Goal: Task Accomplishment & Management: Manage account settings

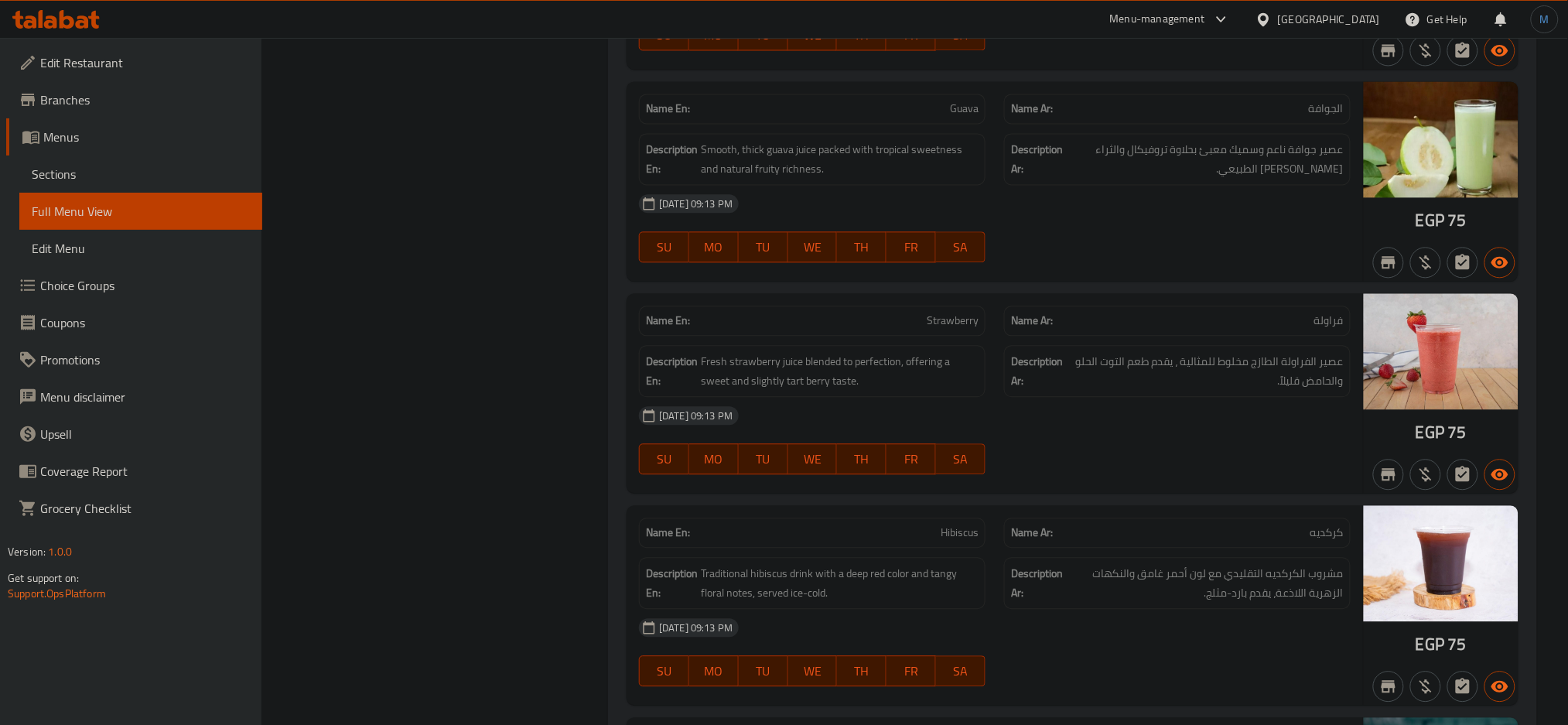
scroll to position [20408, 0]
click at [1272, 15] on icon at bounding box center [1263, 19] width 16 height 16
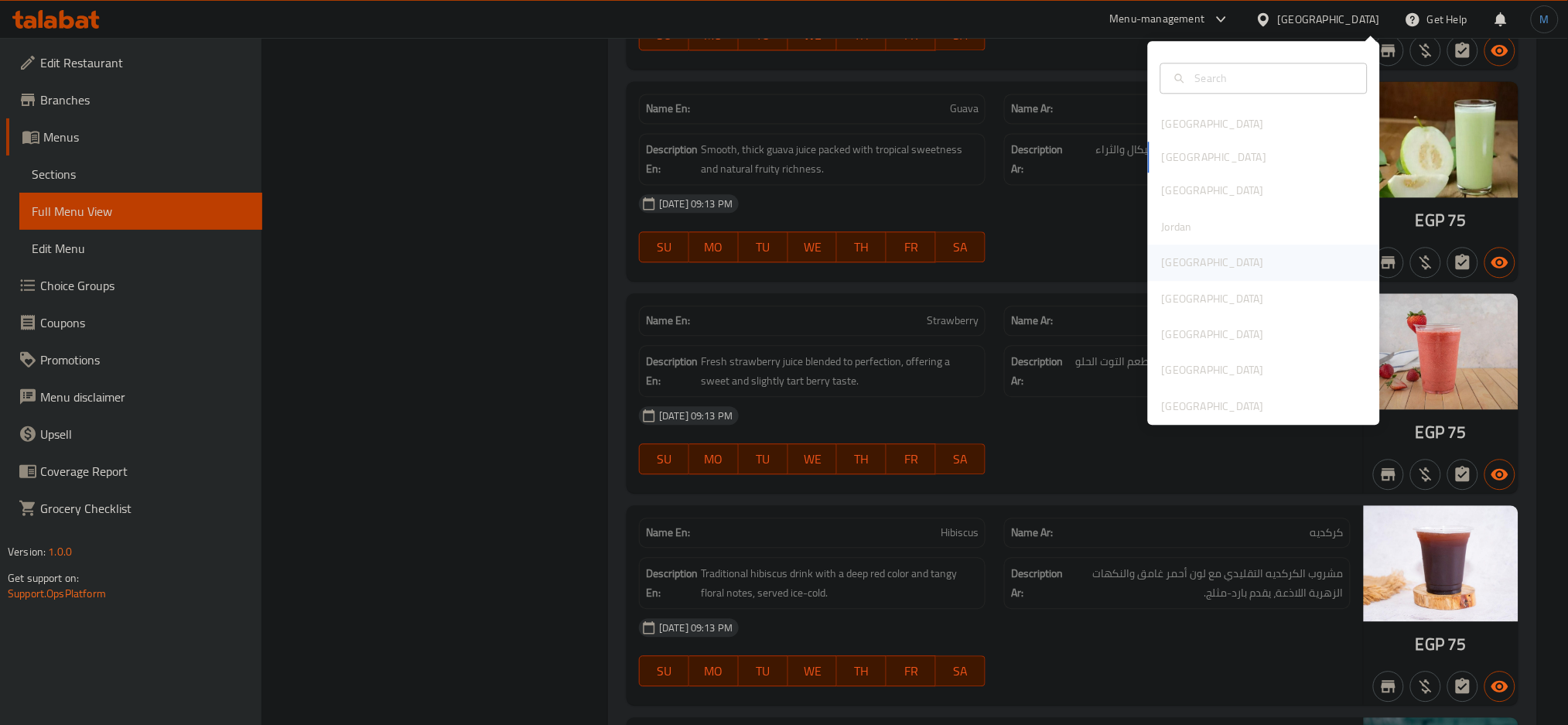
click at [1149, 249] on div "[GEOGRAPHIC_DATA]" at bounding box center [1213, 262] width 127 height 36
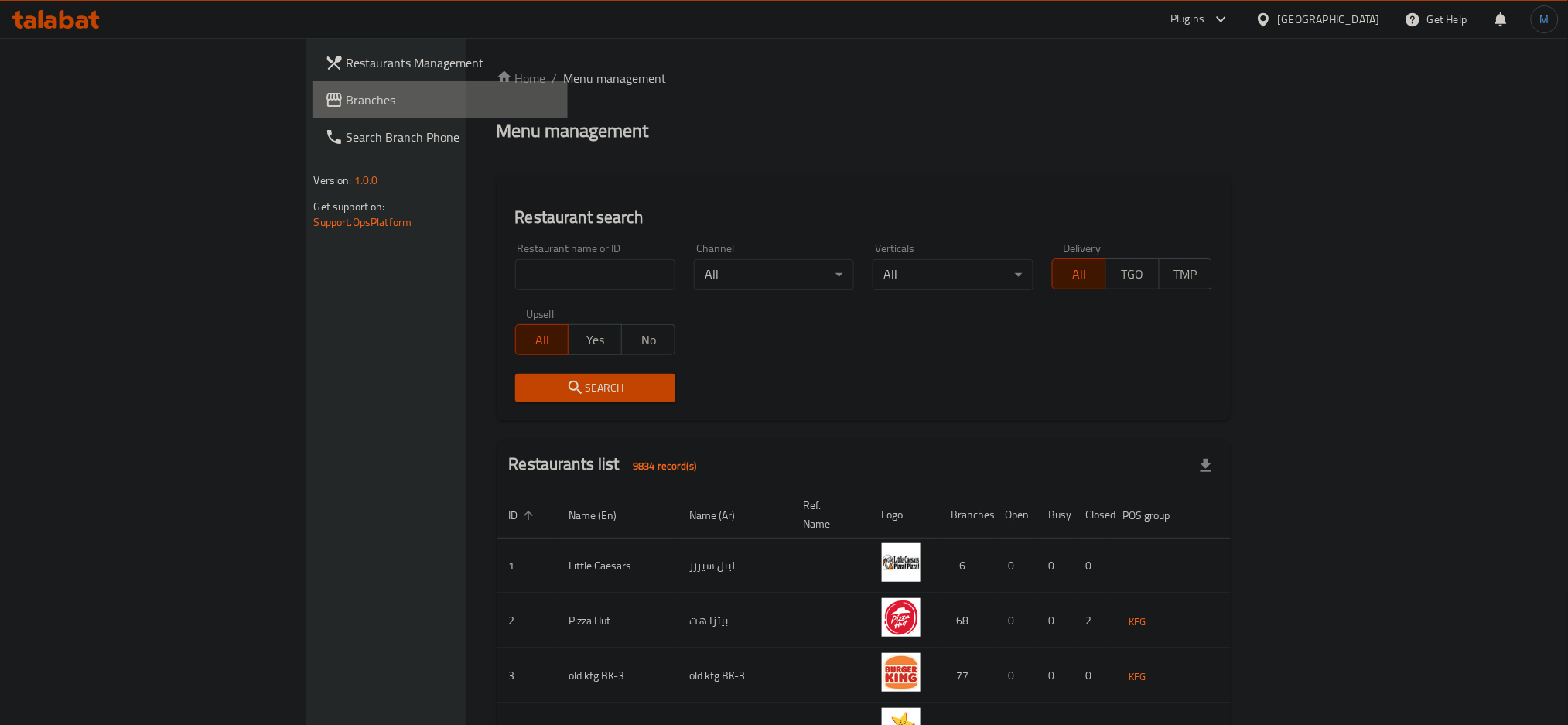
click at [326, 92] on icon at bounding box center [334, 99] width 15 height 14
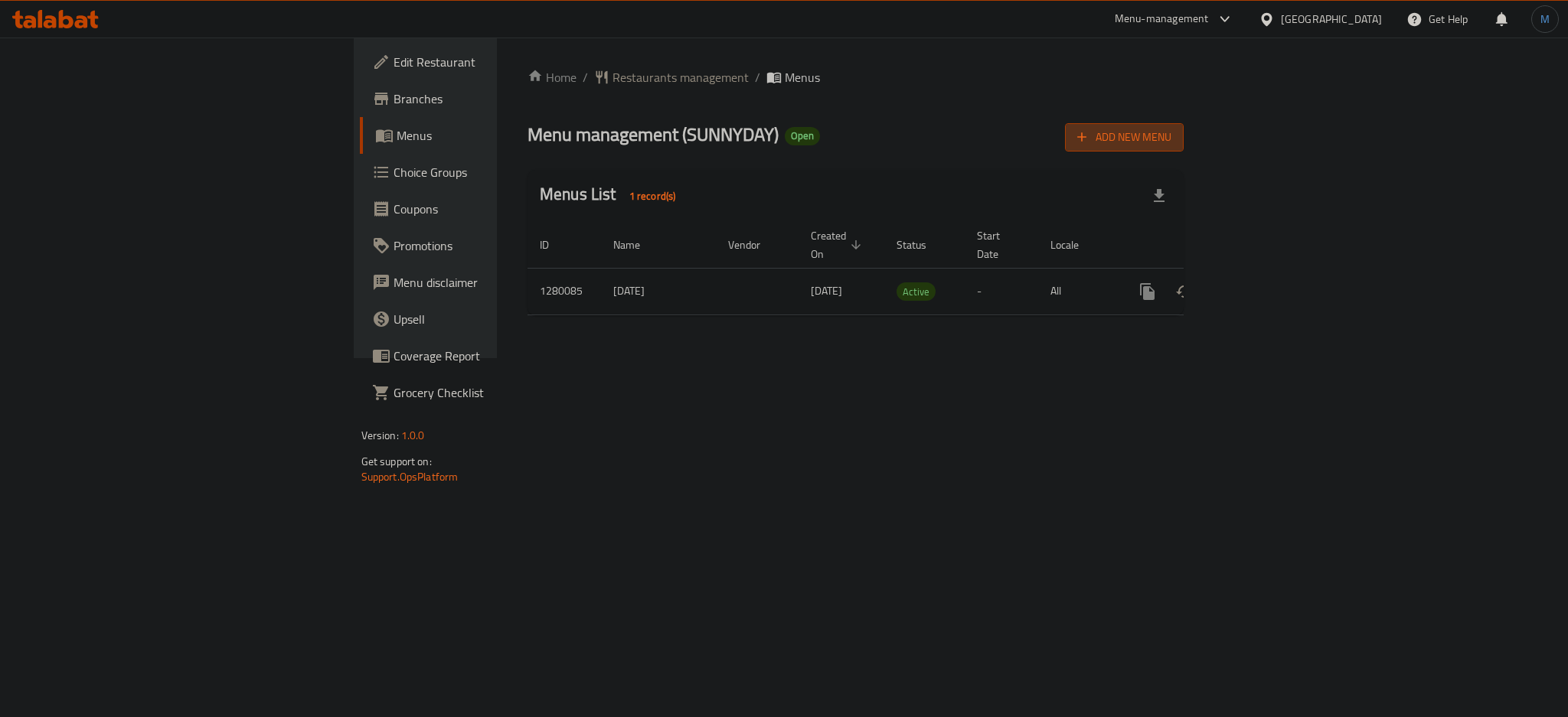
click at [1184, 134] on button "Add New Menu" at bounding box center [1124, 137] width 118 height 28
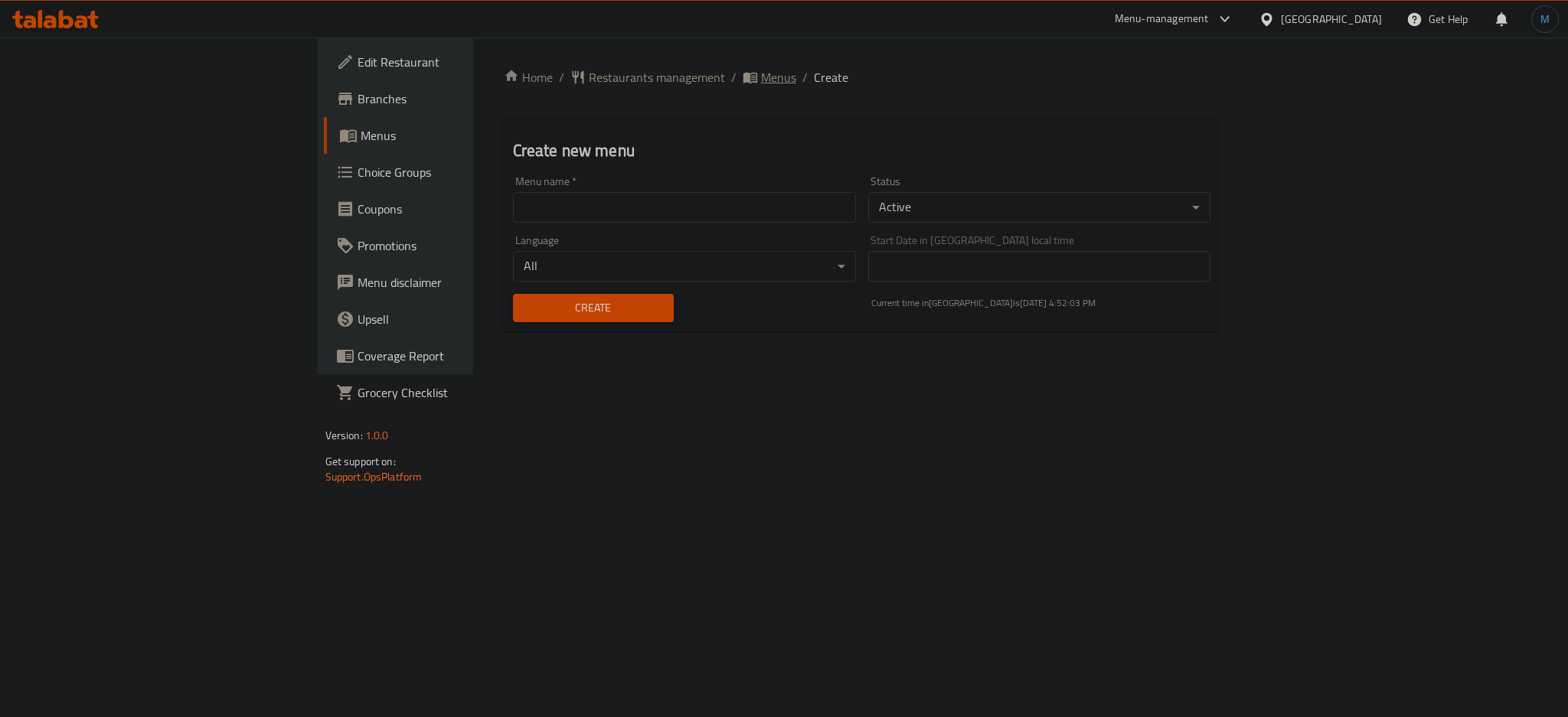
click at [761, 75] on span "Menus" at bounding box center [779, 77] width 35 height 19
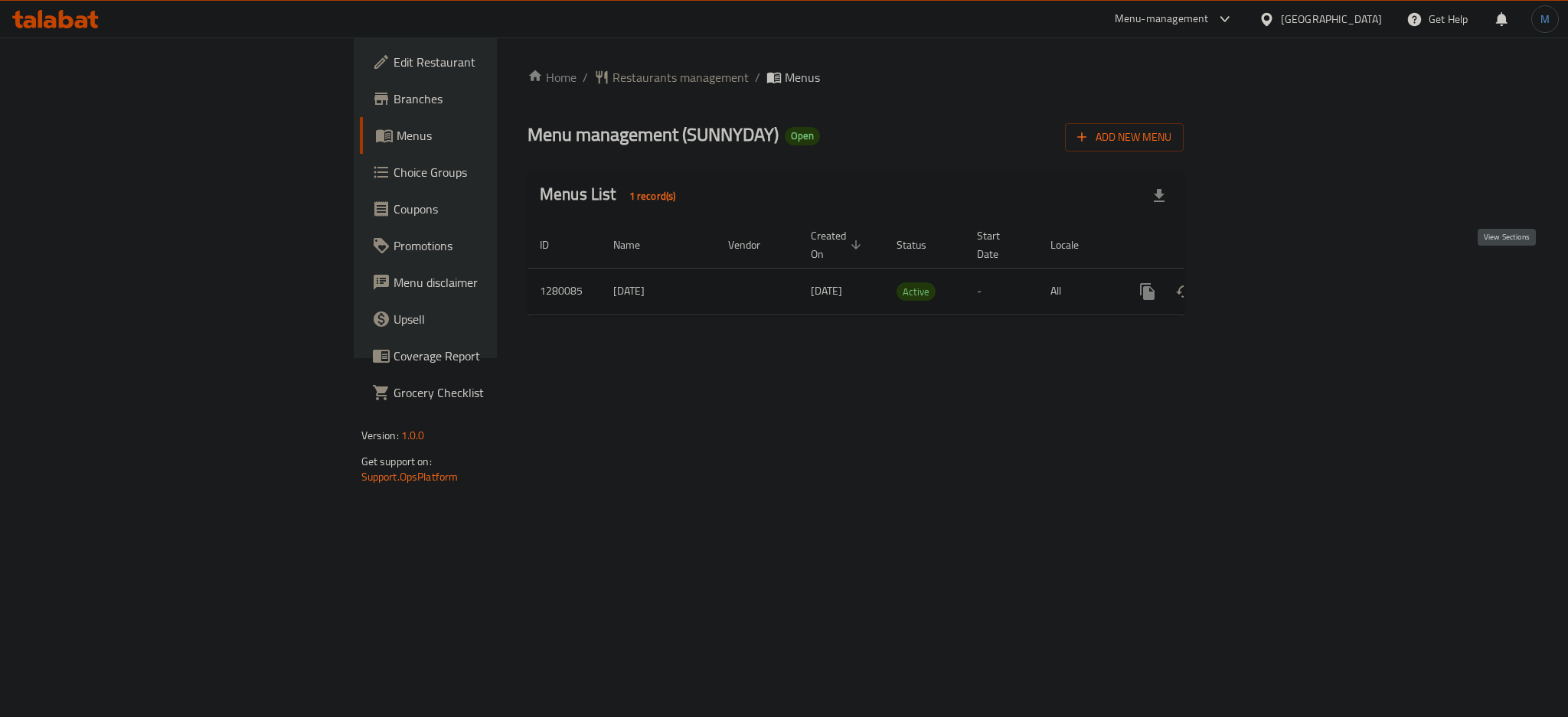
click at [1267, 283] on icon "enhanced table" at bounding box center [1257, 292] width 19 height 19
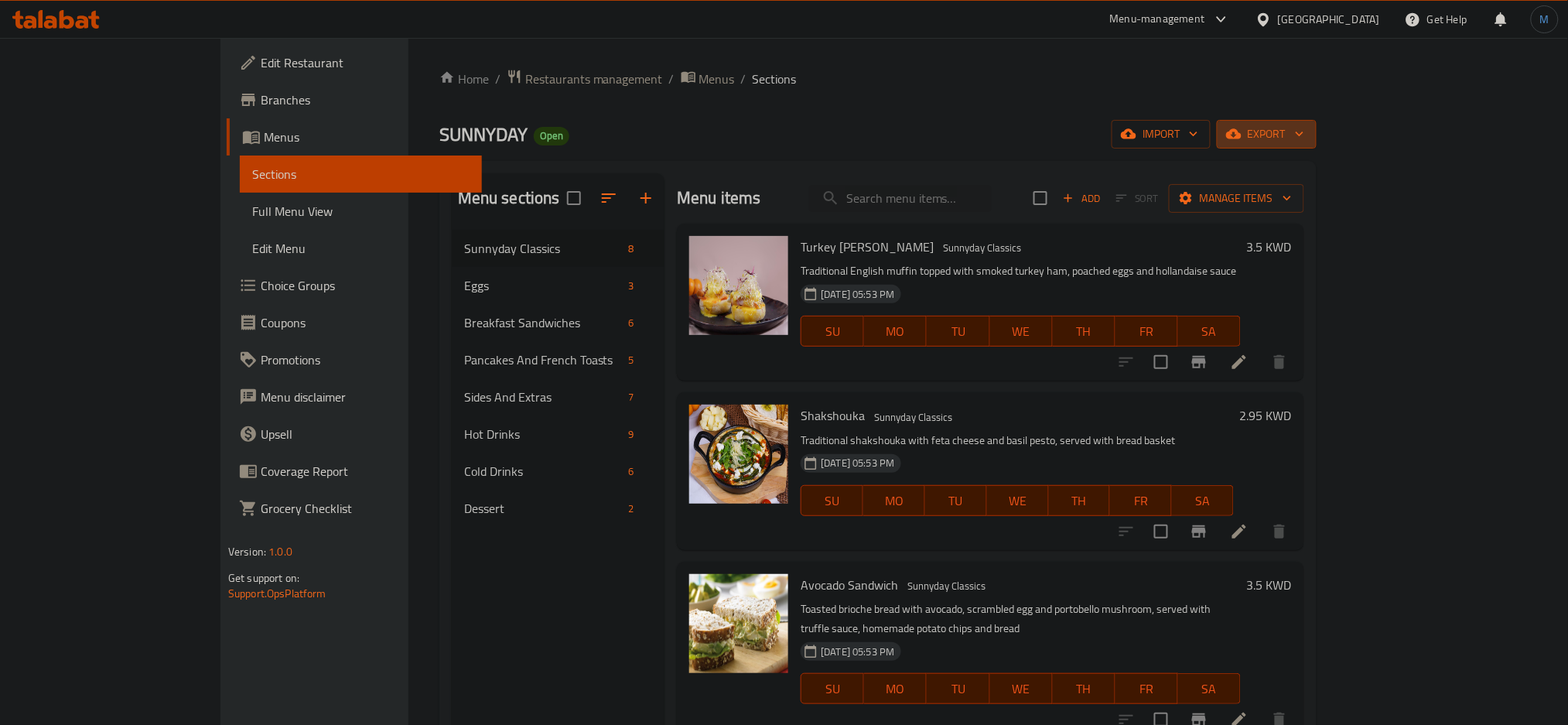
click at [1317, 147] on button "export" at bounding box center [1267, 134] width 100 height 28
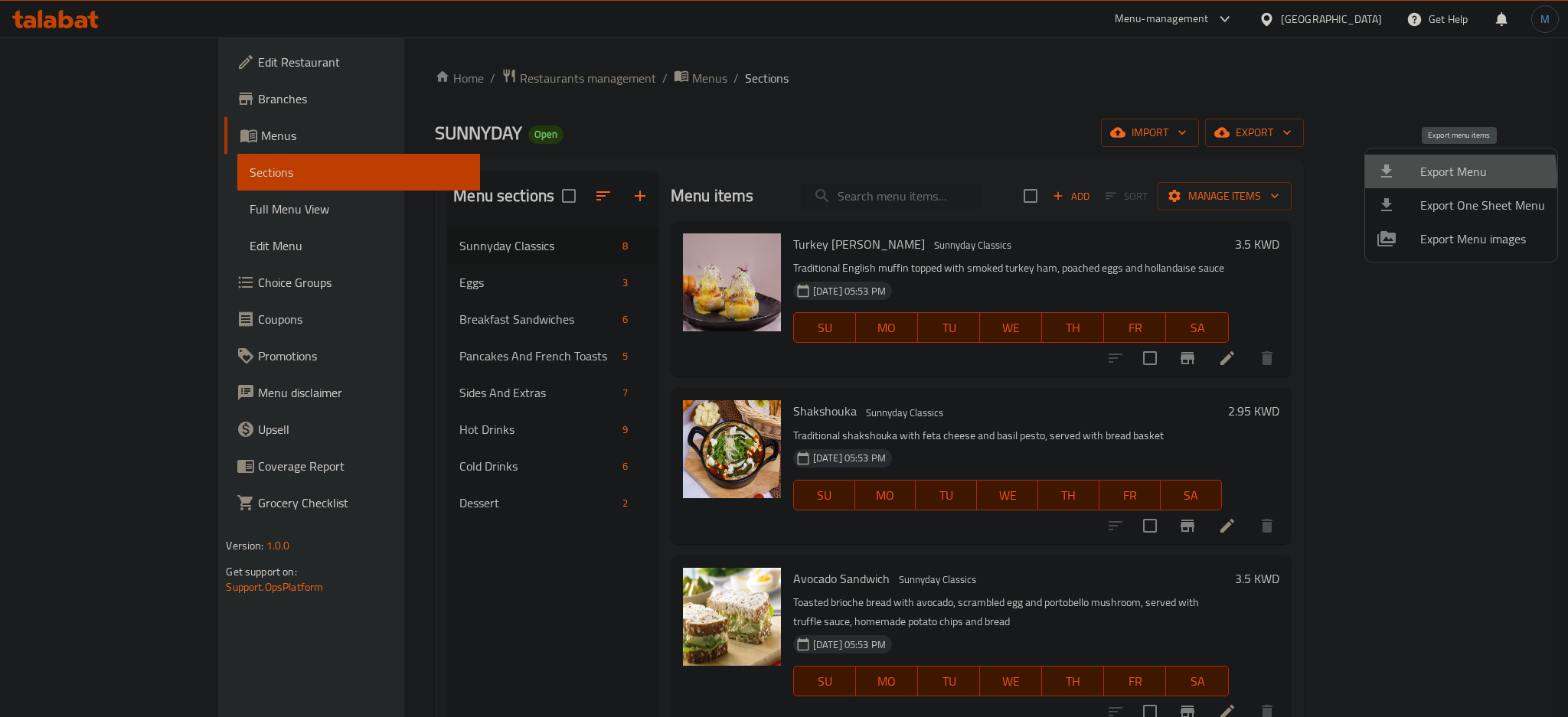
click at [1451, 177] on span "Export Menu" at bounding box center [1482, 172] width 125 height 19
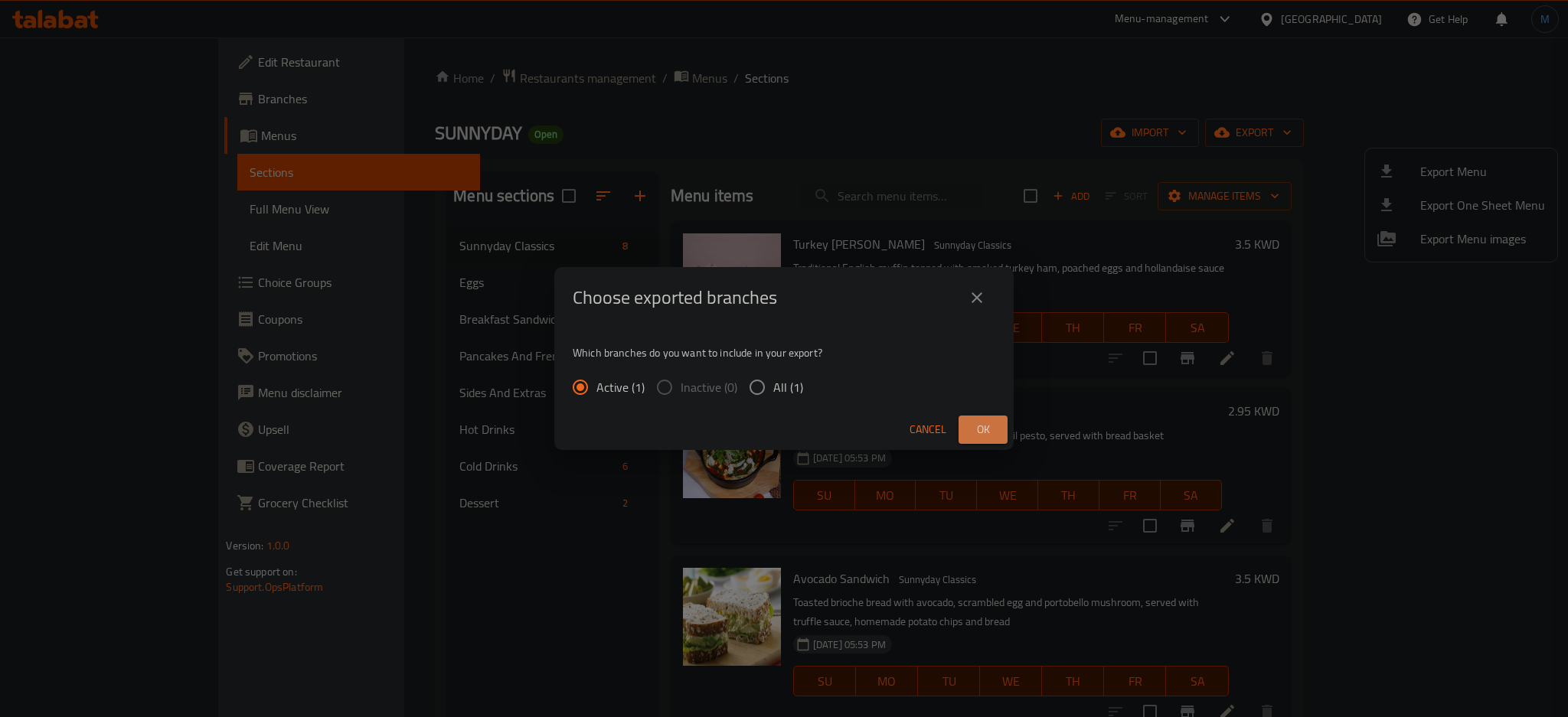
click at [988, 434] on span "Ok" at bounding box center [983, 430] width 24 height 20
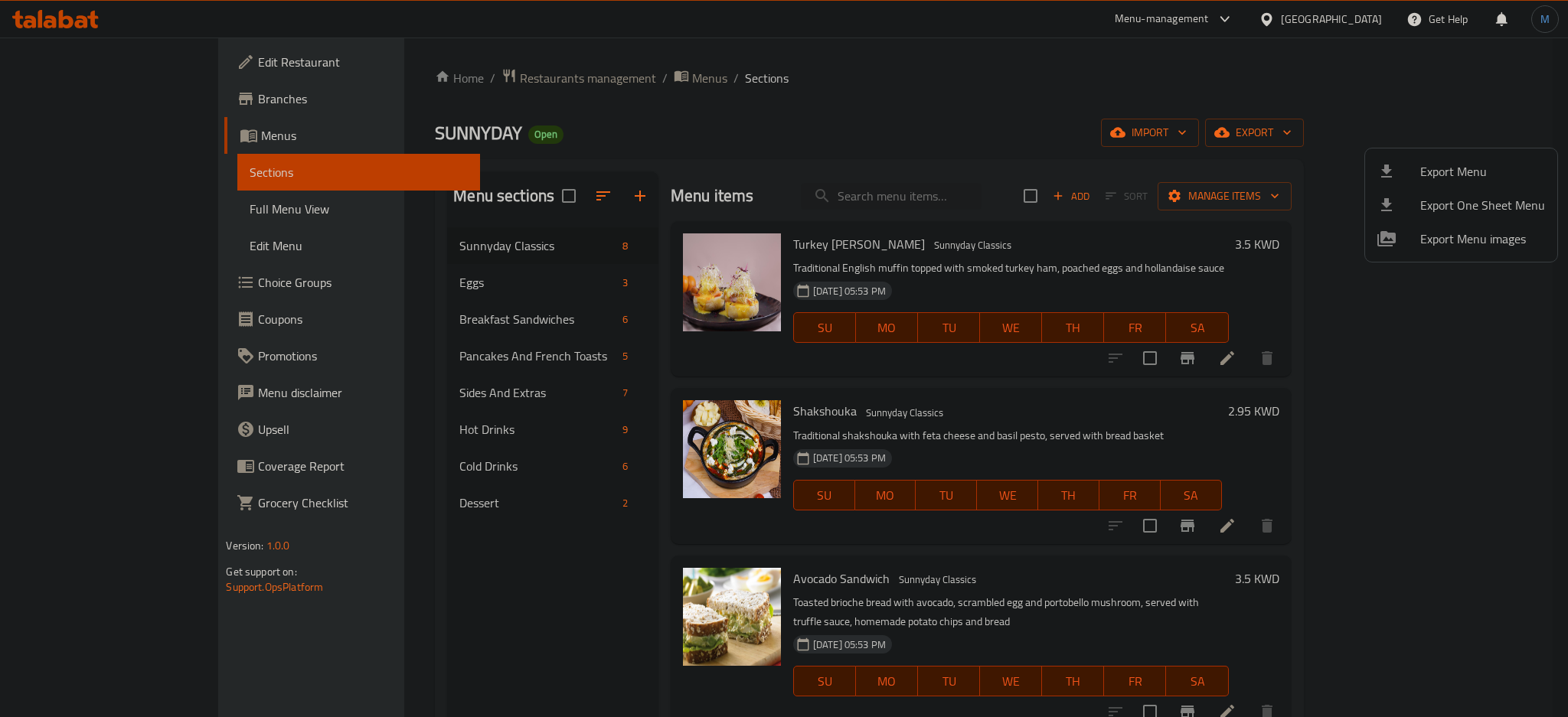
click at [983, 188] on div at bounding box center [784, 358] width 1568 height 717
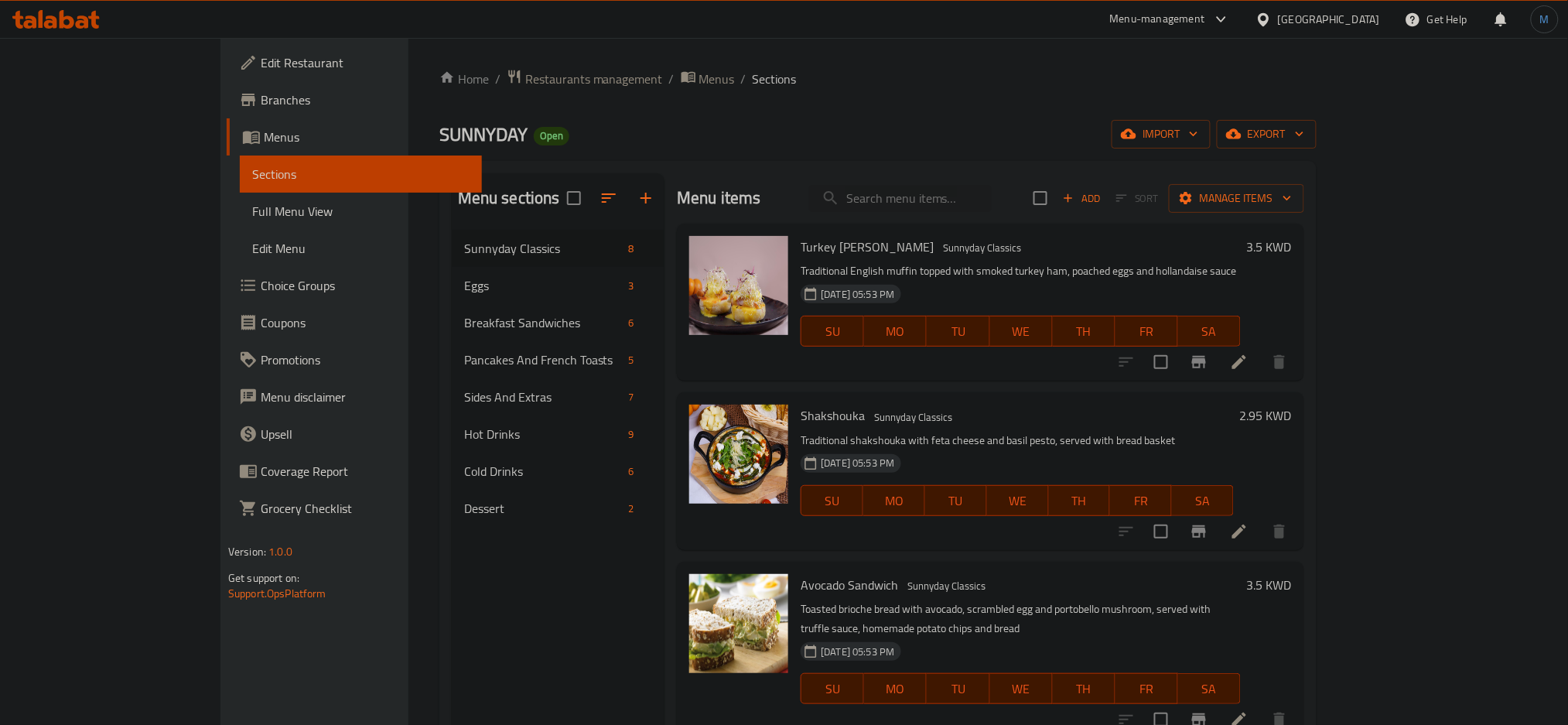
click at [992, 190] on input "search" at bounding box center [900, 198] width 183 height 27
paste input "Sunnyday Gathering"
type input "Sunnyday Gathering"
paste input "Sunnyday Large Cheese Board"
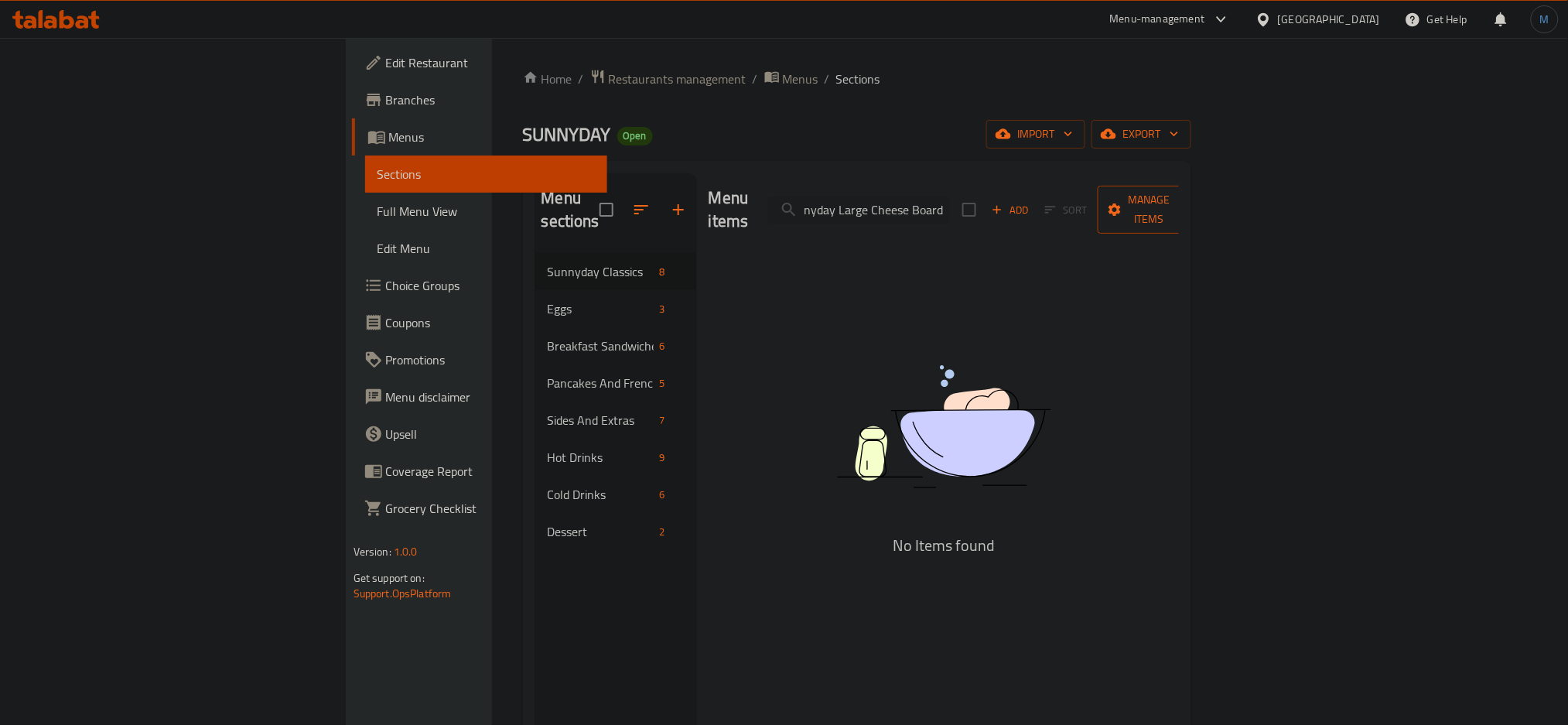
drag, startPoint x: 997, startPoint y: 193, endPoint x: 1462, endPoint y: 192, distance: 465.0
click at [1180, 192] on div "Menu items Sunnyday Large Cheese Board Add Sort Manage items" at bounding box center [945, 210] width 471 height 74
paste input "ALTY EDAMAME"
type input "SALTY EDAMAME"
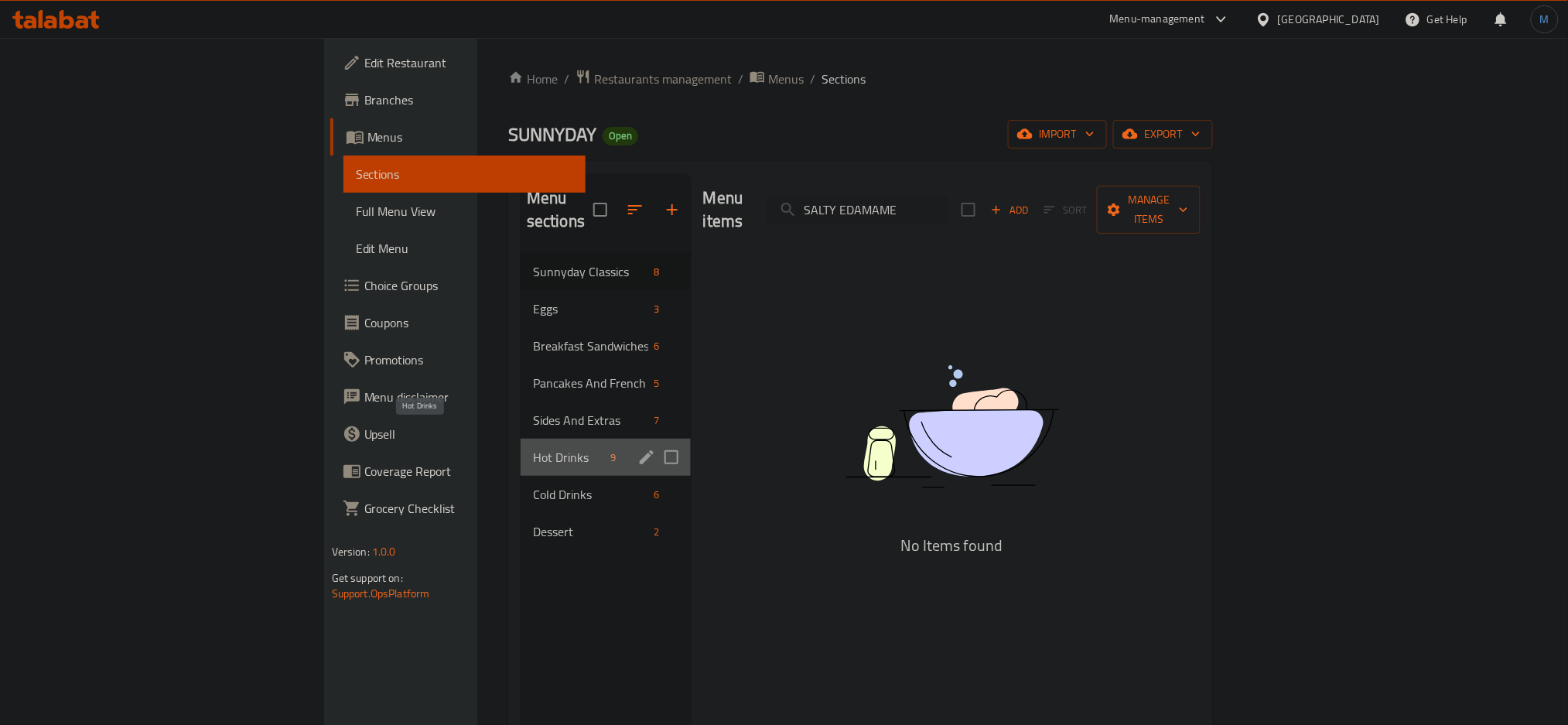
click at [533, 448] on span "Hot Drinks" at bounding box center [569, 457] width 72 height 19
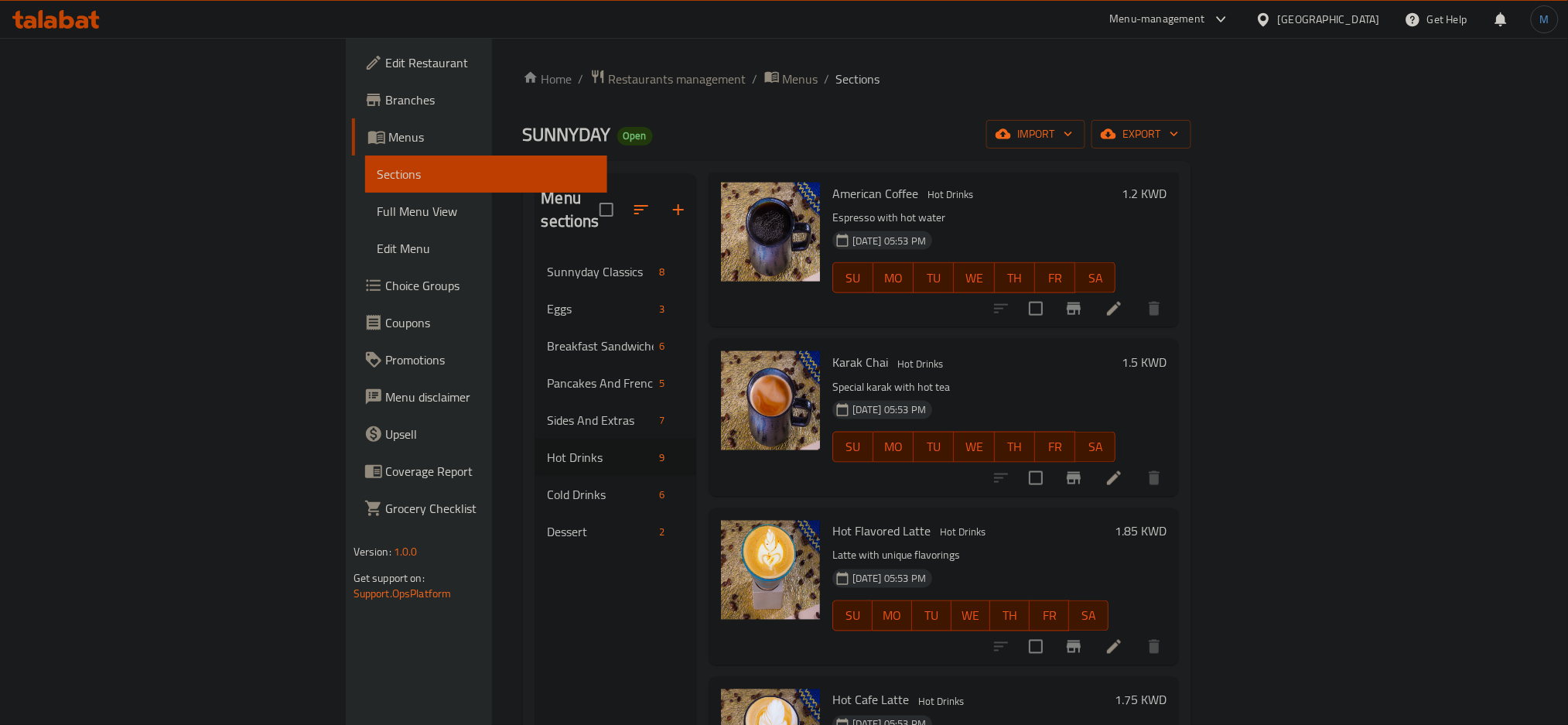
scroll to position [764, 0]
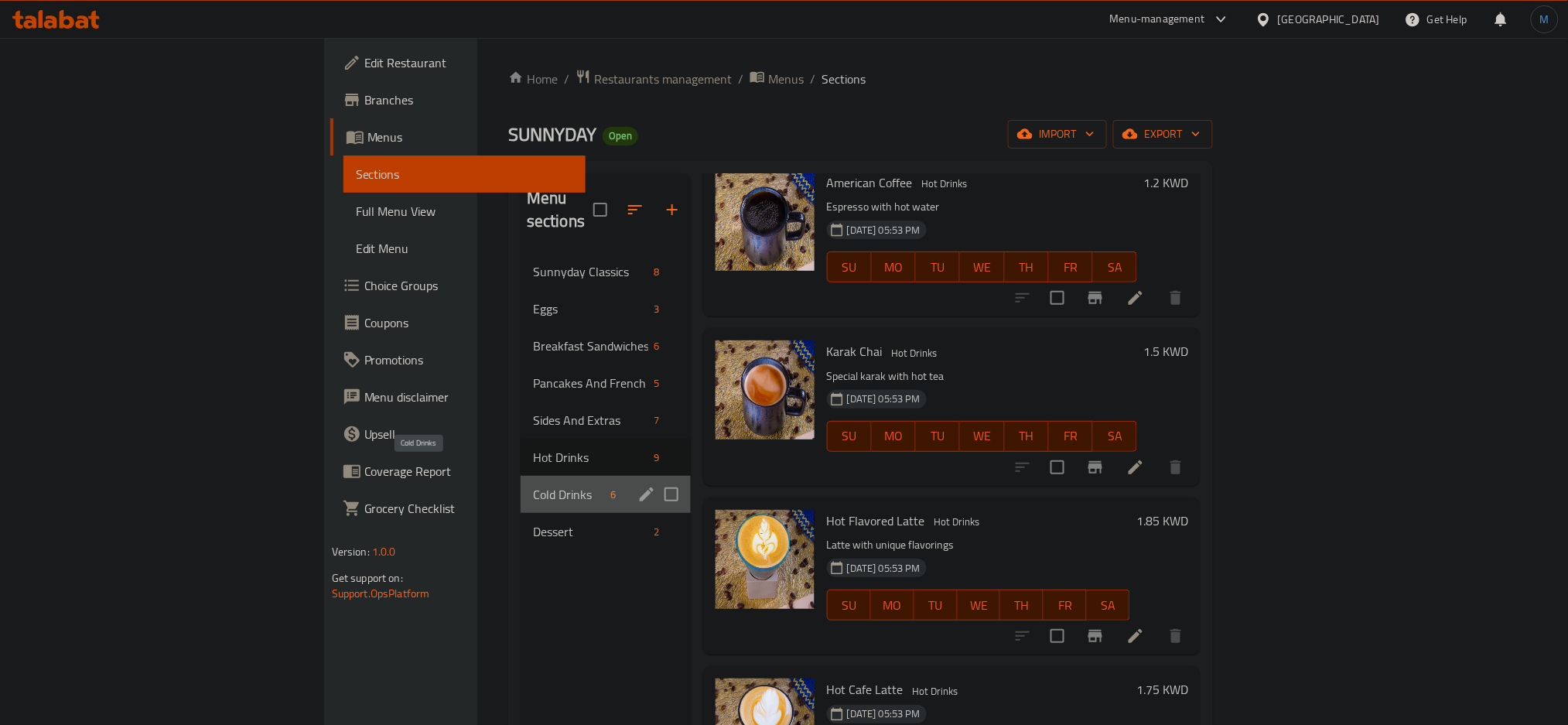
click at [533, 486] on span "Cold Drinks" at bounding box center [569, 495] width 72 height 19
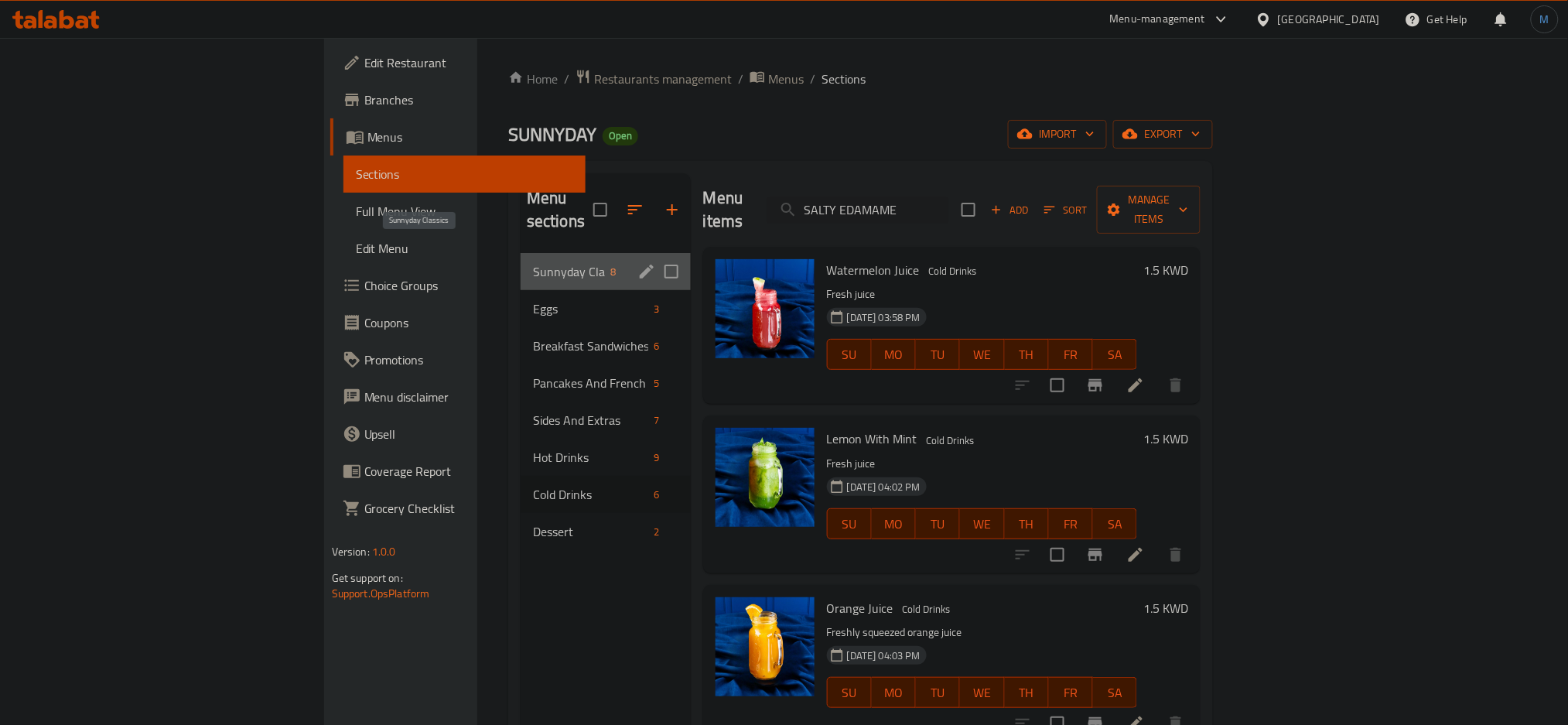
click at [533, 262] on span "Sunnyday Classics" at bounding box center [569, 272] width 72 height 19
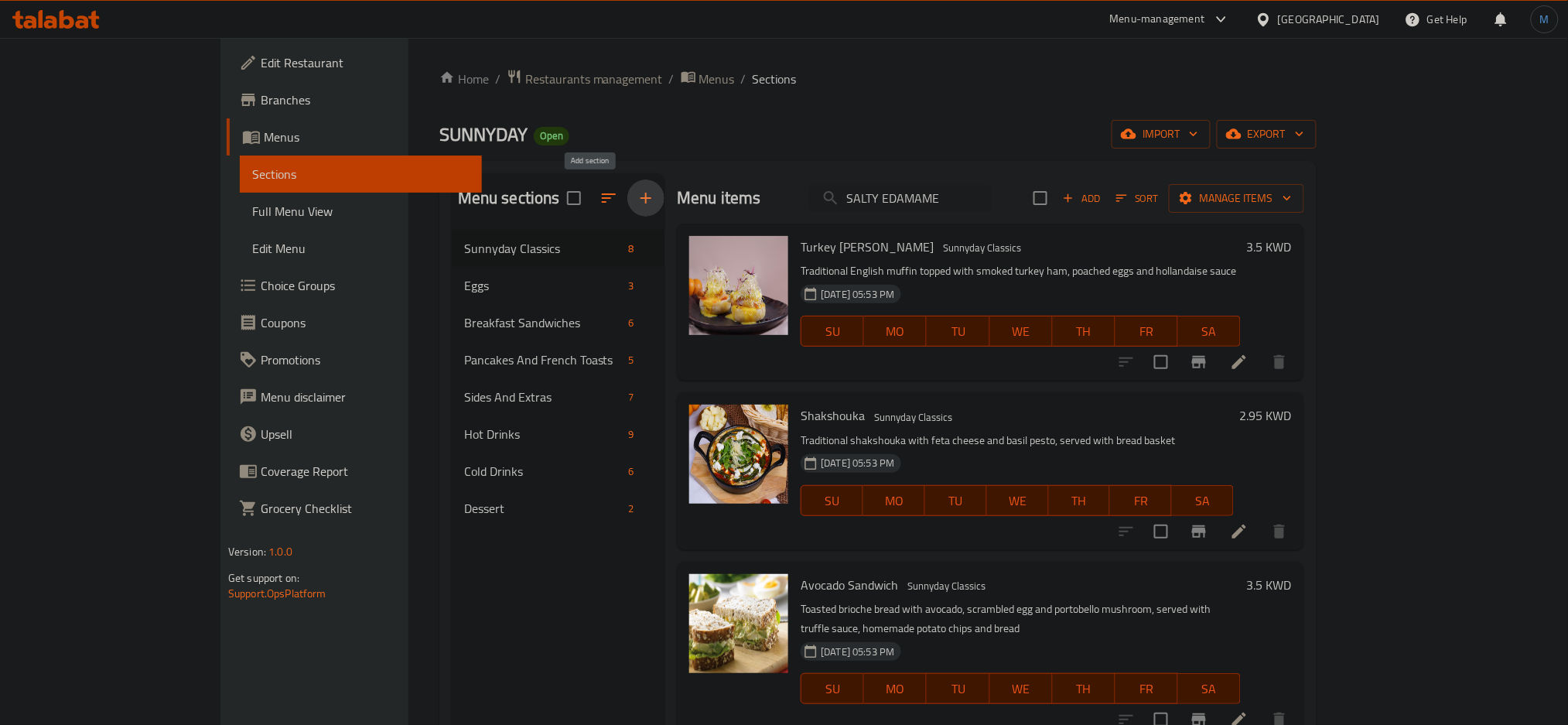
click at [628, 203] on button "button" at bounding box center [646, 197] width 37 height 37
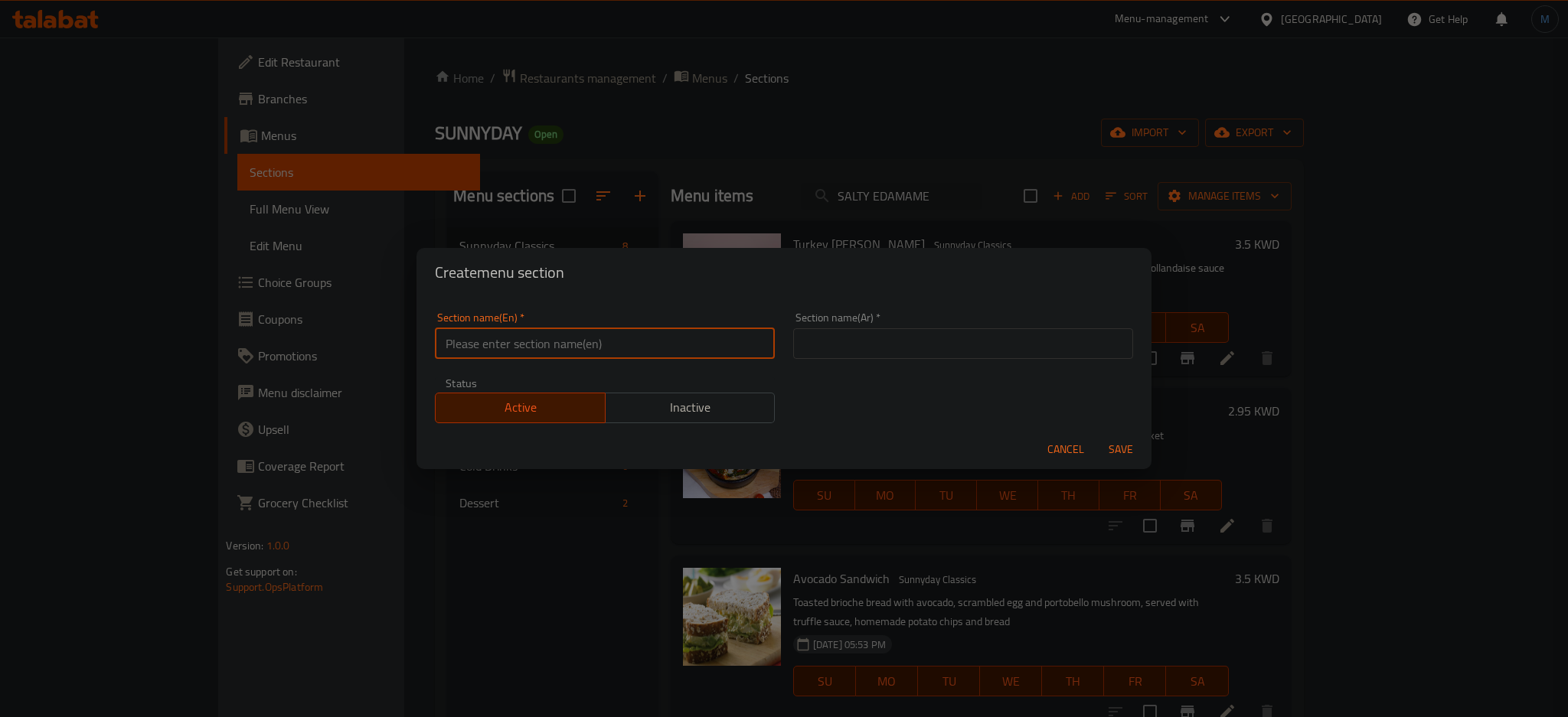
click at [507, 331] on input "text" at bounding box center [604, 343] width 340 height 31
paste input "Sunnyday Gathering"
type input "Sunnyday Gathering"
paste input "تجمع ساني داي"
click at [904, 343] on input "تجمع ساني داي" at bounding box center [963, 343] width 340 height 31
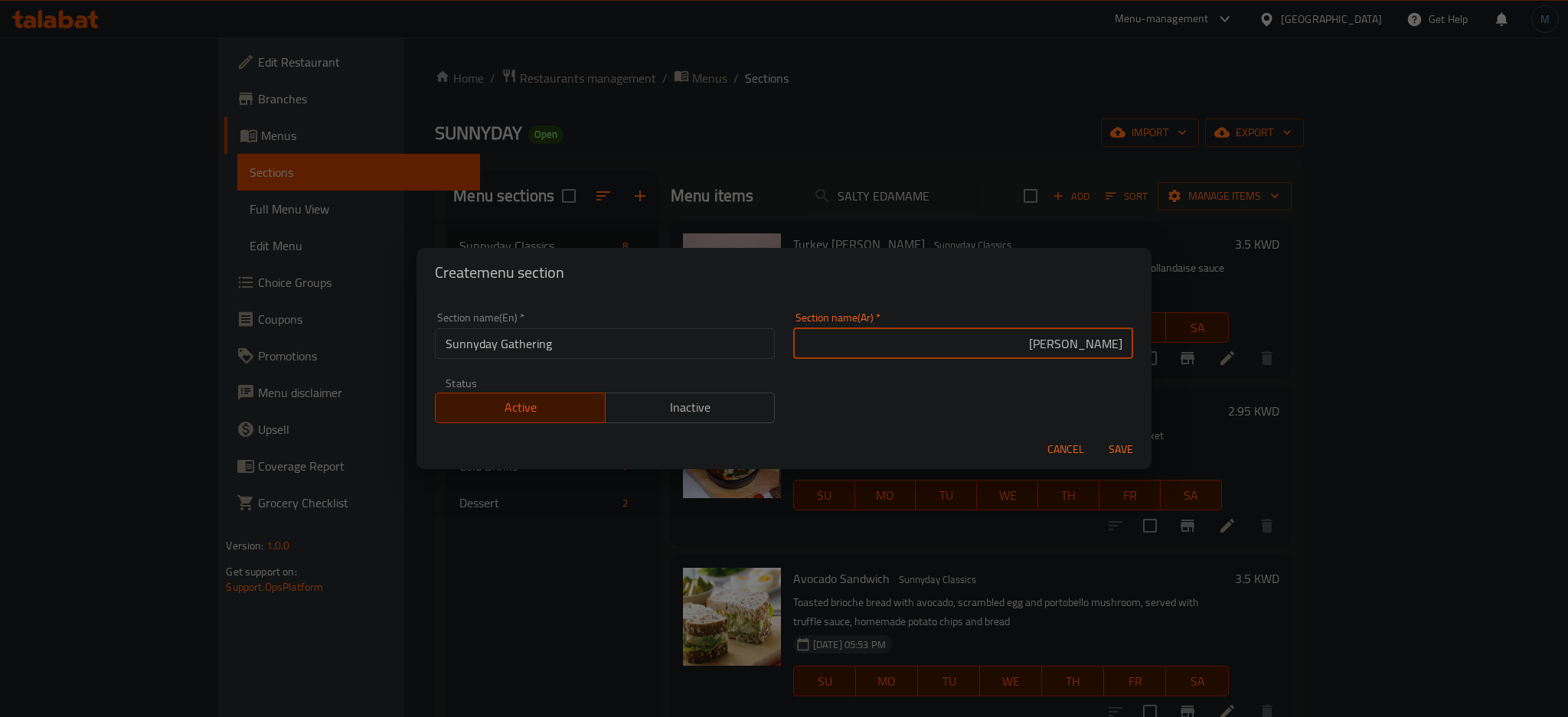
type input "صني داي جاثيرنج"
click at [1096, 435] on button "Save" at bounding box center [1120, 449] width 49 height 28
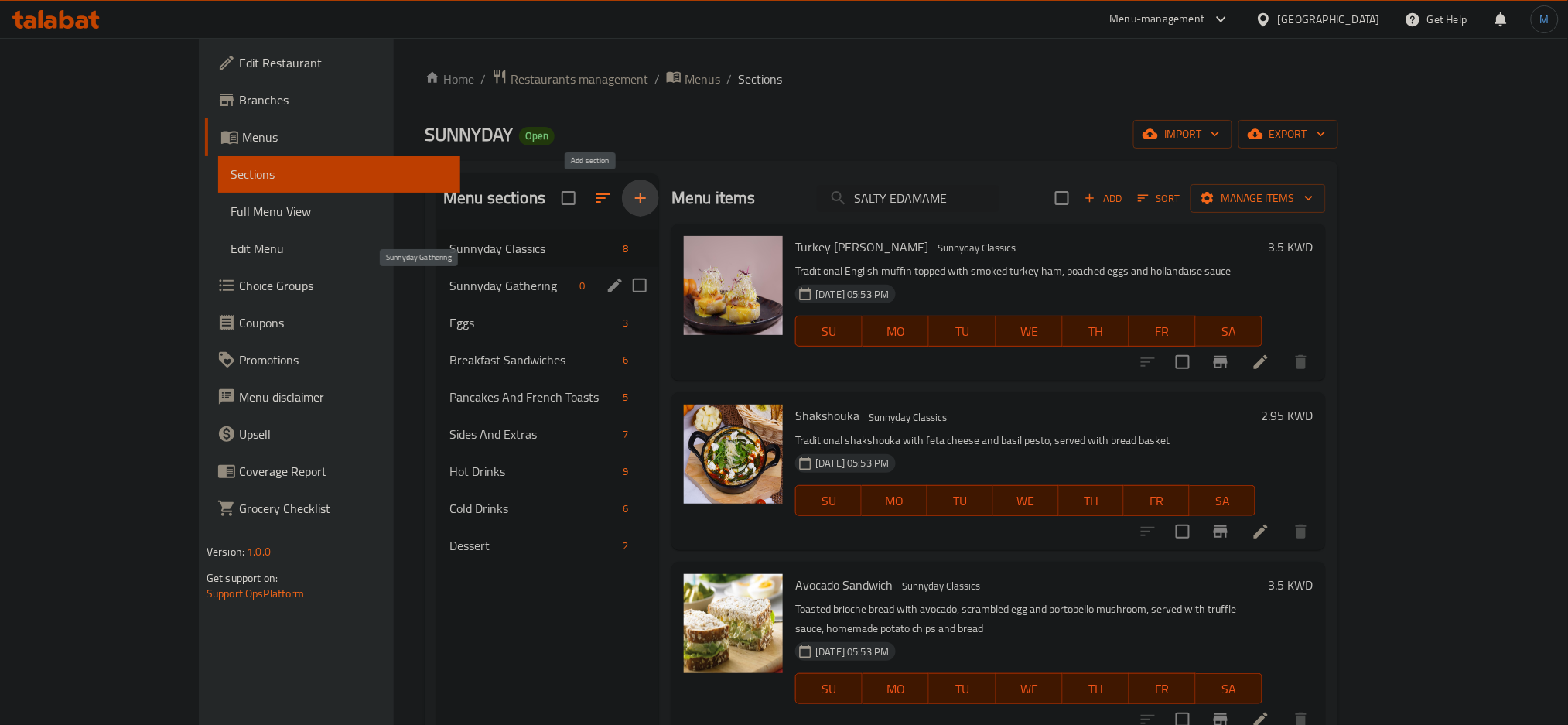
click at [450, 289] on span "Sunnyday Gathering" at bounding box center [511, 286] width 124 height 19
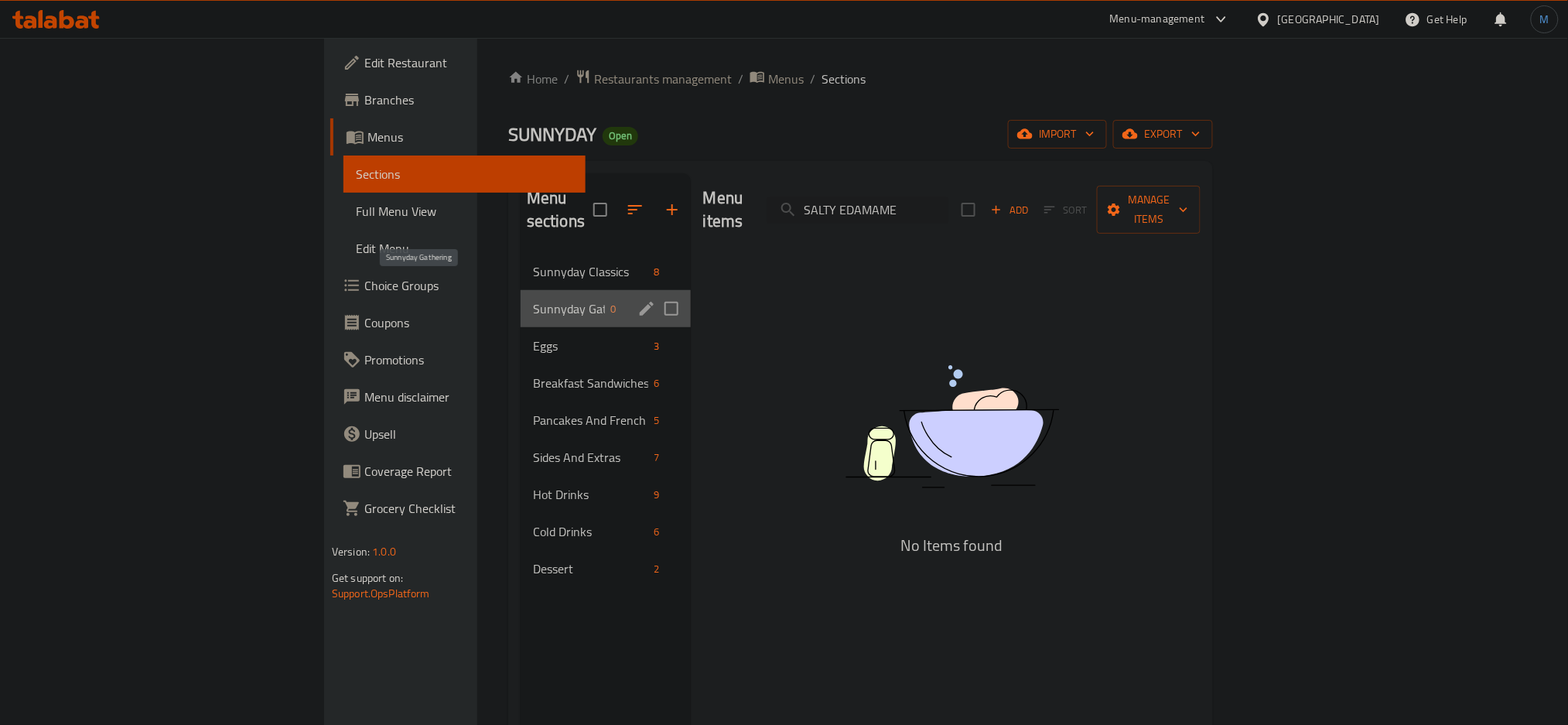
click at [533, 300] on span "Sunnyday Gathering" at bounding box center [569, 309] width 72 height 19
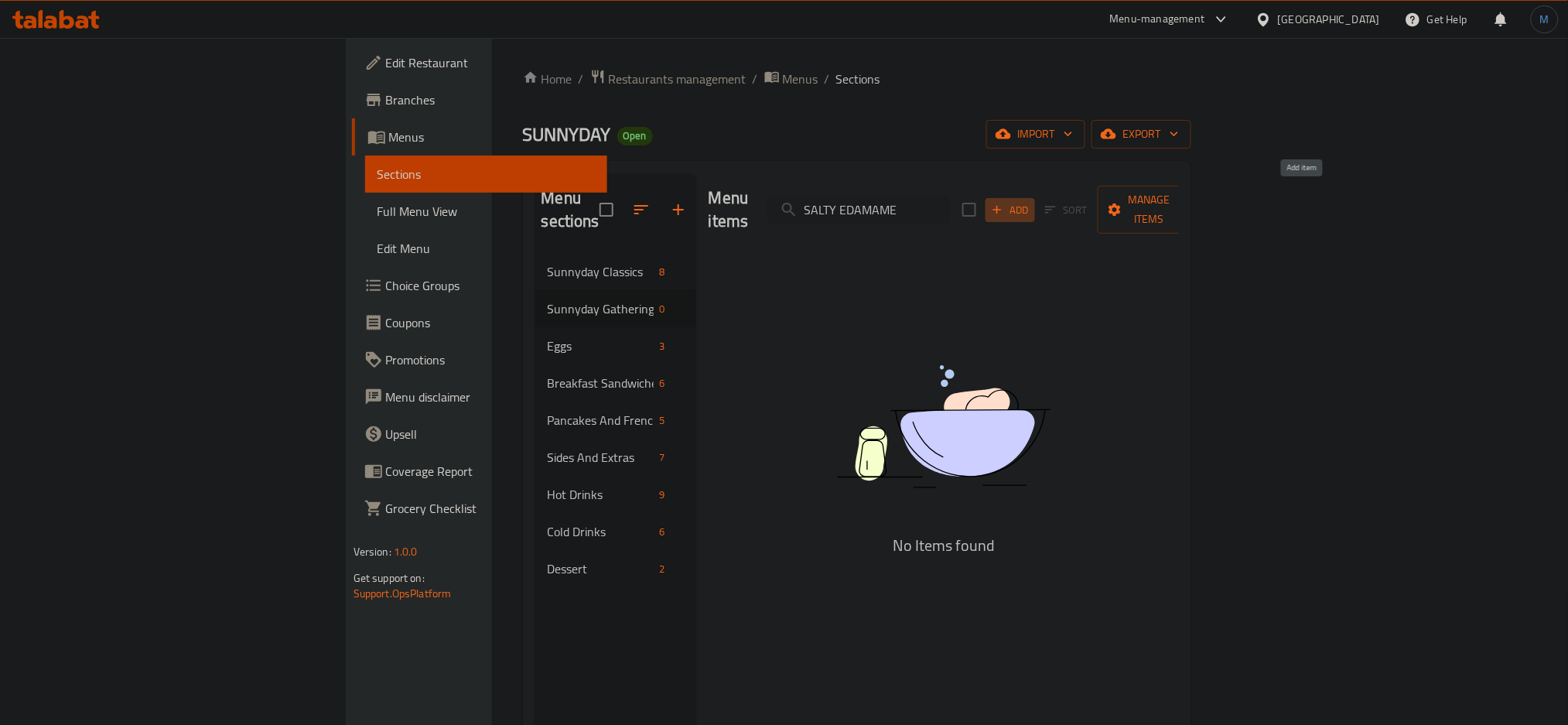
click at [1004, 206] on icon "button" at bounding box center [997, 209] width 14 height 14
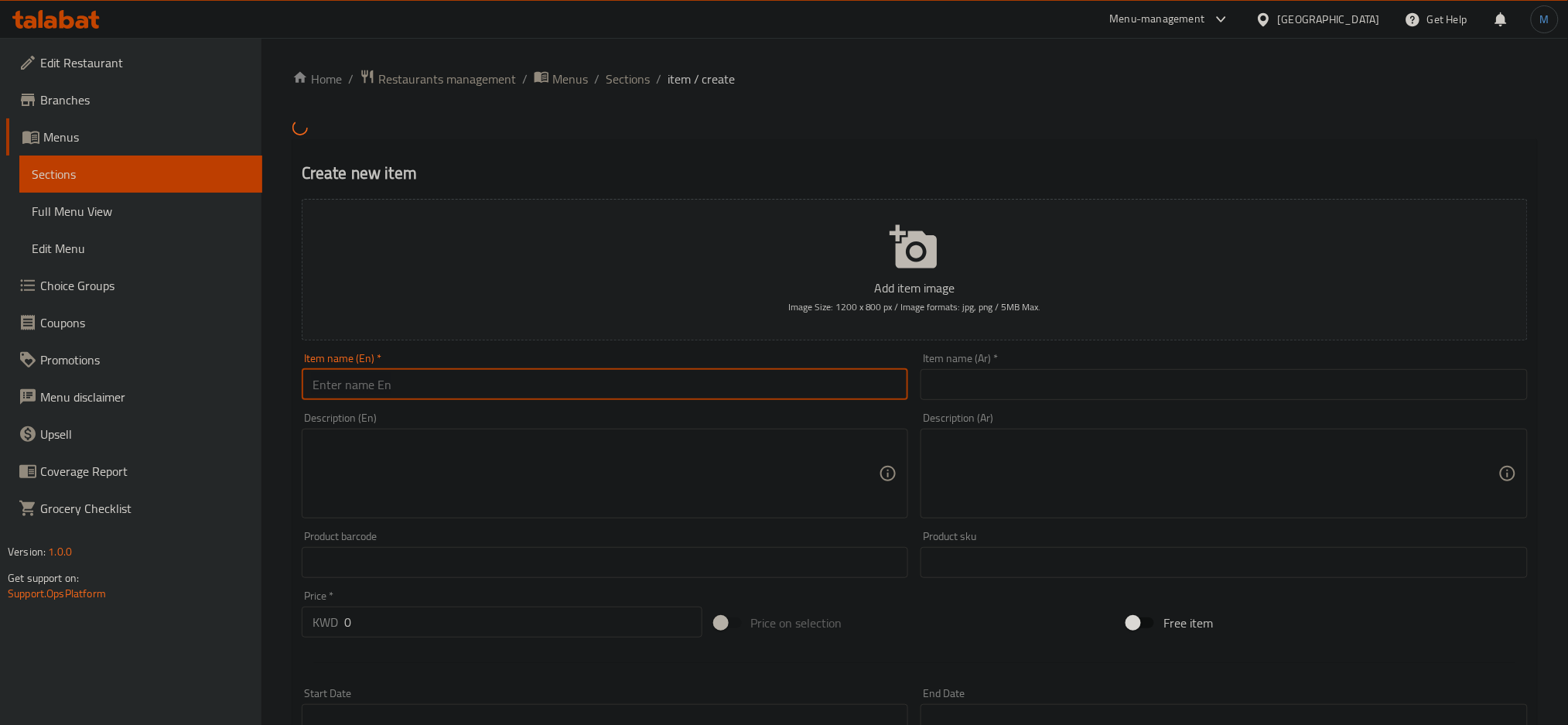
click at [622, 387] on input "text" at bounding box center [605, 384] width 607 height 31
paste input "Sunnyday Large Cheese Board"
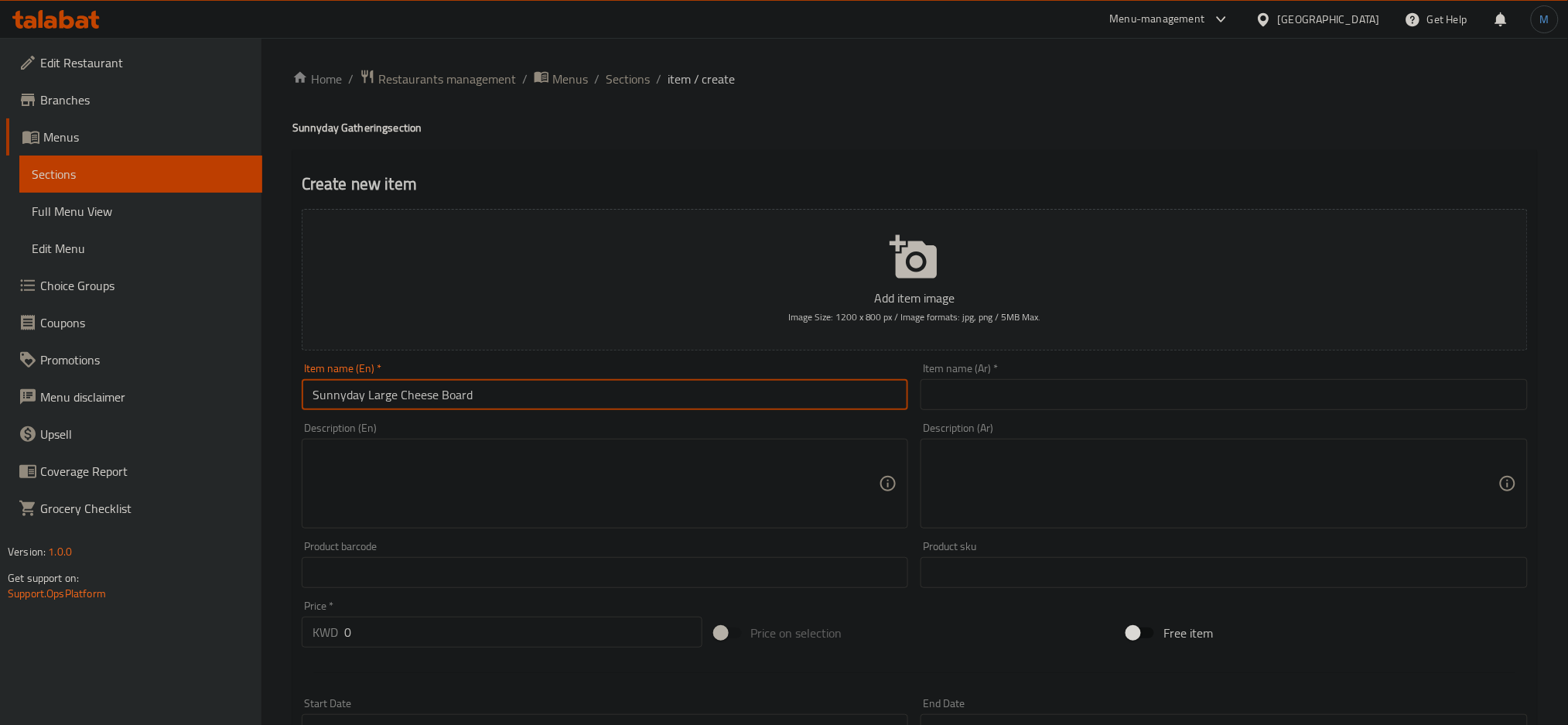
type input "Sunnyday Large Cheese Board"
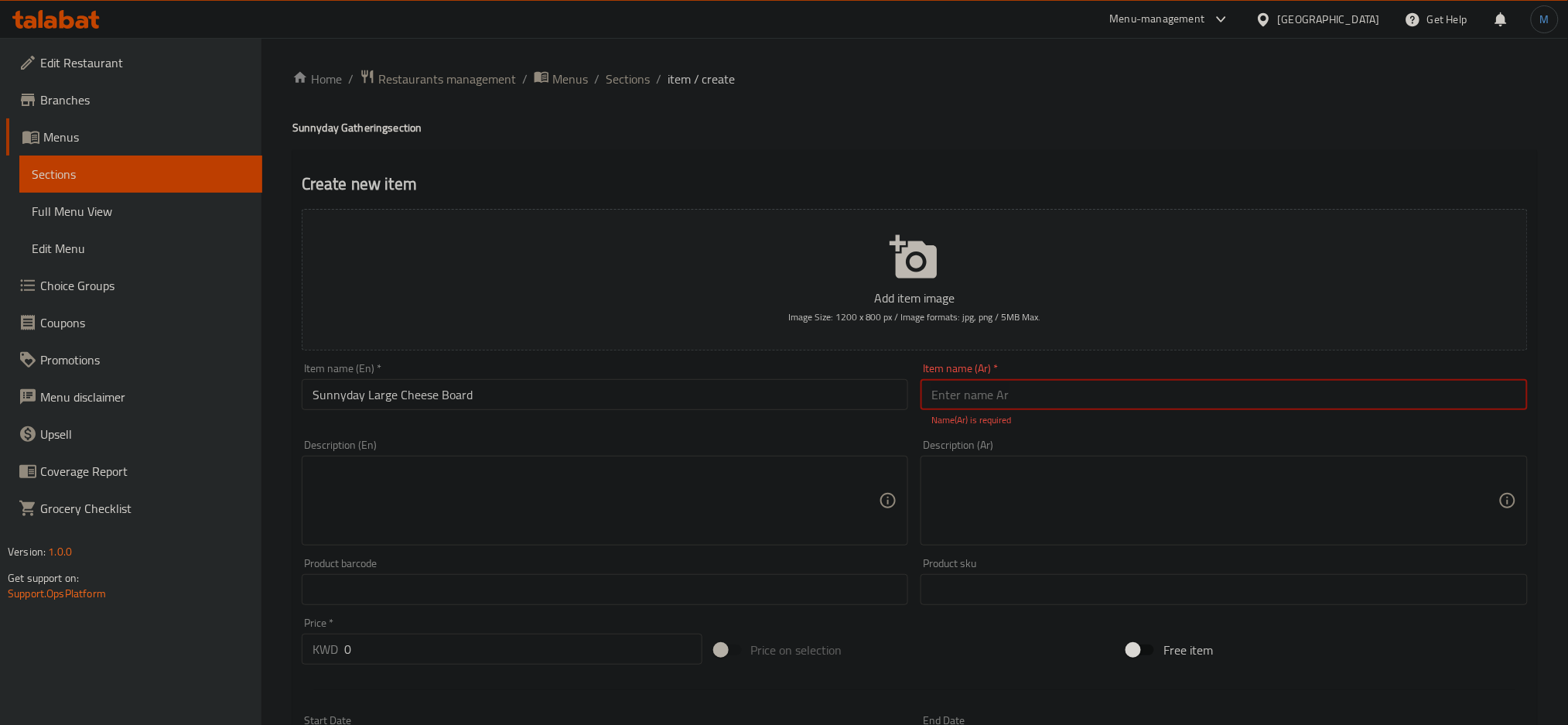
click at [725, 479] on textarea at bounding box center [597, 501] width 568 height 74
paste textarea ""An assorted selection of cheeses including string cheese, pesto string cheese,…"
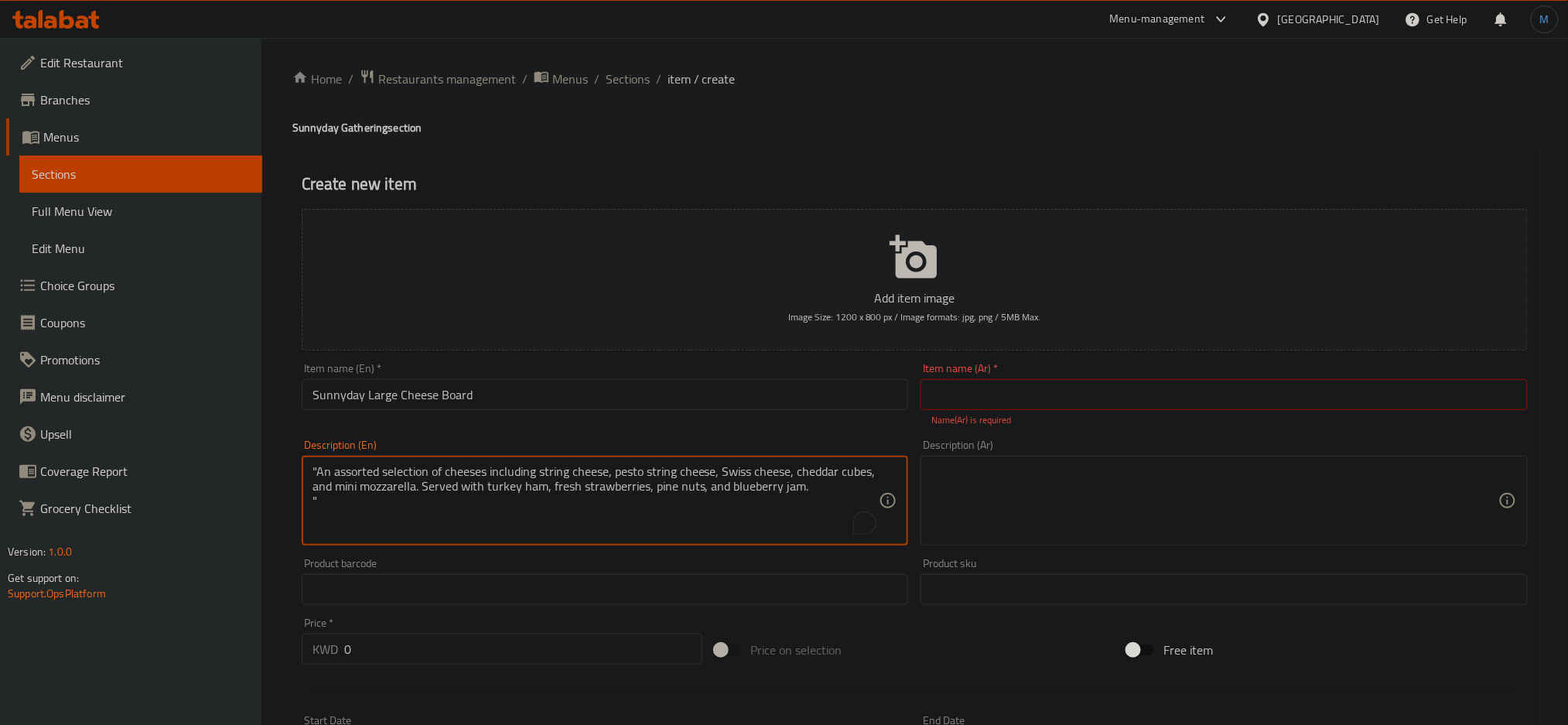
type textarea ""An assorted selection of cheeses including string cheese, pesto string cheese,…"
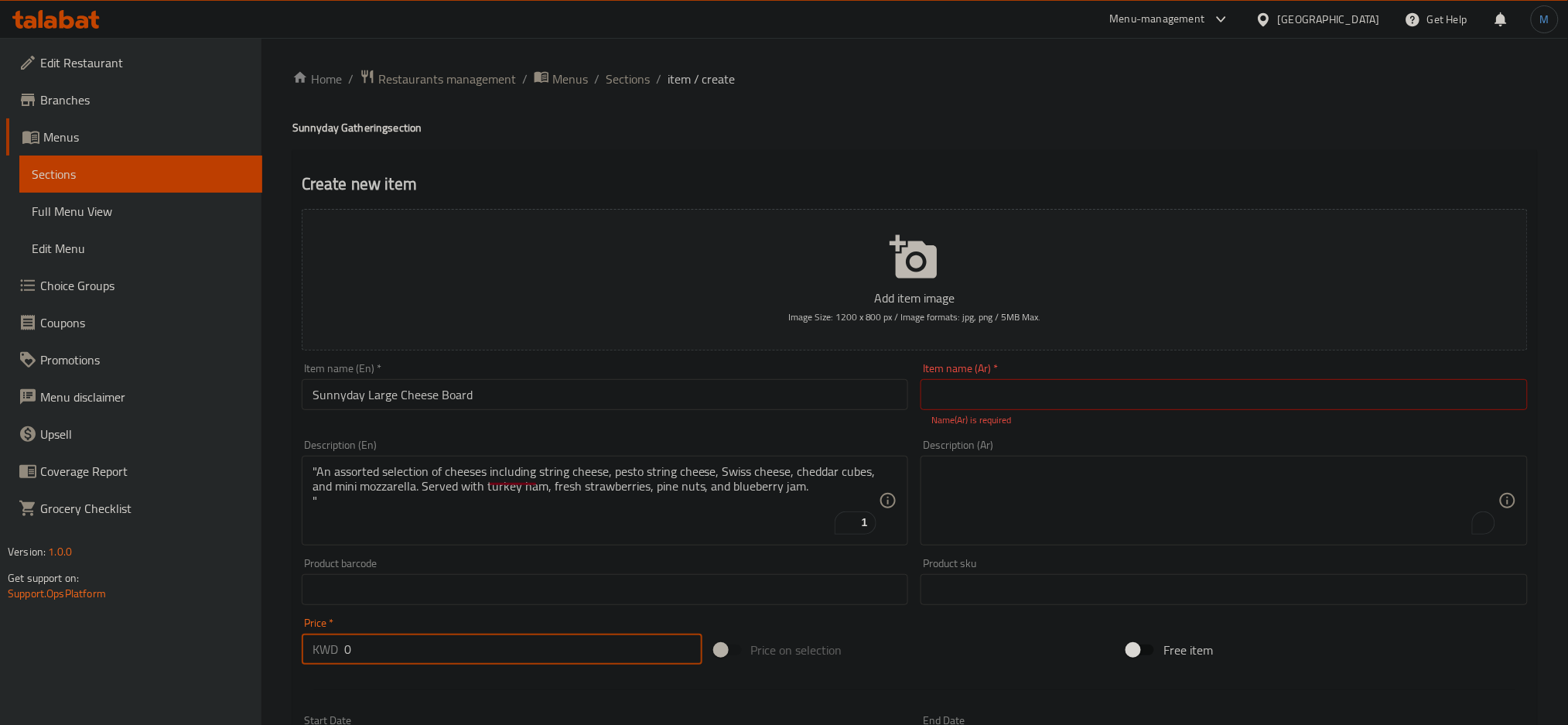
click at [417, 649] on input "0" at bounding box center [523, 649] width 358 height 31
paste input "35"
type input "35"
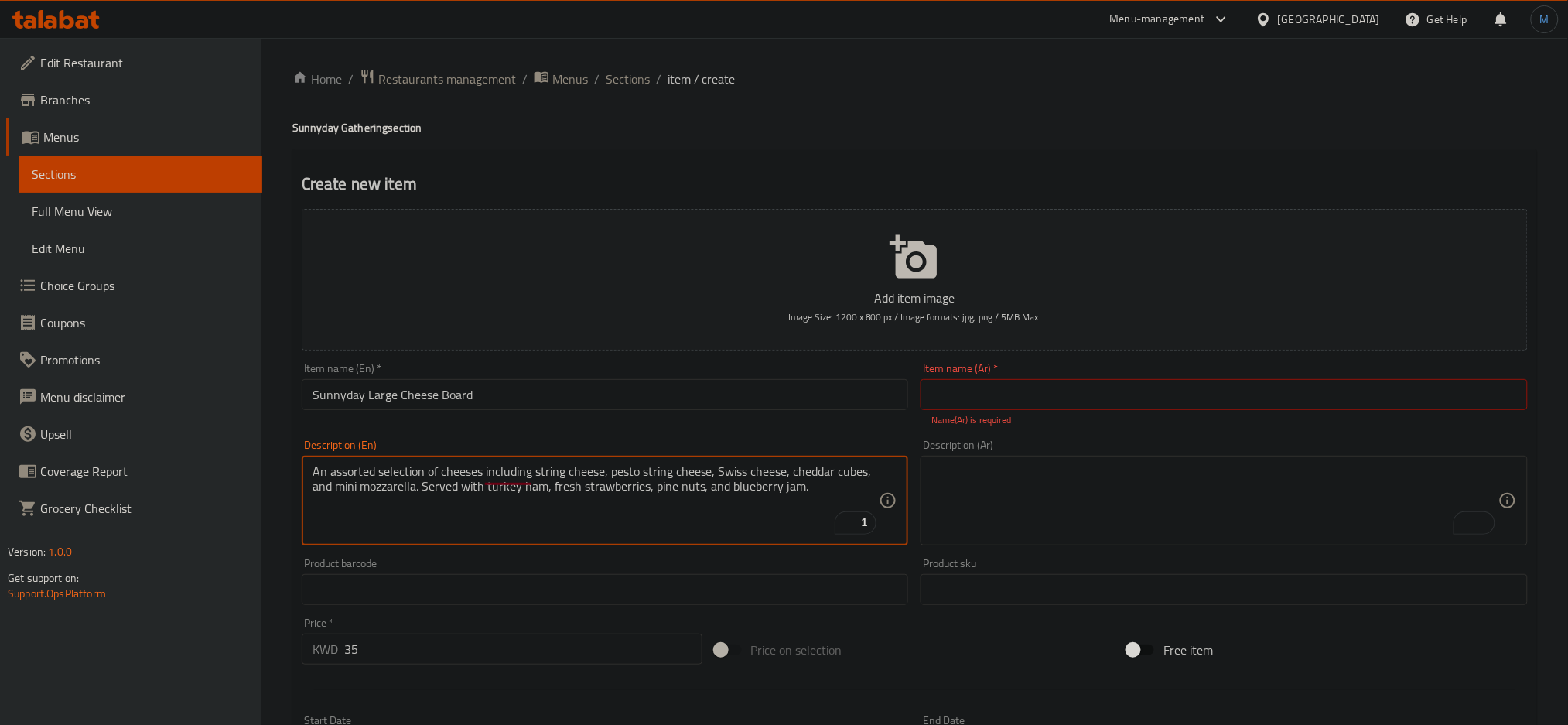
type textarea "An assorted selection of cheeses including string cheese, pesto string cheese, …"
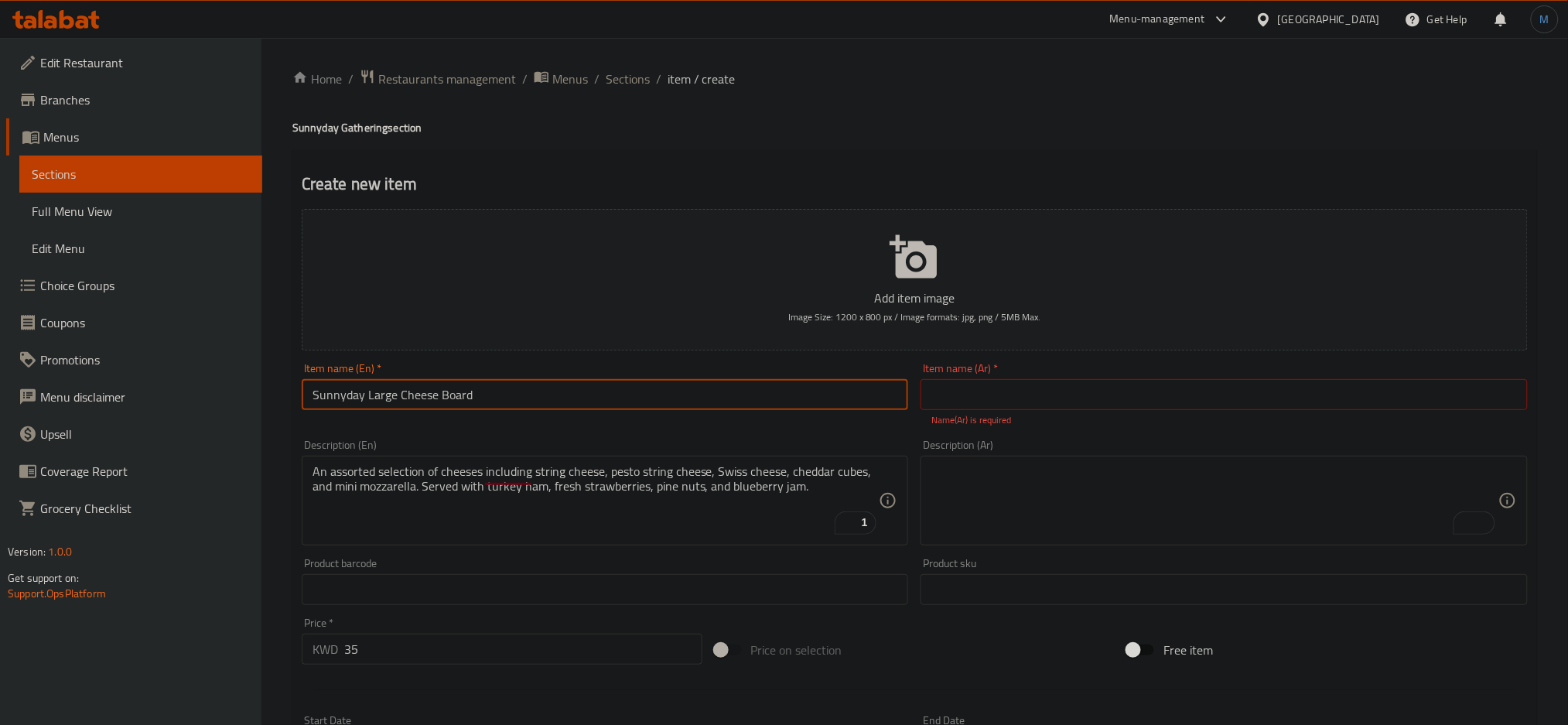
click at [550, 401] on input "Sunnyday Large Cheese Board" at bounding box center [605, 394] width 607 height 31
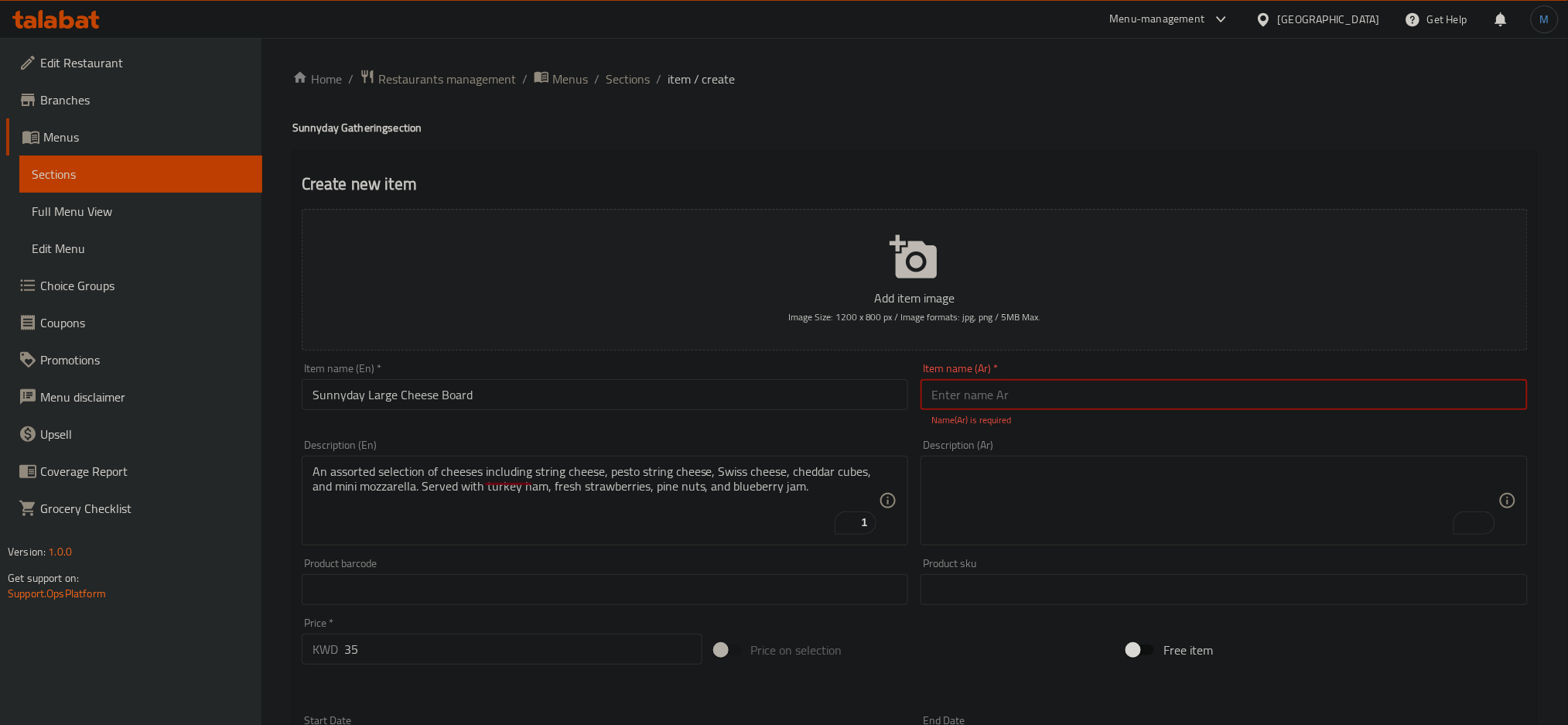
click at [1114, 404] on input "text" at bounding box center [1225, 394] width 607 height 31
paste input "طبق جبن كبير من صني داي"
type input "طبق جبن كبير من صني داي"
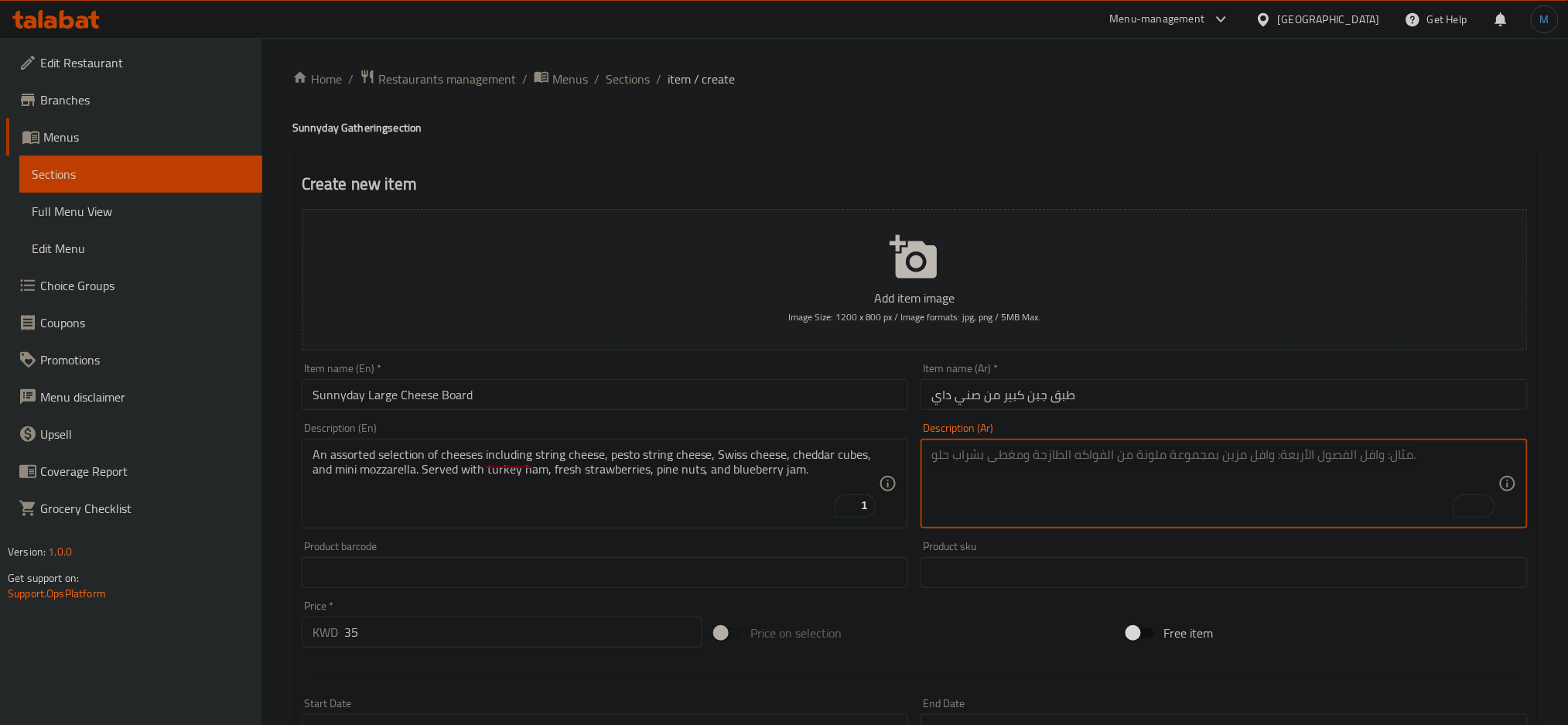
click at [1128, 468] on textarea "To enrich screen reader interactions, please activate Accessibility in Grammarl…" at bounding box center [1215, 484] width 568 height 74
paste textarea "تشكيلة متنوعة من الأجبان، تشمل جبنة الخيوط، وجبنة البيستو، والجبن السويسري، ومك…"
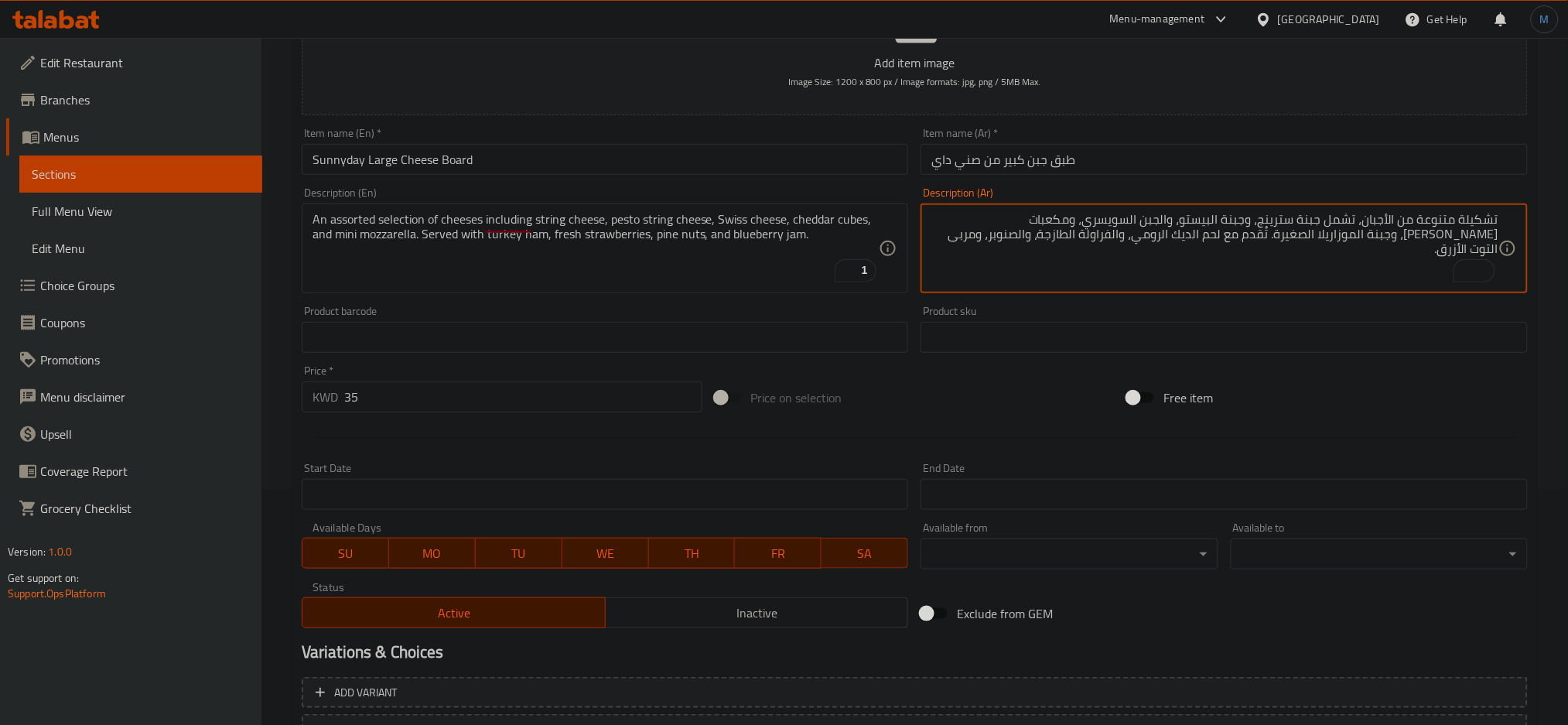
scroll to position [365, 0]
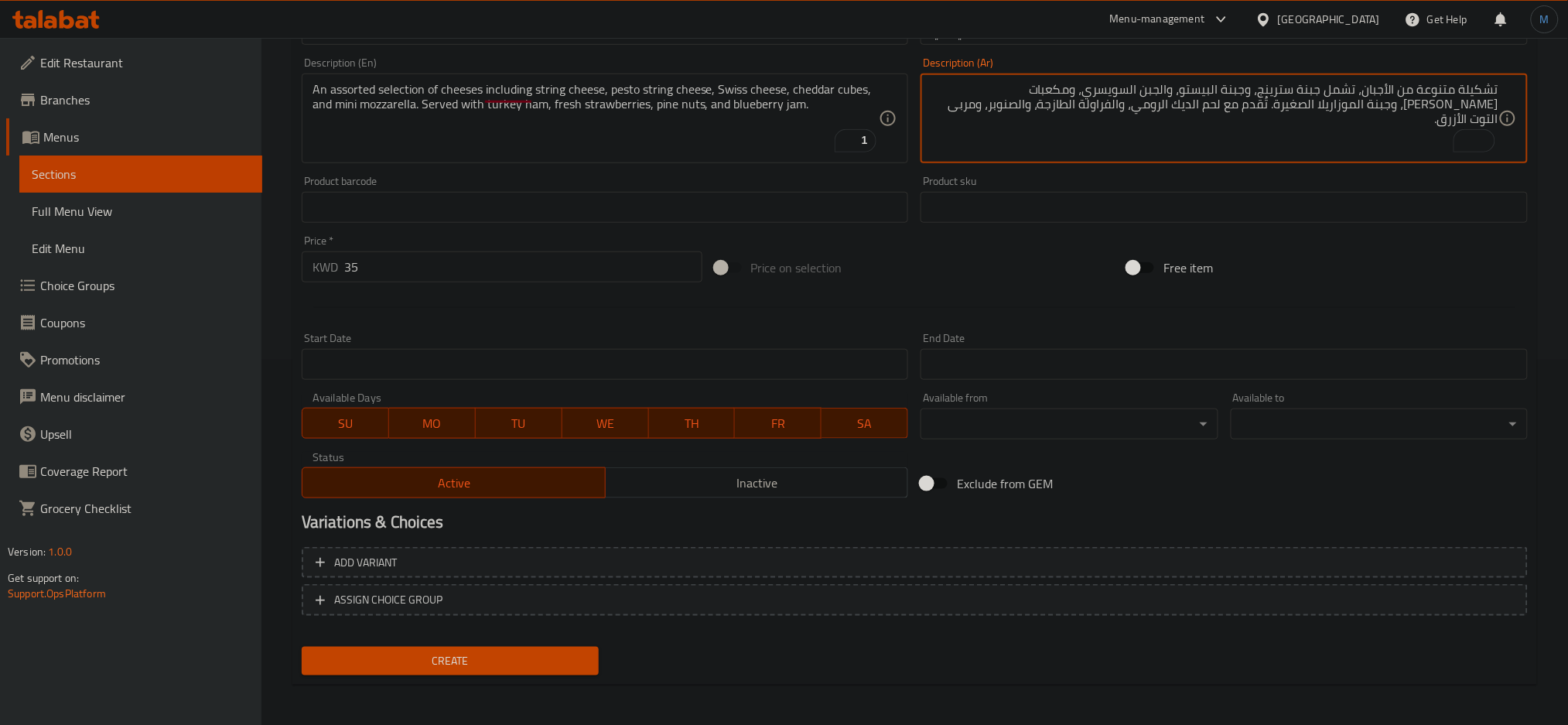
type textarea "تشكيلة متنوعة من الأجبان، تشمل جبنة سترينج، وجبنة البيستو، والجبن السويسري، ومك…"
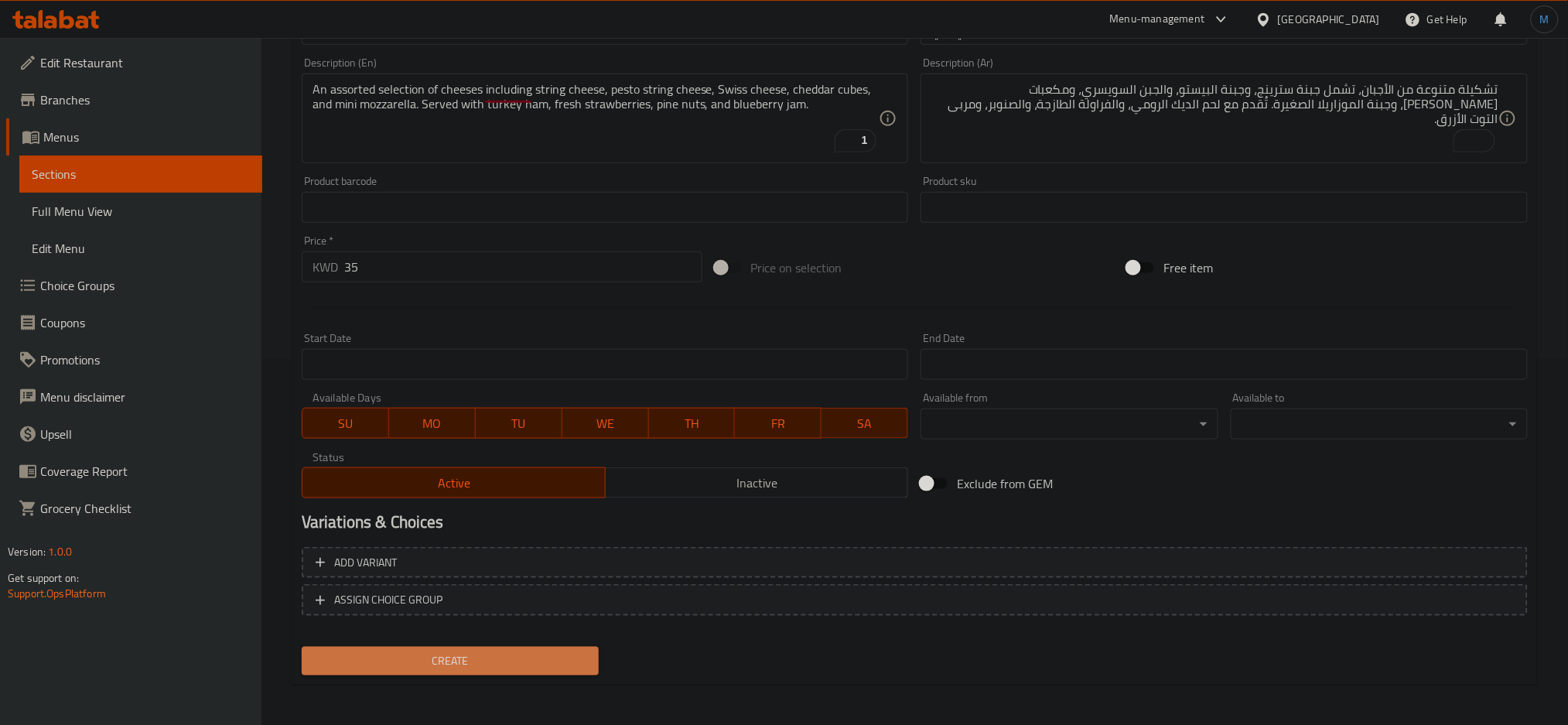
click at [487, 652] on span "Create" at bounding box center [450, 661] width 272 height 20
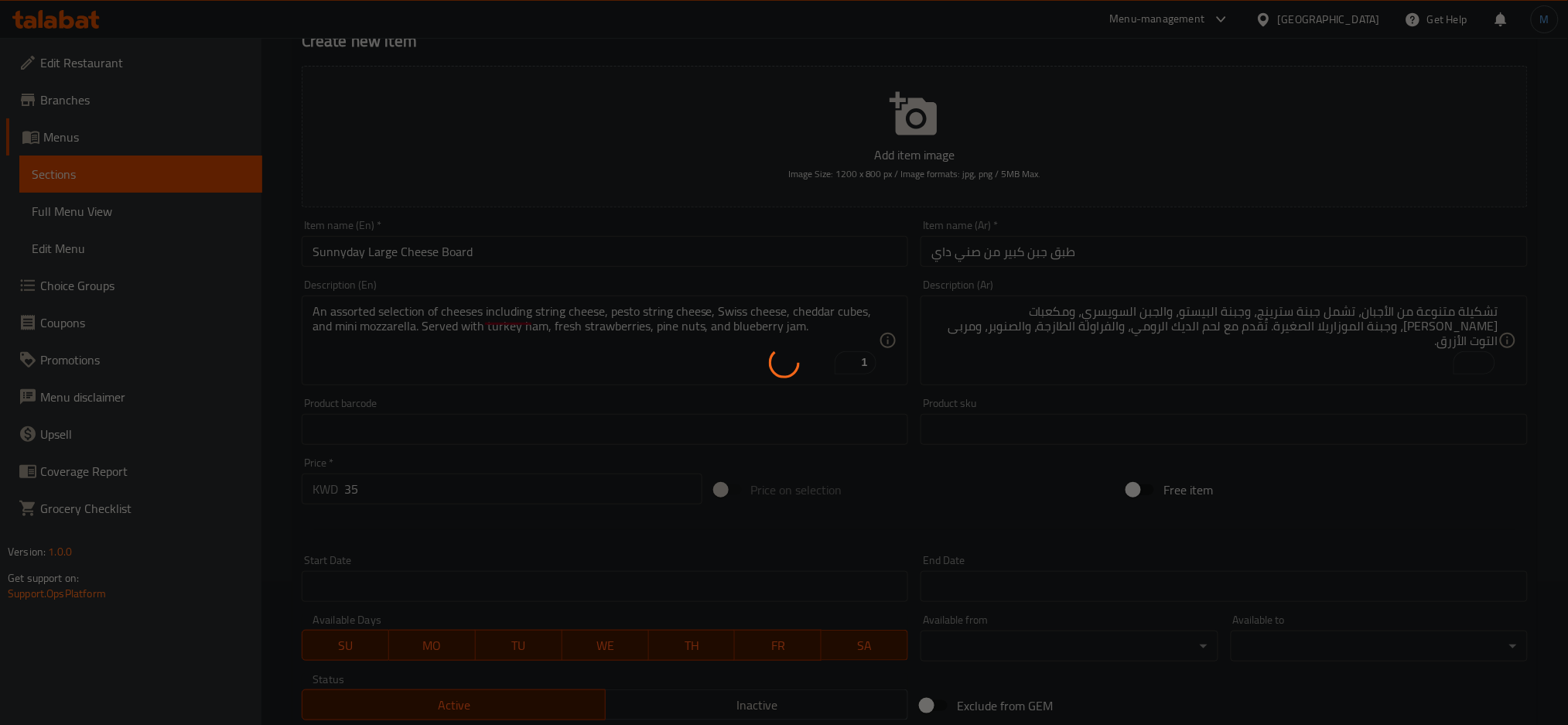
scroll to position [0, 0]
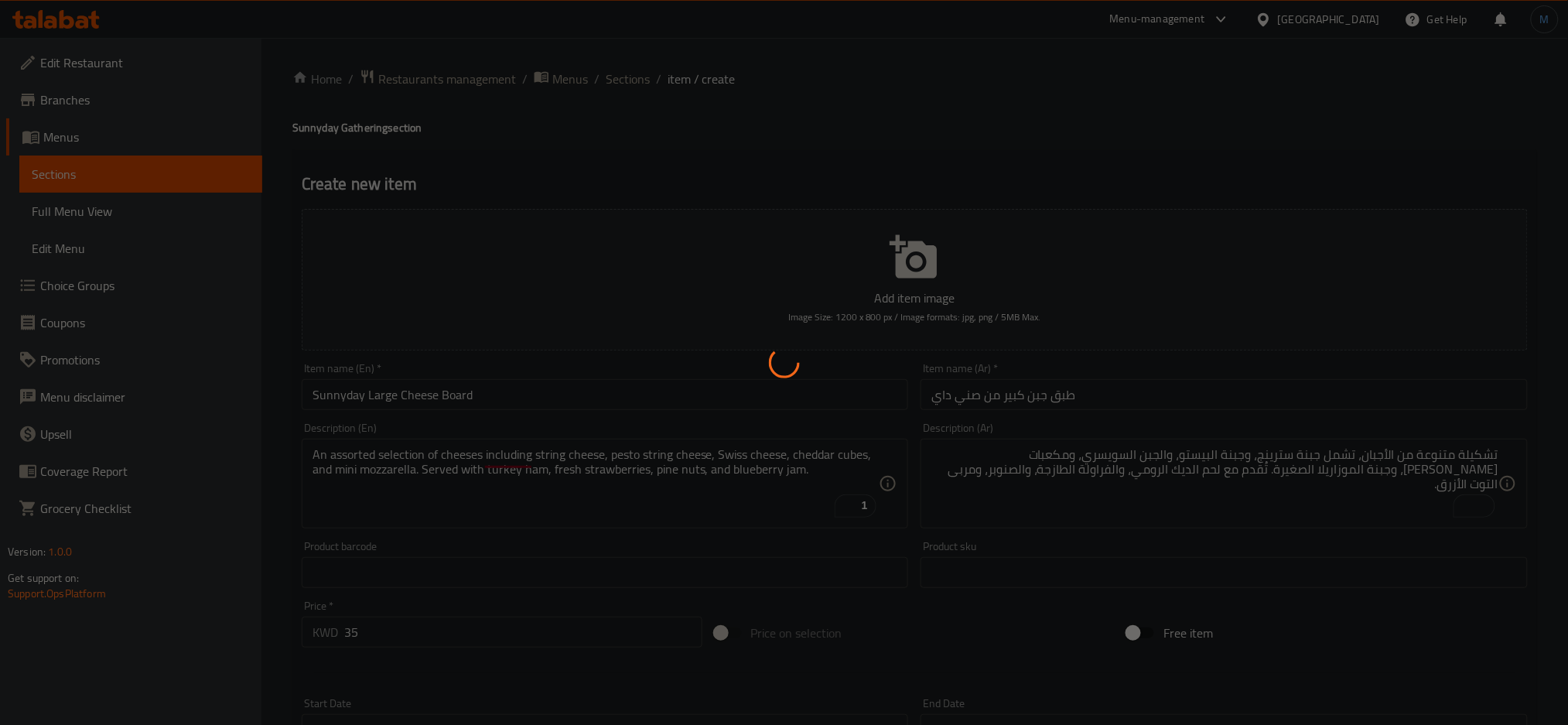
type input "0"
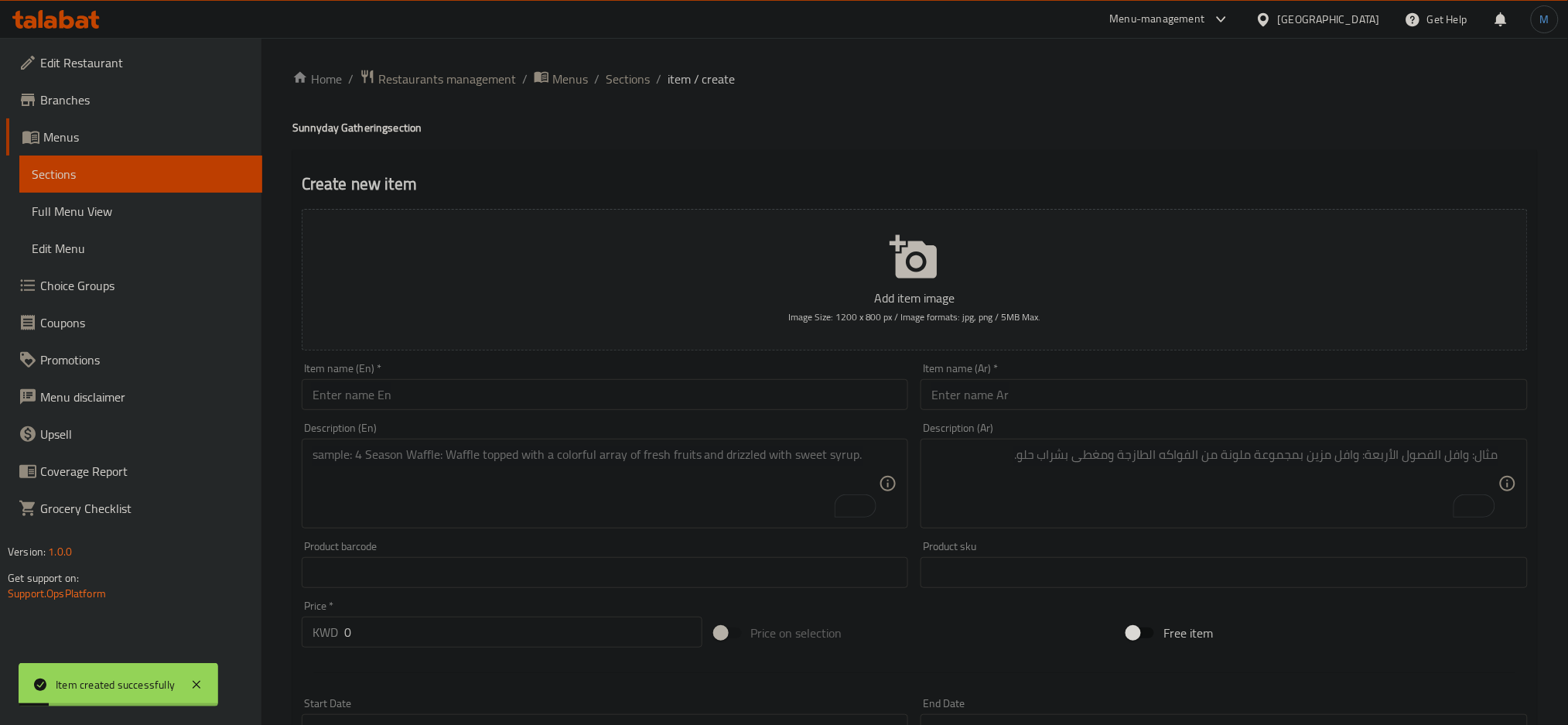
paste input "Sunnyday Medium Cheese Board"
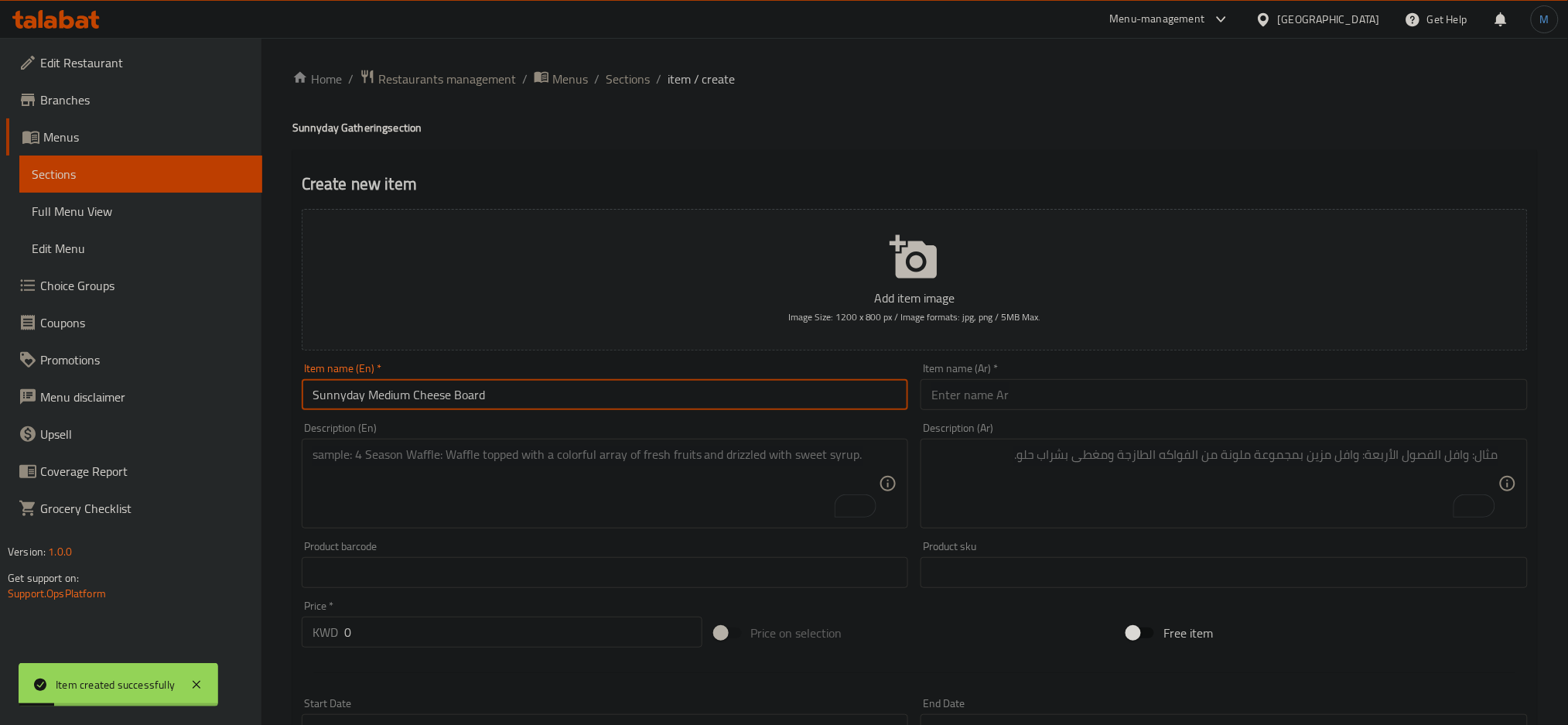
click at [529, 404] on input "Sunnyday Medium Cheese Board" at bounding box center [605, 394] width 607 height 31
type input "Sunnyday Medium Cheese Board"
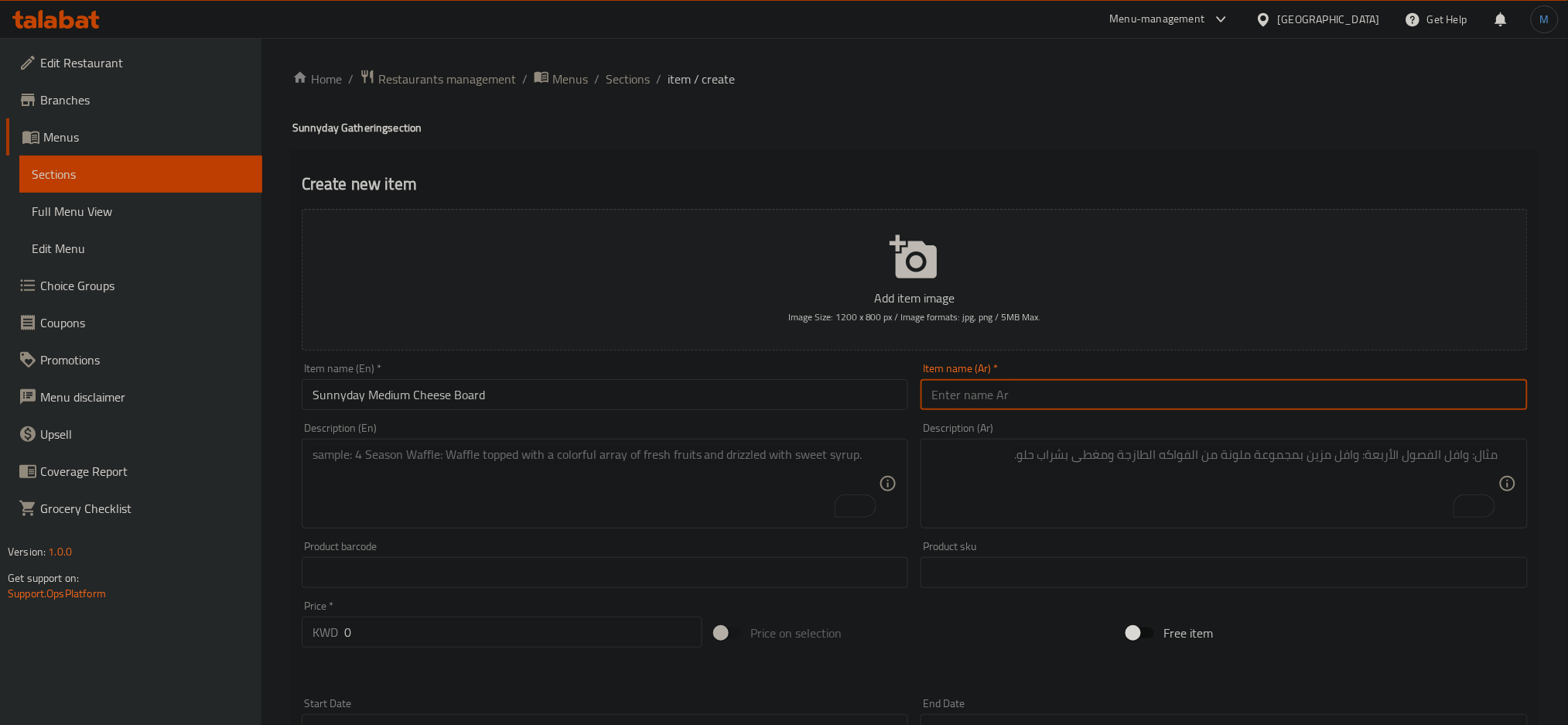
paste input "طبق جبن متوسط الحجم من صني داي"
click at [1223, 392] on input "طبق جبن متوسط الحجم من صني داي" at bounding box center [1225, 394] width 607 height 31
type input "طبق جبن متوسط الحجم من صني داي"
paste textarea ""An assorted selection of cheeses including string cheese, pesto string cheese,…"
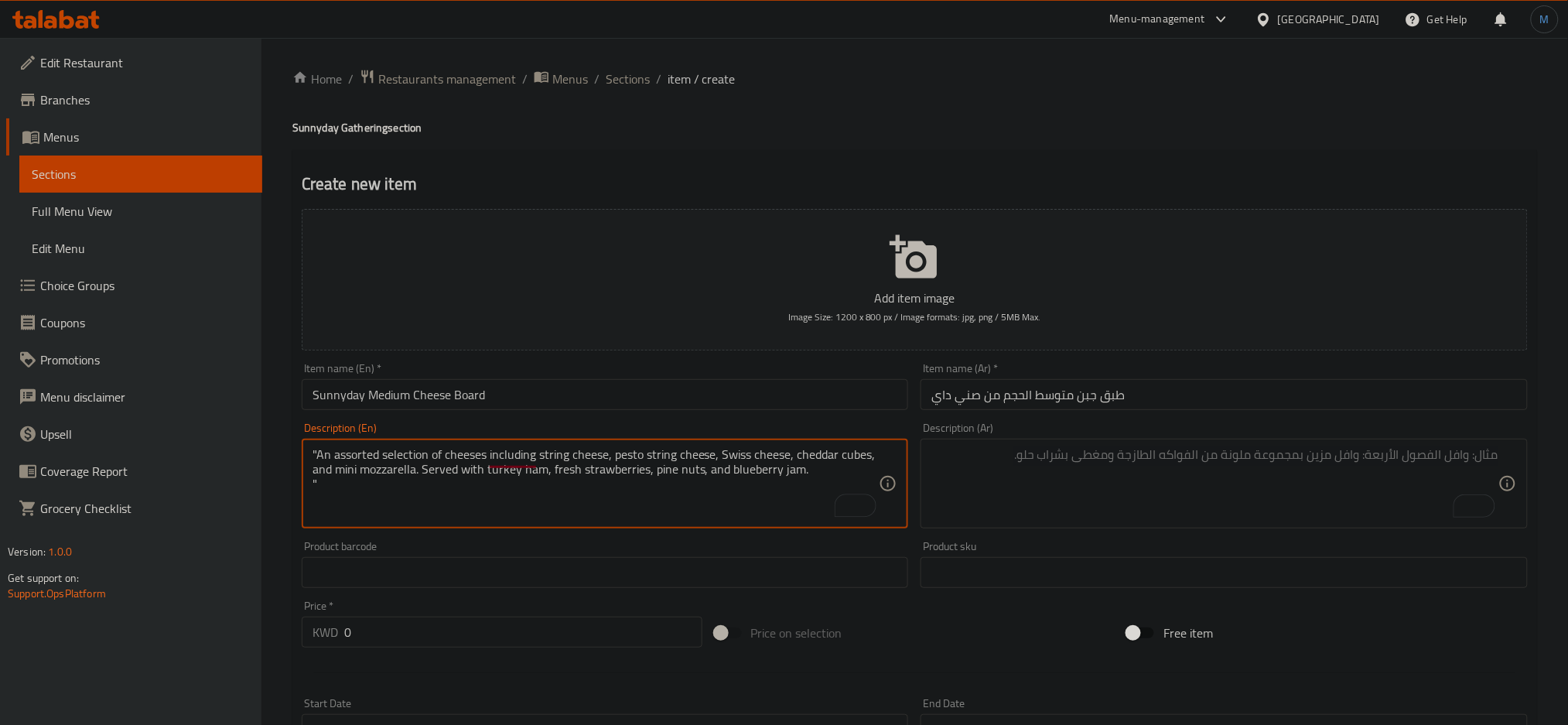
click at [732, 507] on textarea ""An assorted selection of cheeses including string cheese, pesto string cheese,…" at bounding box center [597, 484] width 568 height 74
click at [322, 454] on textarea ""An assorted selection of cheeses including string cheese, pesto string cheese,…" at bounding box center [597, 484] width 568 height 74
type textarea "An assorted selection of cheeses including string cheese, pesto string cheese, …"
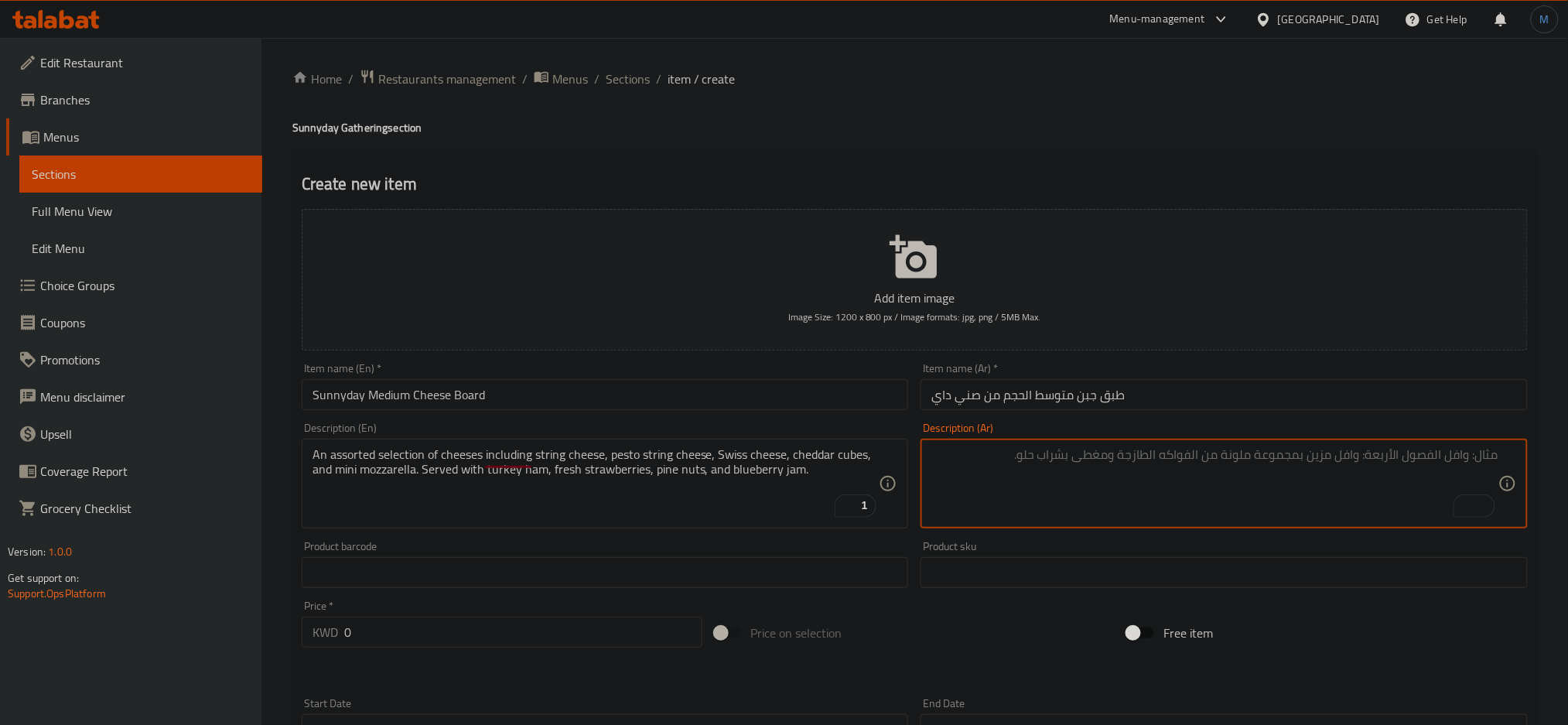
paste textarea "تشكيلة متنوعة من الأجبان، تشمل جبنة الخيوط، وجبنة البيستو، والجبن السويسري، ومك…"
click at [1268, 453] on textarea "تشكيلة متنوعة من الأجبان، تشمل جبنة الخيوط، وجبنة البيستو، والجبن السويسري، ومك…" at bounding box center [1215, 484] width 568 height 74
click at [1275, 455] on textarea "تشكيلة متنوعة من الأجبان، تشمل جبنة الخيوط، وجبنة البيستو، والجبن السويسري، ومك…" at bounding box center [1215, 484] width 568 height 74
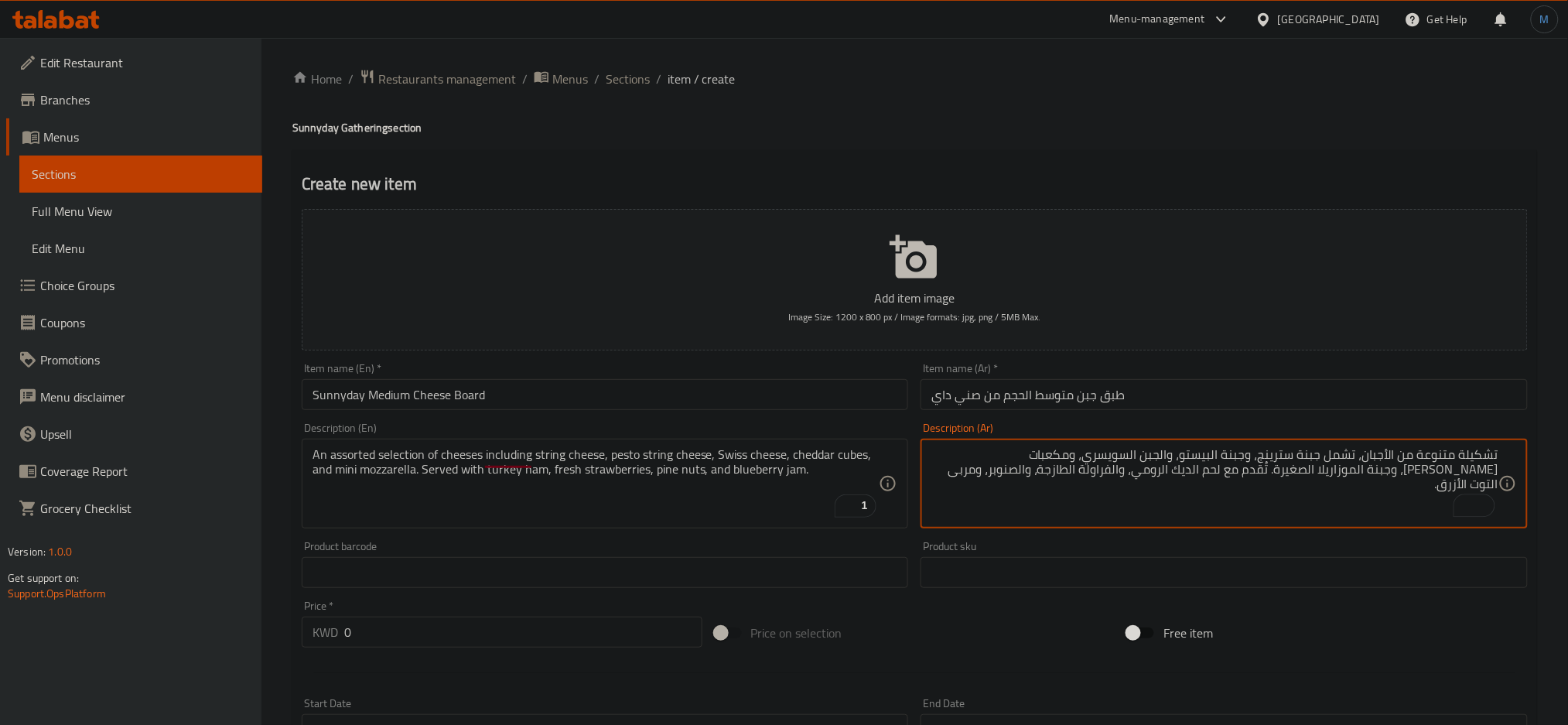
type textarea "تشكيلة متنوعة من الأجبان، تشمل جبنة سترينج، وجبنة البيستو، والجبن السويسري، ومك…"
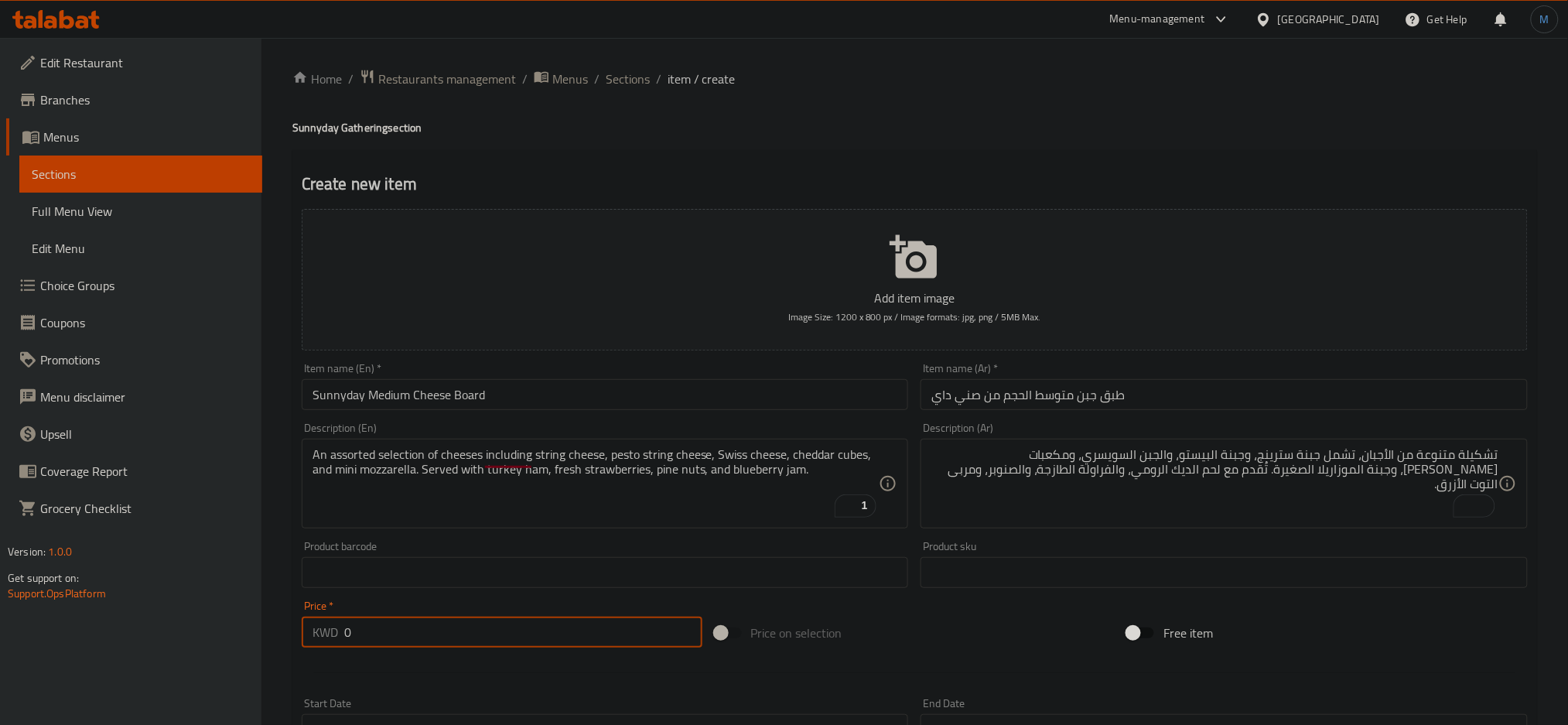
paste input "17.5"
click at [517, 635] on input "17.5" at bounding box center [523, 632] width 358 height 31
type input "17.5"
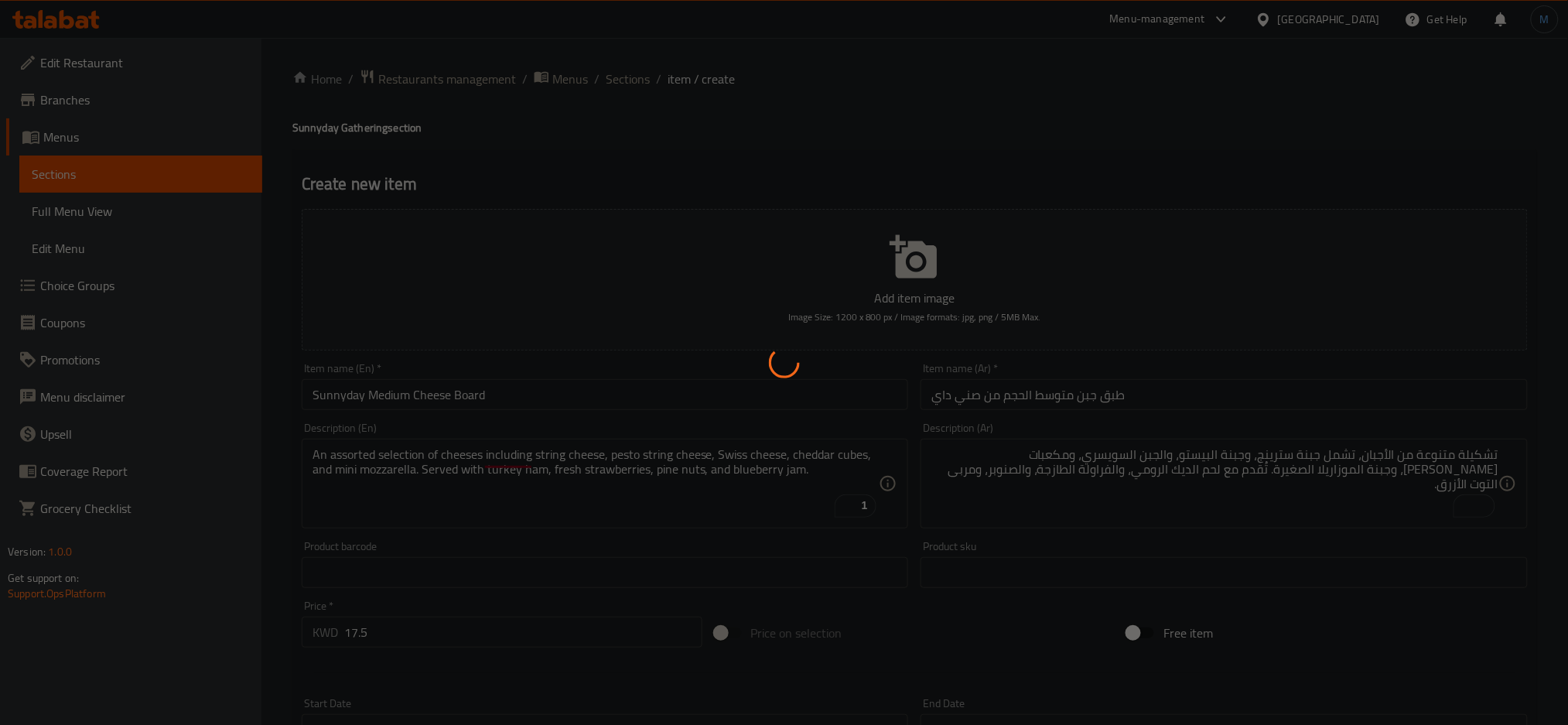
type input "0"
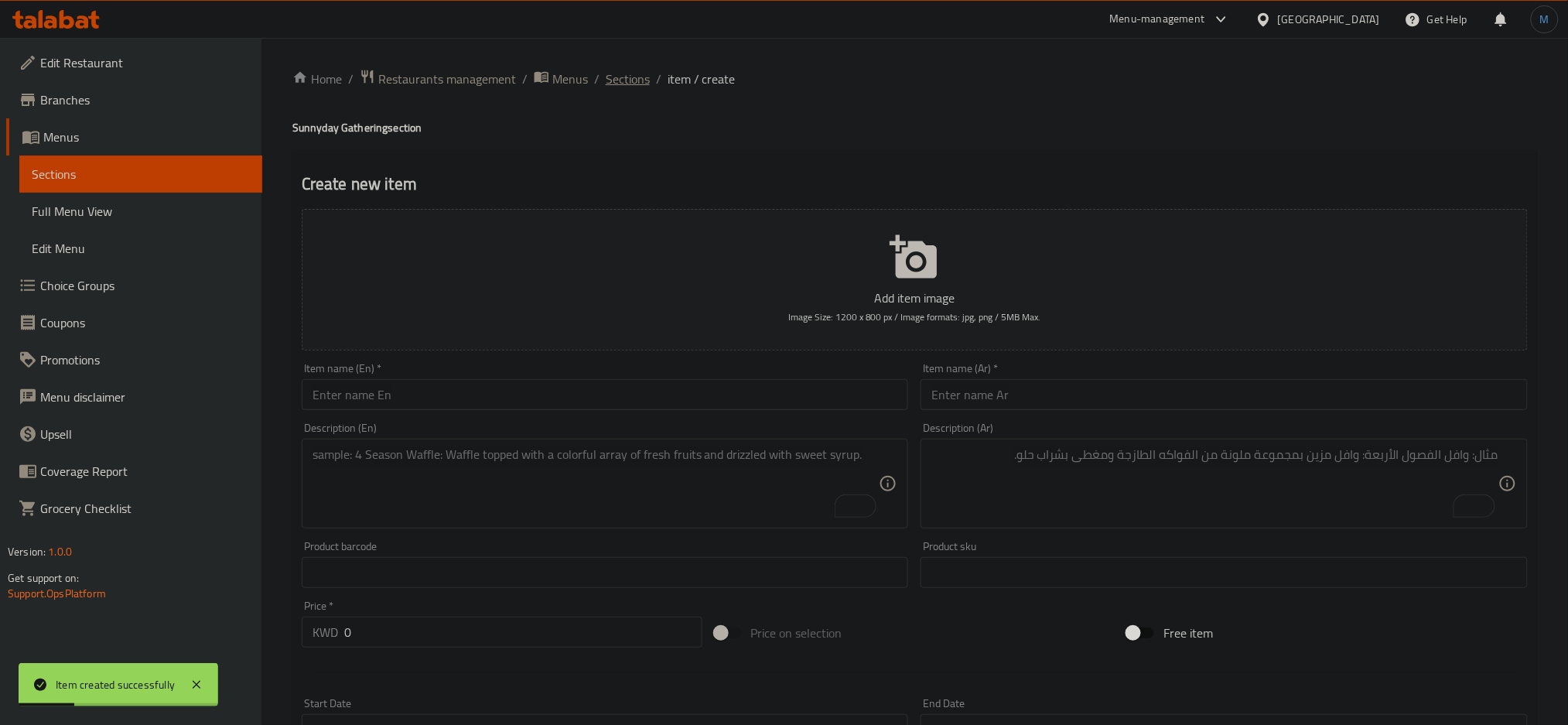
click at [637, 84] on span "Sections" at bounding box center [628, 79] width 44 height 19
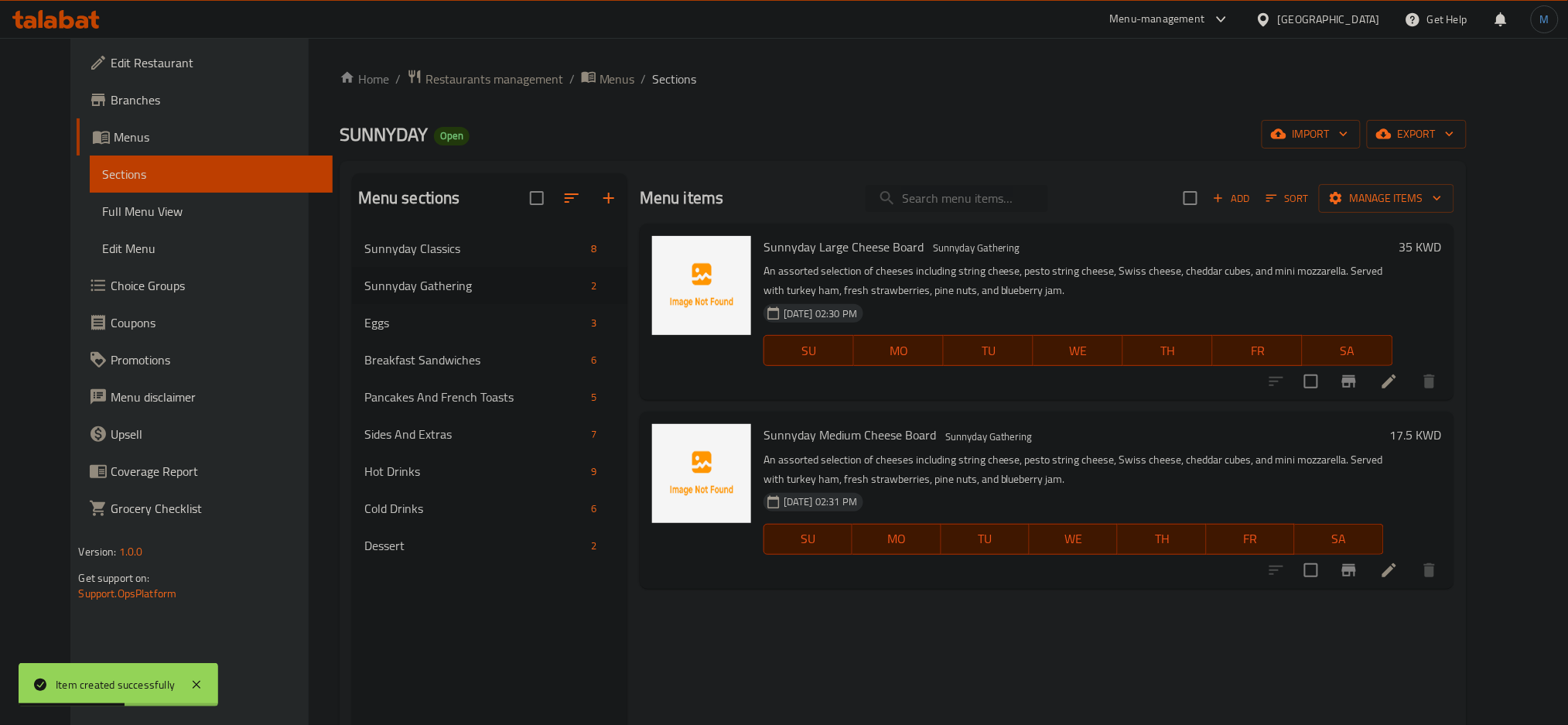
paste input "Large SANDWICH BOX"
click at [1007, 206] on input "Large SANDWICH BOX" at bounding box center [957, 198] width 183 height 27
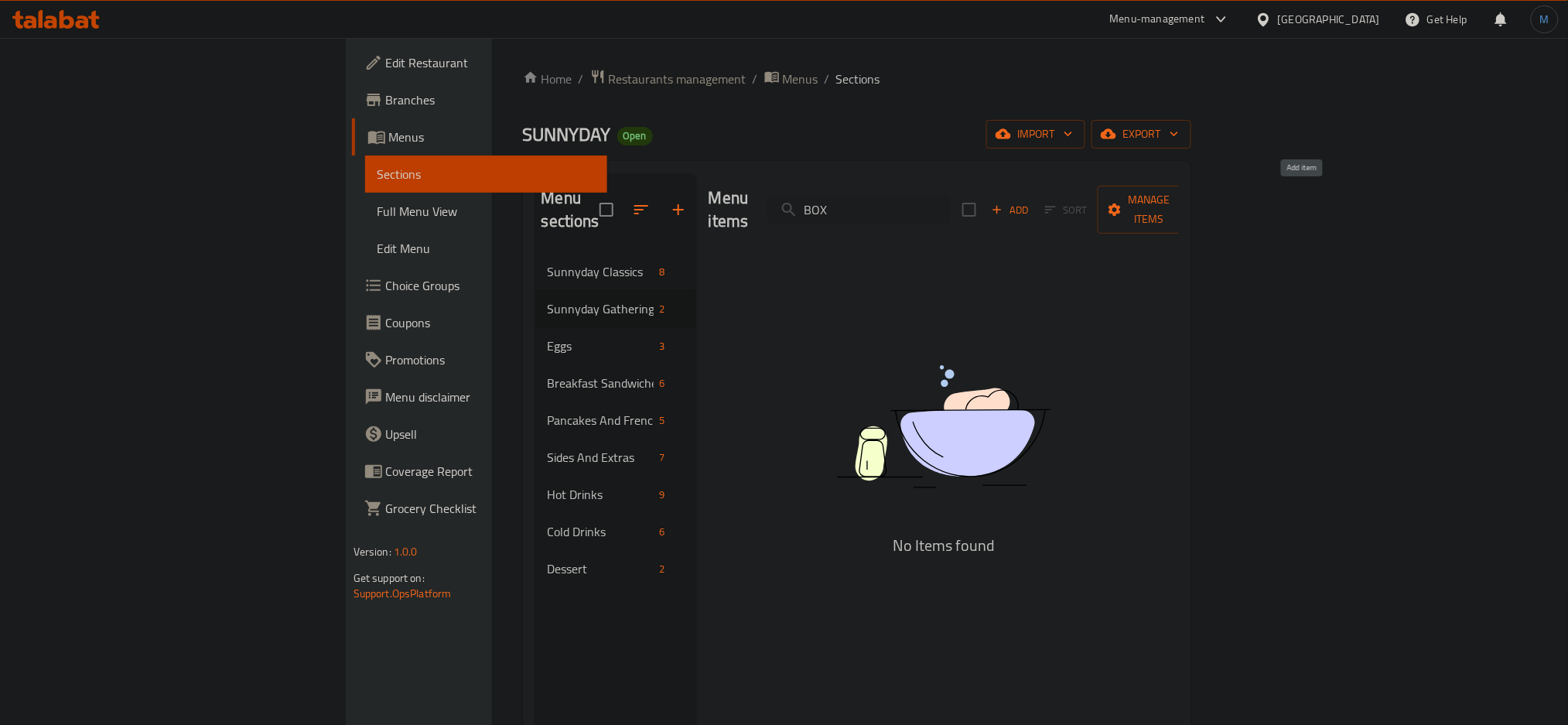
type input "BOX"
click at [1035, 198] on button "Add" at bounding box center [1010, 209] width 50 height 24
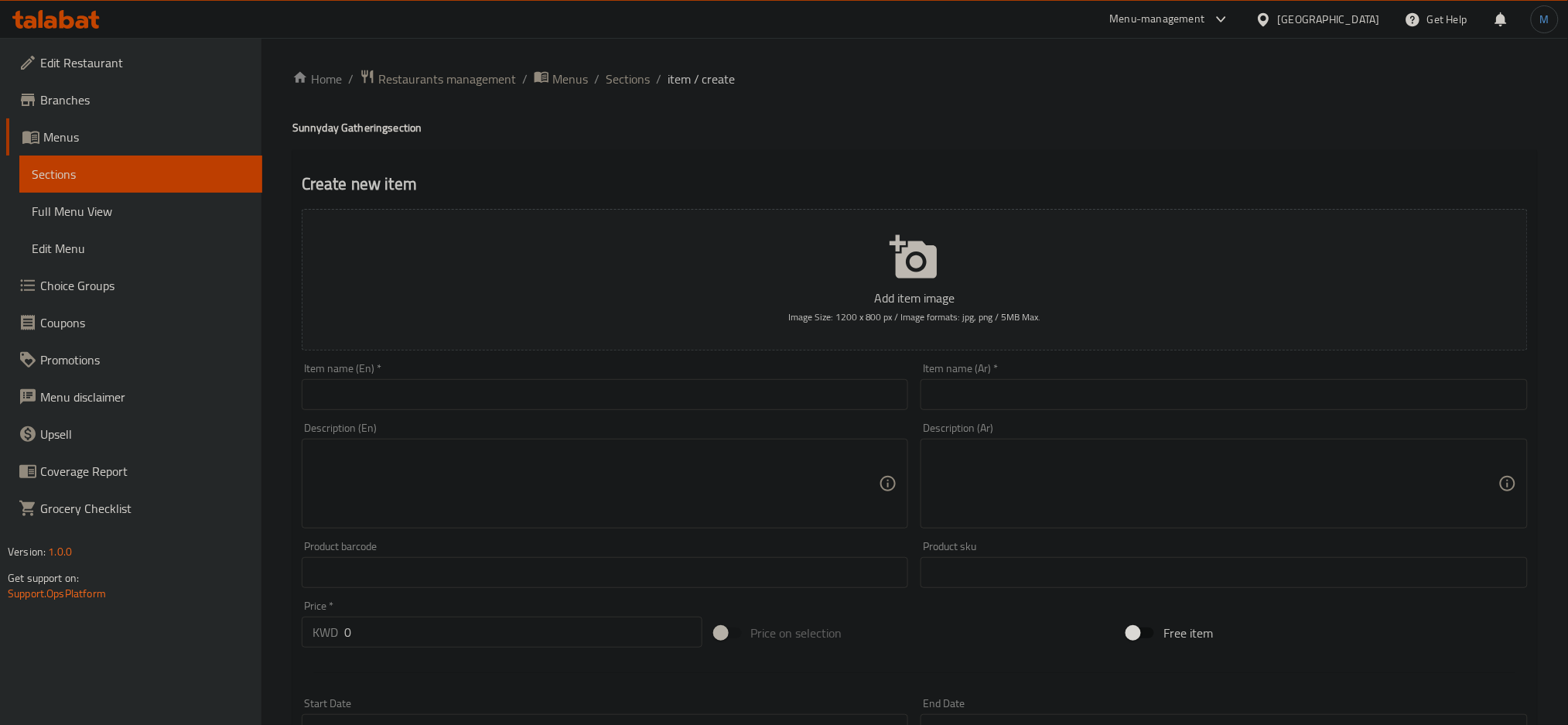
paste input "Large SANDWICH BOX"
click at [650, 404] on input "Large SANDWICH BOX" at bounding box center [605, 394] width 607 height 31
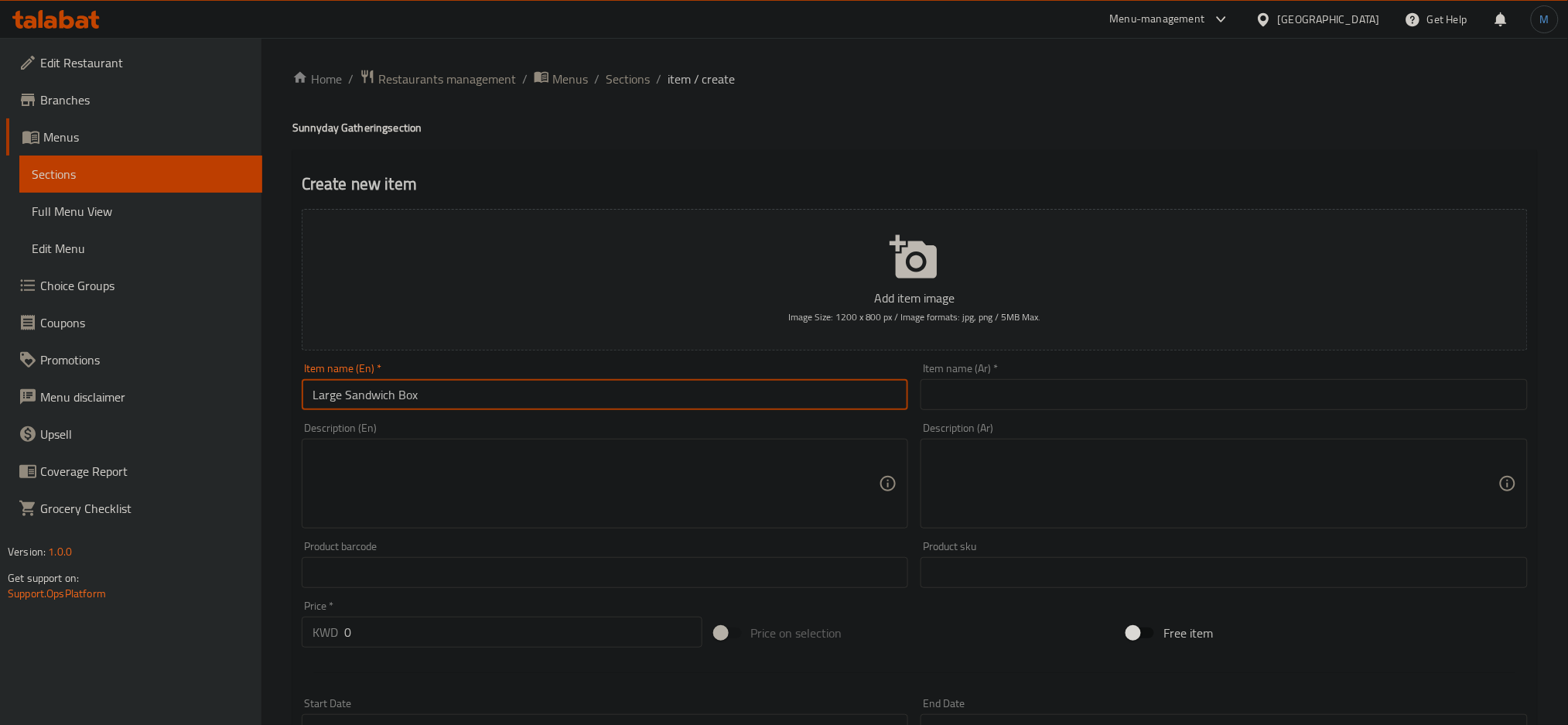
type input "Large Sandwich Box"
paste textarea "Sandwich collection for your gatherings consisting of Becon Avocado sandwich,Tr…"
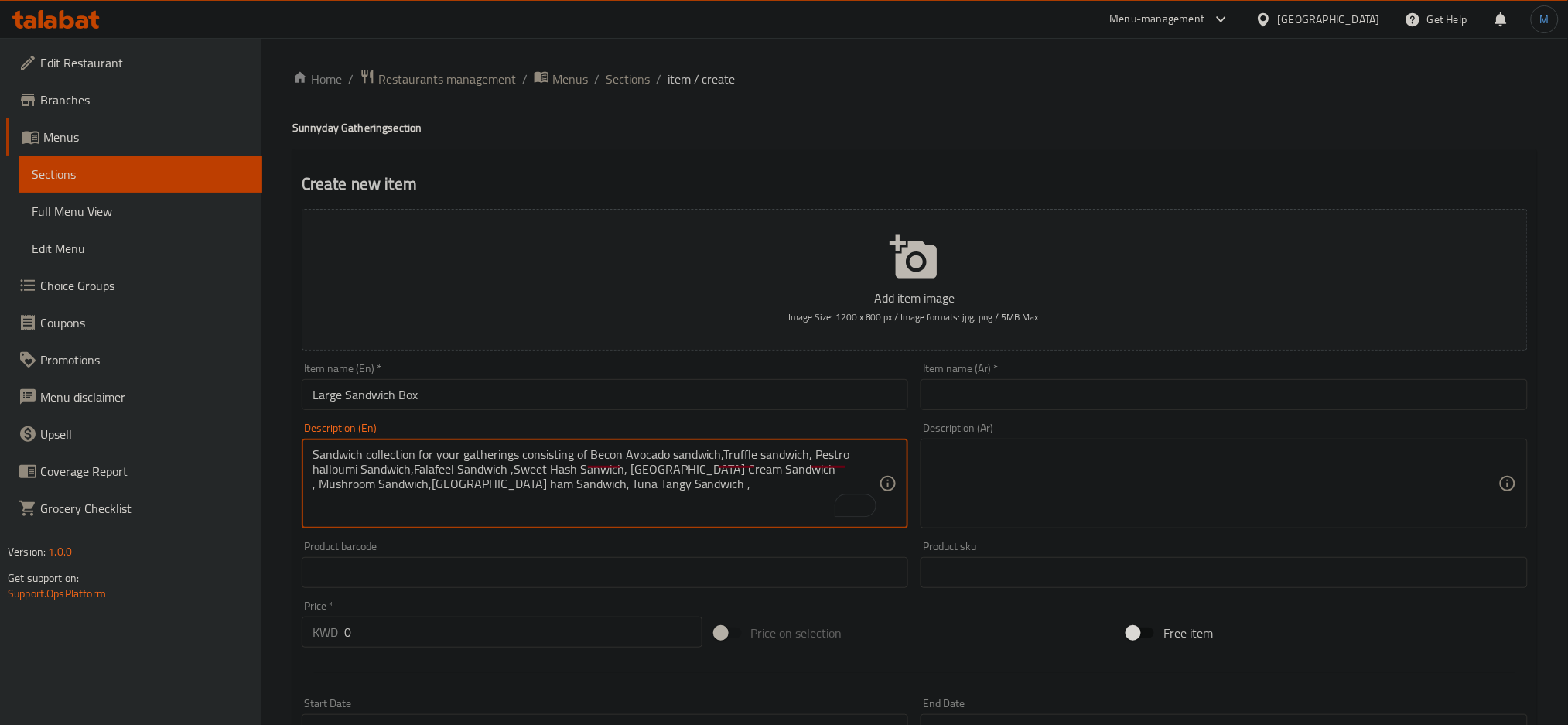
type textarea "Sandwich collection for your gatherings consisting of Becon Avocado sandwich,Tr…"
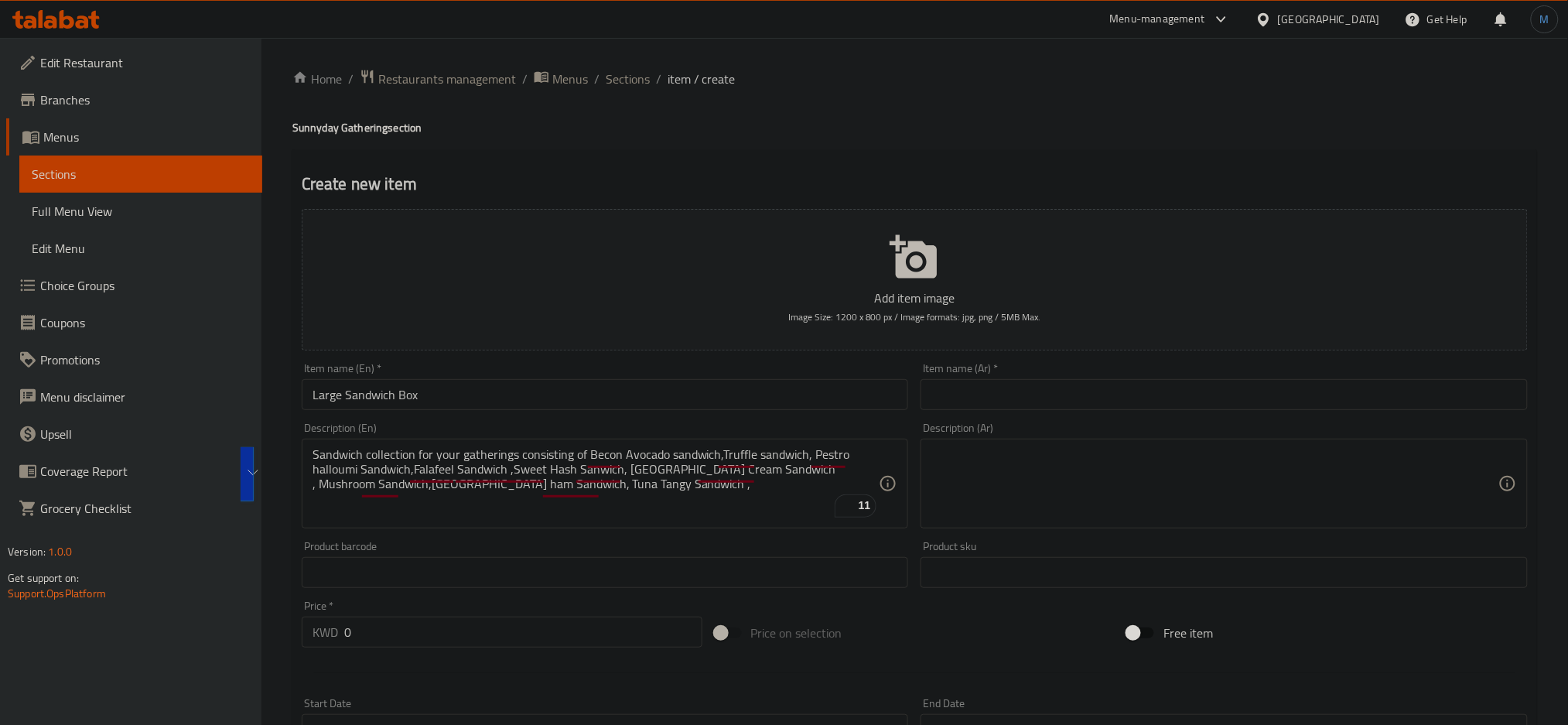
paste textarea "مجموعة ساندويتشات لتجمعاتك تتكون من ساندويتش بيكون أفوكادو، ساندويتش ترافل، سان…"
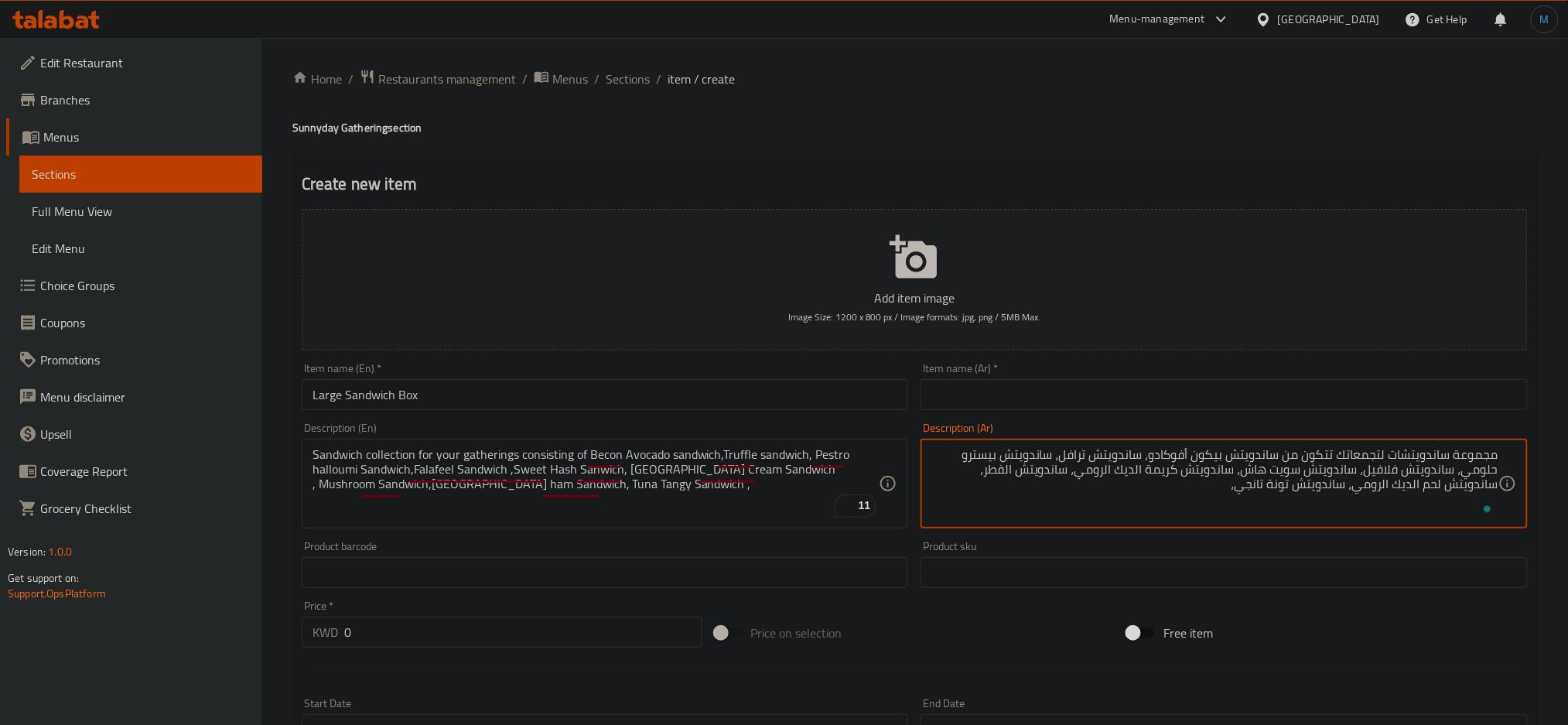
type textarea "مجموعة ساندويتشات لتجمعاتك تتكون من ساندويتش بيكون أفوكادو، ساندويتش ترافل، سان…"
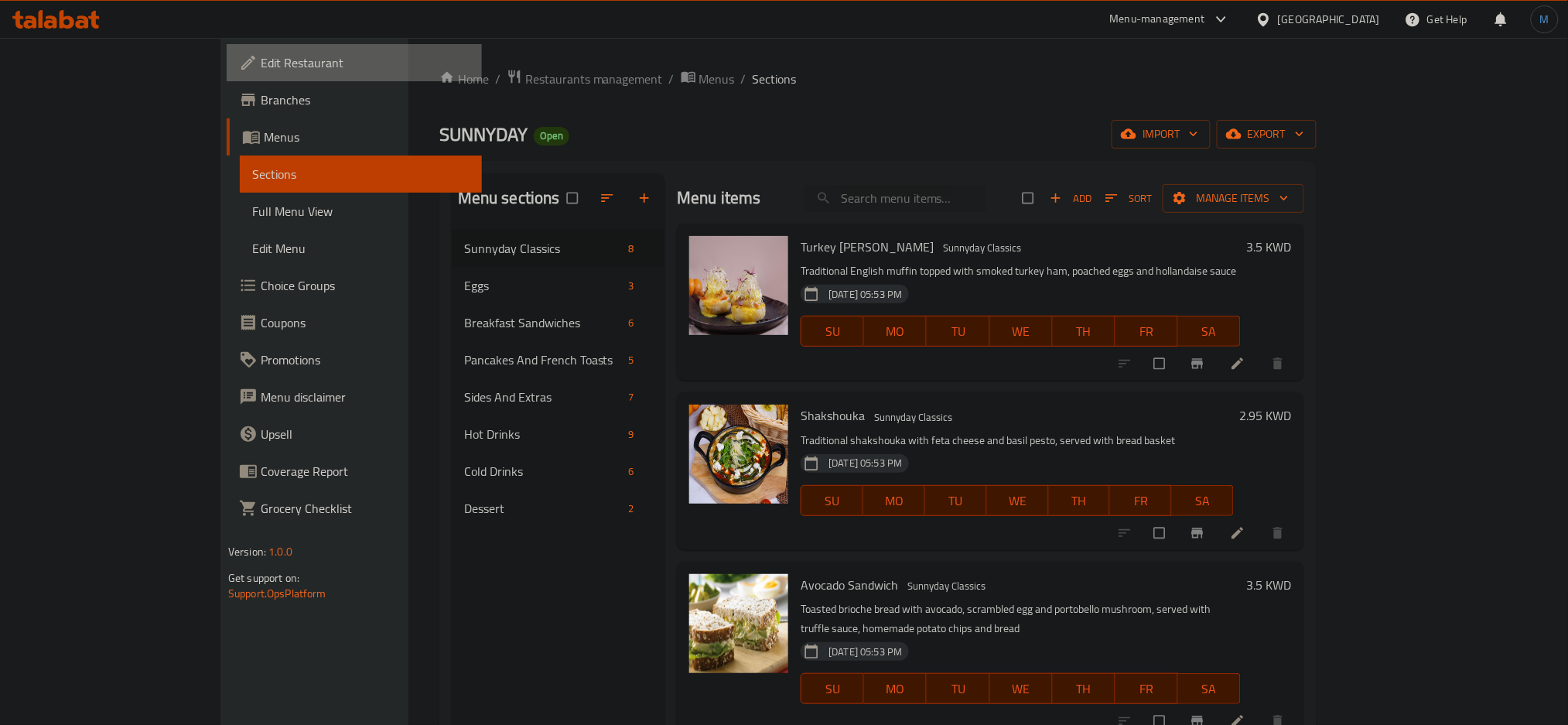
click at [261, 55] on span "Edit Restaurant" at bounding box center [366, 63] width 209 height 19
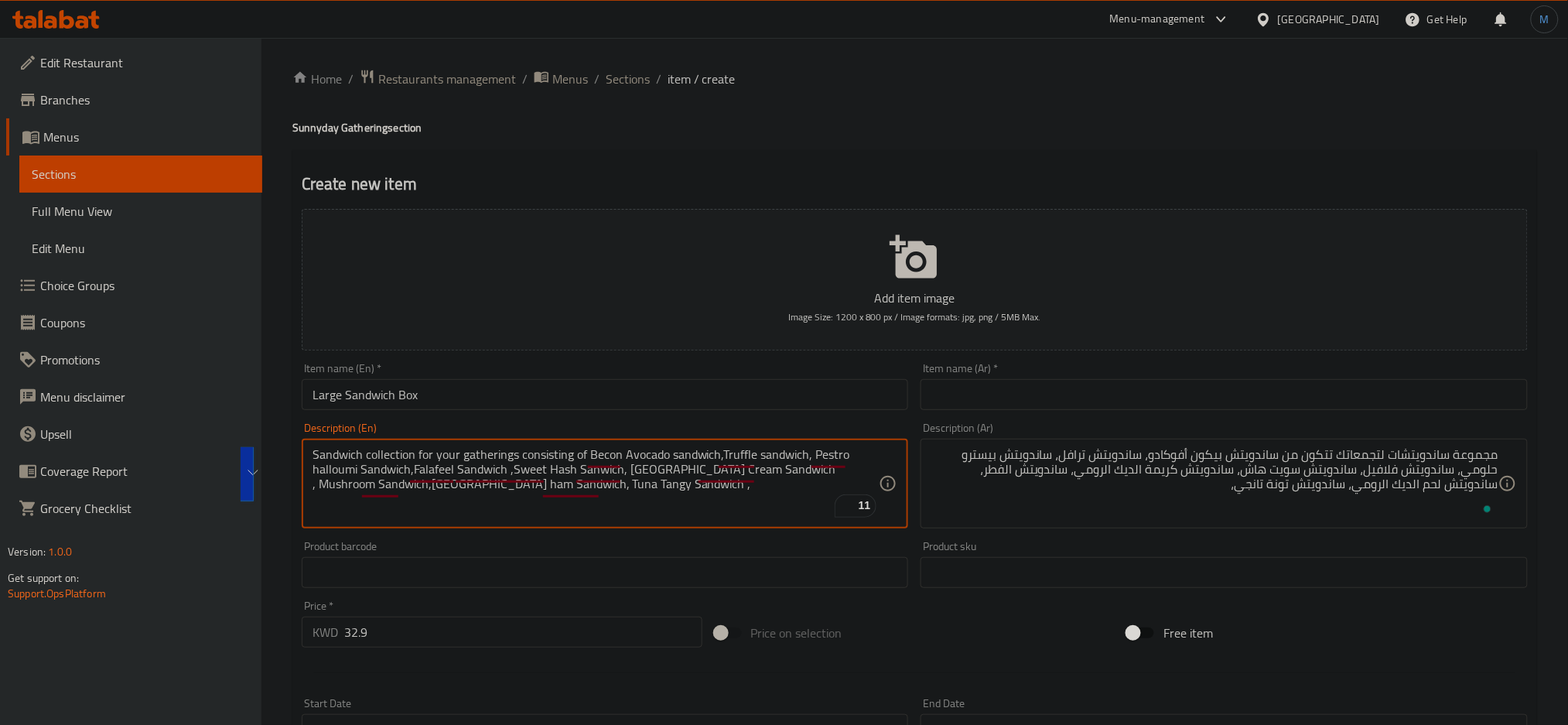
type textarea "Sandwich collection for your gatherings consisting of becon avocado sandwich,tr…"
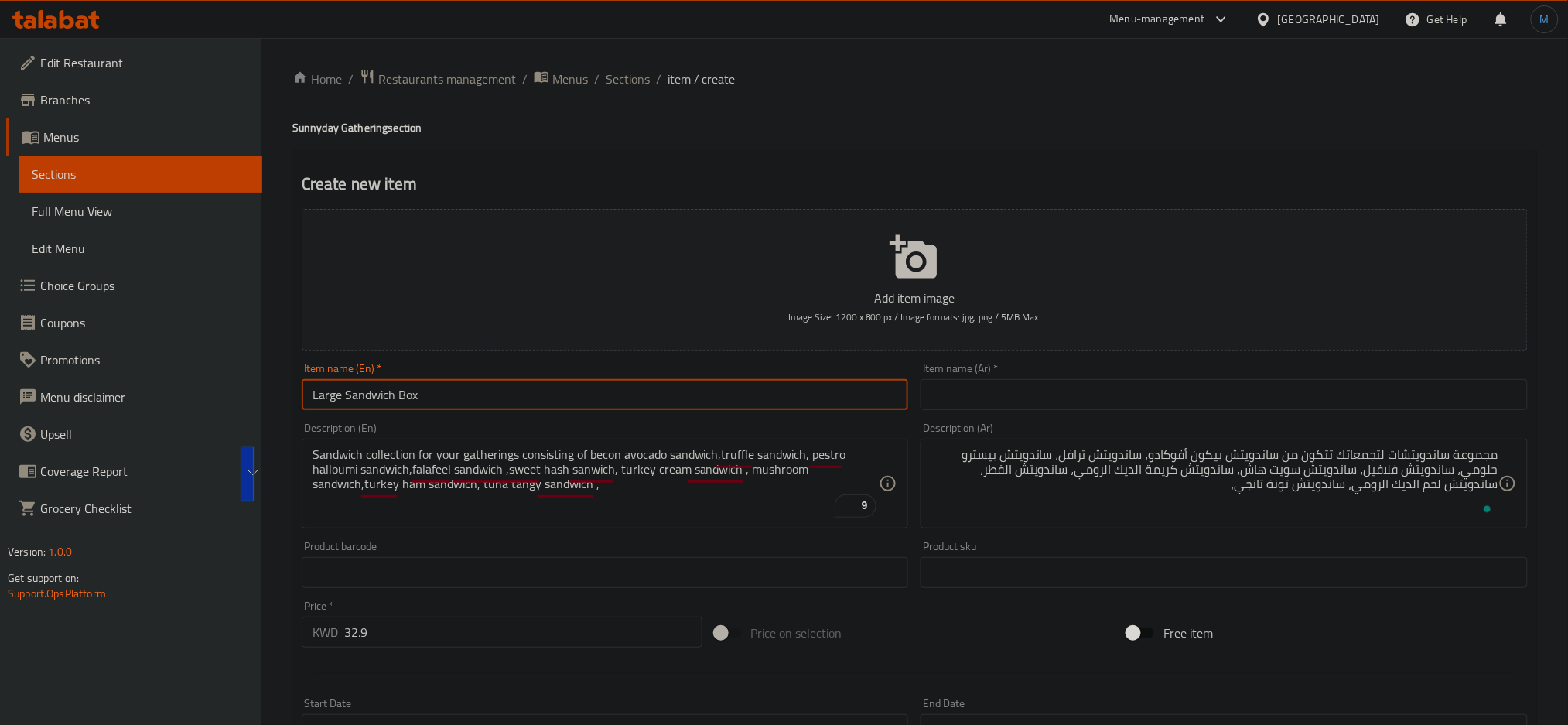
click at [431, 379] on input "Large Sandwich Box" at bounding box center [605, 394] width 607 height 31
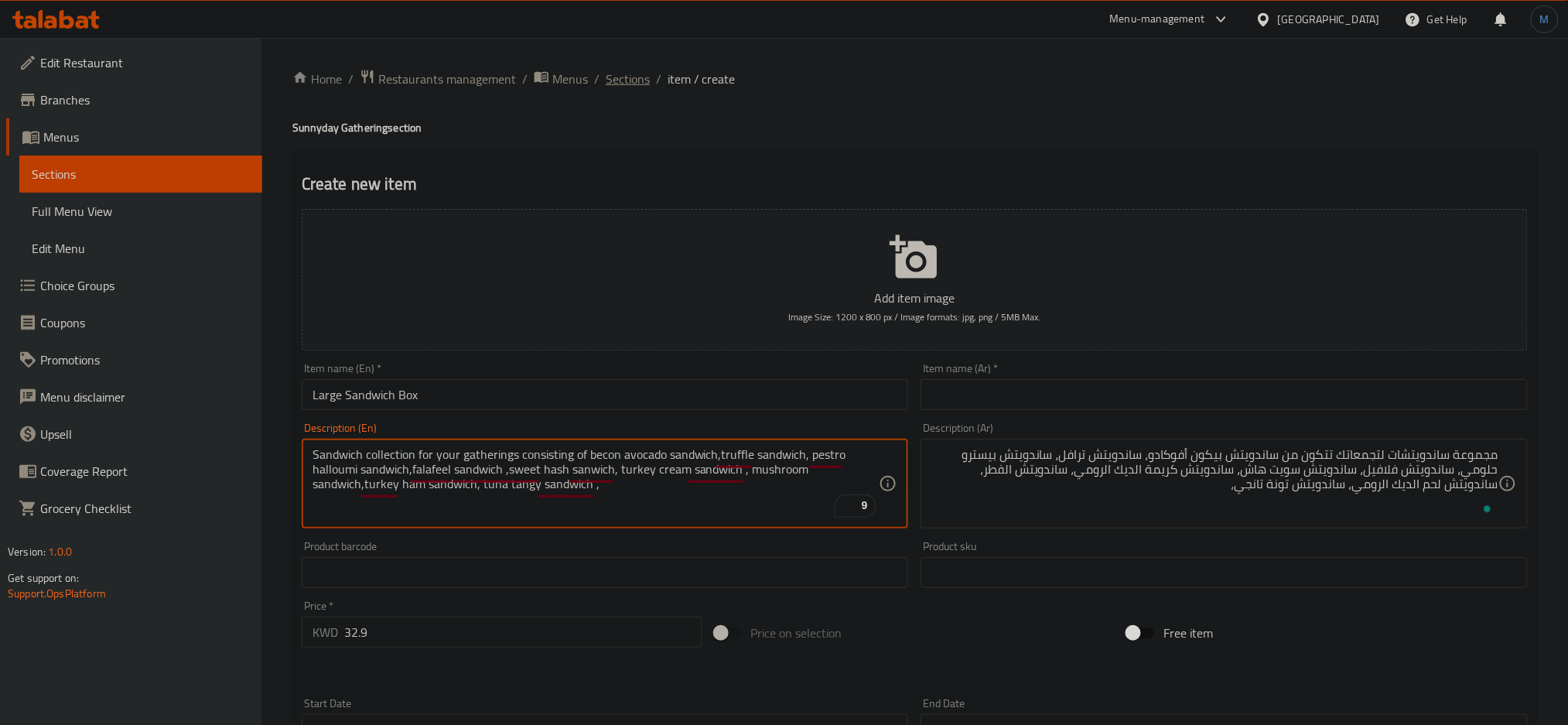
click at [608, 88] on span "Sections" at bounding box center [628, 79] width 44 height 19
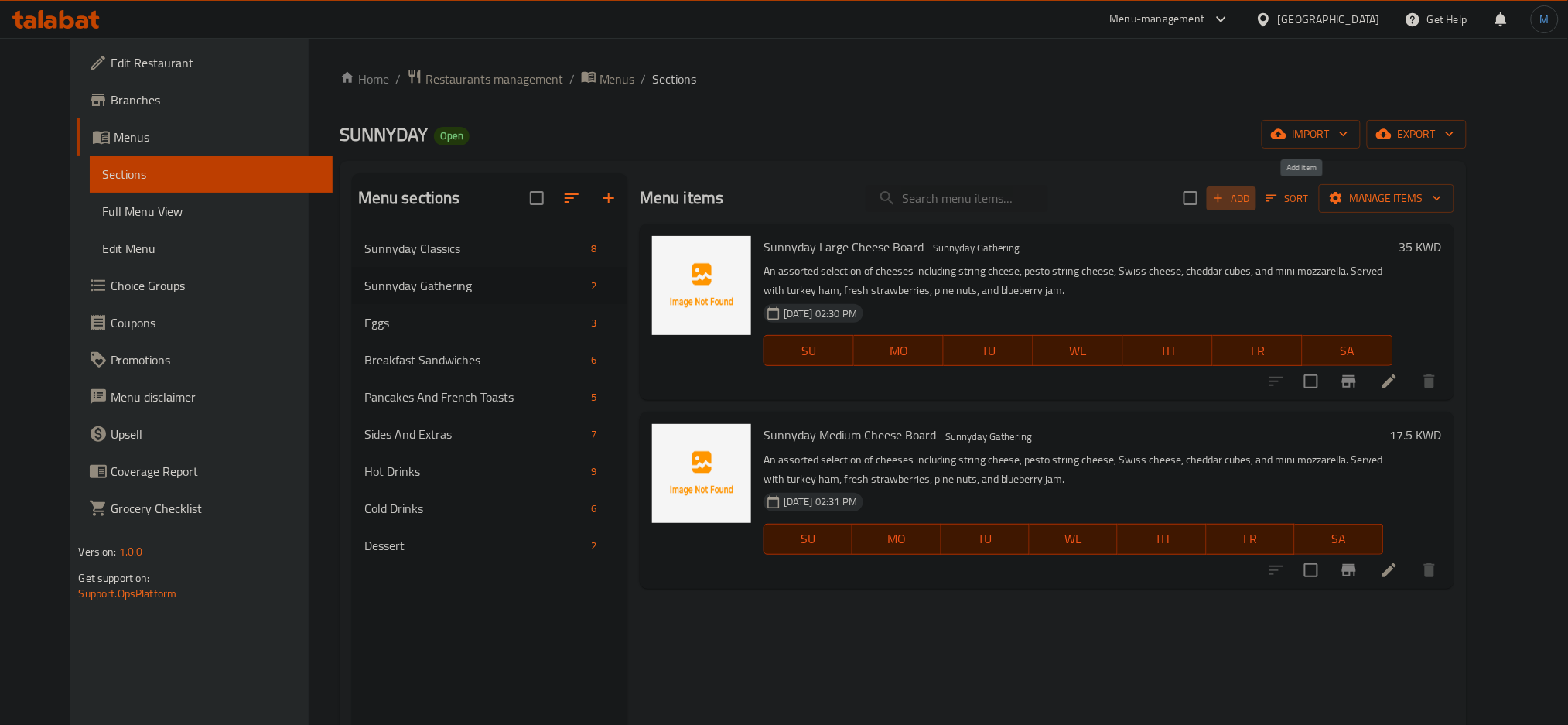
click at [1257, 209] on button "Add" at bounding box center [1231, 198] width 50 height 24
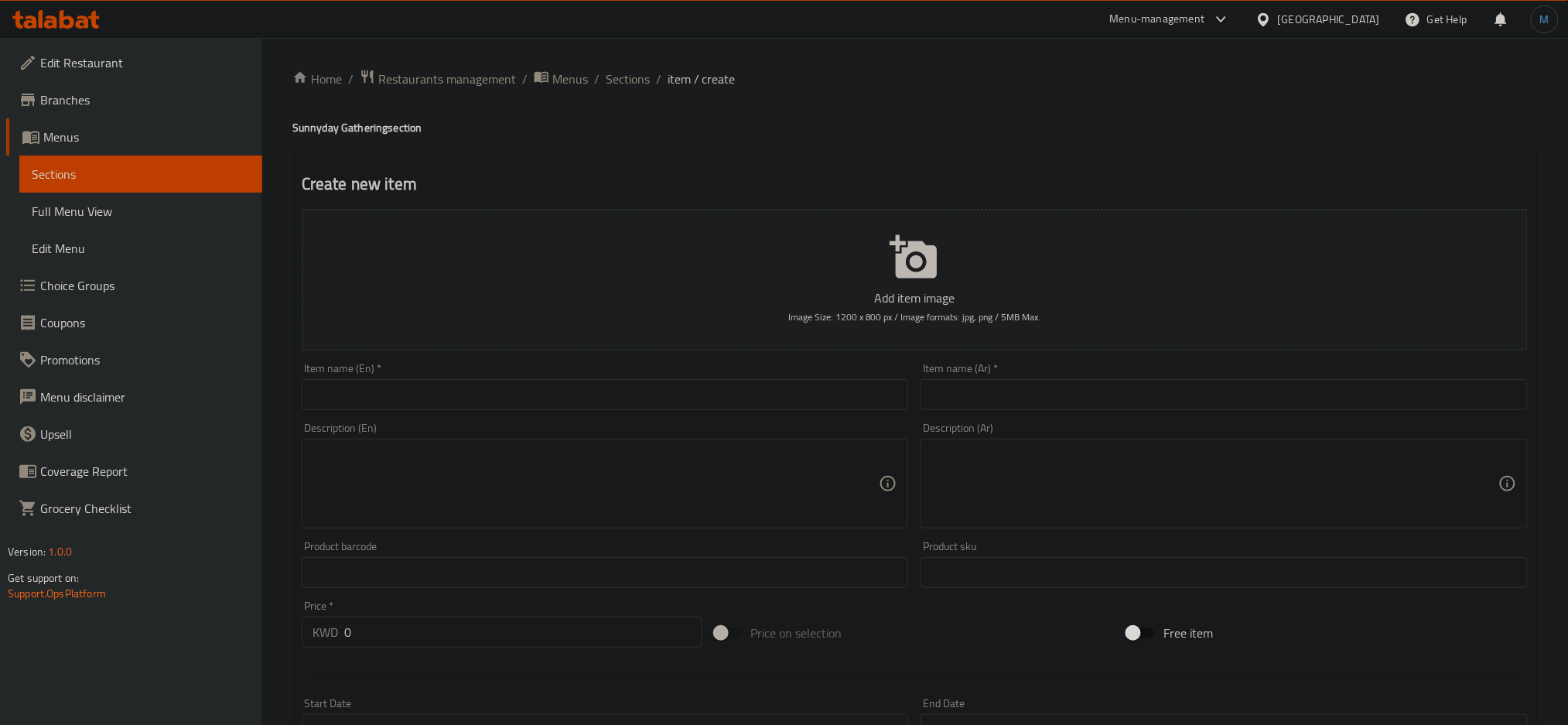
paste input "Medium SANDWICH BOX"
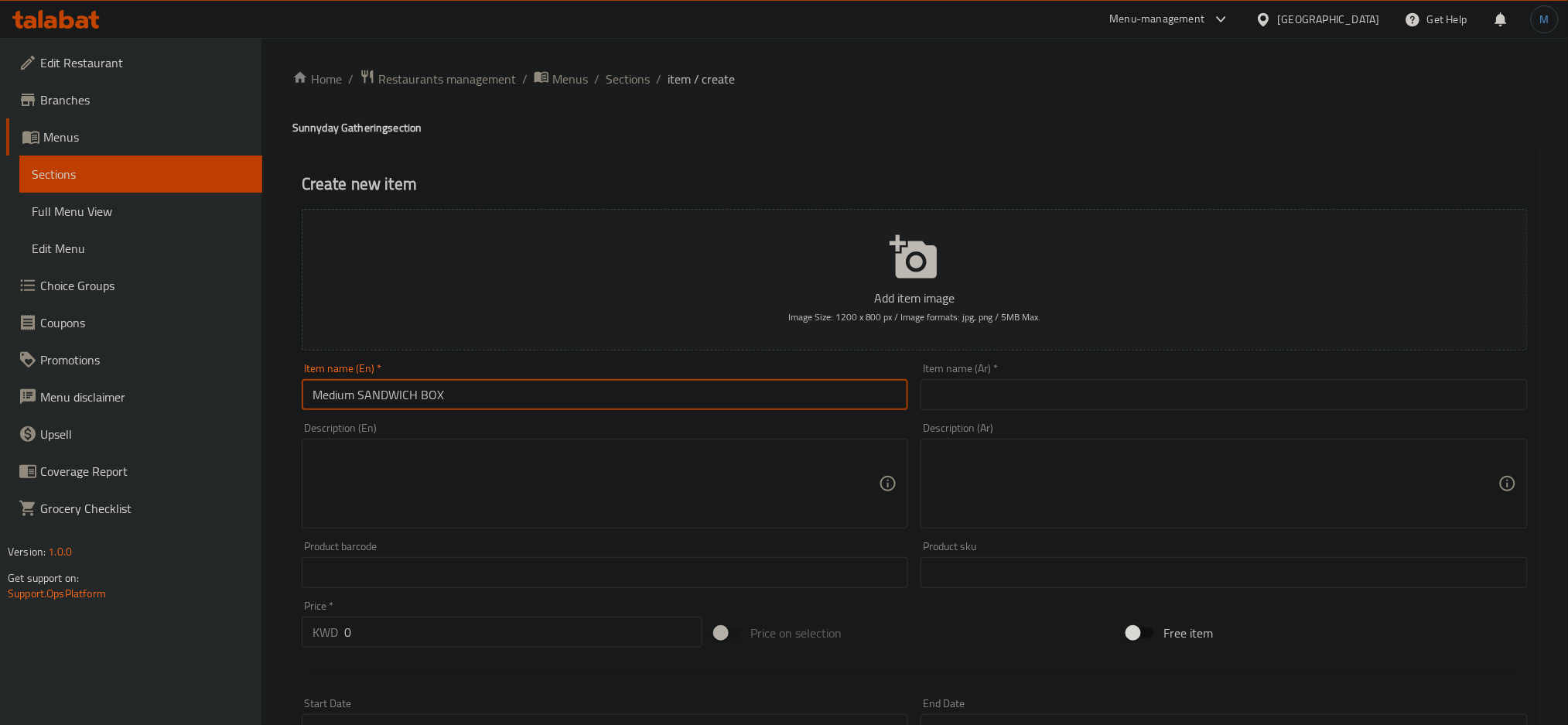
click at [592, 382] on input "Medium SANDWICH BOX" at bounding box center [605, 394] width 607 height 31
type input "Medium Sandwich Box"
paste textarea "Sandwich collection for your gatherings consisting of Chicken Slaw Sandwich,Tur…"
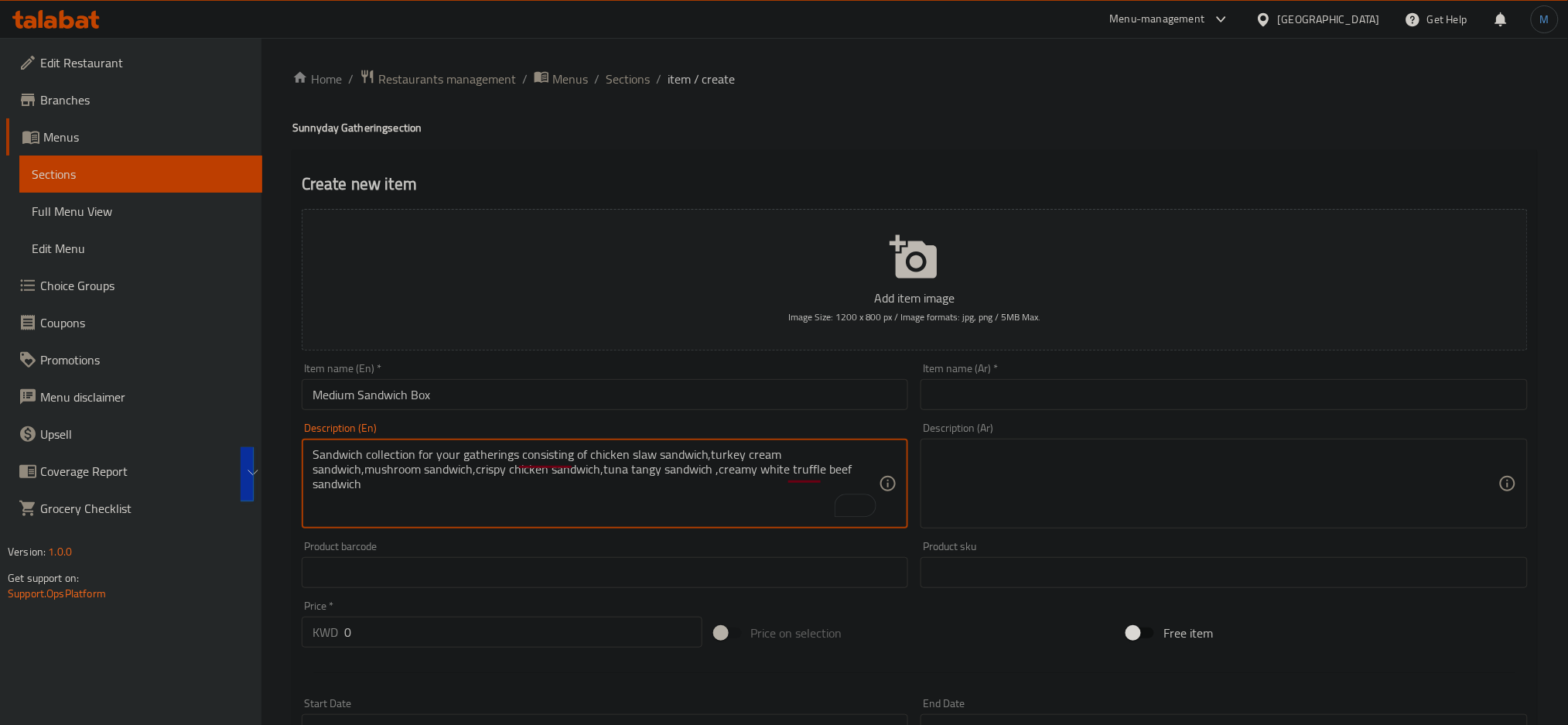
type textarea "Sandwich collection for your gatherings consisting of chicken slaw sandwich,tur…"
paste textarea "مجموعة ساندويتشات لتجمعاتك تتكون من ساندويتش دجاج سلو، ساندويتش كريمة الديك الر…"
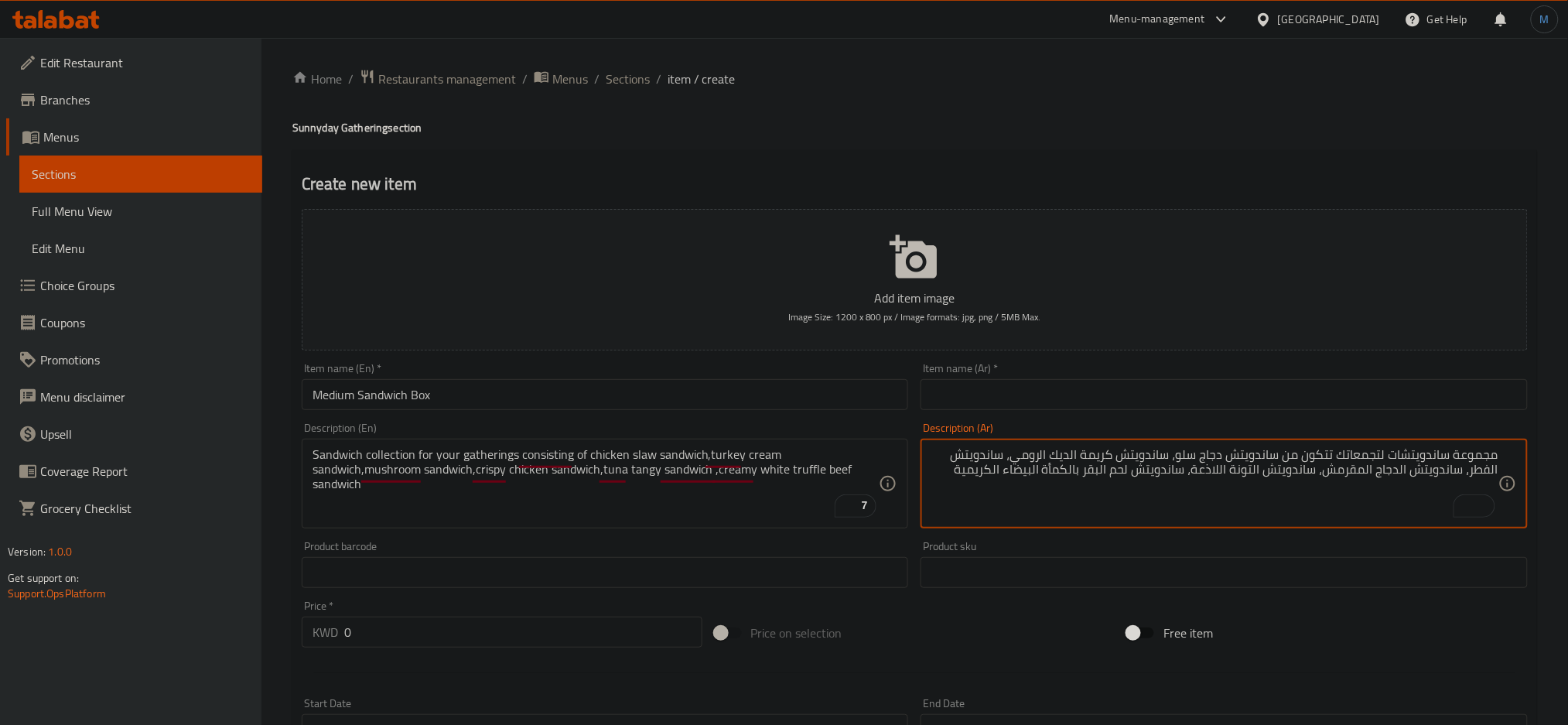
click at [1070, 468] on textarea "مجموعة ساندويتشات لتجمعاتك تتكون من ساندويتش دجاج سلو، ساندويتش كريمة الديك الر…" at bounding box center [1215, 484] width 568 height 74
type textarea "مجموعة ساندويتشات لتجمعاتك تتكون من ساندويتش دجاج سلو، ساندويتش كريمة الديك الر…"
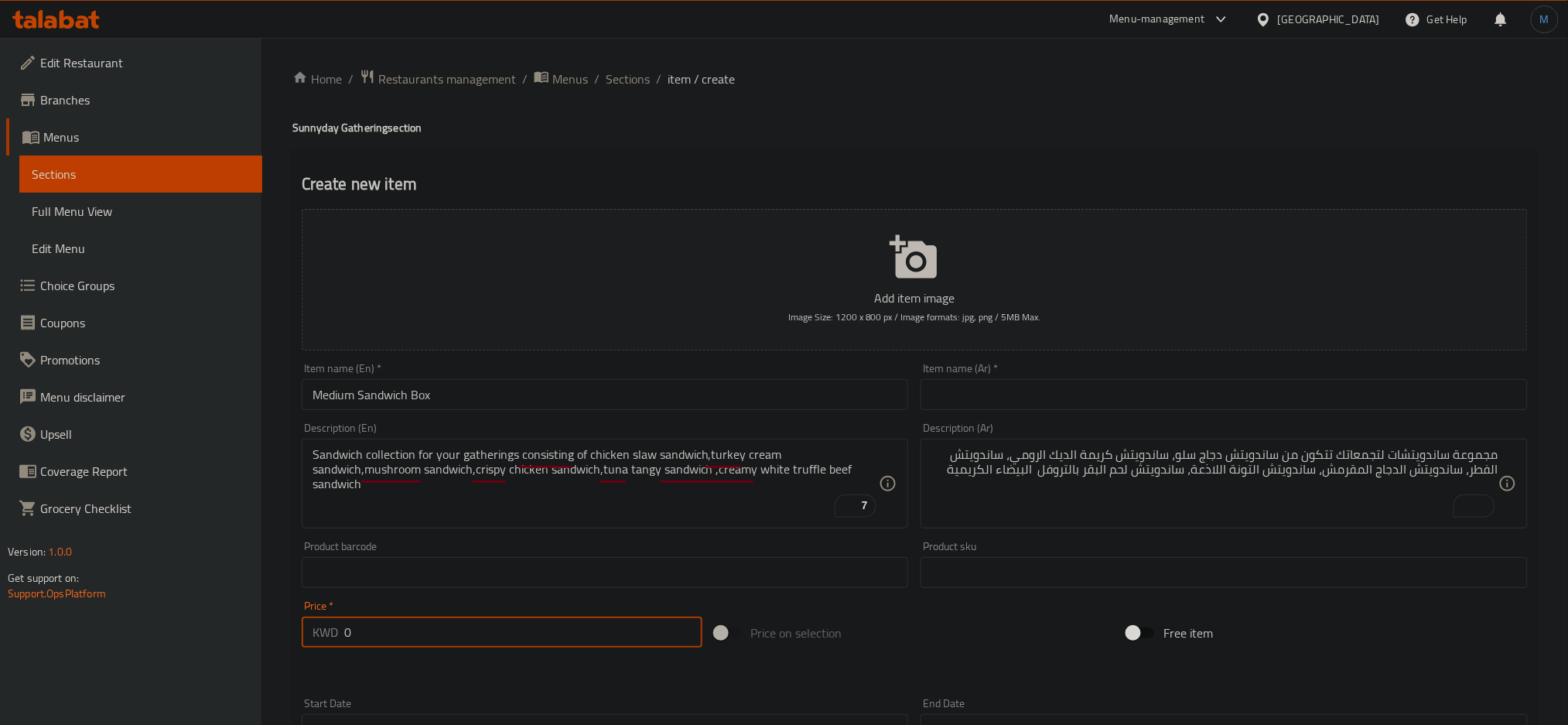
paste input "16.5"
click at [516, 633] on input "16.5" at bounding box center [523, 632] width 358 height 31
type input "16.5"
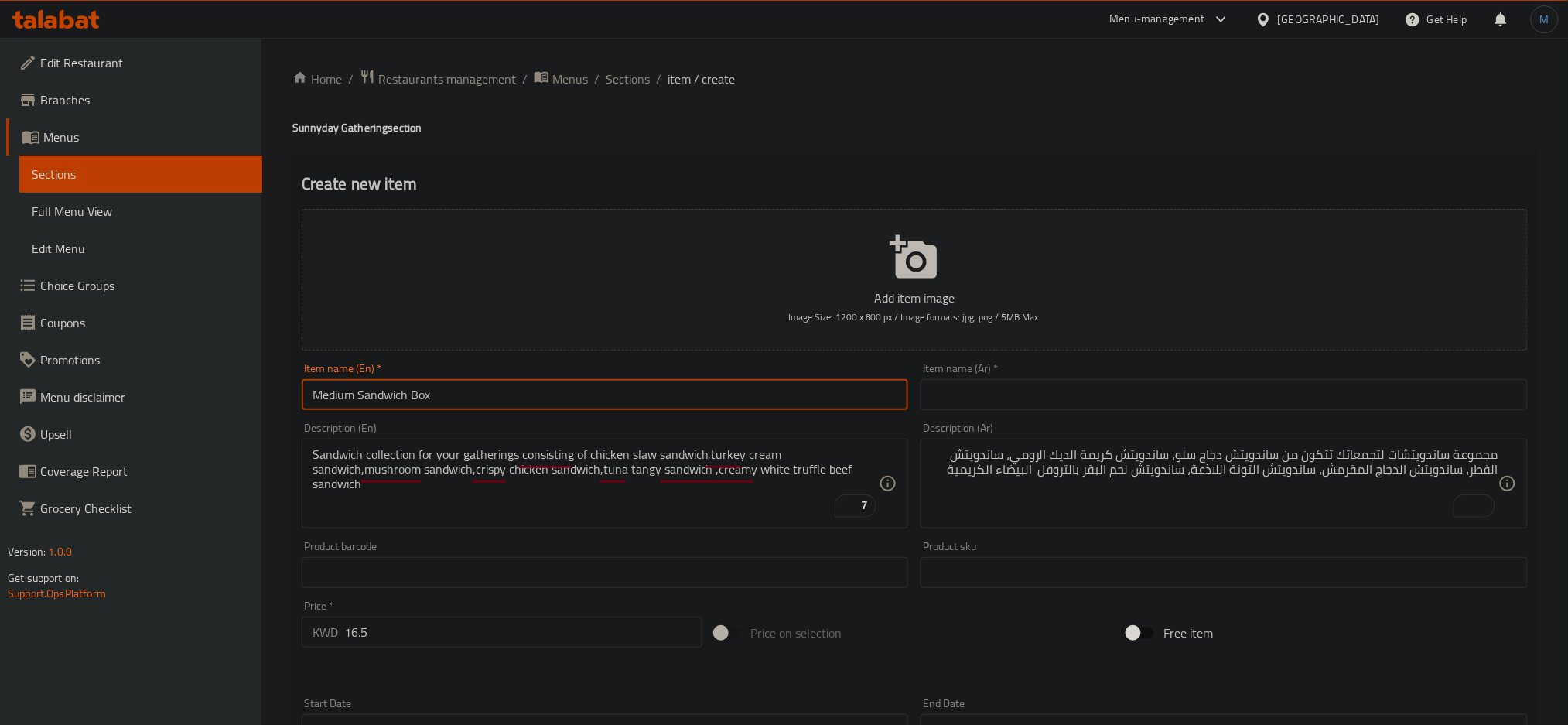
click at [560, 400] on input "Medium Sandwich Box" at bounding box center [605, 394] width 607 height 31
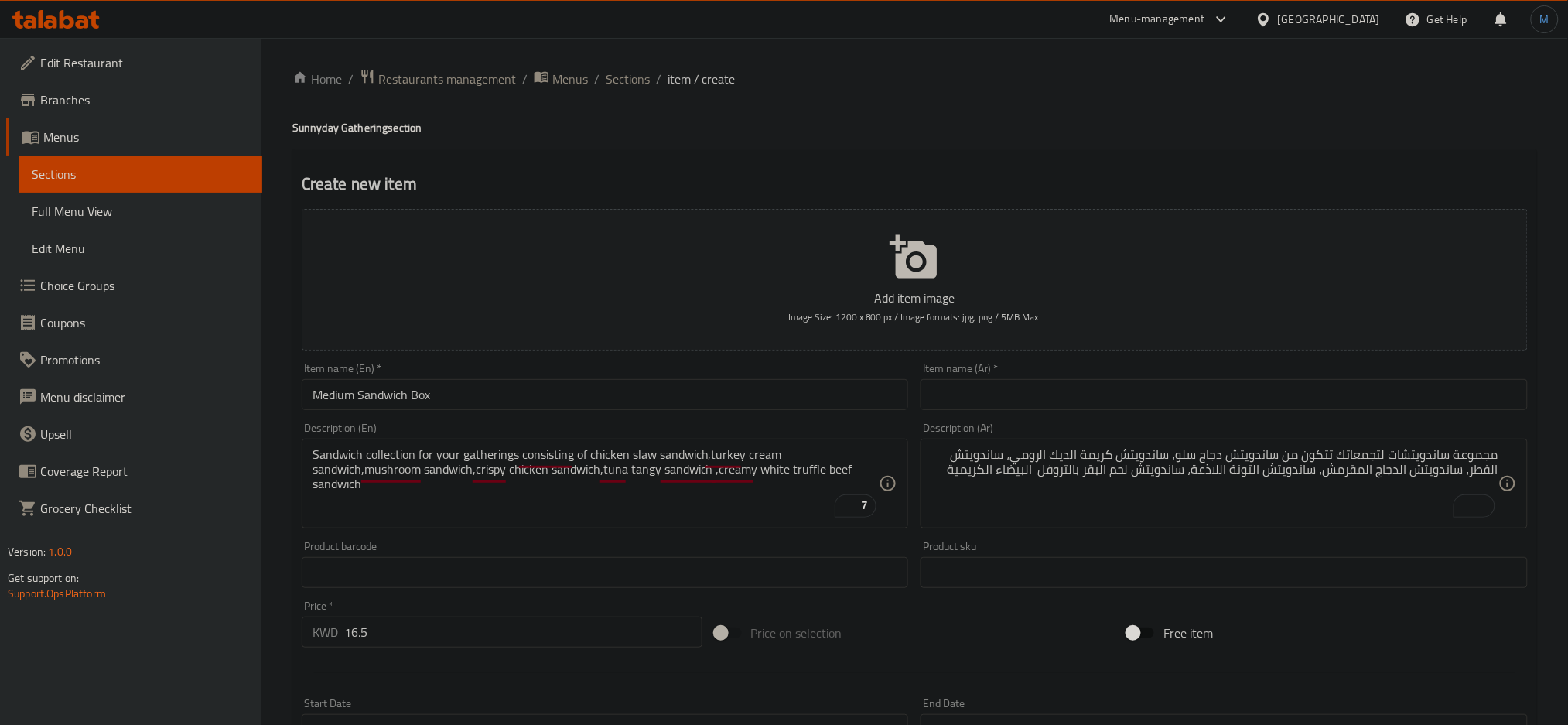
click at [1153, 392] on input "text" at bounding box center [1225, 394] width 607 height 31
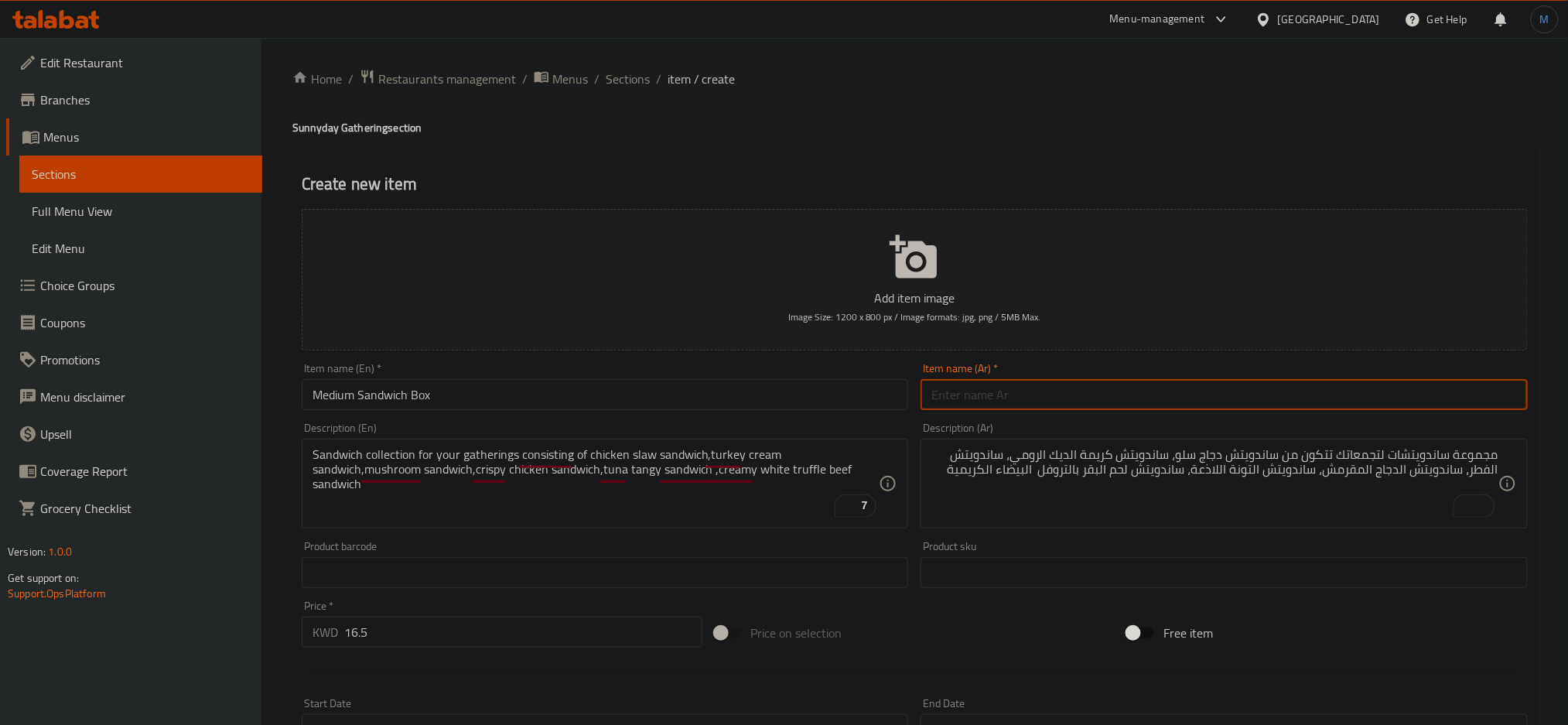
paste input "صندوق ساندويتش متوسط"
type input "صندوق ساندويتش وسط"
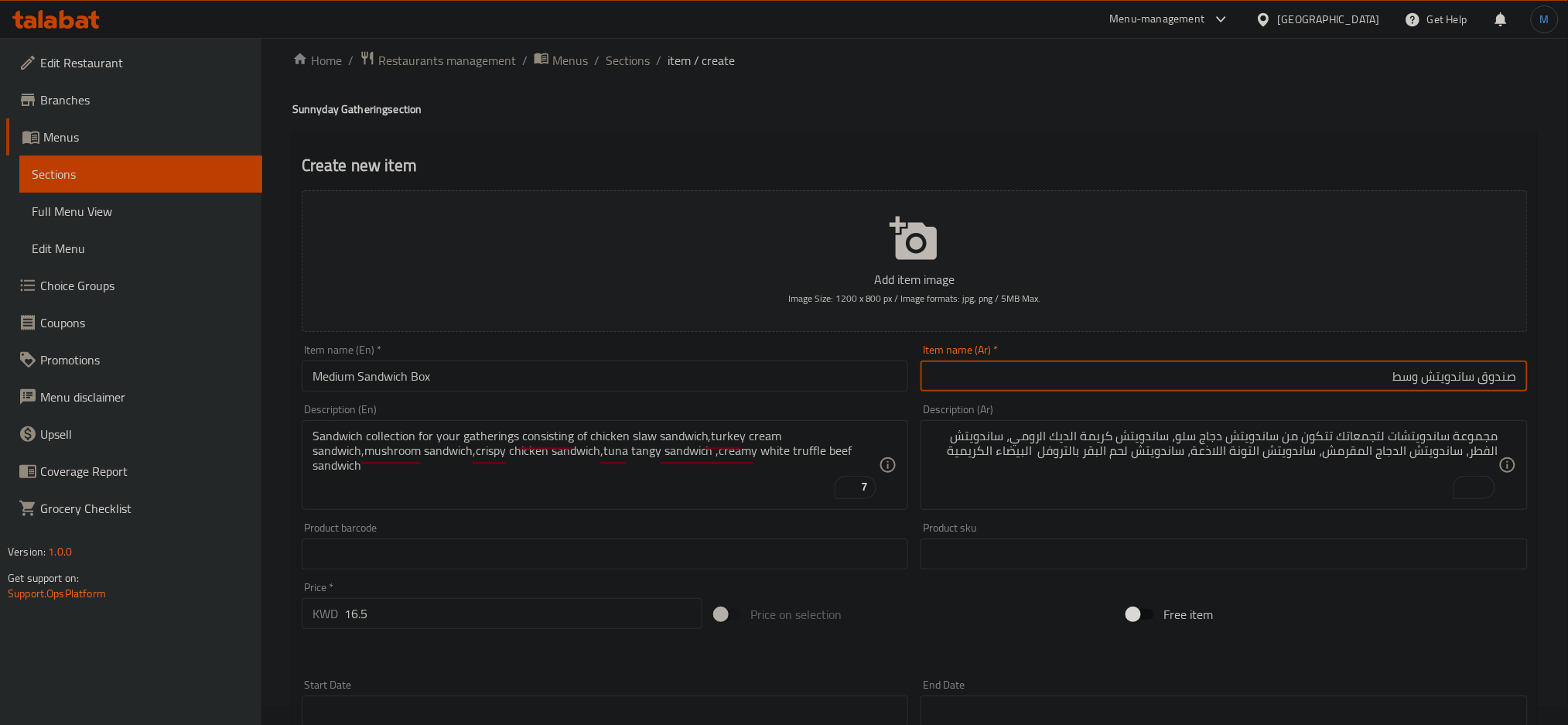
scroll to position [20, 0]
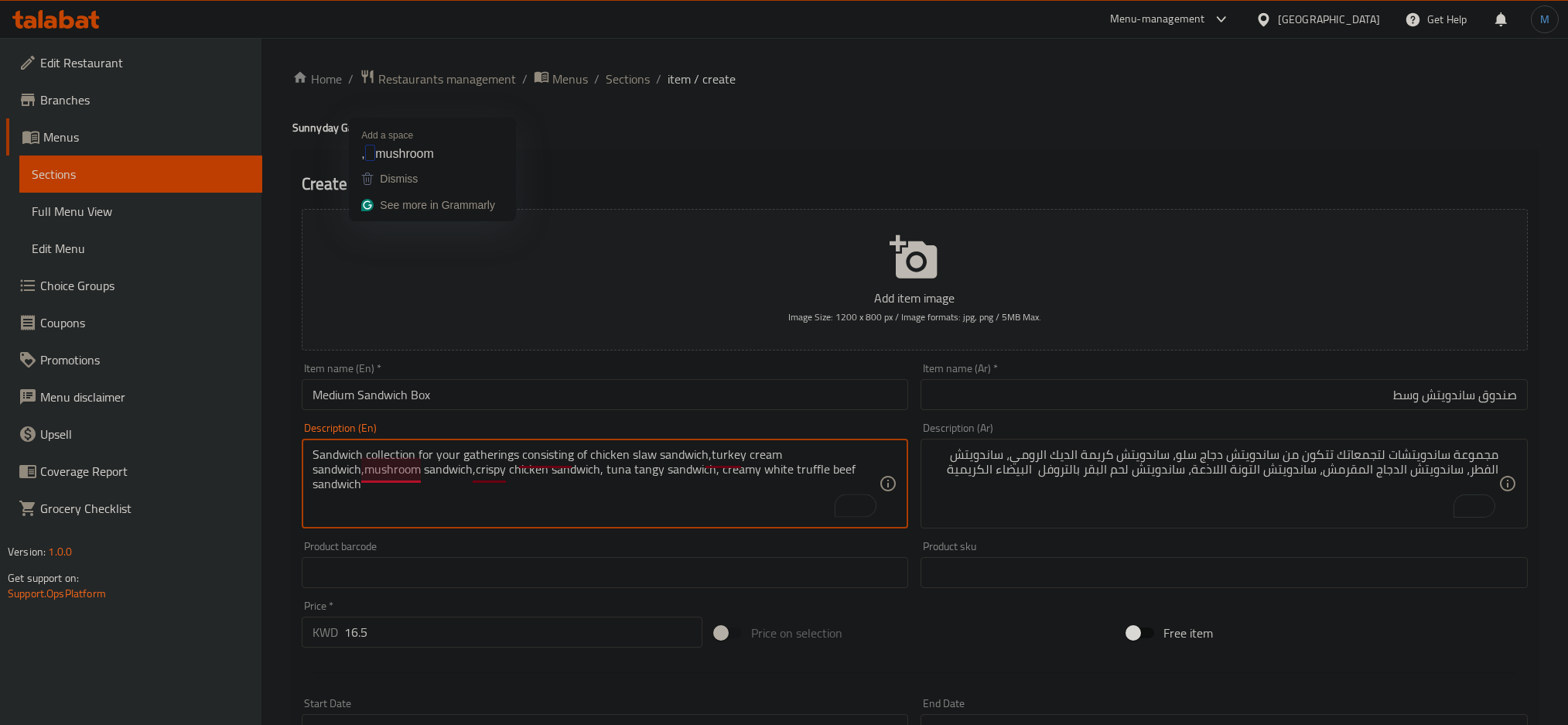
scroll to position [365, 0]
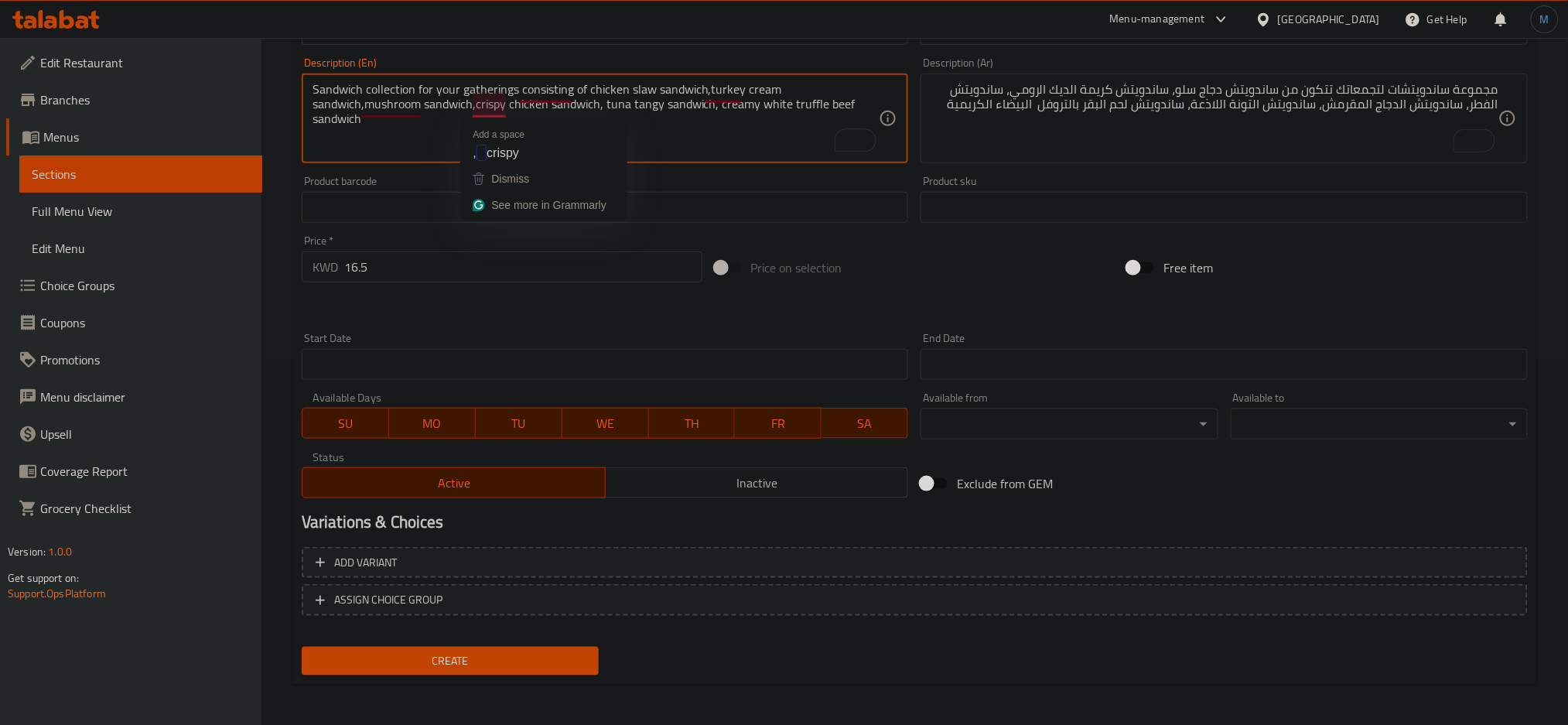
click at [475, 103] on textarea "Sandwich collection for your gatherings consisting of chicken slaw sandwich,tur…" at bounding box center [597, 119] width 568 height 74
type textarea "Sandwich collection for your gatherings consisting of chicken slaw sandwich,tur…"
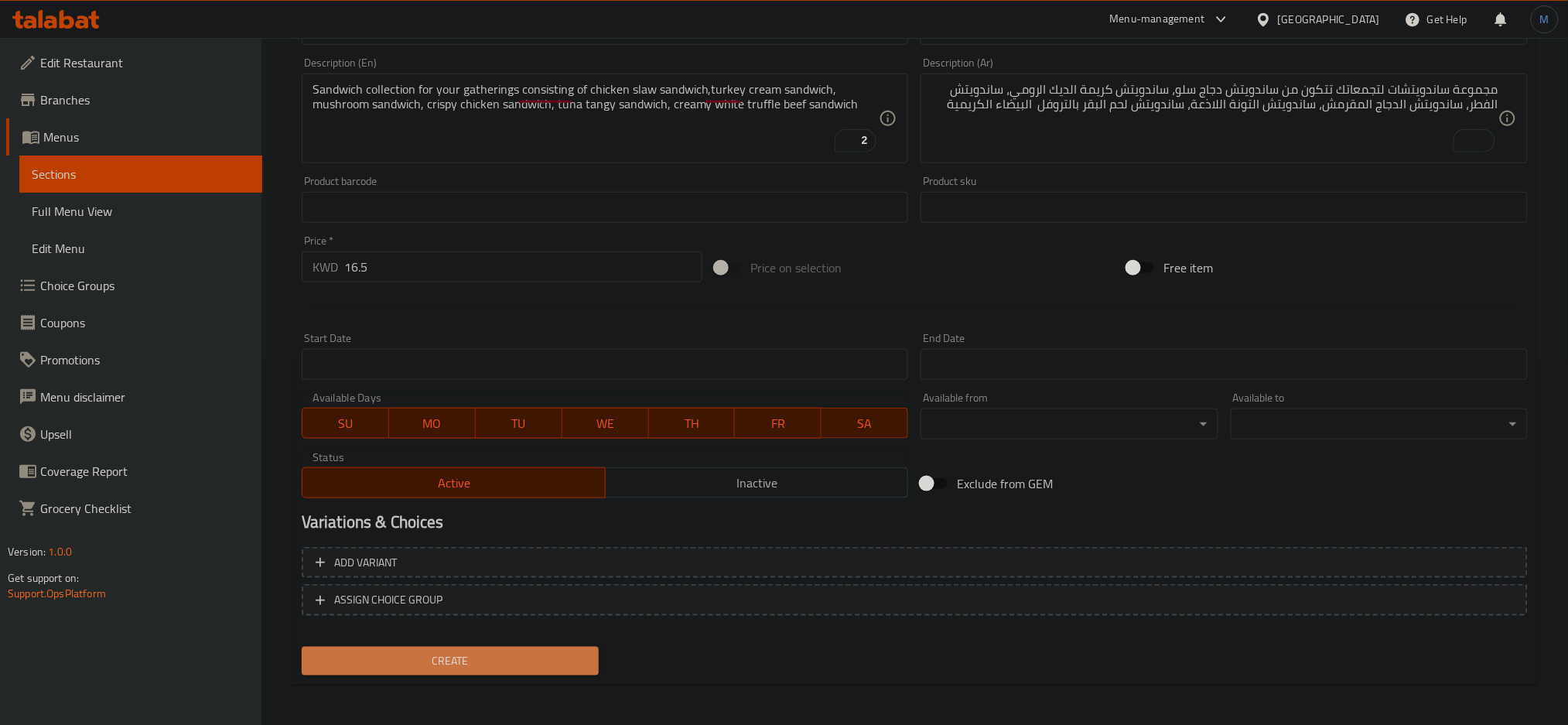
click at [525, 651] on span "Create" at bounding box center [450, 661] width 272 height 20
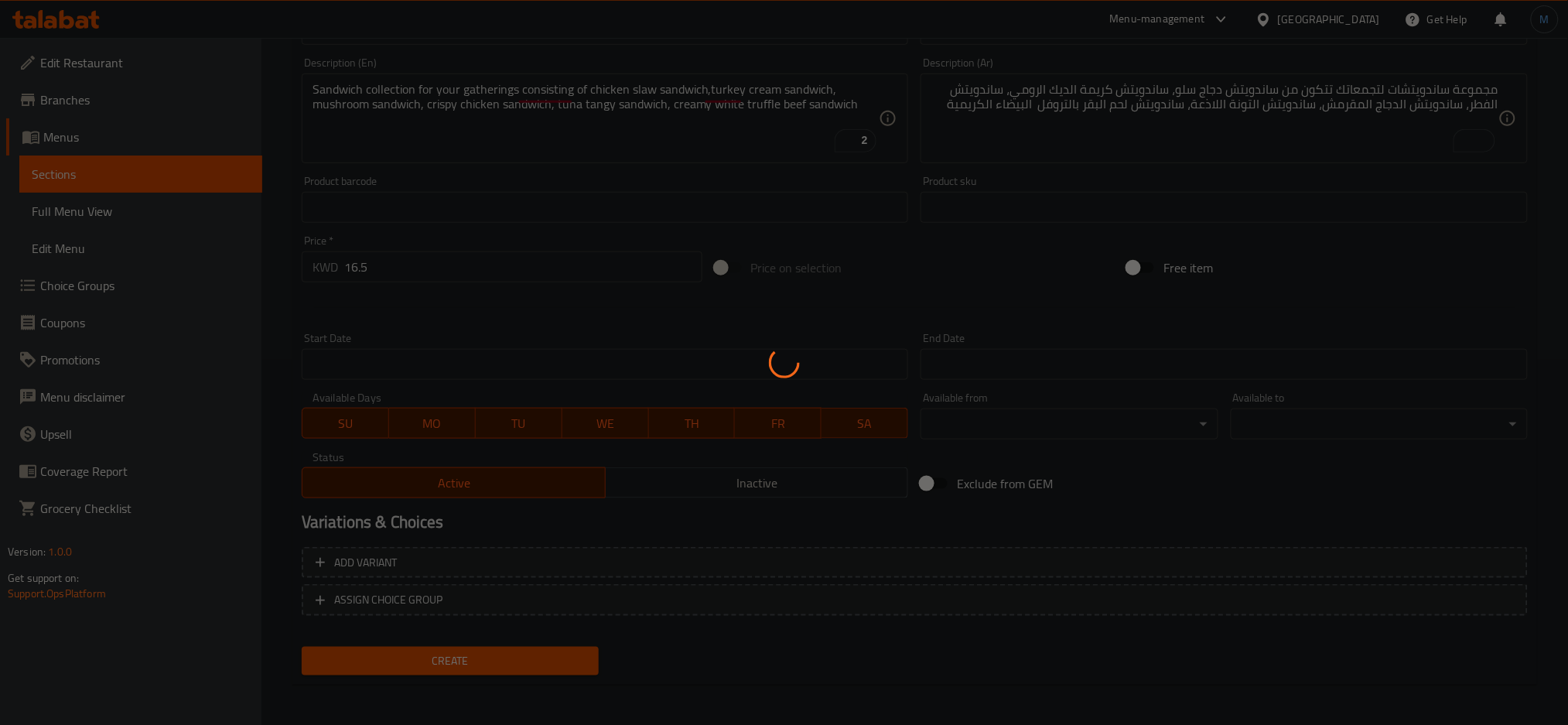
type input "0"
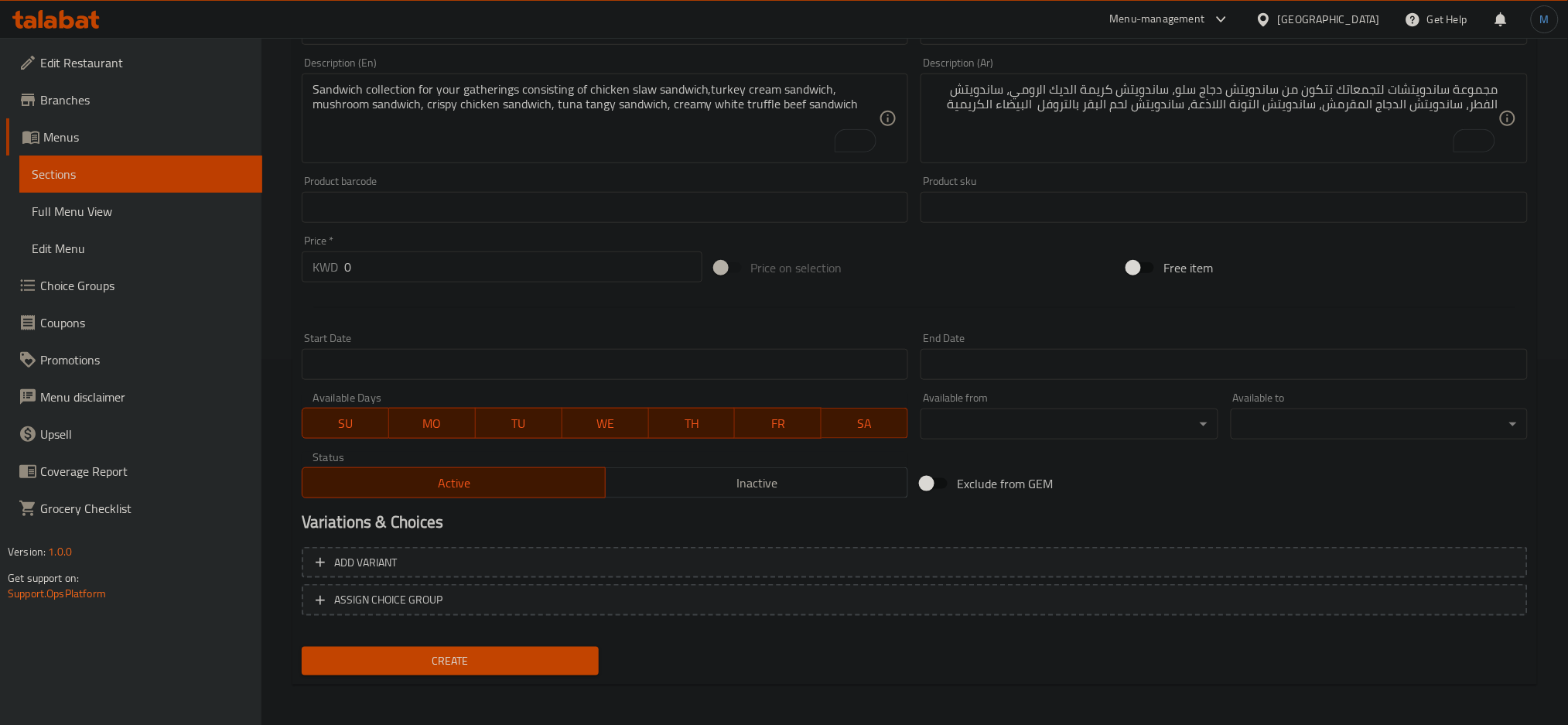
scroll to position [0, 0]
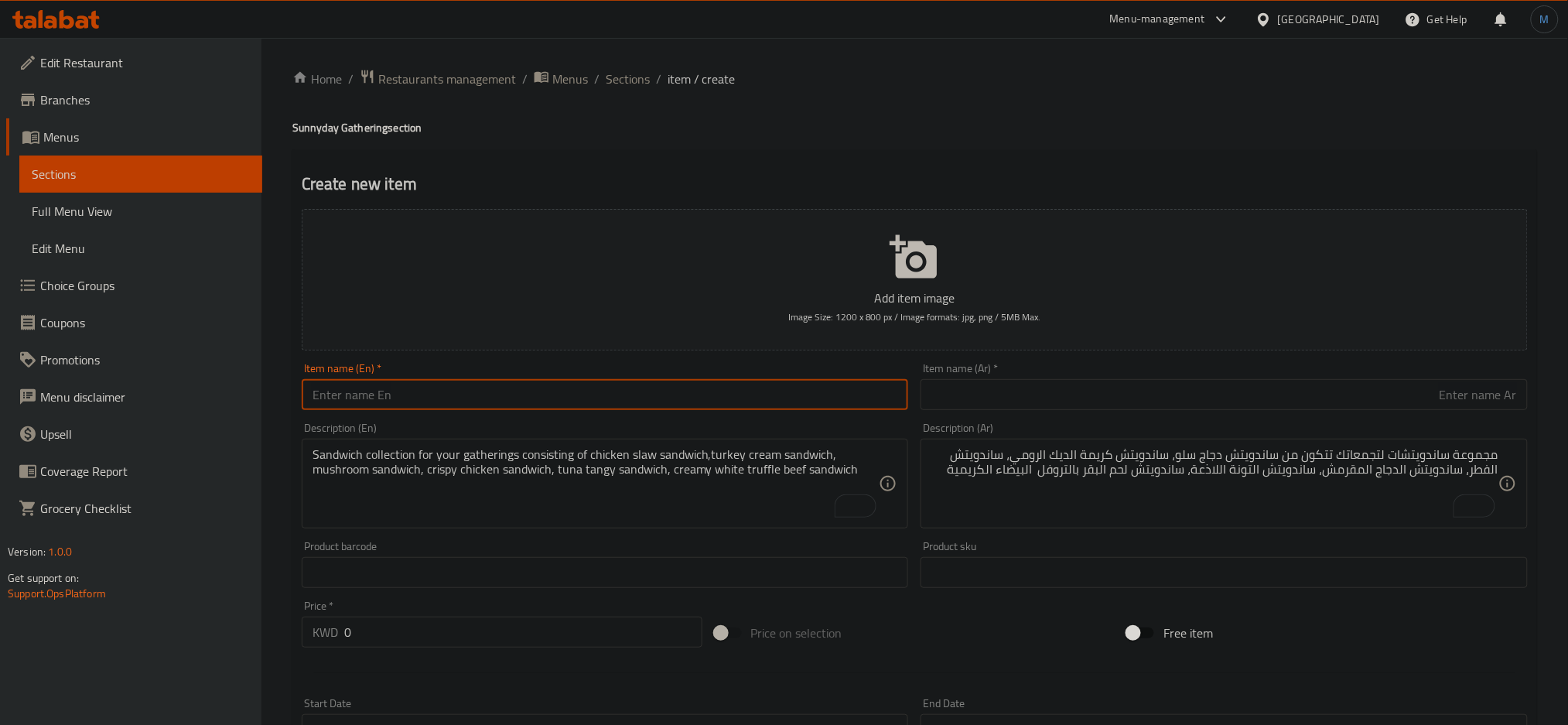
paste input "Small SANDWICH BOX"
click at [701, 391] on input "Small SANDWICH BOX" at bounding box center [605, 394] width 607 height 31
type input "Small Sandwich Box"
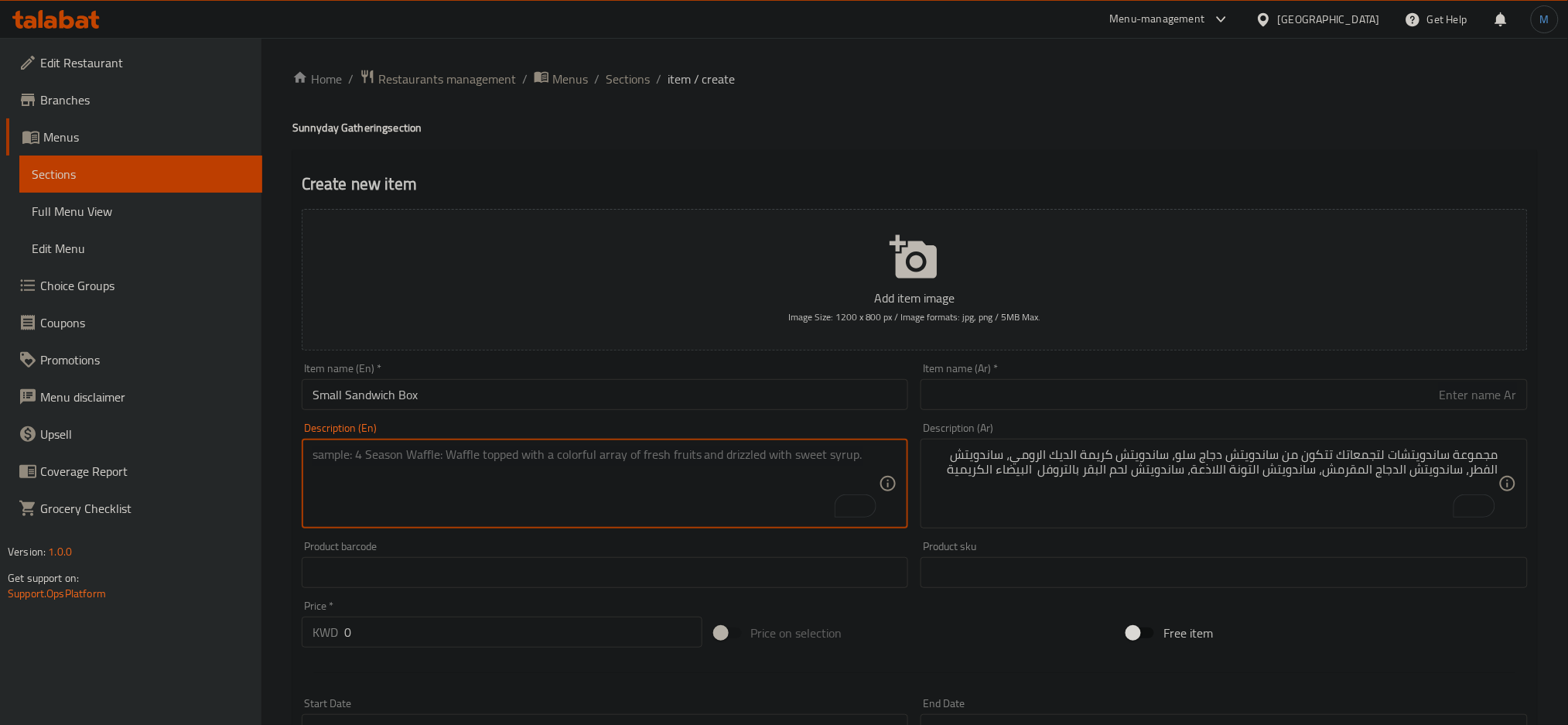
paste textarea ""Selection of 4 Sandwiches Mushroom Sandwich, Crispy Chicken Sandwich, Tangy Tu…"
type textarea ""Selection of 4 Sandwiches Mushroom Sandwich, Crispy Chicken Sandwich, Tangy Tu…"
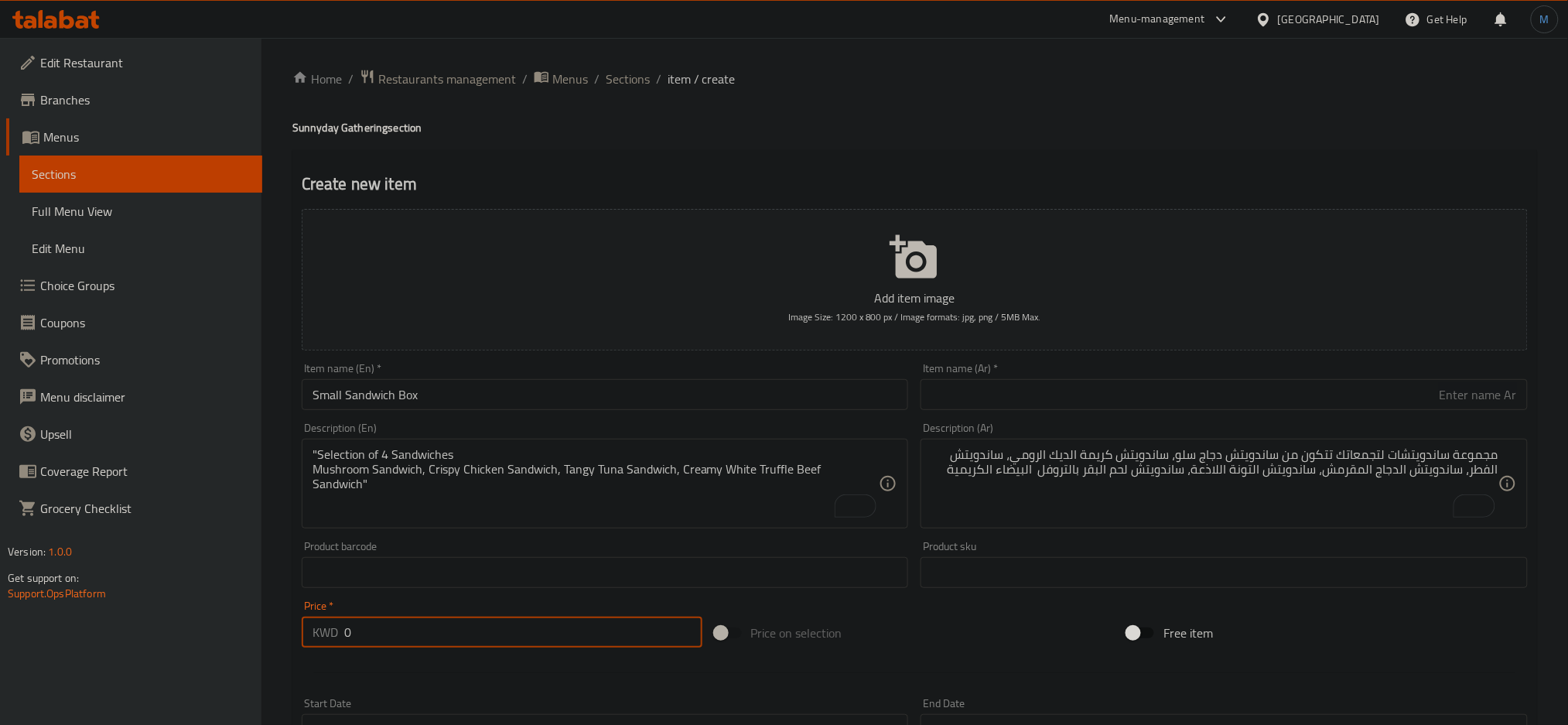
paste input "8.9"
click at [441, 633] on input "0" at bounding box center [523, 632] width 358 height 31
type input "8.9"
click at [472, 398] on input "Small Sandwich Box" at bounding box center [605, 394] width 607 height 31
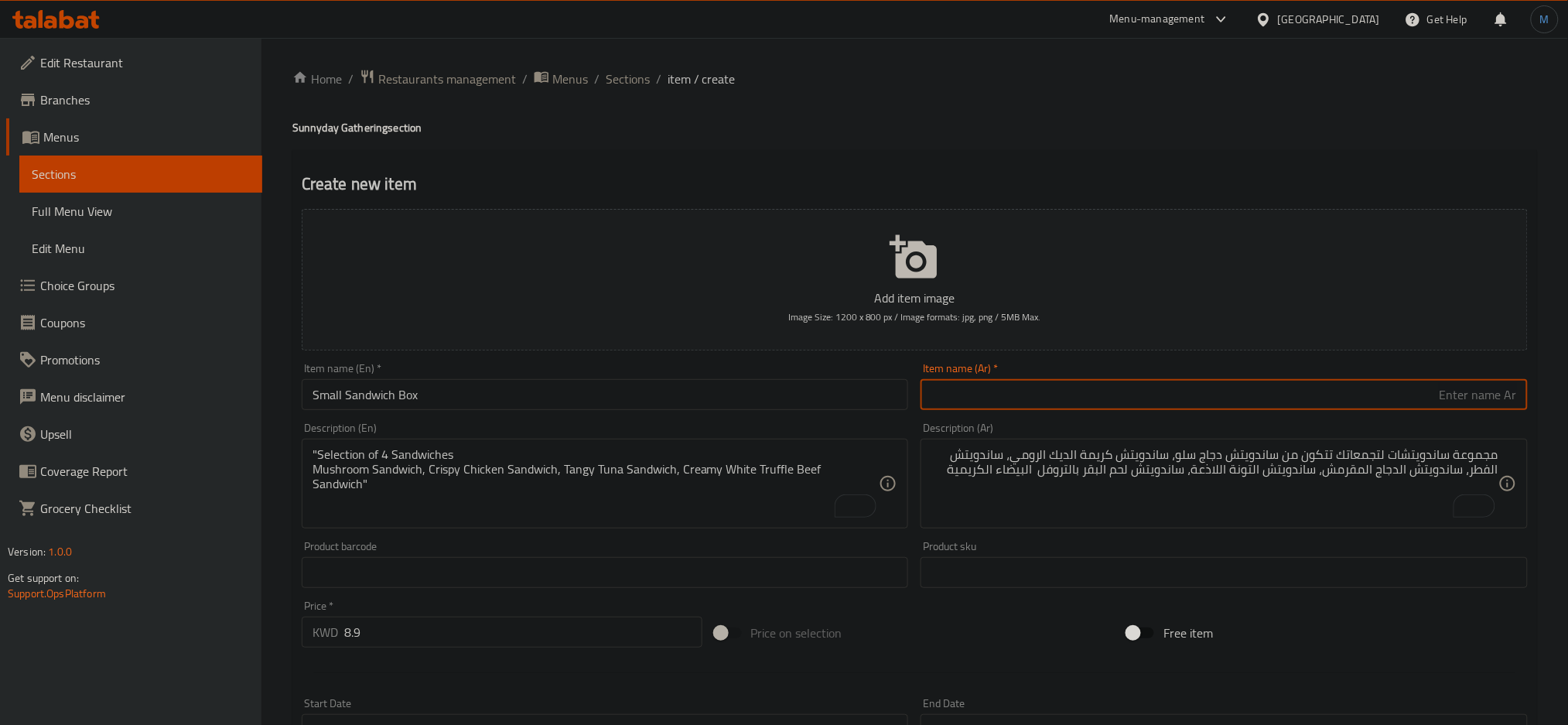
paste input "صندوق ساندويتش صغير"
click at [1078, 407] on input "صندوق ساندويتش صغير" at bounding box center [1225, 394] width 607 height 31
type input "صندوق ساندويتش صغير"
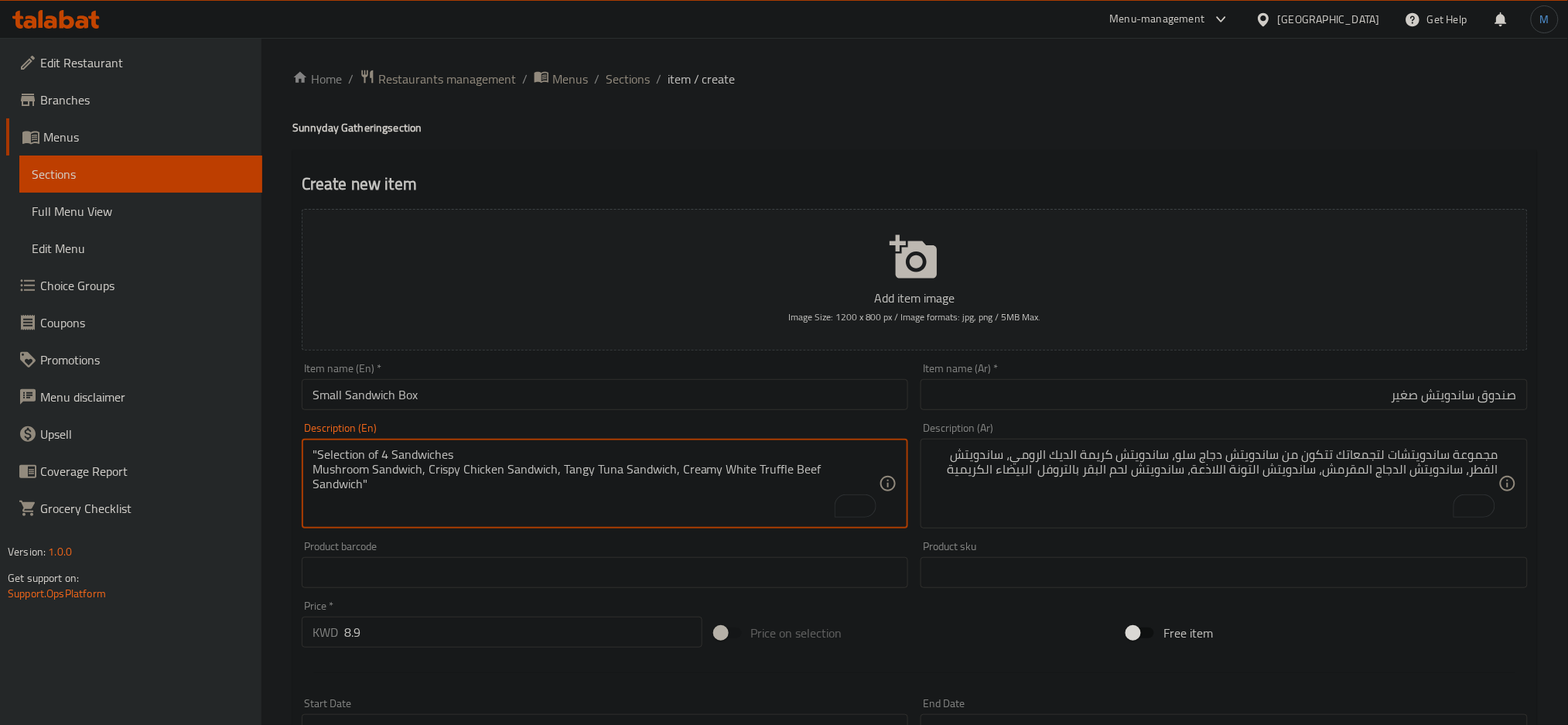
click at [870, 472] on textarea ""Selection of 4 Sandwiches Mushroom Sandwich, Crispy Chicken Sandwich, Tangy Tu…" at bounding box center [597, 484] width 568 height 74
type textarea "Selection of 4 Sandwiches Mushroom Sandwich, Crispy Chicken Sandwich, Tangy Tun…"
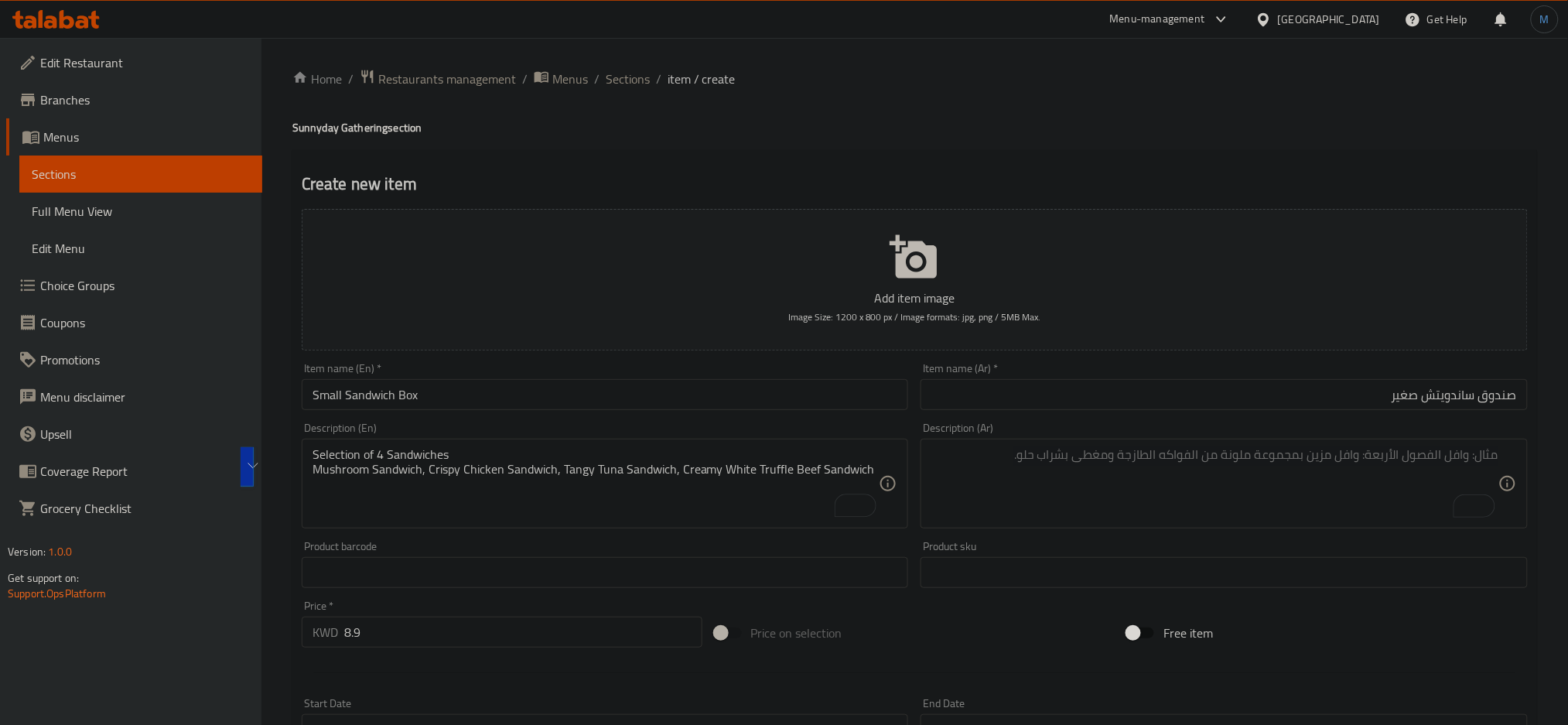
paste textarea "تشكيلة من ٤ سندويشات ساندويتش الفطر، ساندوتش الدجاج المقرمش، ساندوتش التونة الل…"
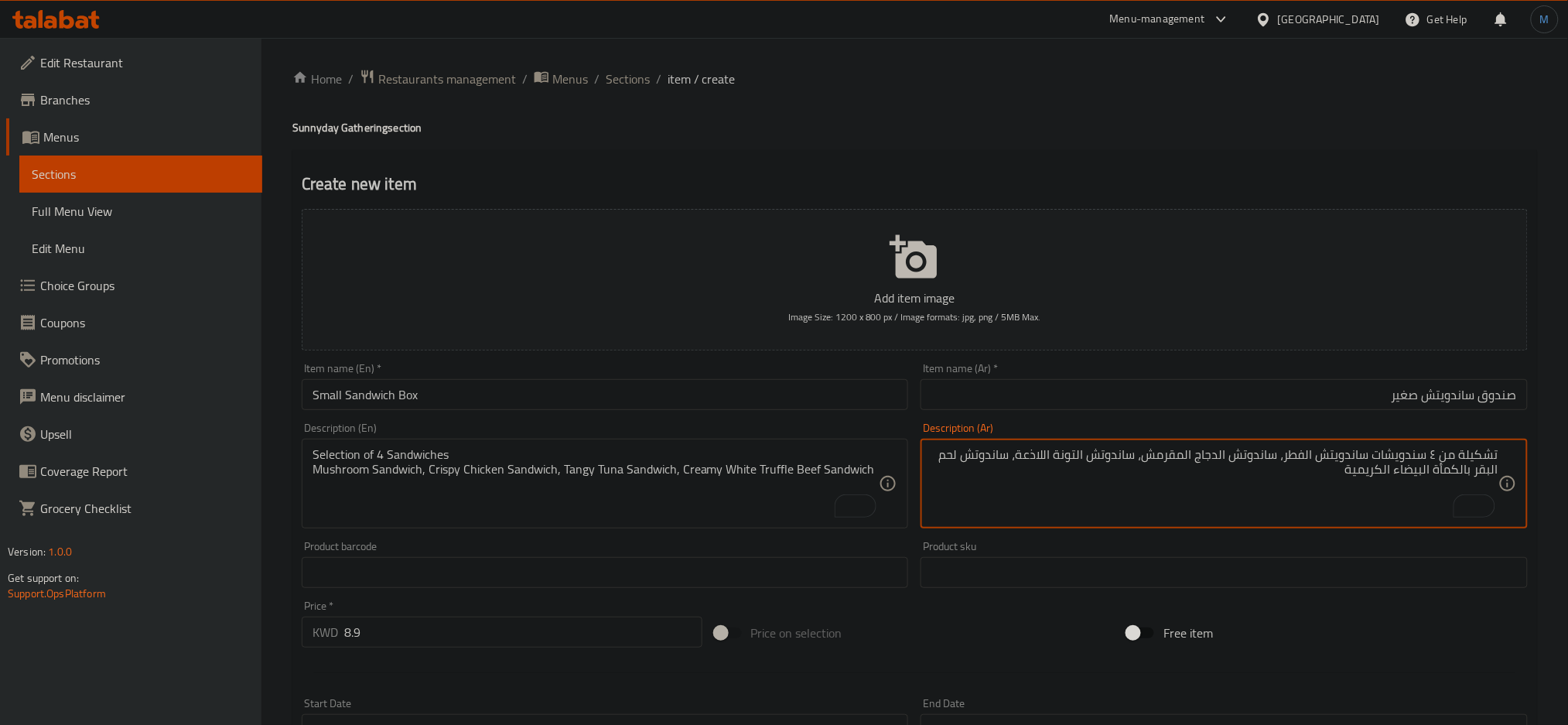
click at [1449, 469] on textarea "تشكيلة من ٤ سندويشات ساندويتش الفطر، ساندوتش الدجاج المقرمش، ساندوتش التونة الل…" at bounding box center [1215, 484] width 568 height 74
type textarea "تشكيلة من ٤ سندويشات ساندويتش الفطر، ساندوتش الدجاج المقرمش، ساندوتش التونة الل…"
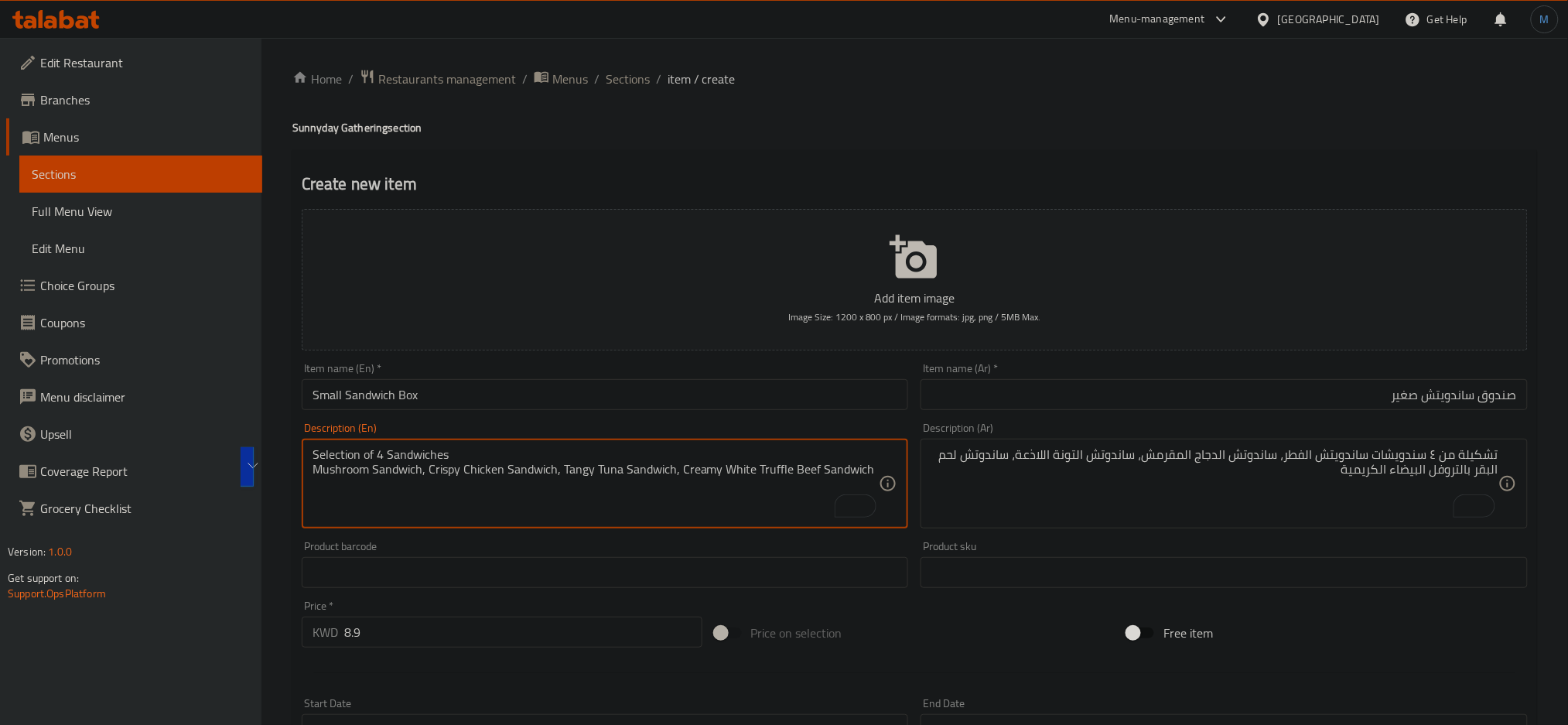
type textarea "Selection of 4 sandwiches Mushroom sandwich, crispy chicken sandwich, tangy tun…"
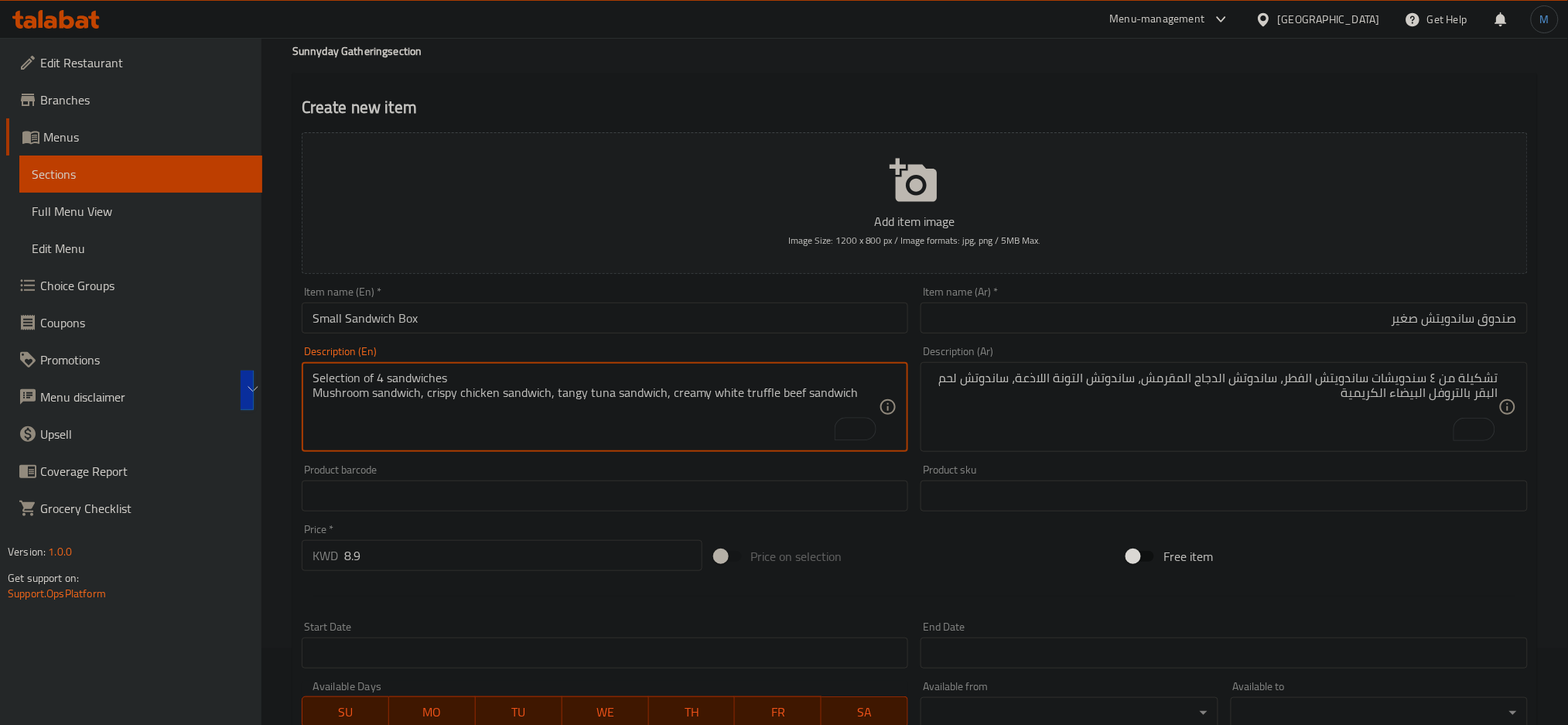
scroll to position [77, 0]
click at [784, 381] on textarea "Selection of 4 sandwiches Mushroom sandwich, crispy chicken sandwich, tangy tun…" at bounding box center [597, 406] width 568 height 74
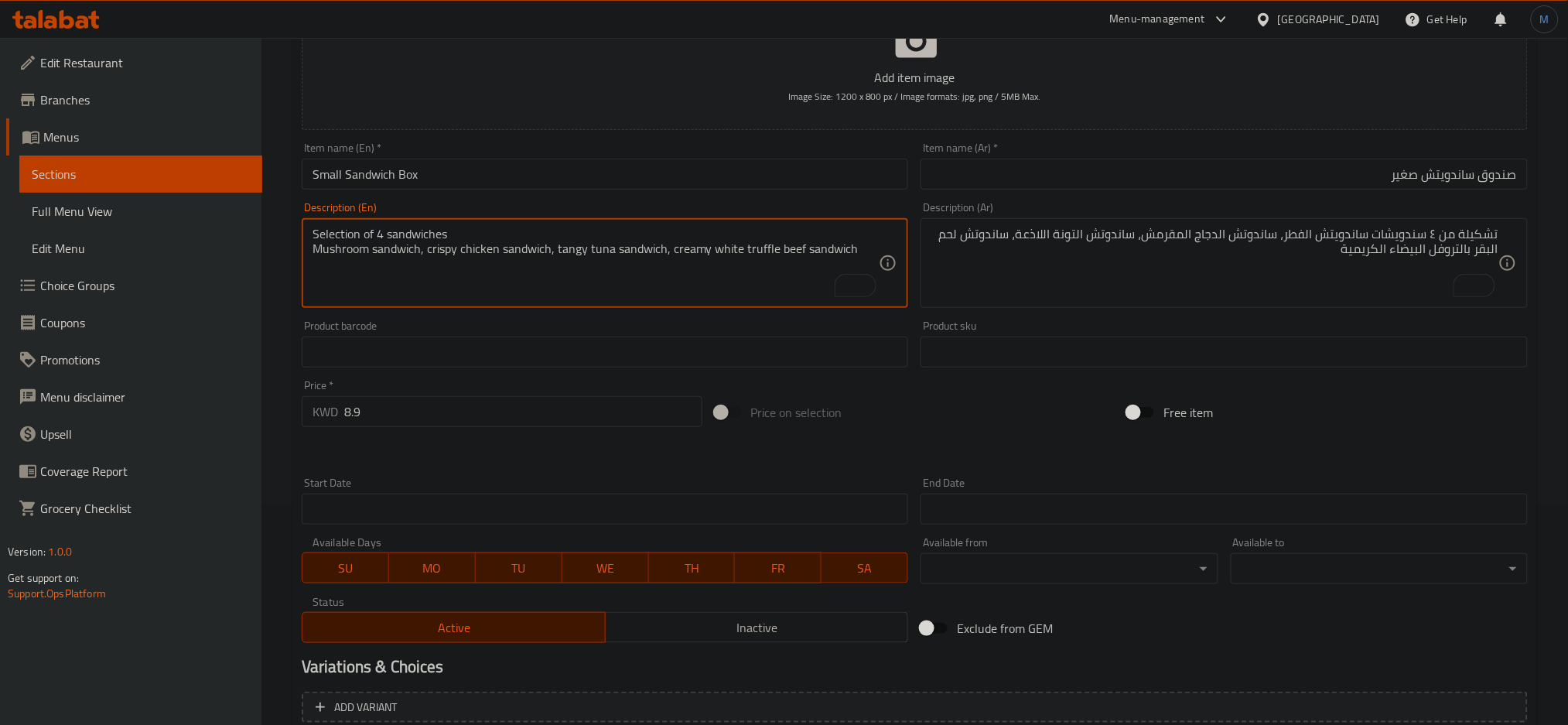
scroll to position [365, 0]
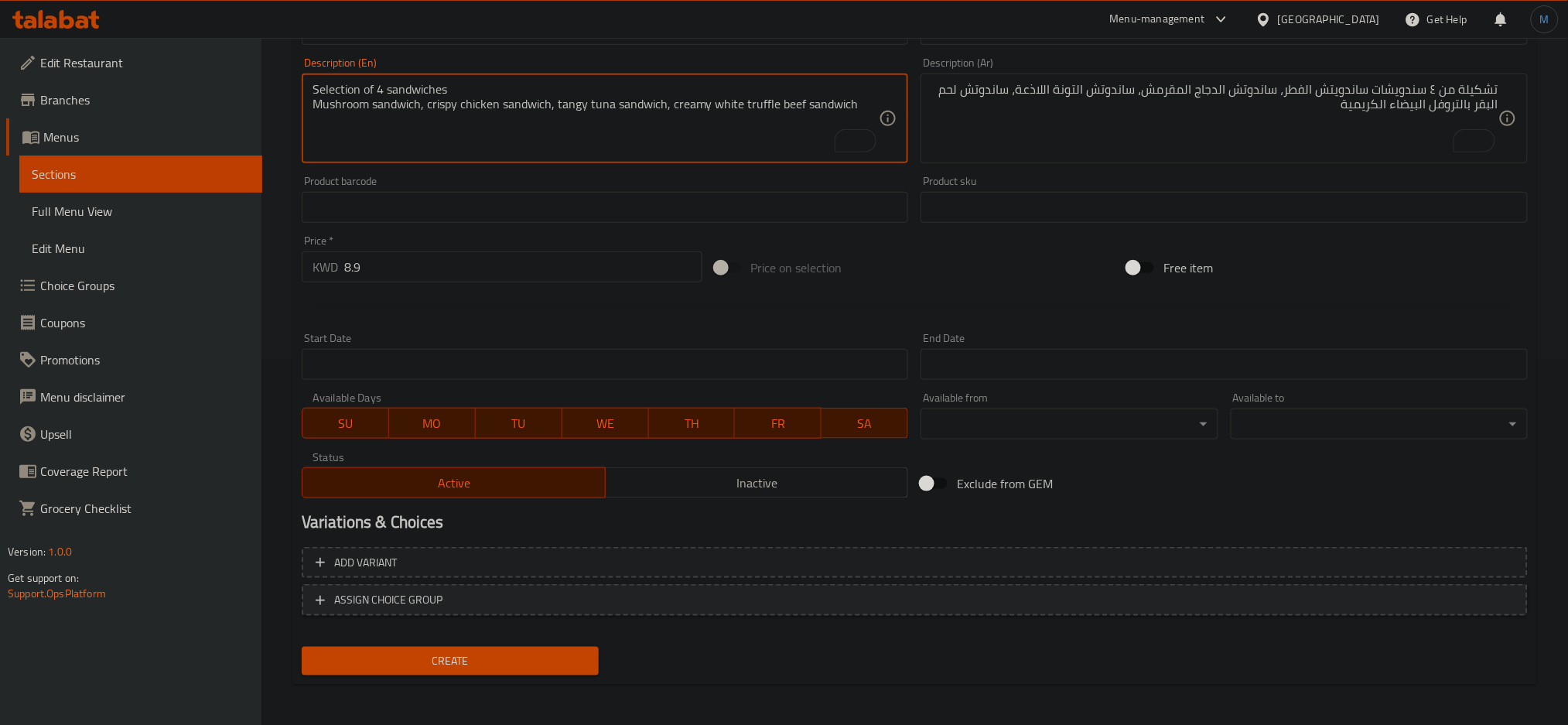
click at [892, 585] on button "ASSIGN CHOICE GROUP" at bounding box center [915, 601] width 1227 height 32
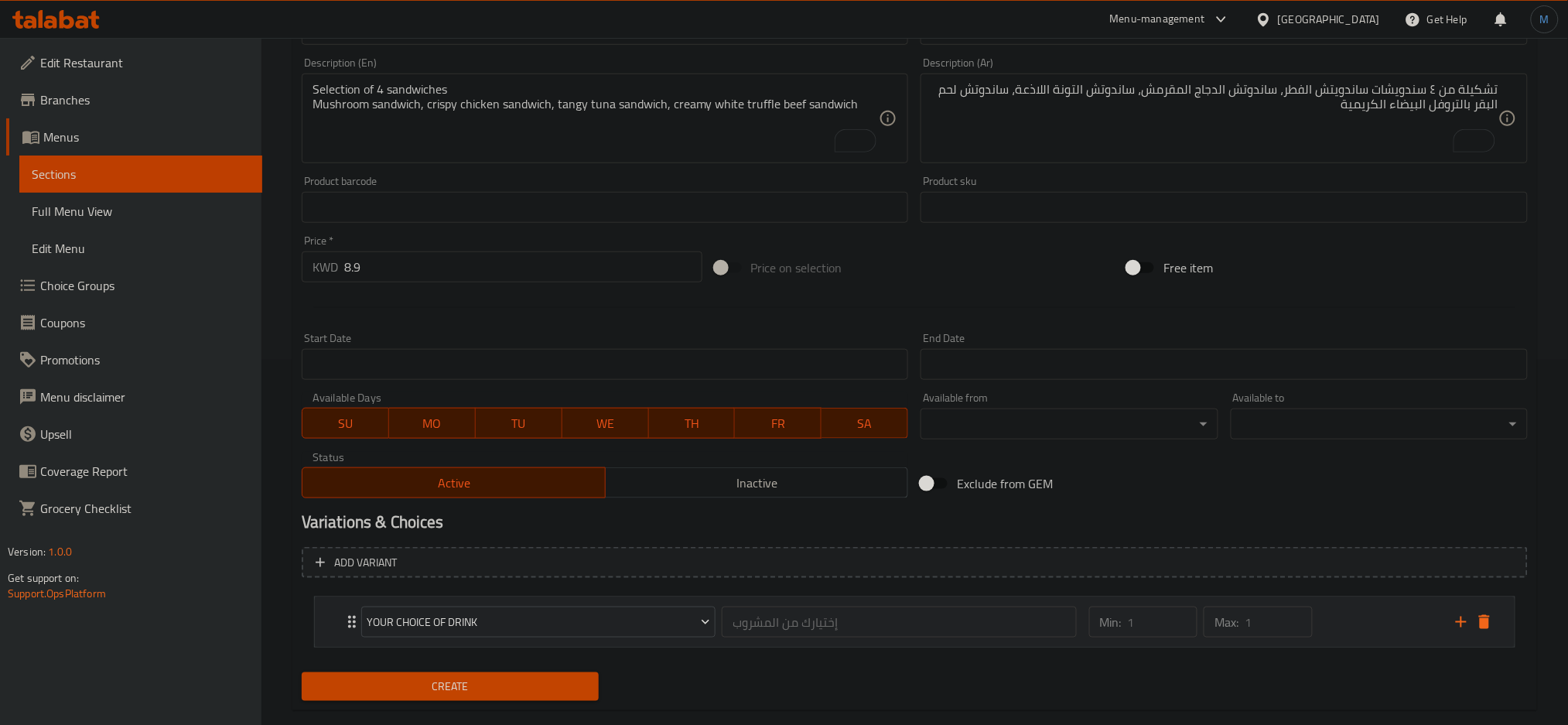
click at [1365, 633] on div "Min: 1 ​ Max: 1 ​" at bounding box center [1263, 622] width 367 height 50
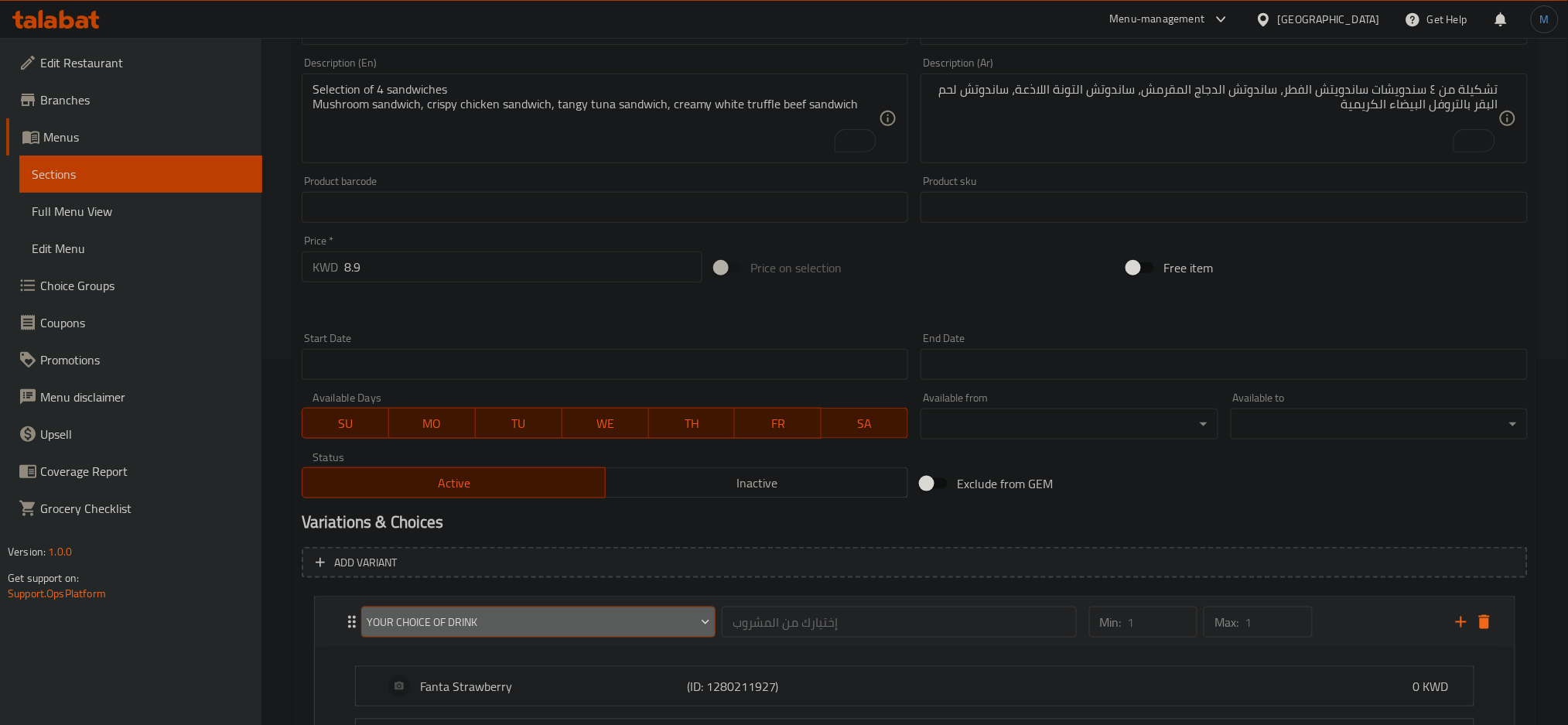
click at [648, 606] on button "Your Choice Of Drink" at bounding box center [538, 621] width 355 height 31
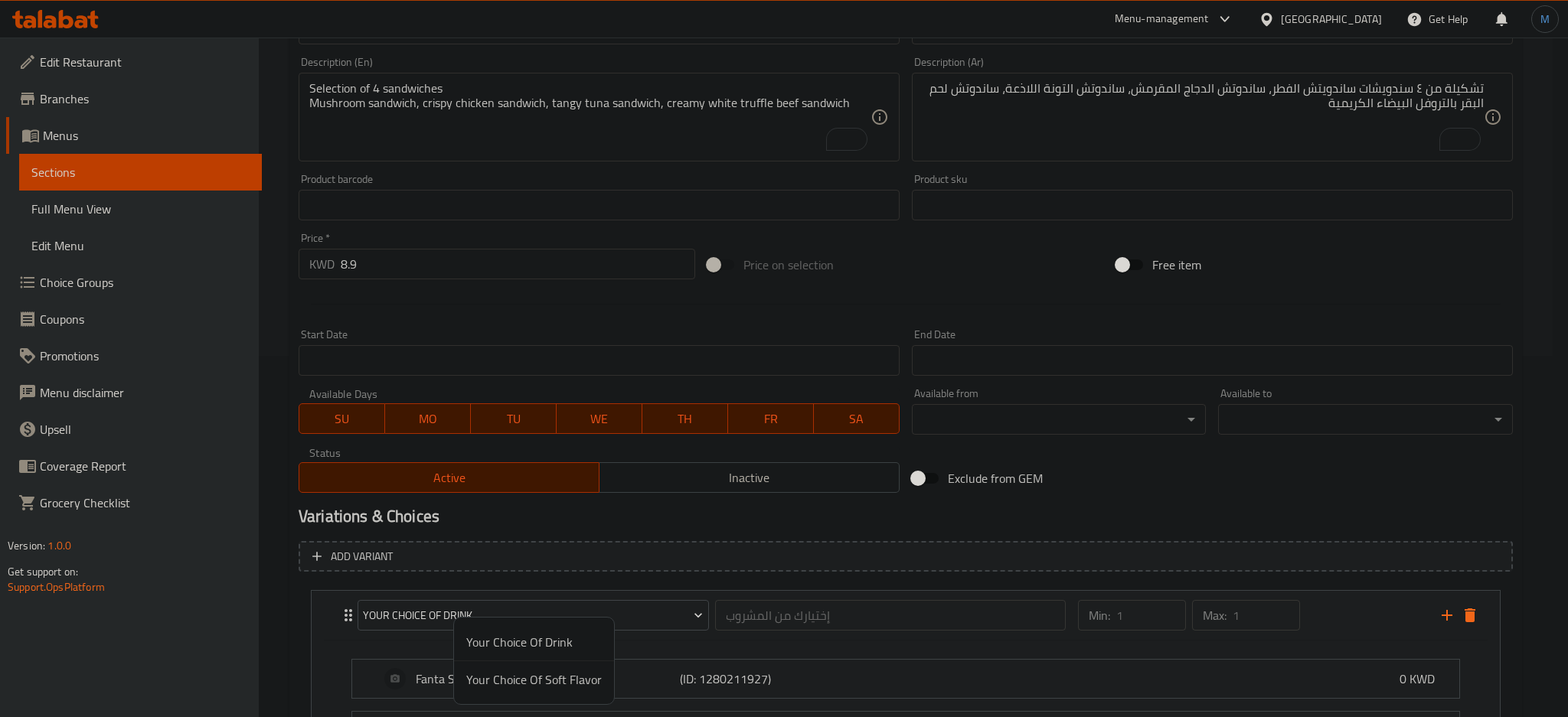
click at [1279, 588] on div at bounding box center [784, 358] width 1568 height 717
click at [1466, 611] on icon "delete" at bounding box center [1468, 614] width 10 height 14
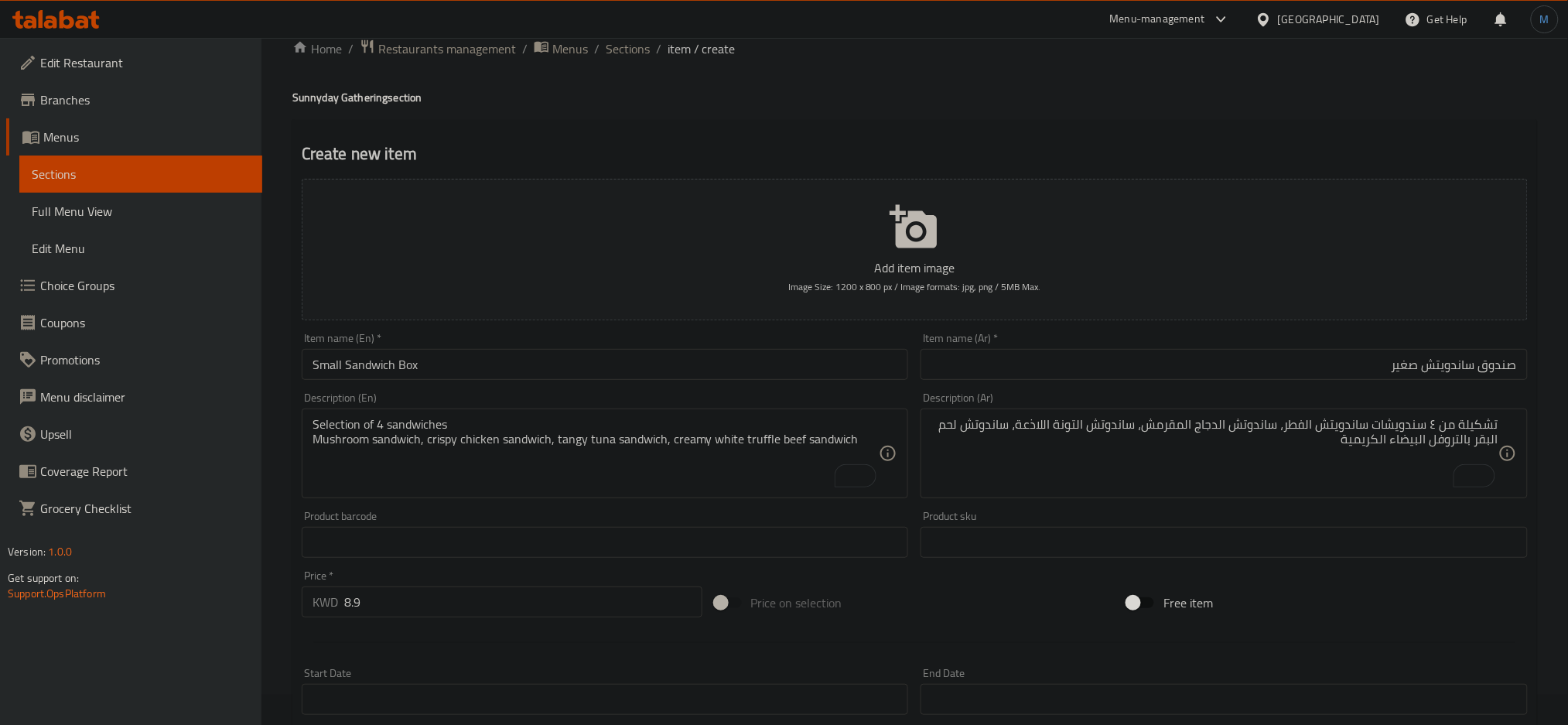
scroll to position [21, 0]
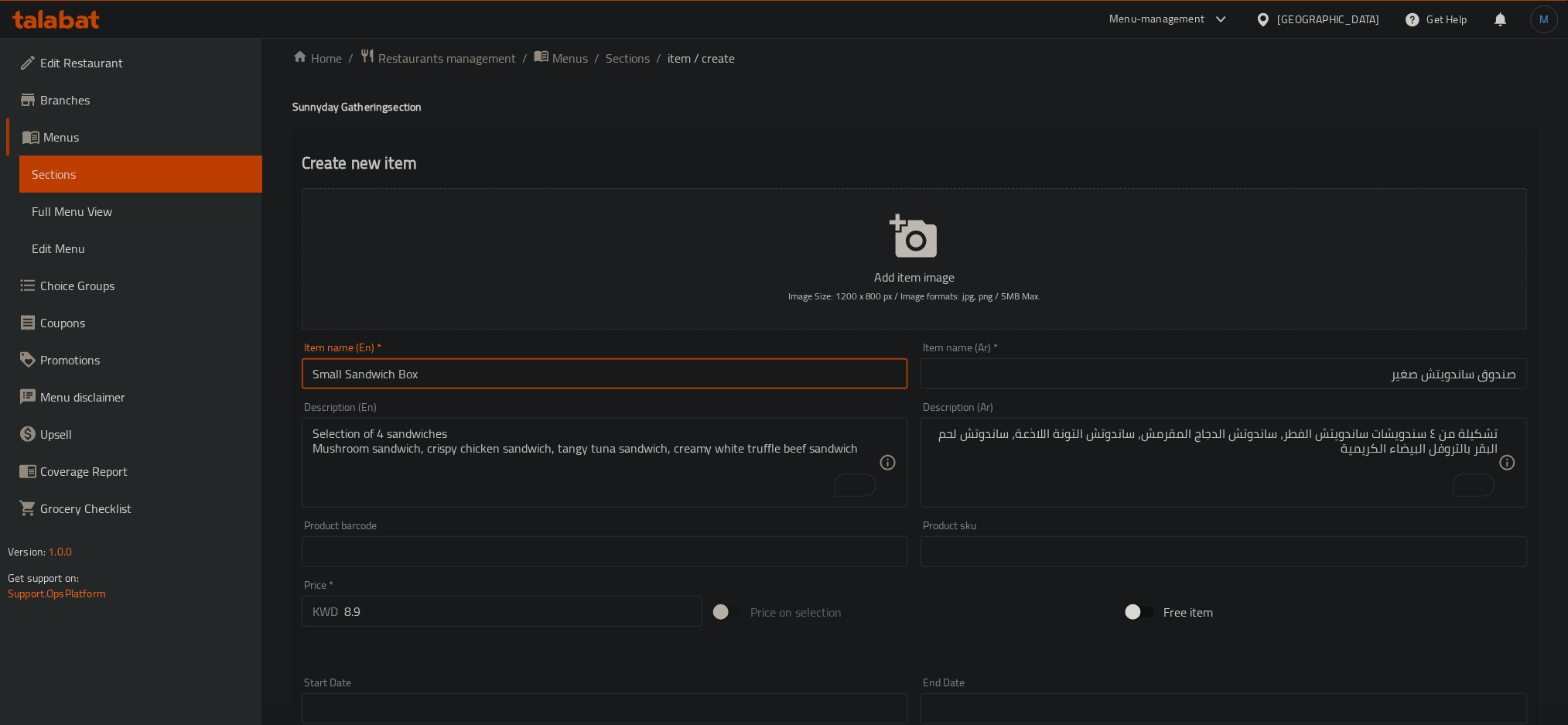
click at [459, 367] on input "Small Sandwich Box" at bounding box center [605, 373] width 607 height 31
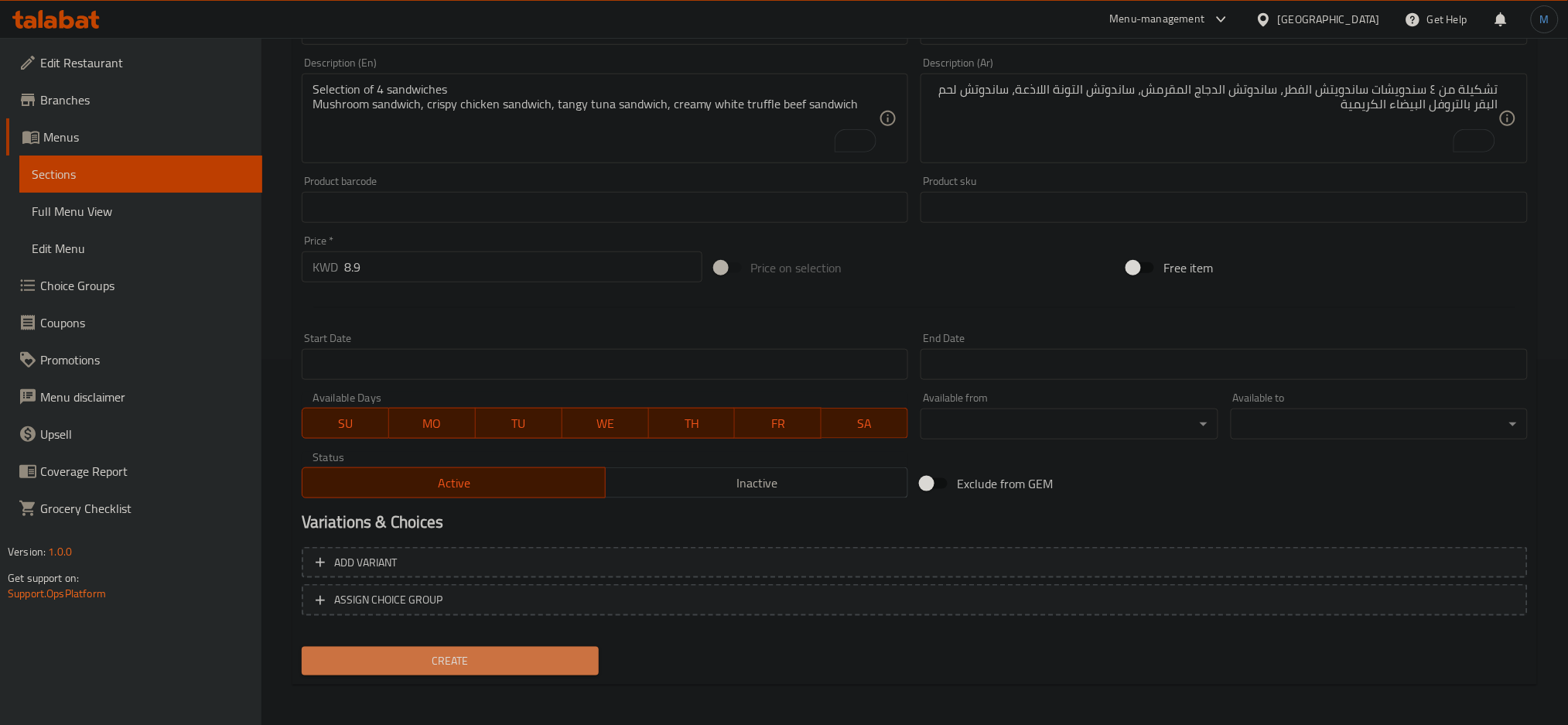
click at [434, 651] on span "Create" at bounding box center [450, 661] width 272 height 20
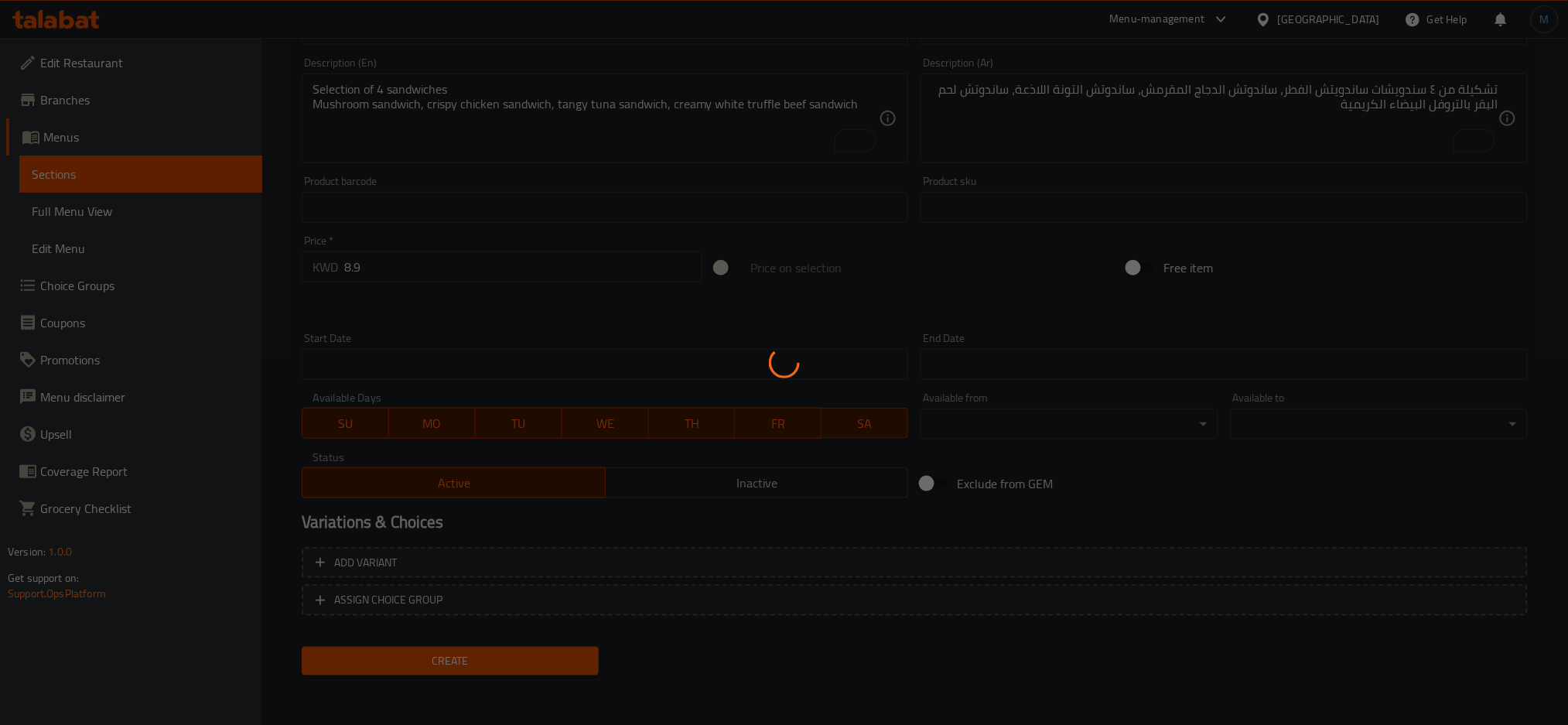
type input "0"
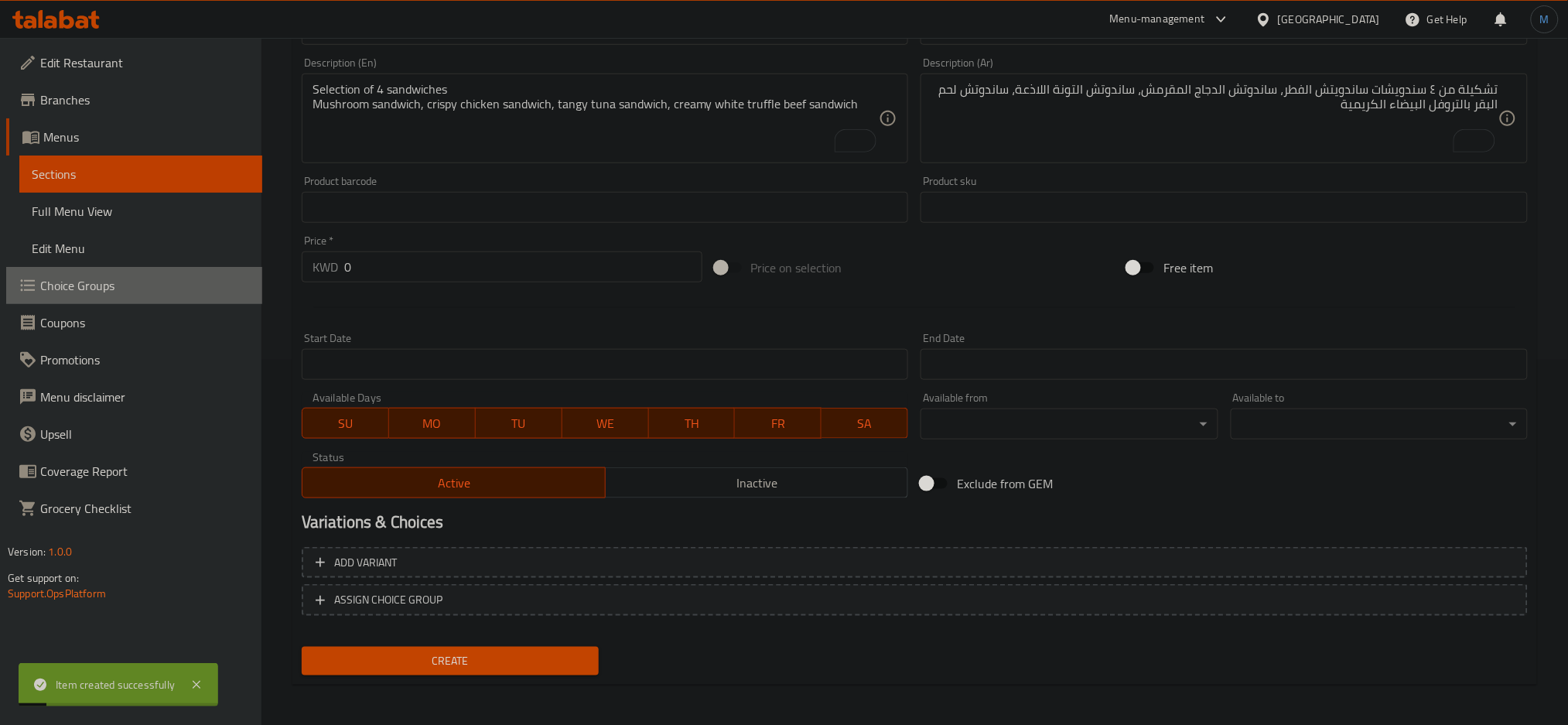
click at [73, 288] on span "Choice Groups" at bounding box center [145, 286] width 209 height 19
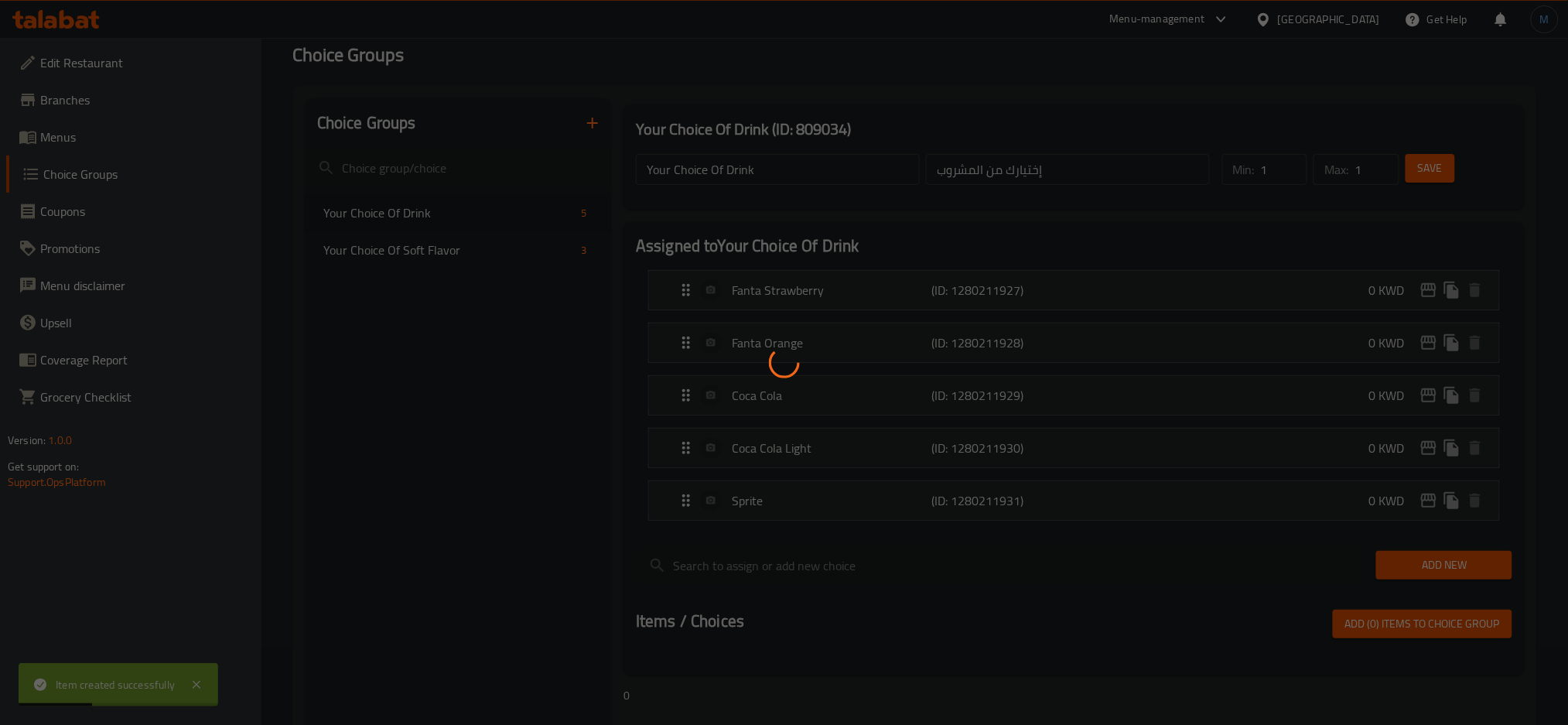
scroll to position [73, 0]
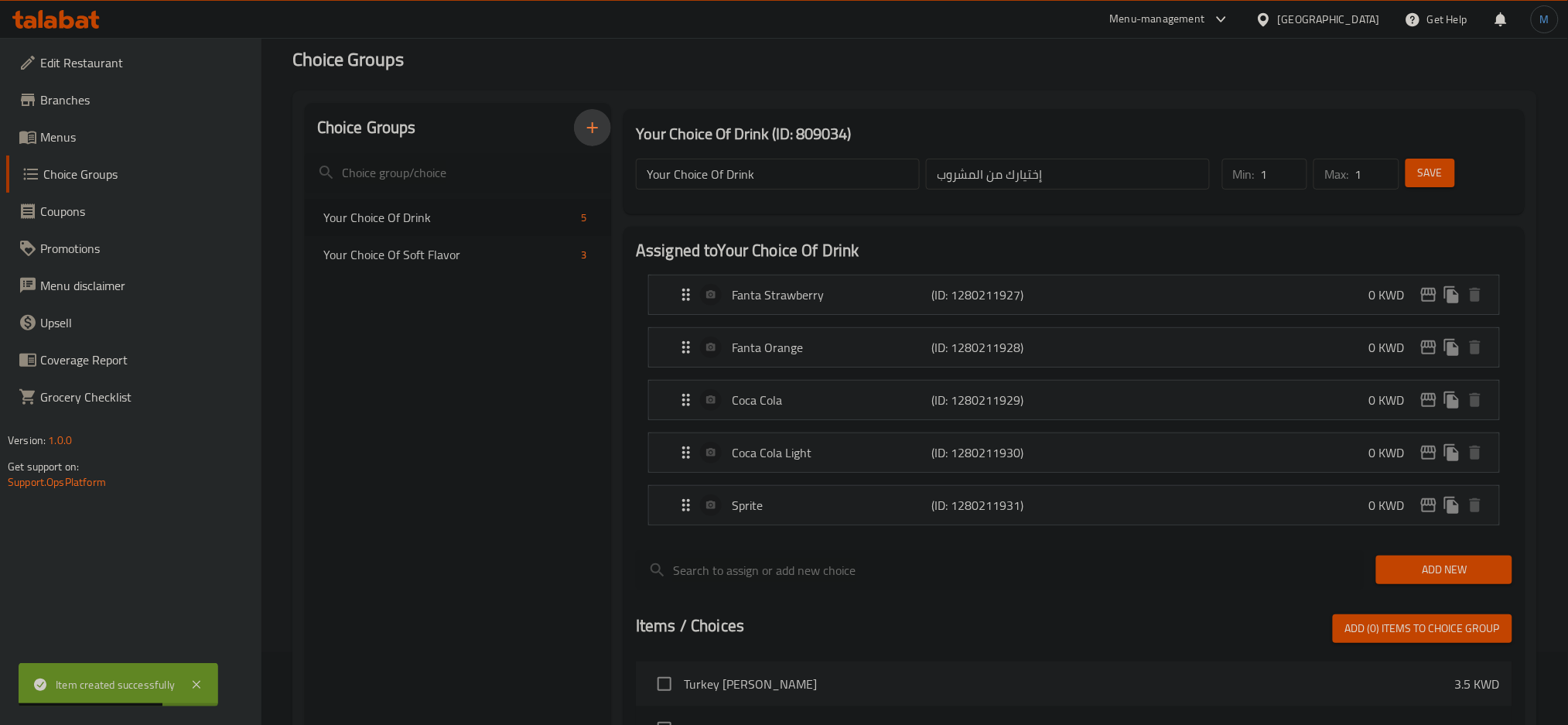
click at [592, 127] on icon "button" at bounding box center [592, 127] width 10 height 10
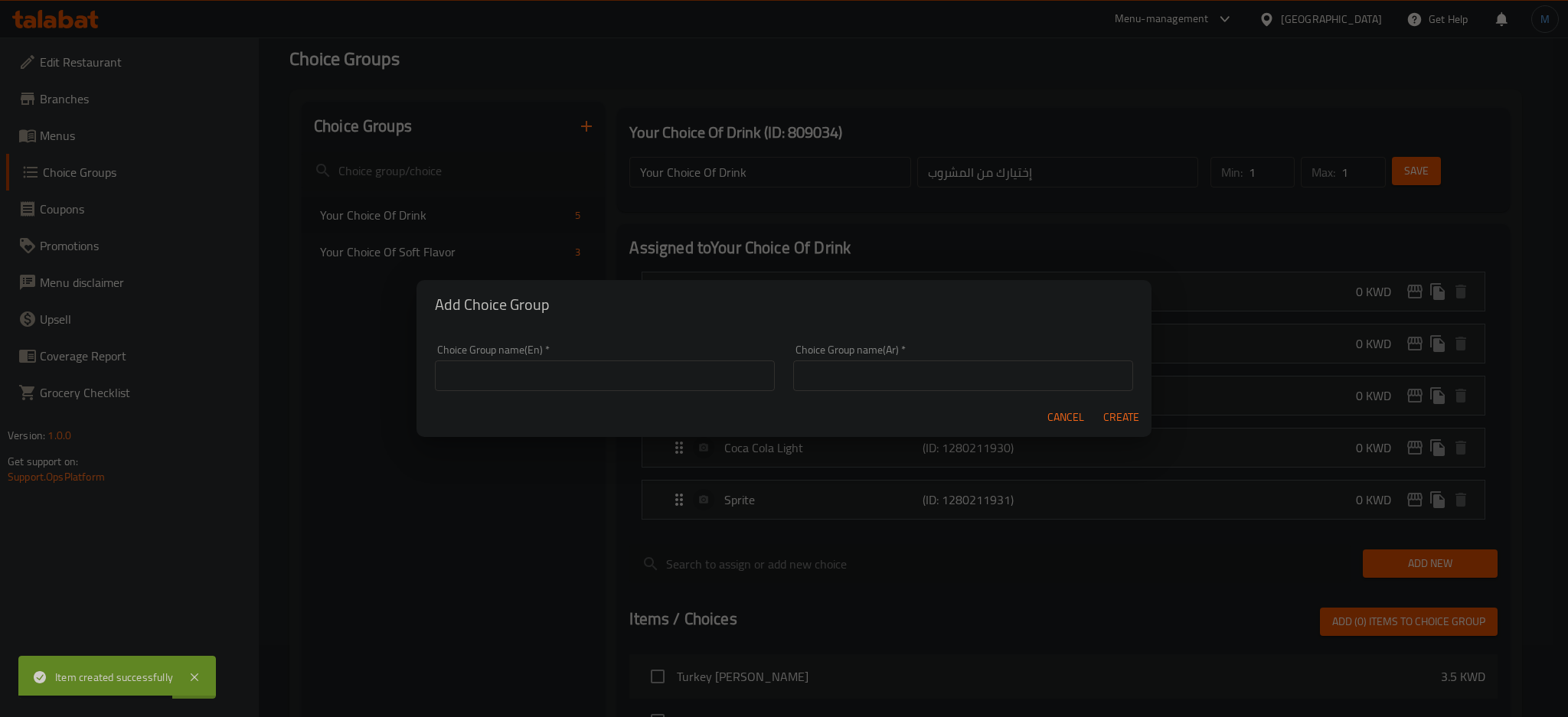
click at [586, 126] on div "Add Choice Group Choice Group name(En)   * Choice Group name(En) * Choice Group…" at bounding box center [784, 358] width 1568 height 717
paste input "Small Sandwich Box"
click at [461, 382] on input "Small Sandwich Box" at bounding box center [604, 376] width 340 height 31
type input "Small Sandwich Box"
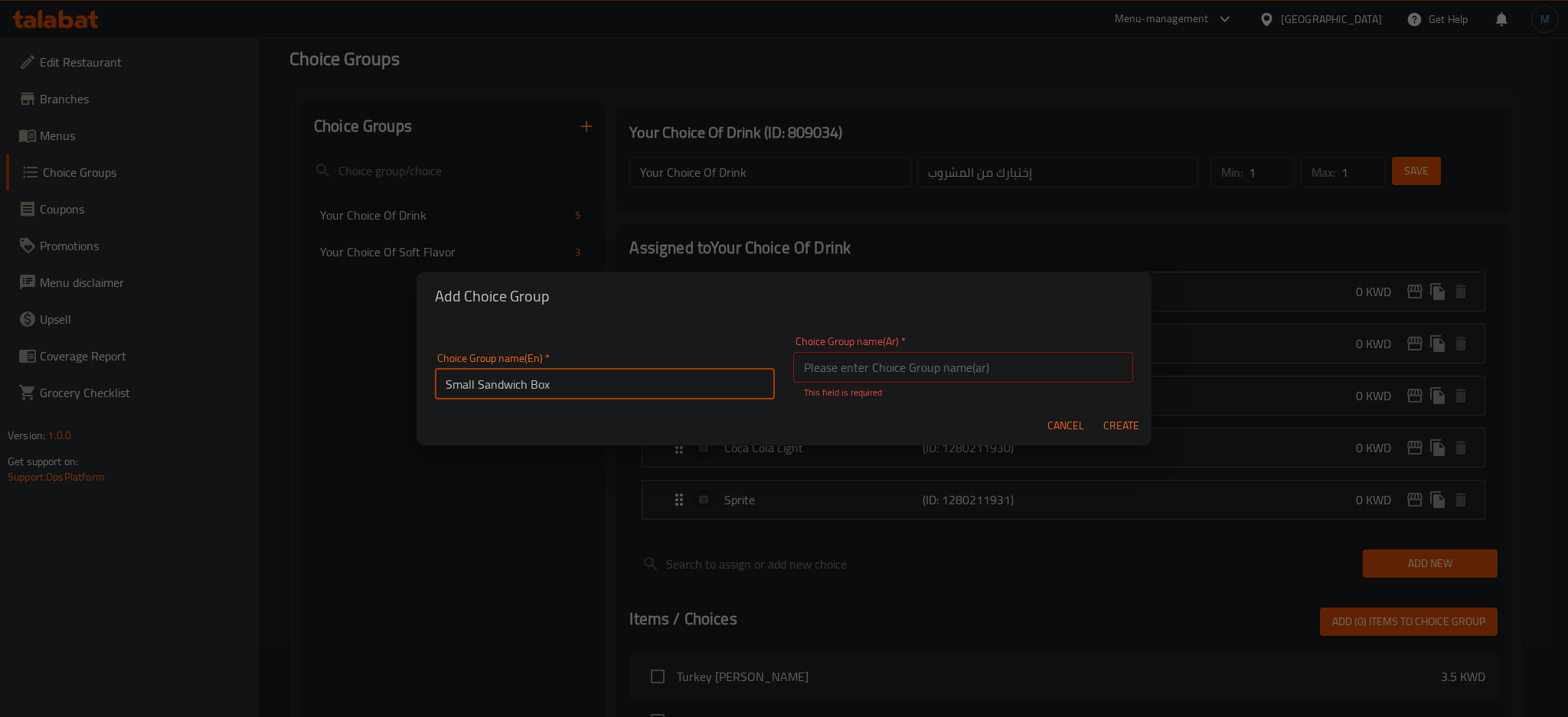
click at [507, 382] on input "Small Sandwich Box" at bounding box center [604, 384] width 340 height 31
paste input "صندوق ساندويتش صغير"
click at [931, 365] on input "صندوق ساندويتش صغير" at bounding box center [963, 366] width 340 height 31
type input "صندوق ساندويتش صغير"
click at [1096, 412] on button "Create" at bounding box center [1120, 426] width 49 height 28
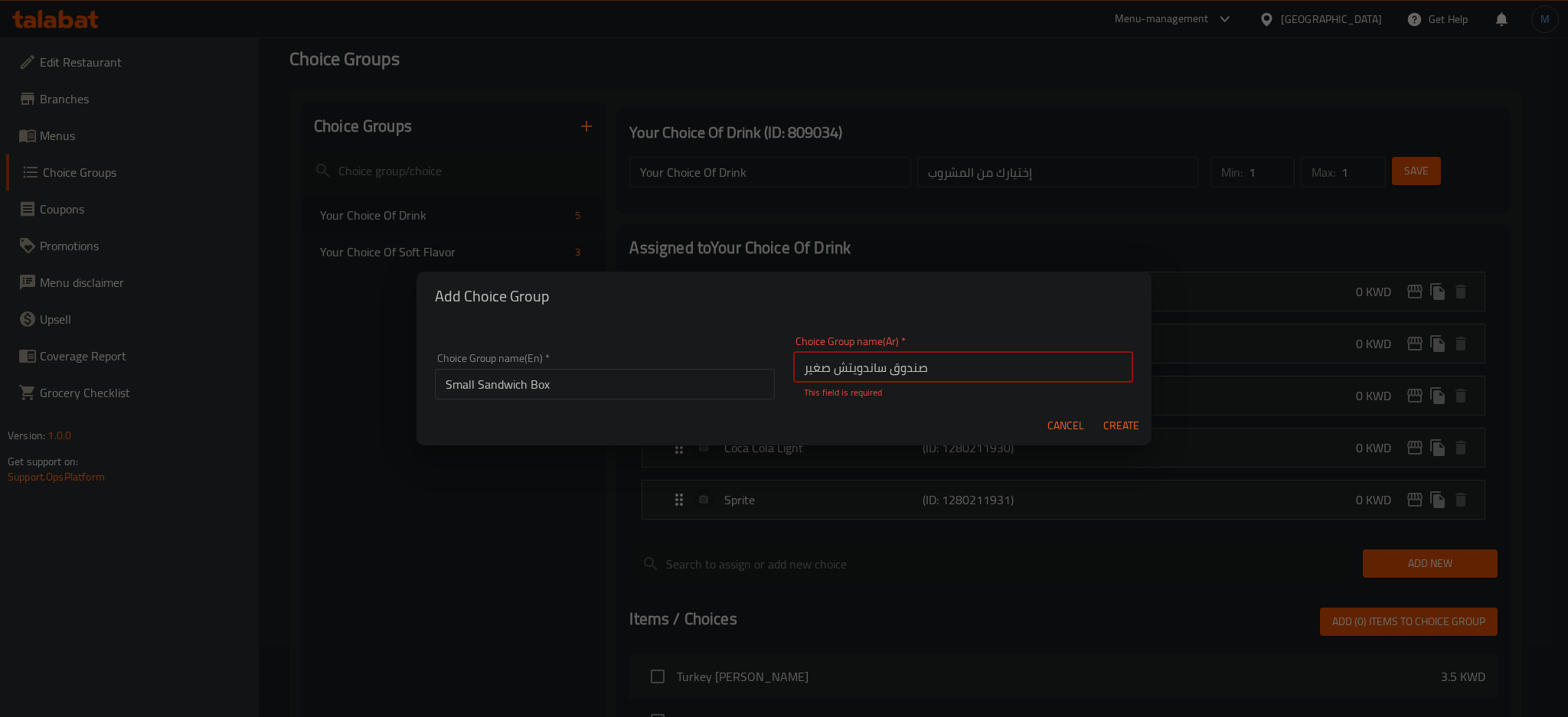
type input "Small Sandwich Box"
type input "صندوق ساندويتش صغير"
type input "0"
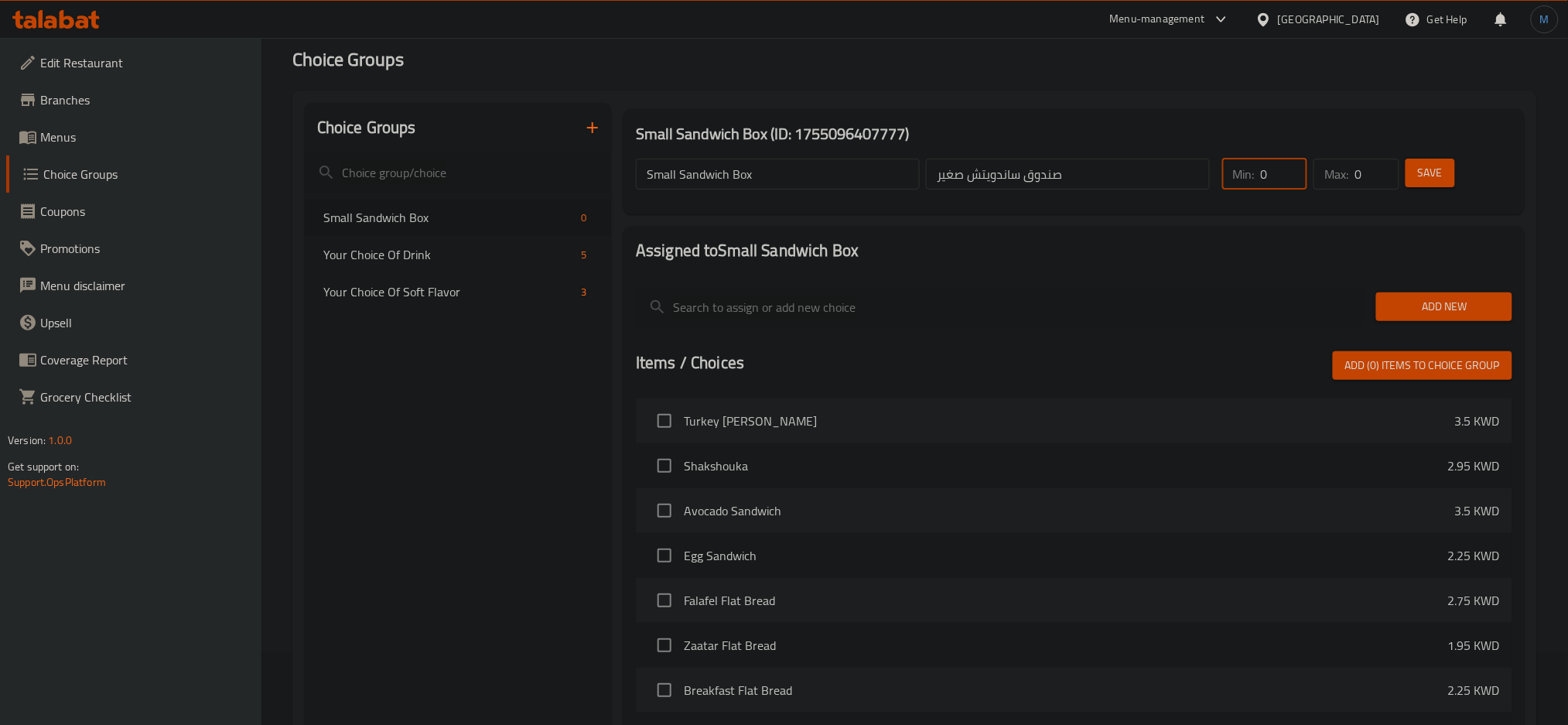
drag, startPoint x: 1280, startPoint y: 172, endPoint x: 1196, endPoint y: 179, distance: 84.3
click at [1196, 179] on div "Small Sandwich Box ​ صندوق ساندويتش صغير ​ Min: 0 ​ Max: 0 ​ Save" at bounding box center [1074, 174] width 889 height 68
type input "4"
click at [1419, 295] on button "Add New" at bounding box center [1444, 306] width 136 height 28
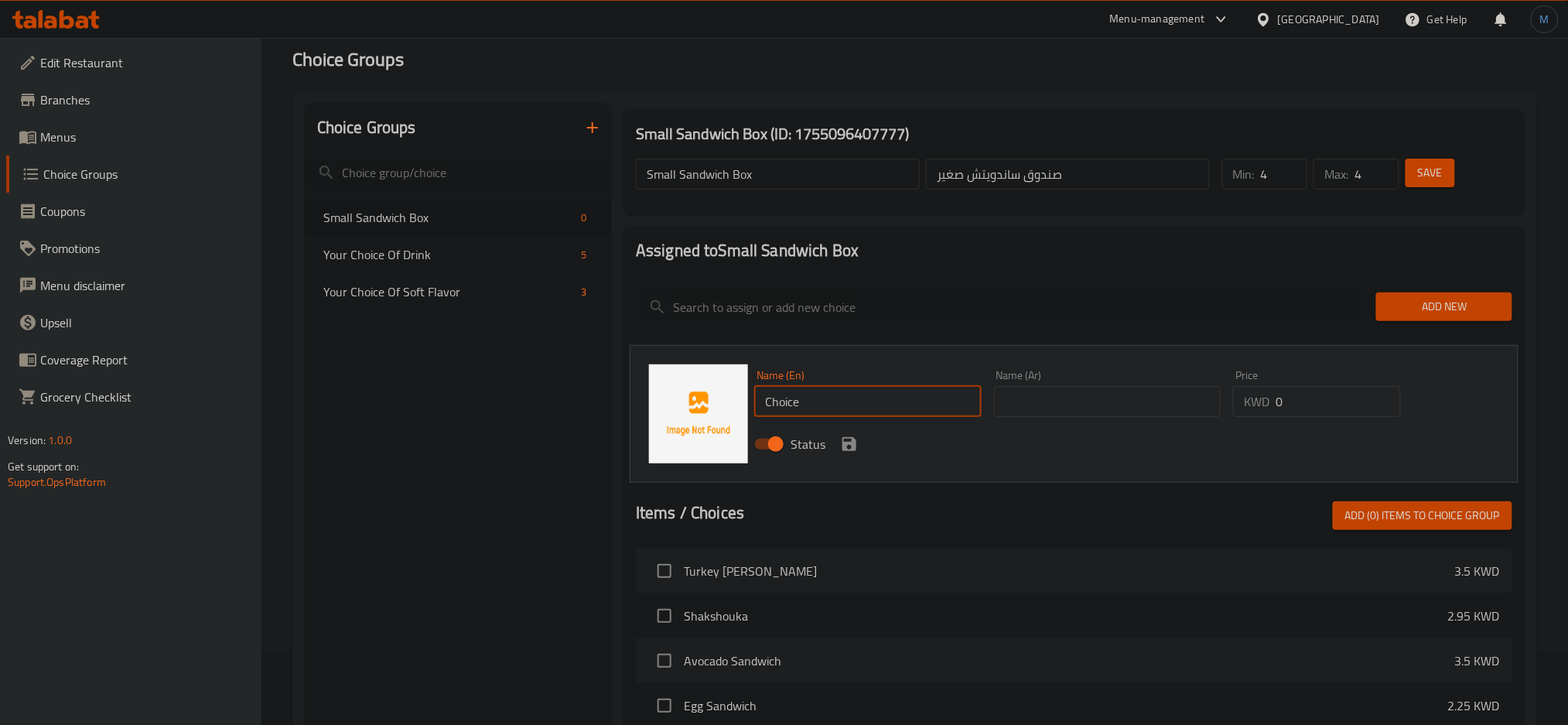
click at [896, 417] on input "Choice" at bounding box center [867, 402] width 227 height 31
paste input "Mushroom Sandwich"
type input "Mushroom Sandwich"
paste input "ساندويتش الفطر"
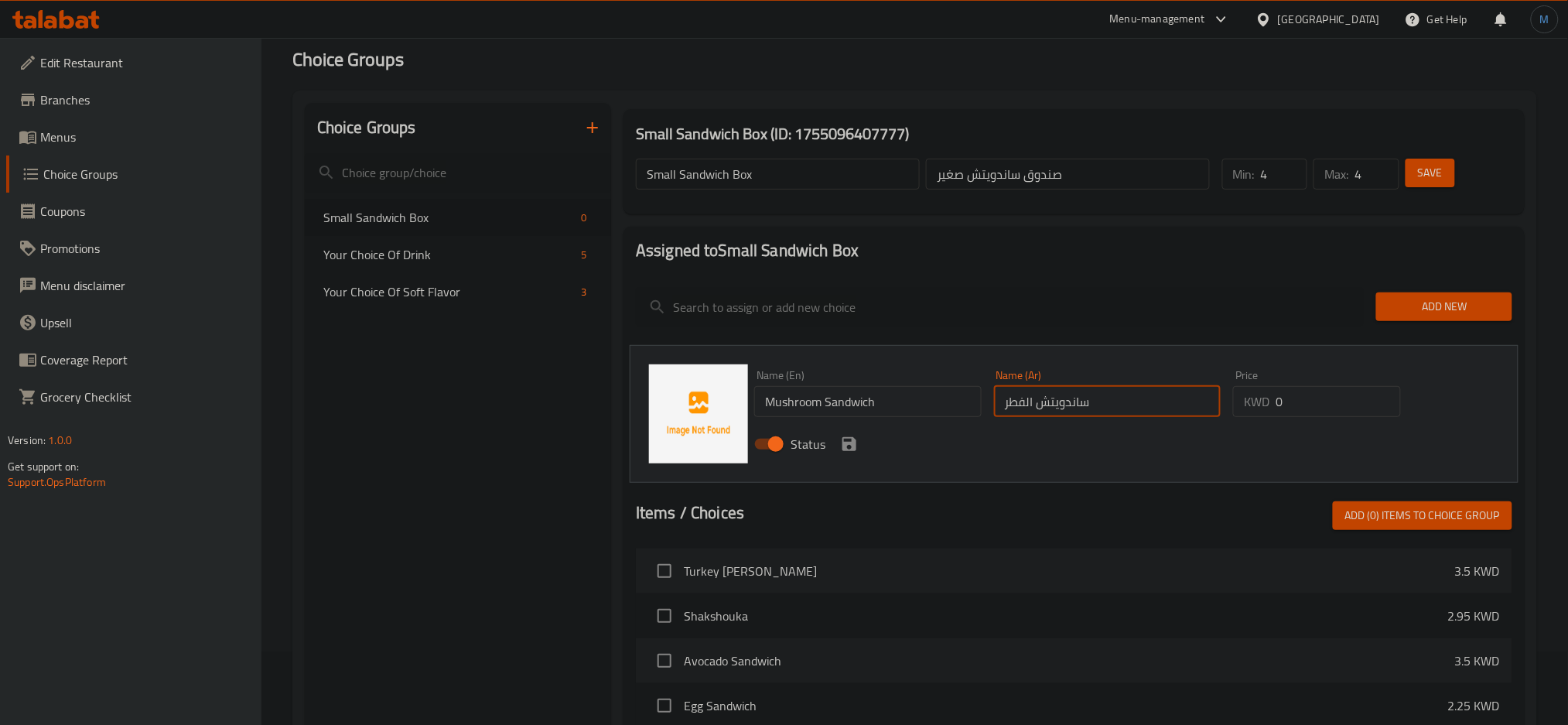
click at [1077, 408] on input "ساندويتش الفطر" at bounding box center [1108, 402] width 227 height 31
type input "ساندويتش الفطر"
click at [852, 439] on icon "save" at bounding box center [850, 444] width 14 height 14
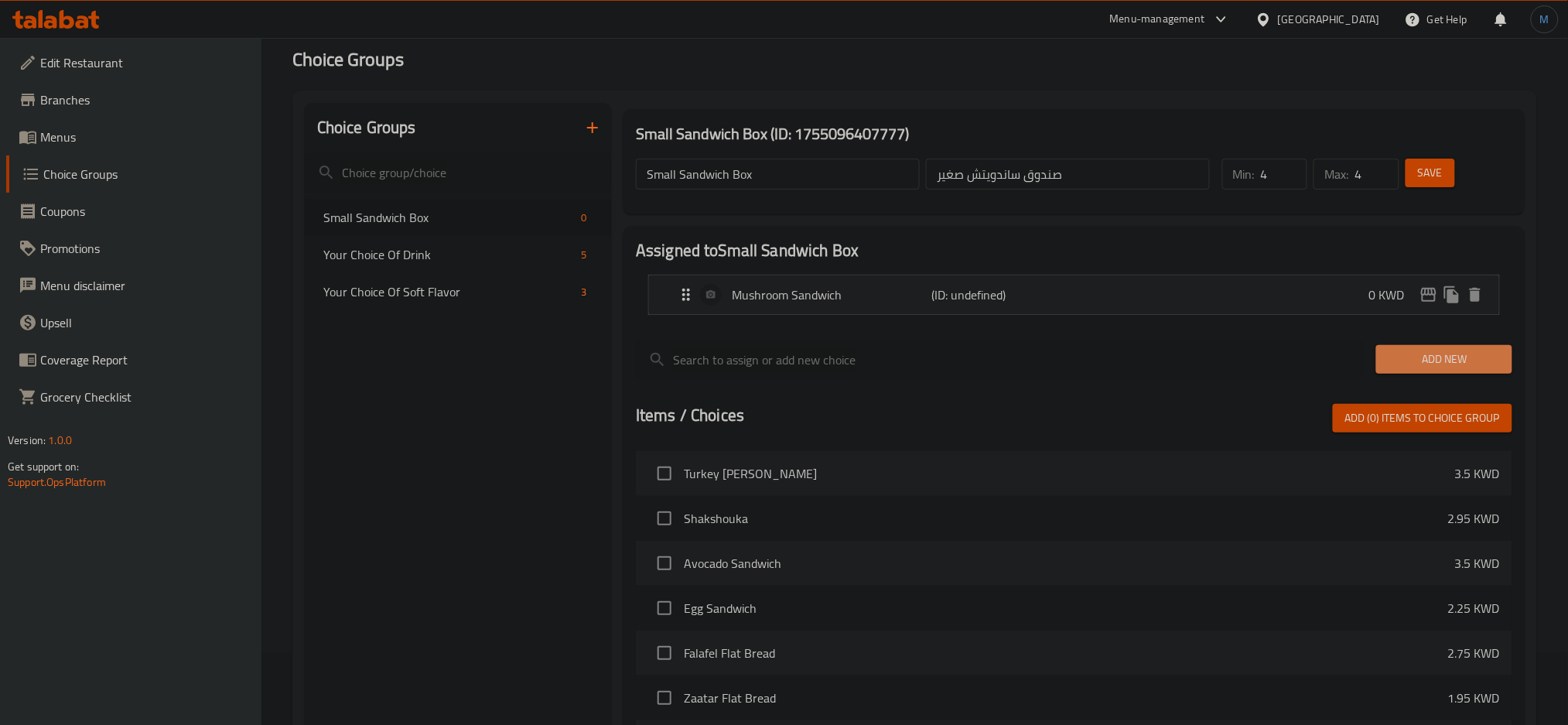
click at [1409, 354] on span "Add New" at bounding box center [1444, 359] width 110 height 20
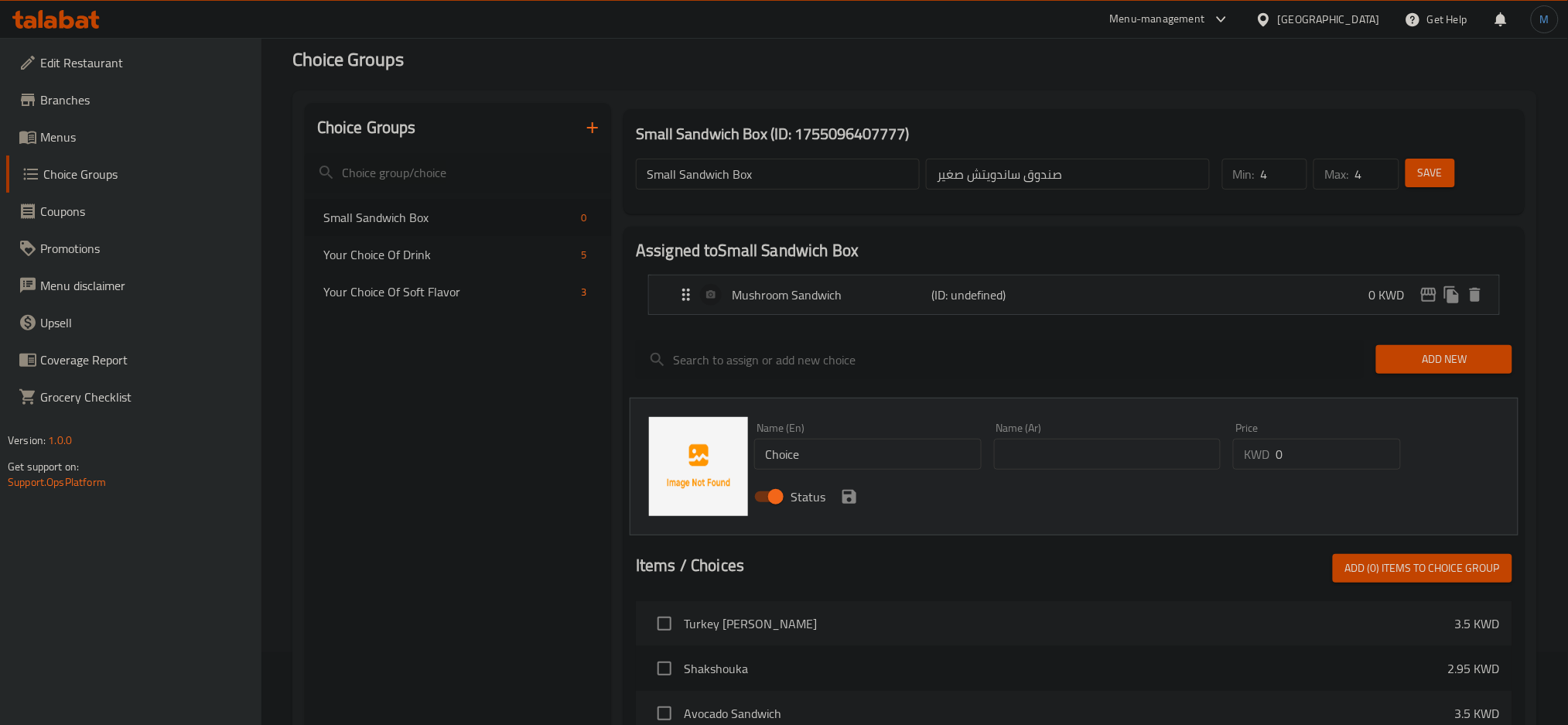
paste input "rispy Chicken"
click at [875, 453] on input "Crispy Chicken" at bounding box center [867, 453] width 227 height 31
type input "Crispy Chicken"
paste input "دجاج مقرمش"
click at [1071, 459] on input "دجاج مقرمش" at bounding box center [1108, 453] width 227 height 31
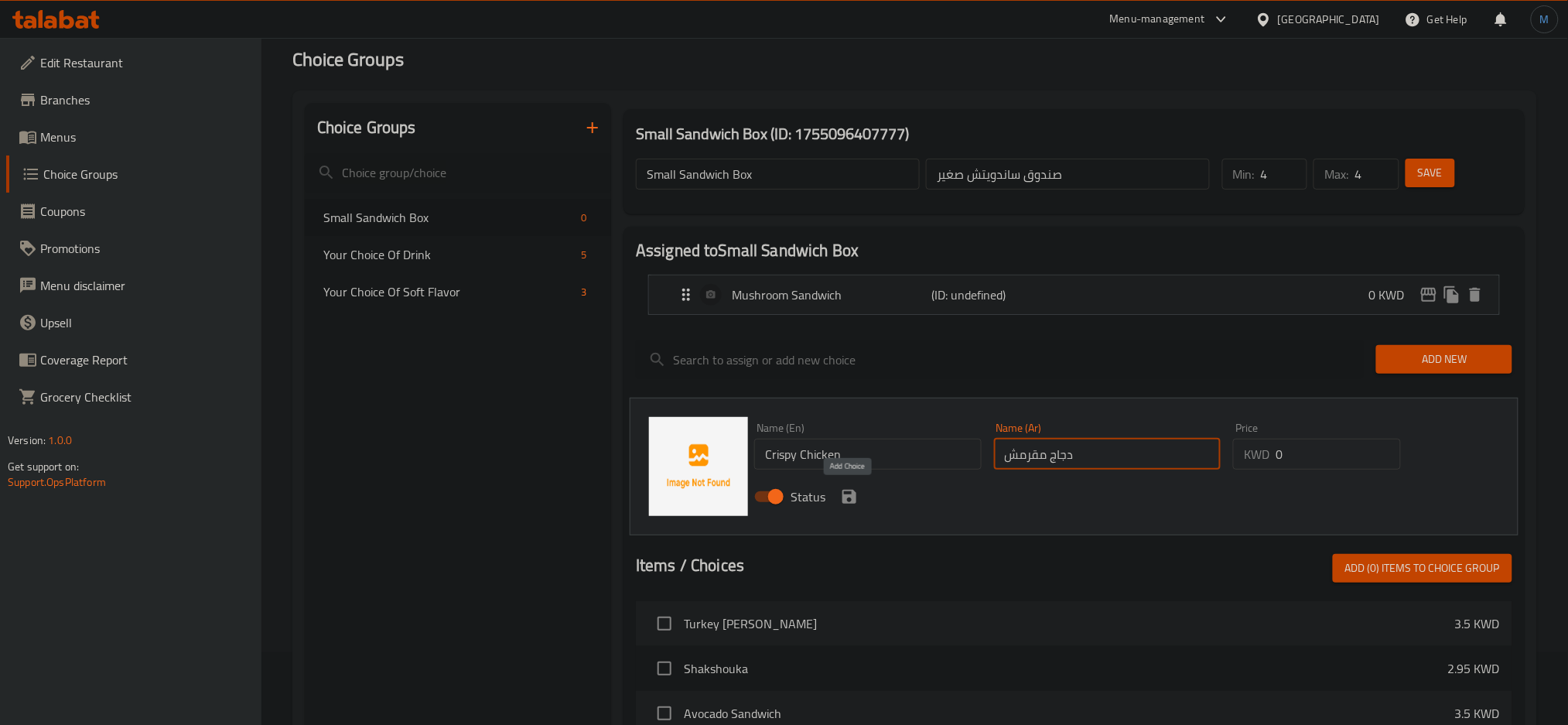
type input "دجاج مقرمش"
click at [847, 498] on icon "save" at bounding box center [850, 496] width 14 height 14
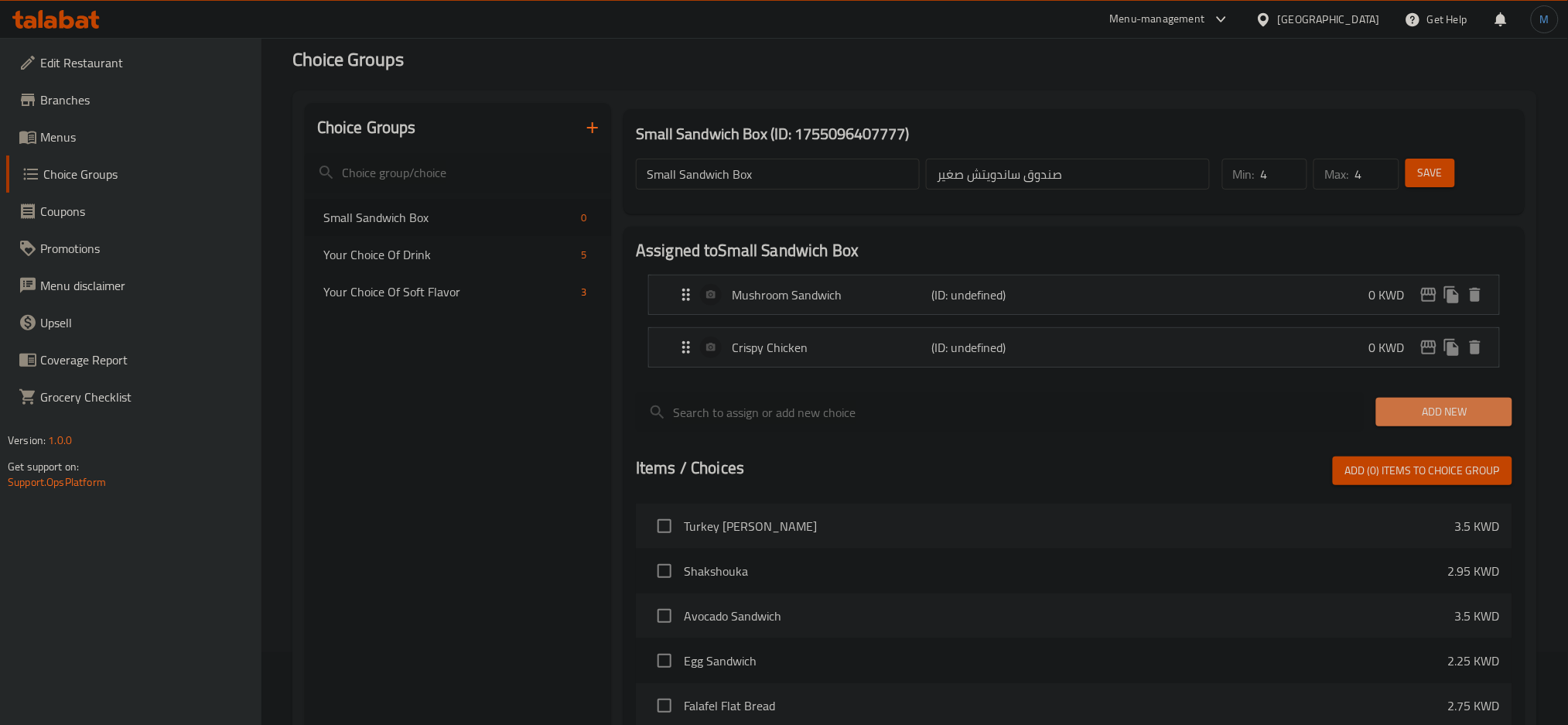
click at [1468, 424] on button "Add New" at bounding box center [1444, 412] width 136 height 28
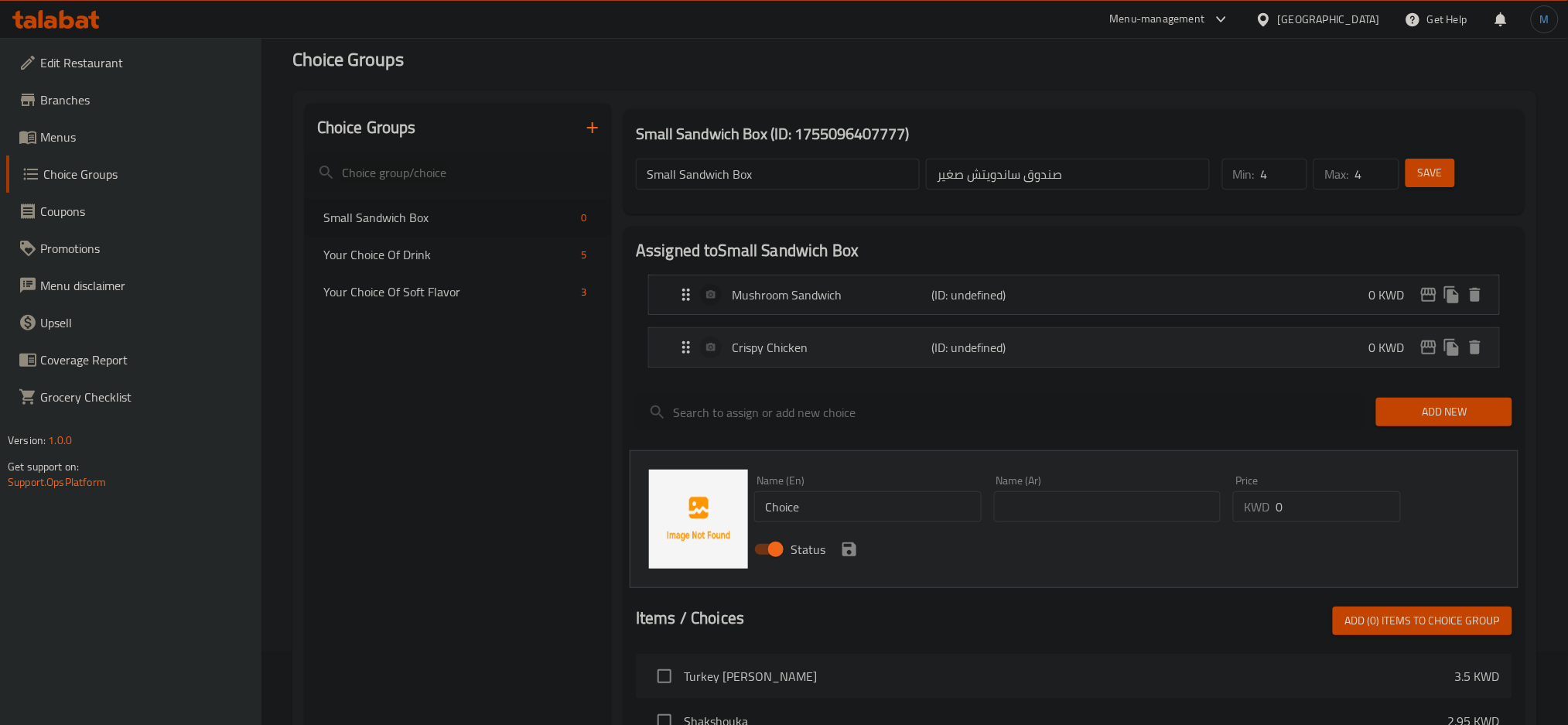
click at [845, 347] on p "Crispy Chicken" at bounding box center [832, 348] width 200 height 19
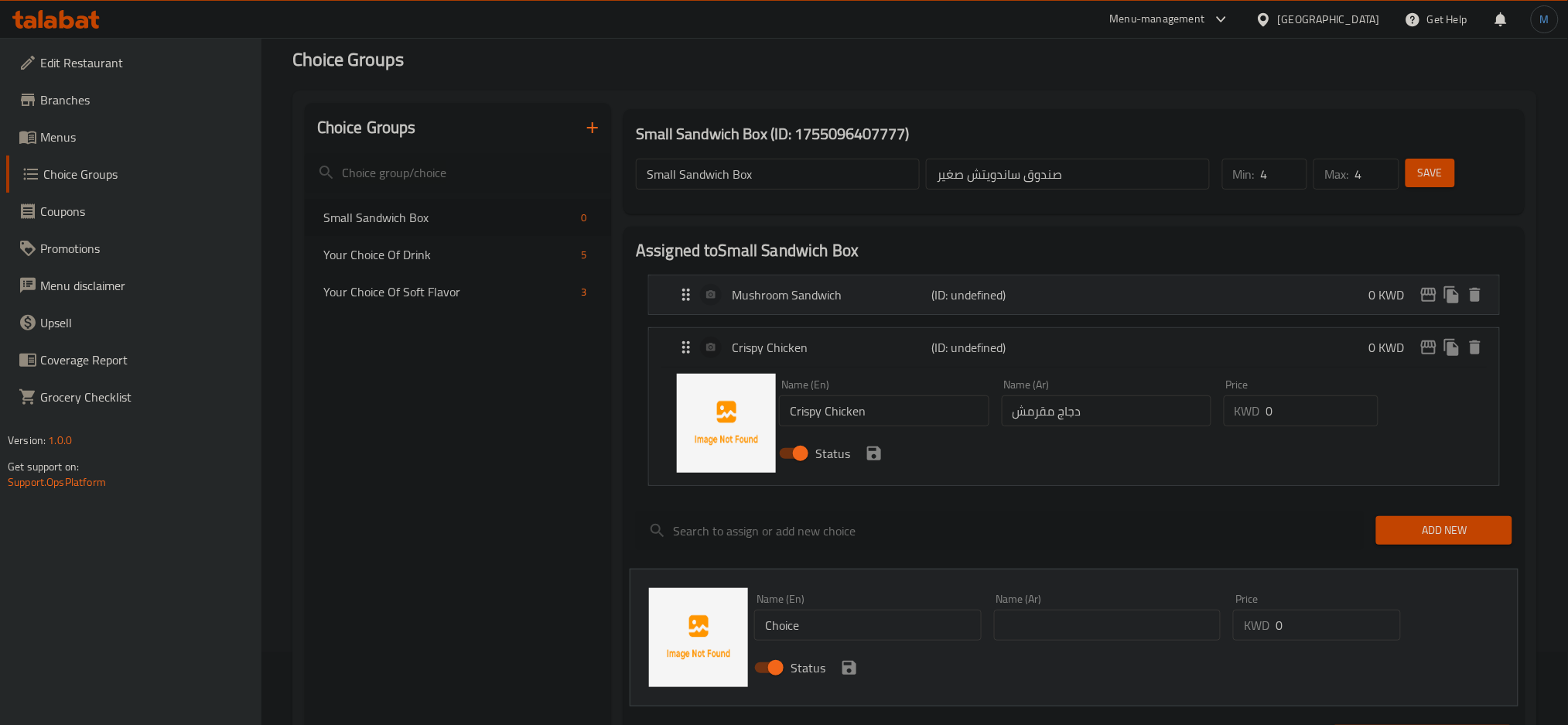
click at [855, 306] on div "Mushroom Sandwich (ID: undefined) 0 KWD" at bounding box center [1079, 294] width 804 height 39
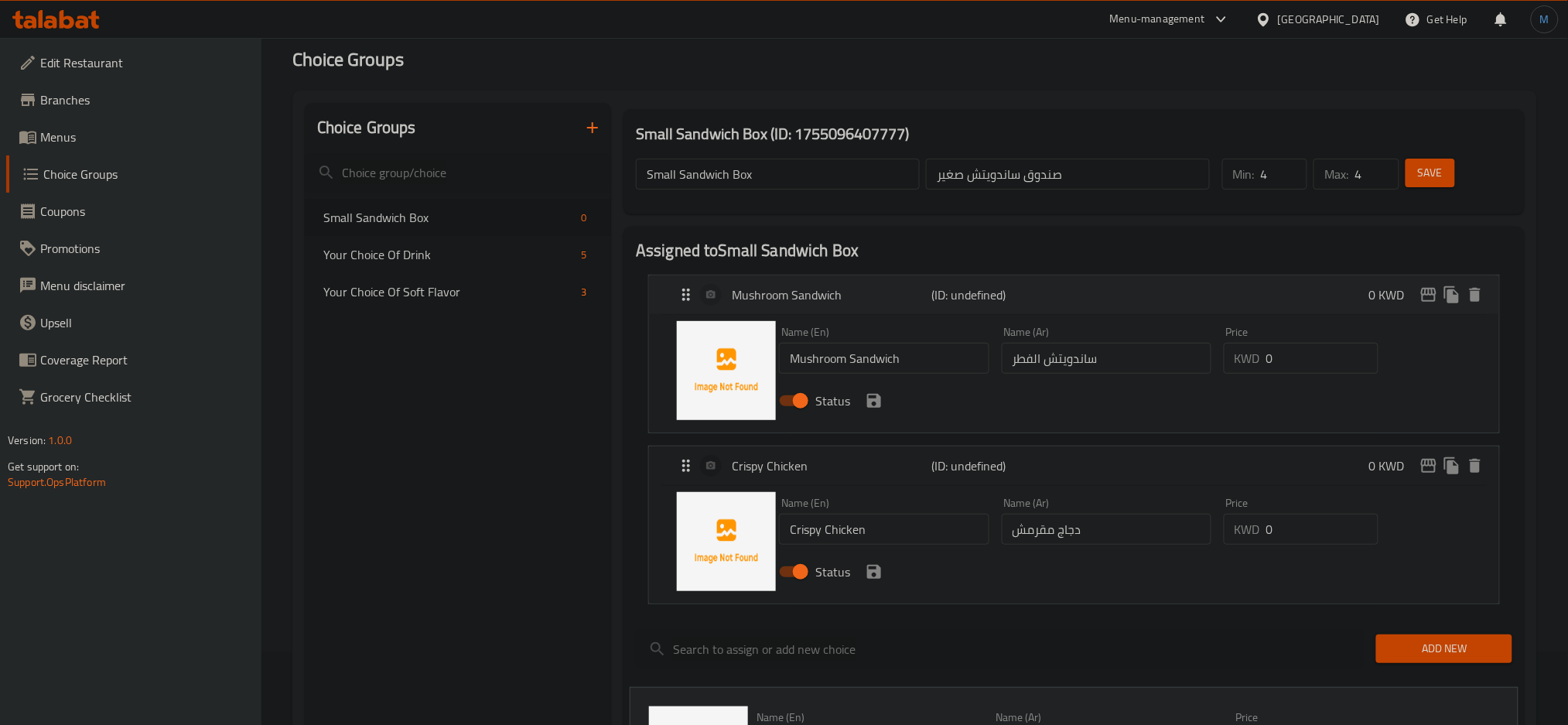
click at [855, 306] on div "Mushroom Sandwich (ID: undefined) 0 KWD" at bounding box center [1079, 294] width 804 height 39
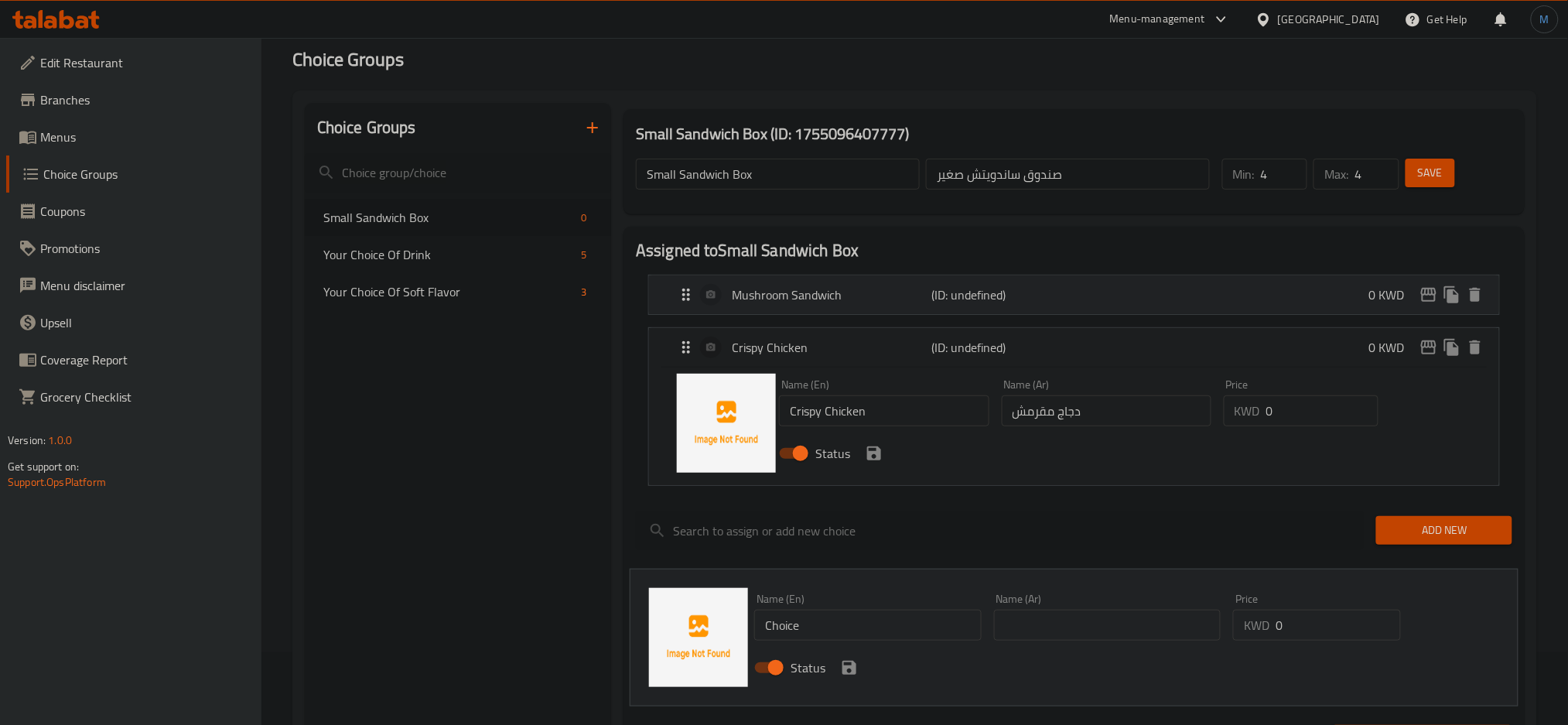
click at [863, 310] on div "Mushroom Sandwich (ID: undefined) 0 KWD" at bounding box center [1079, 294] width 804 height 39
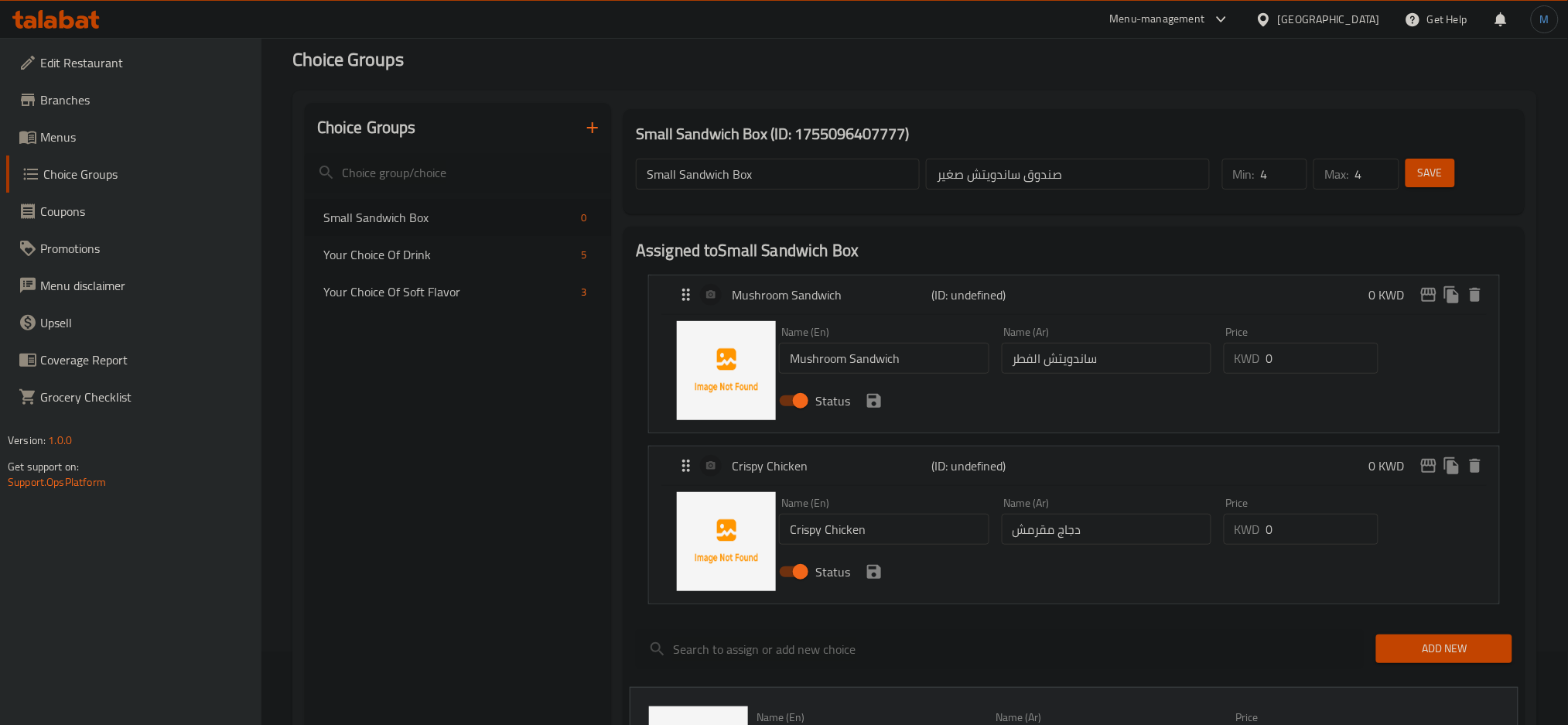
click at [881, 360] on input "Mushroom Sandwich" at bounding box center [883, 358] width 209 height 31
paste input "Sandwich"
click at [899, 528] on input "Crispy ChickenSandwich" at bounding box center [883, 529] width 209 height 31
type input "Crispy Chicken Sandwich"
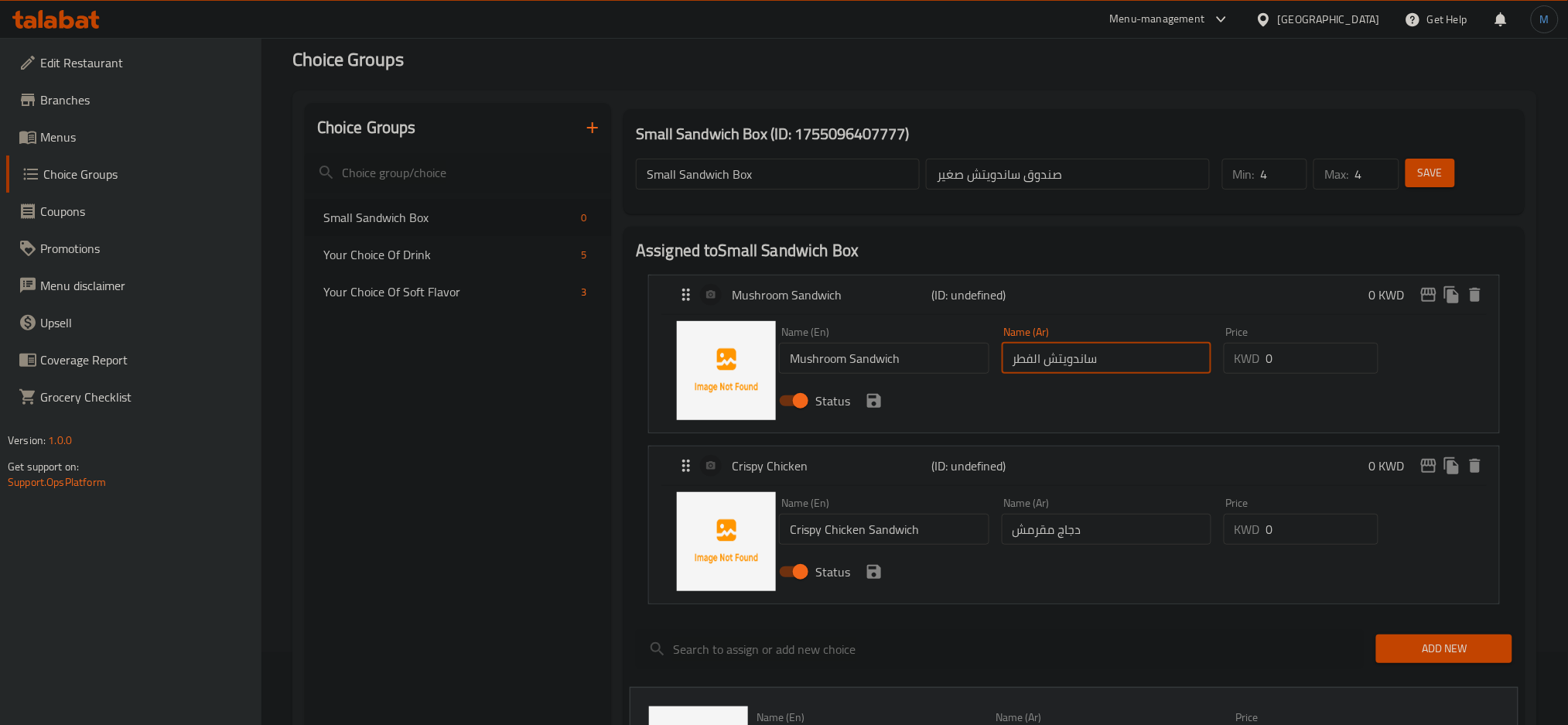
click at [1077, 358] on input "ساندويتش الفطر" at bounding box center [1107, 358] width 209 height 31
click at [1079, 370] on input "ساندويتش الفطر" at bounding box center [1107, 358] width 209 height 31
click at [985, 167] on input "صندوق ساندويتش صغير" at bounding box center [1067, 173] width 284 height 31
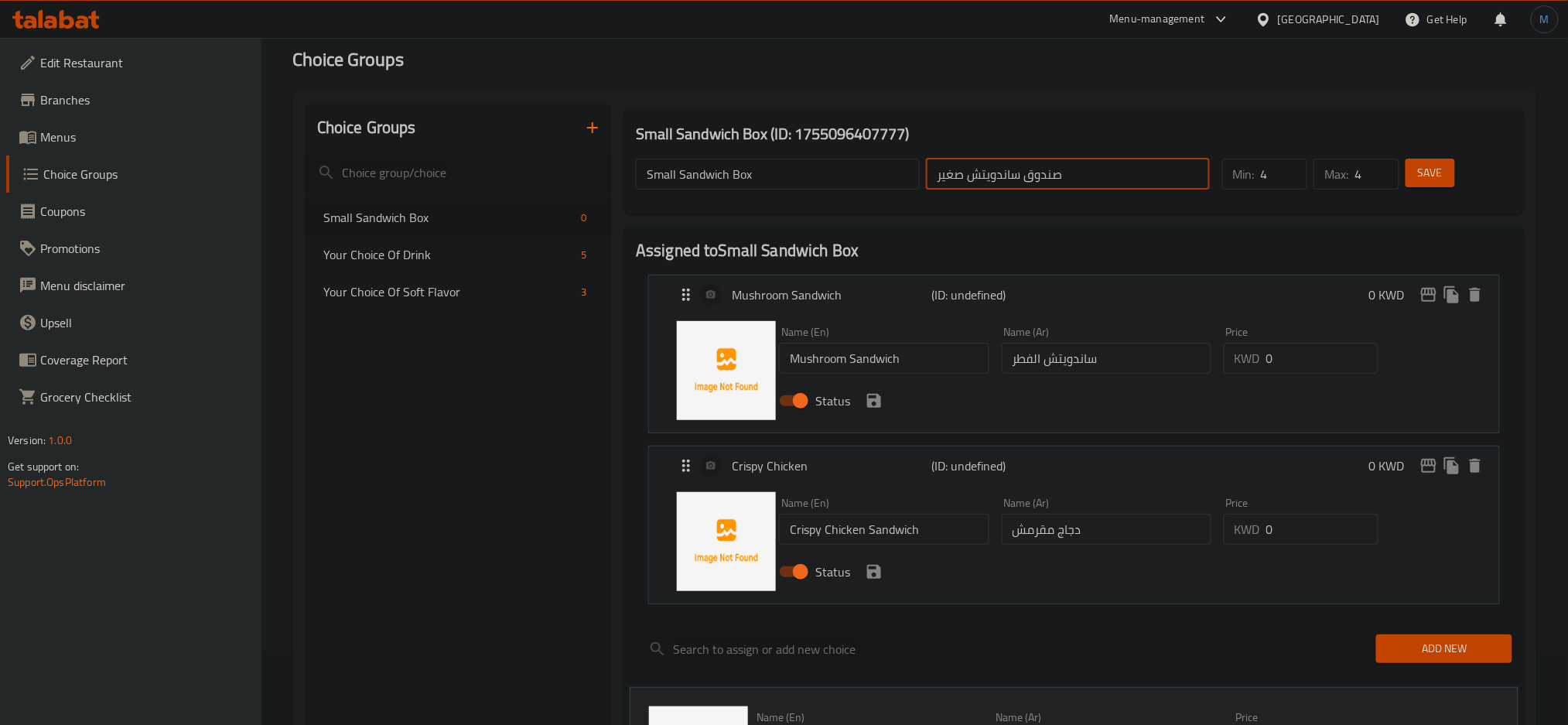
click at [985, 167] on input "صندوق ساندويتش صغير" at bounding box center [1067, 173] width 284 height 31
click at [1136, 528] on input "دجاج مقرمش" at bounding box center [1107, 529] width 209 height 31
paste input "ساندويتش"
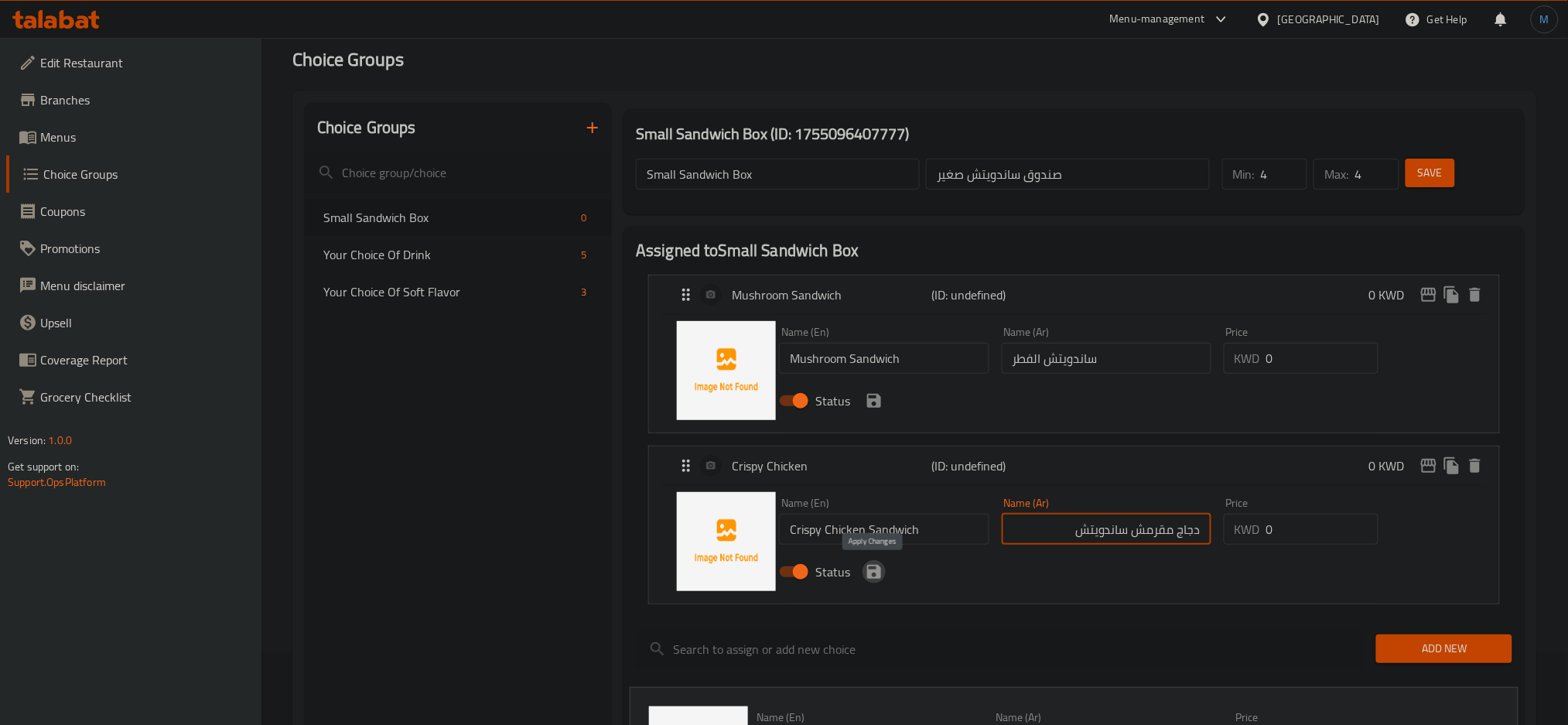
click at [874, 577] on icon "save" at bounding box center [874, 571] width 14 height 14
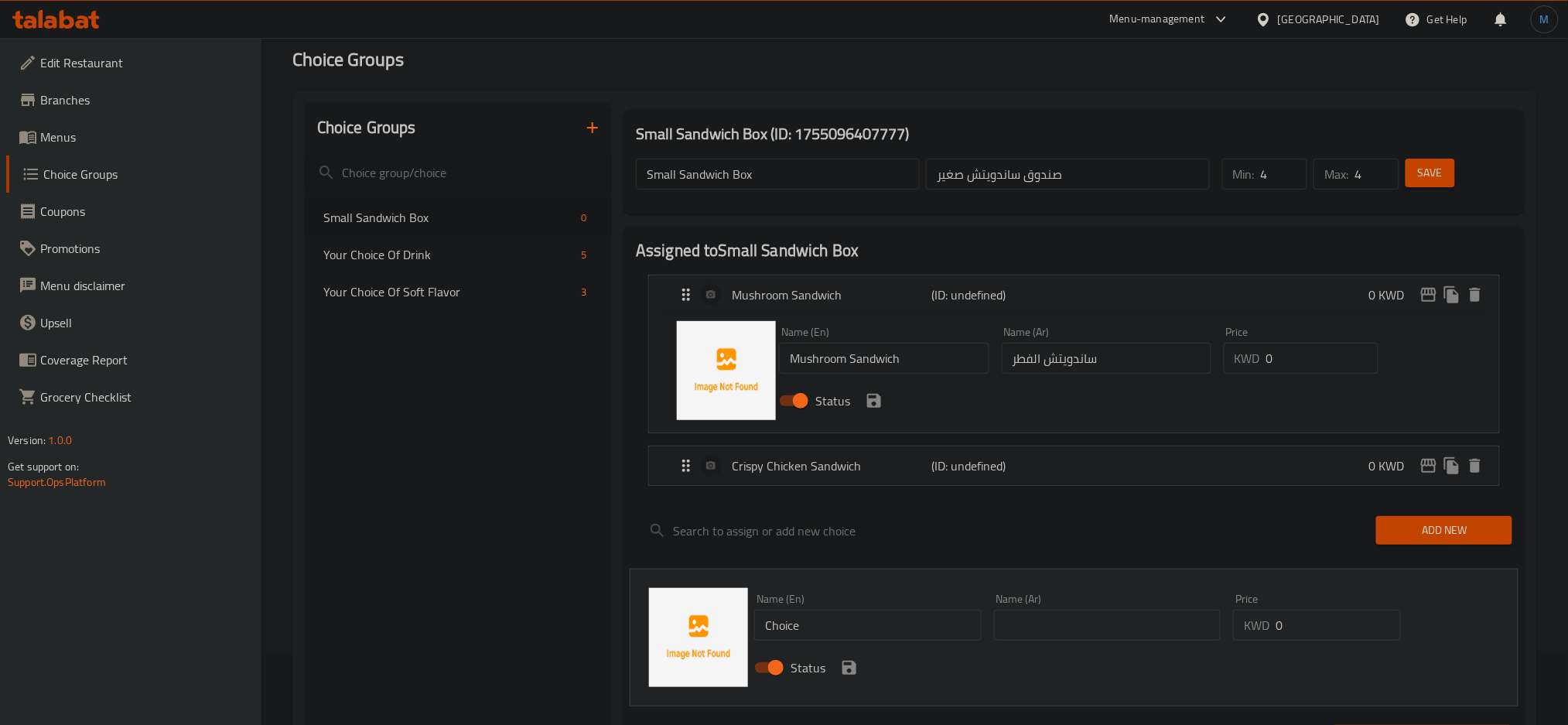
type input "دجاج مقرمش ساندويتش"
paste input "Tangy Tuna Sandwich"
click at [822, 616] on input "Tangy Tuna Sandwich" at bounding box center [867, 625] width 227 height 31
type input "Tangy Tuna Sandwich"
paste input "ساندويتش التونة اللاذعة"
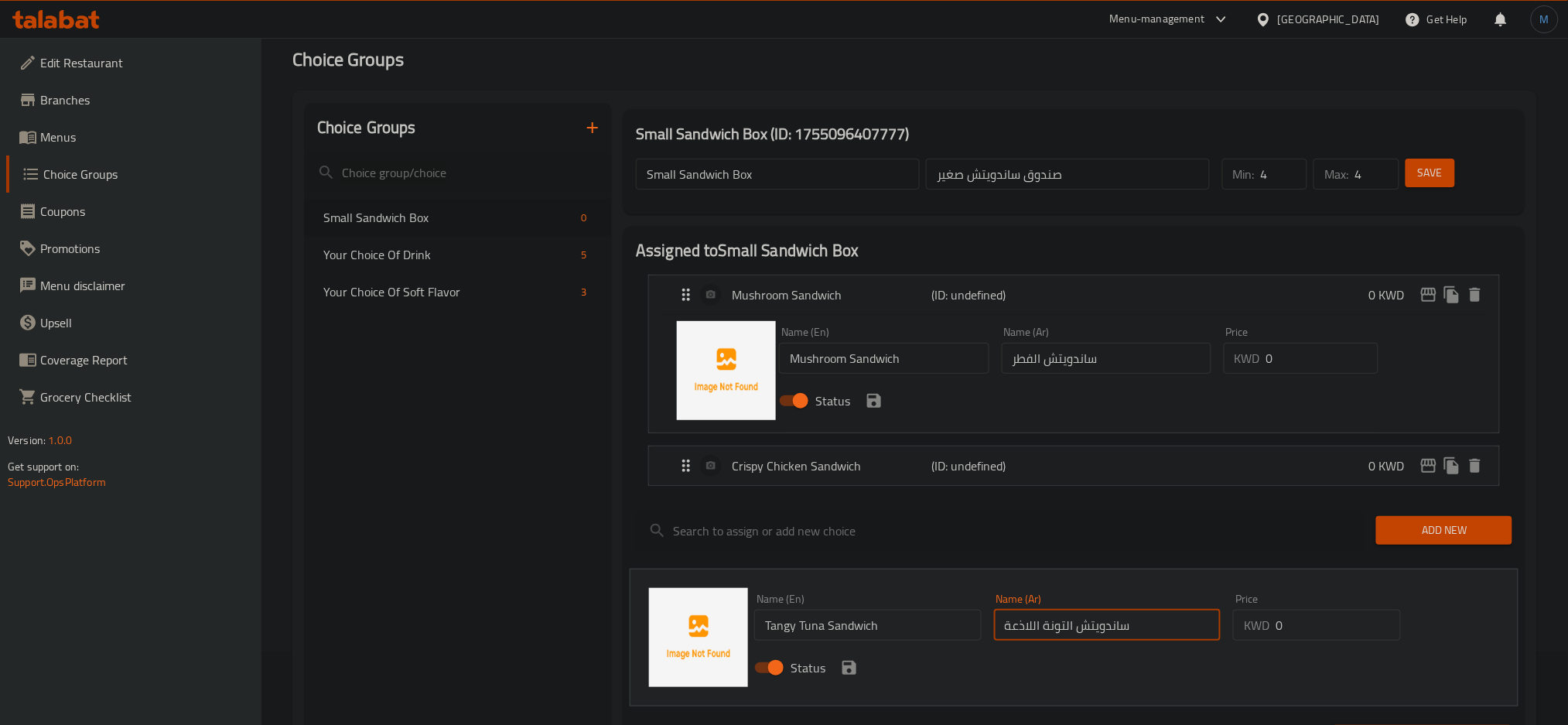
click at [1102, 635] on input "ساندويتش التونة اللاذعة" at bounding box center [1108, 625] width 227 height 31
type input "ساندويتش التونة اللاذعة"
click at [850, 679] on button "save" at bounding box center [850, 667] width 24 height 24
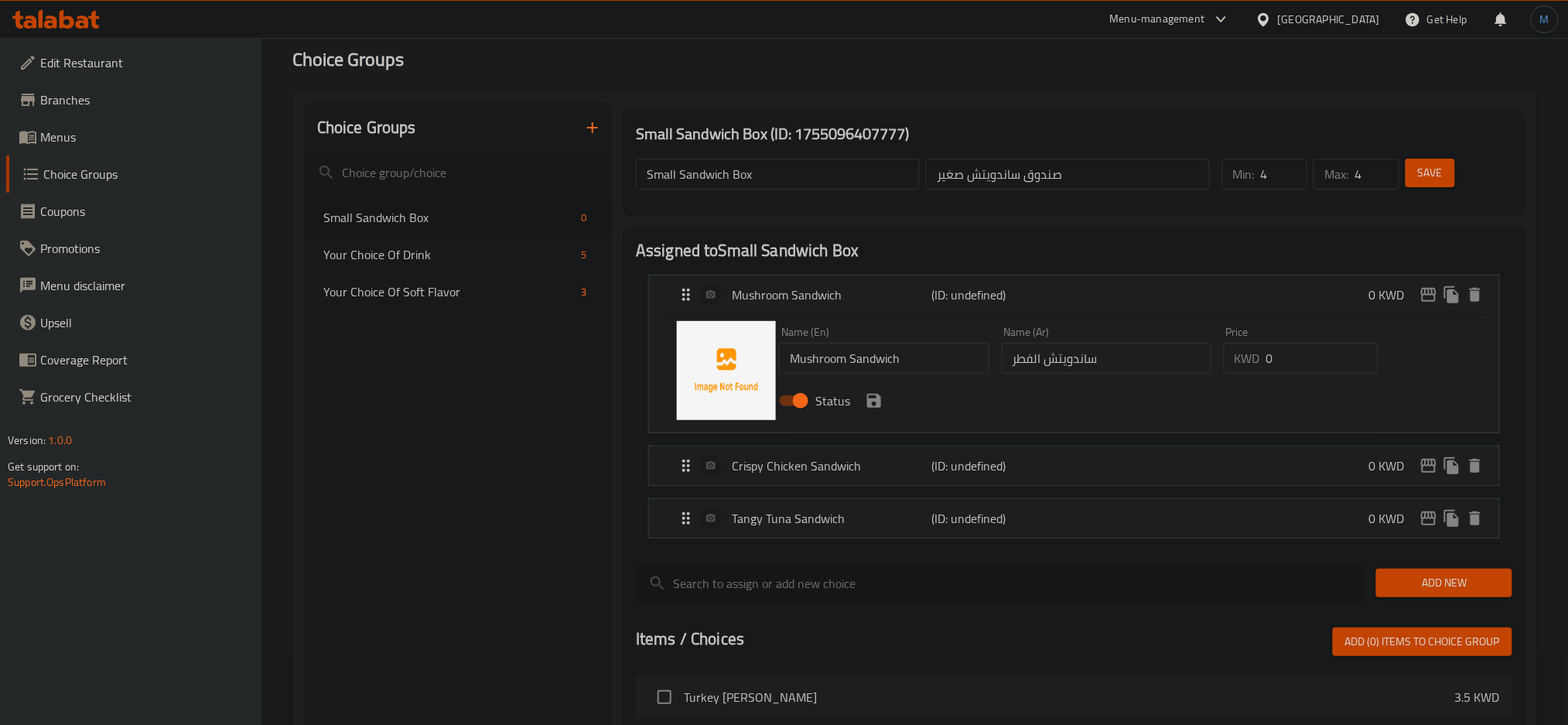
scroll to position [176, 0]
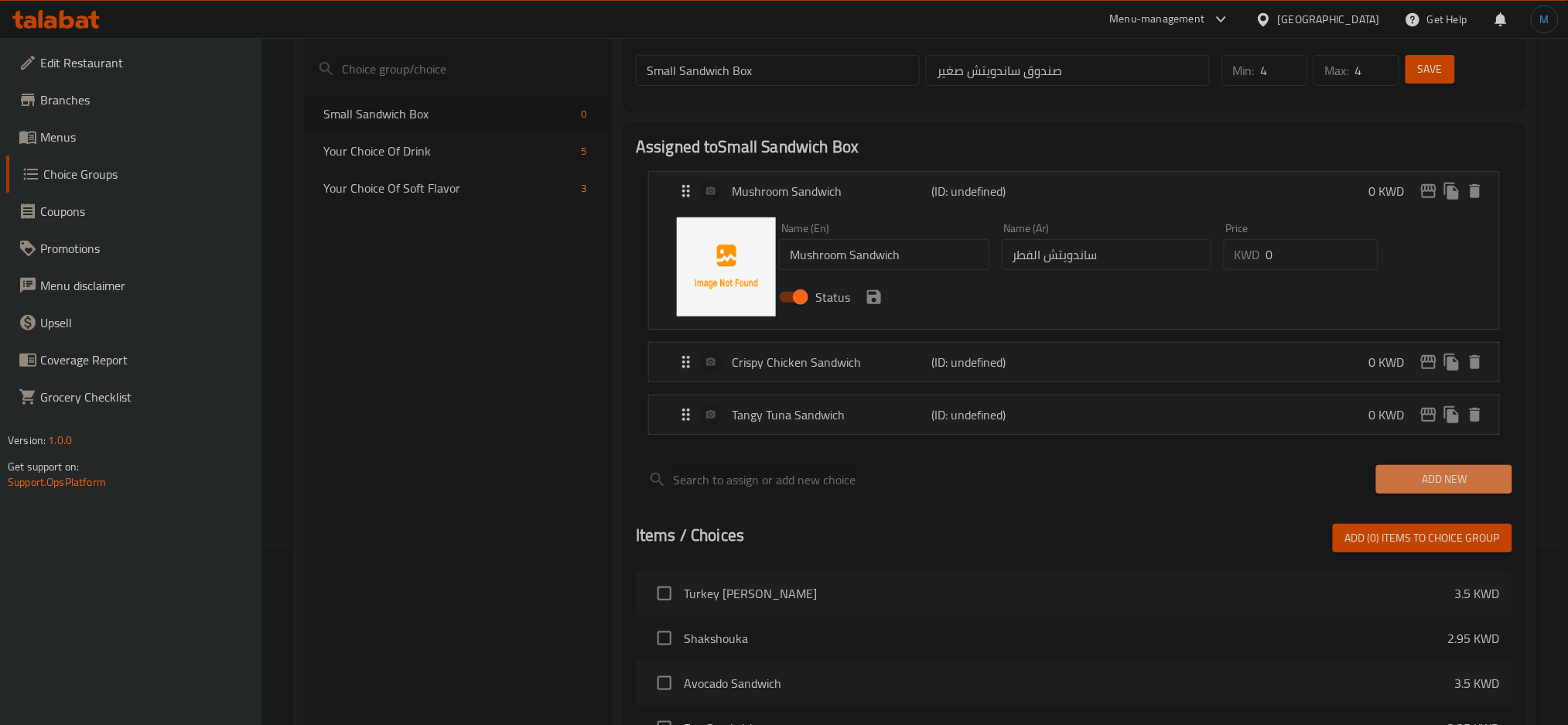
click at [1433, 491] on button "Add New" at bounding box center [1444, 479] width 136 height 28
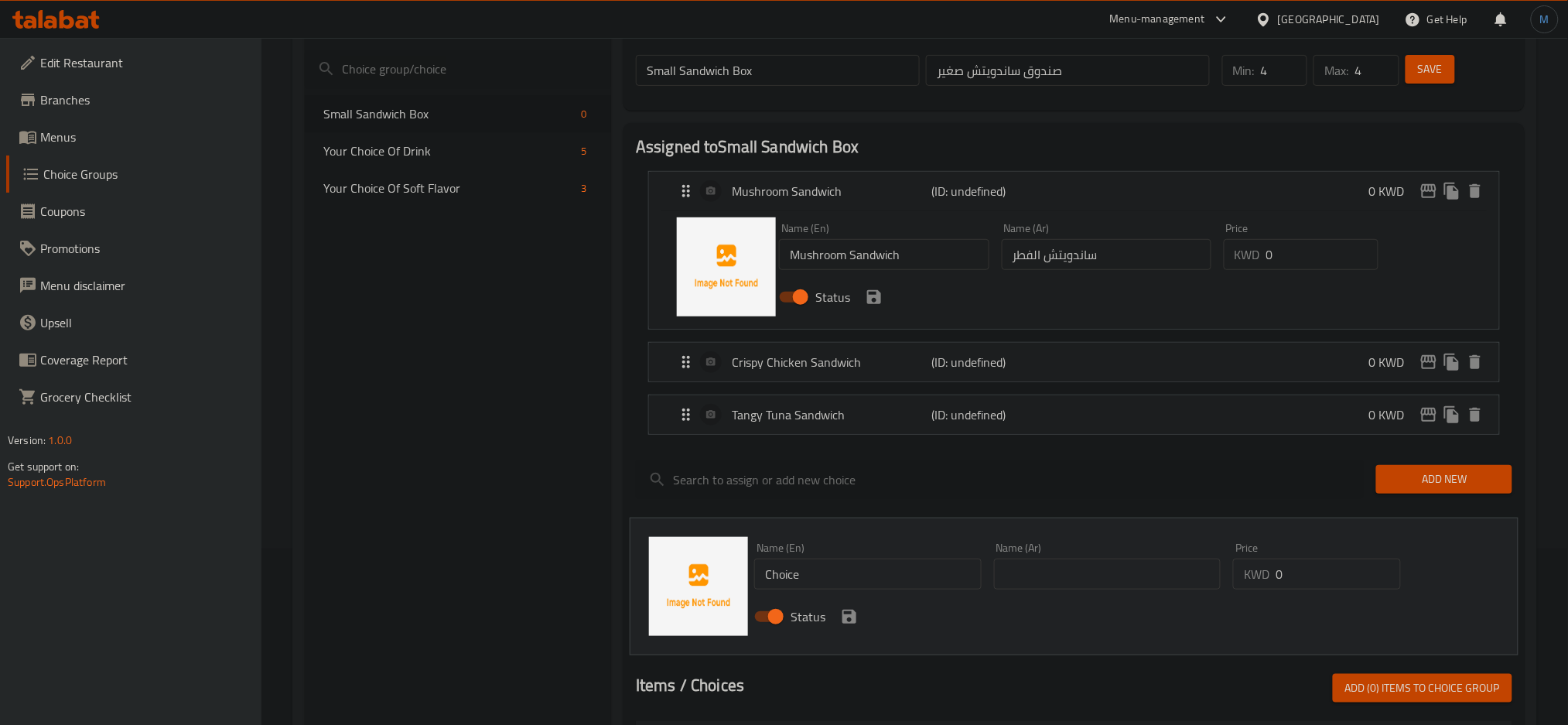
paste input "reamy White Truffle Beef Sandwich"
click at [847, 577] on input "Creamy White Truffle Beef Sandwich" at bounding box center [867, 574] width 227 height 31
type input "Creamy White Truffle Beef Sandwich"
paste input "ساندويتش لحم البقر بالكمأة البيضاء الكريمية"
click at [1069, 584] on input "ساندويتش لحم البقر بالكمأة البيضاء الكريمية" at bounding box center [1108, 574] width 227 height 31
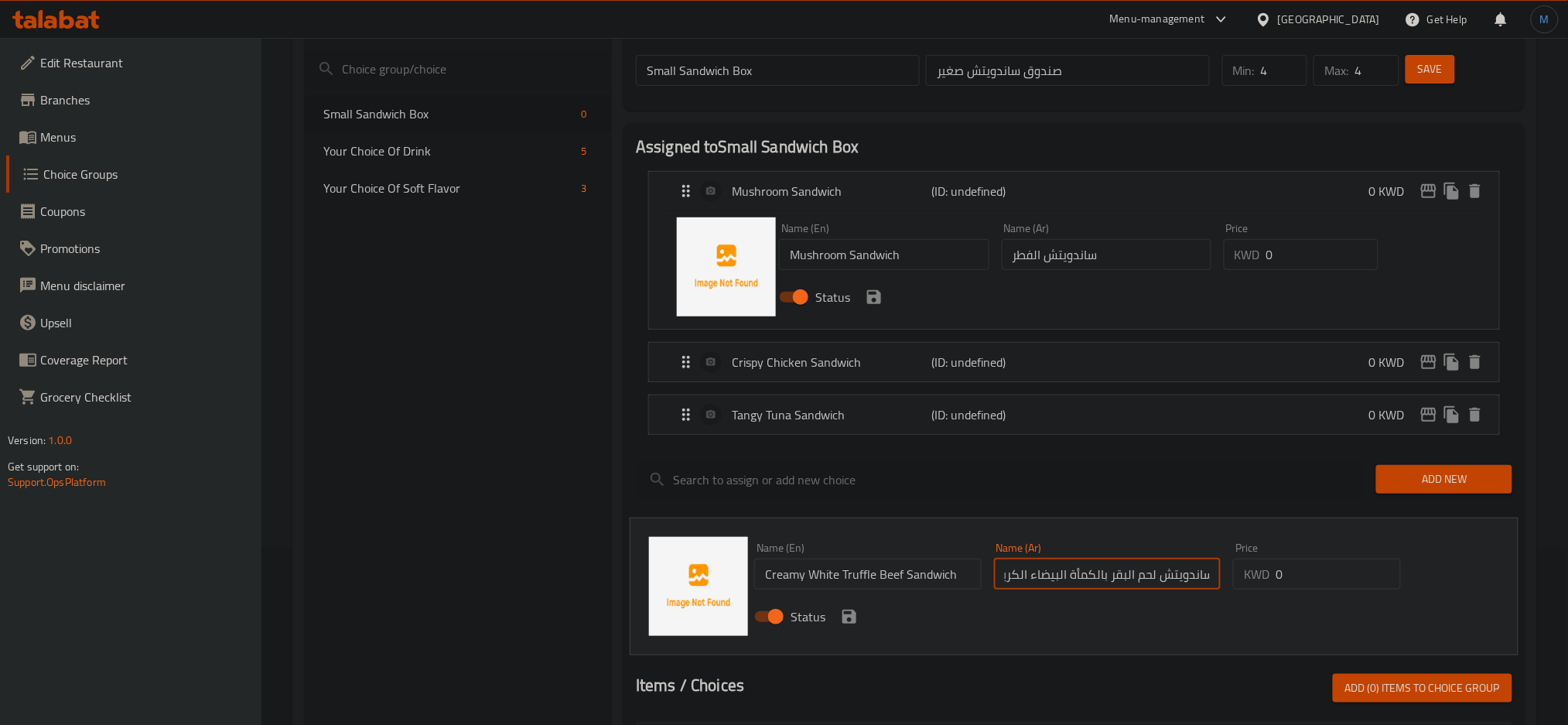
scroll to position [0, 1]
click at [1087, 584] on input "ساندويتش لحم البقر بالكمأة البيضاء الكريمية" at bounding box center [1108, 574] width 227 height 31
type input "ساندويتش لحم البقر بالتروفل البيضاء الكريمية"
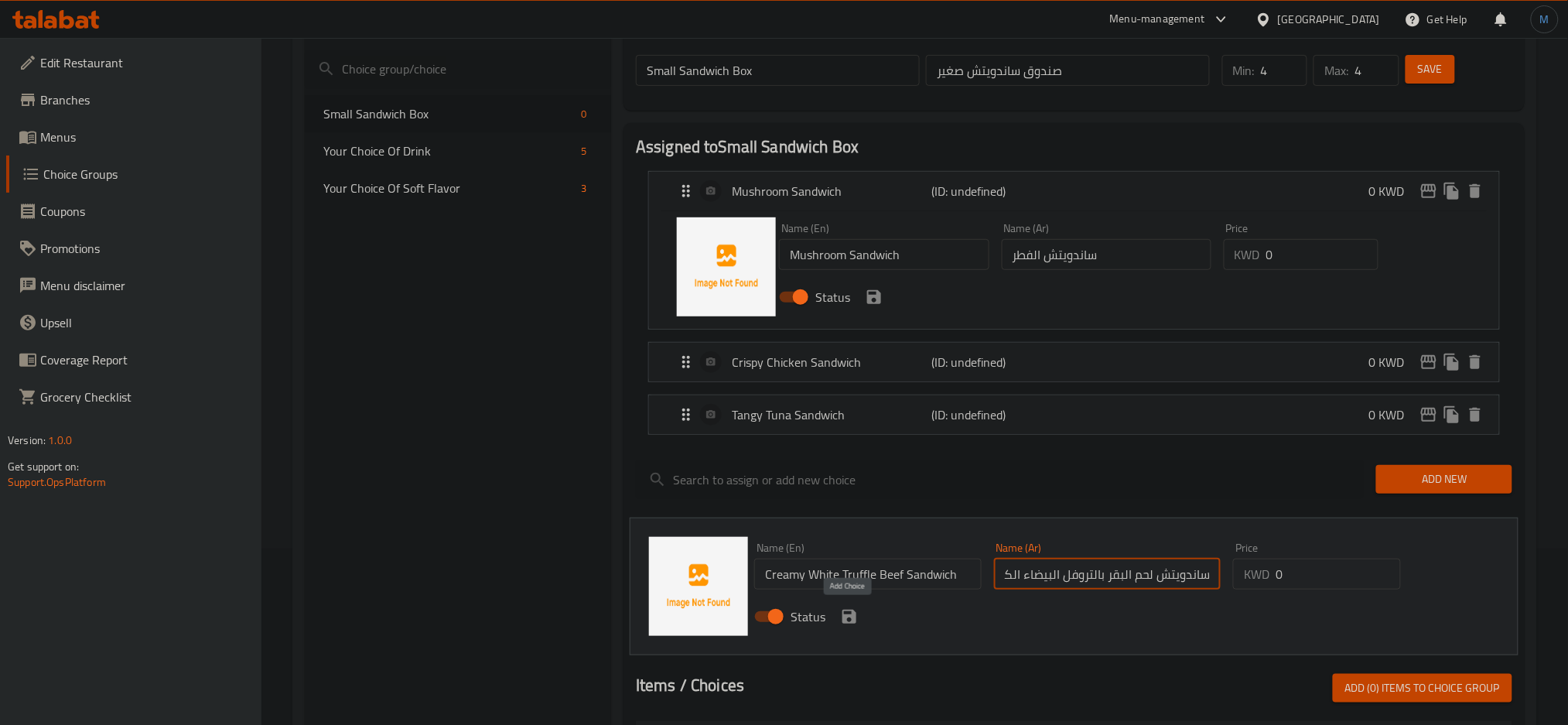
click at [848, 613] on icon "save" at bounding box center [850, 617] width 19 height 19
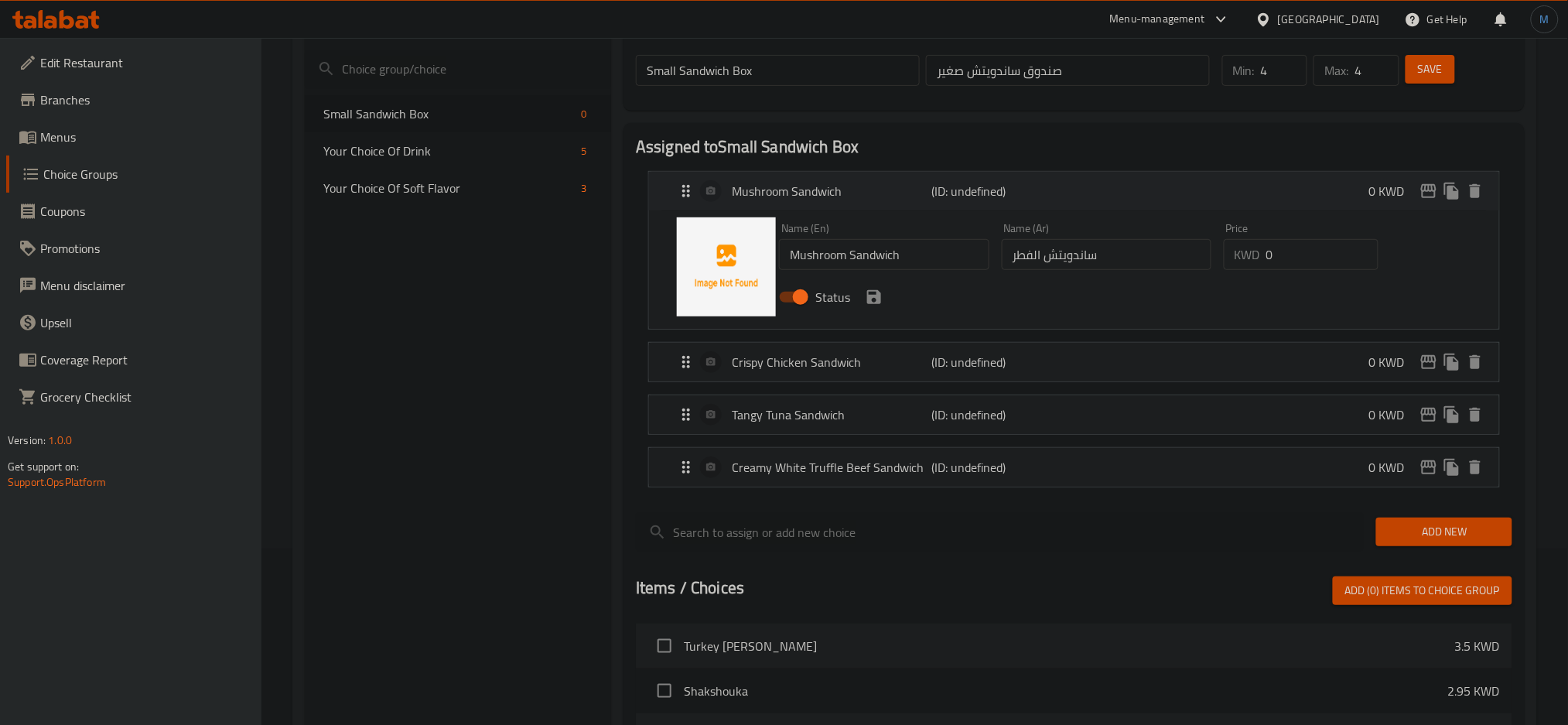
click at [1300, 199] on div "Mushroom Sandwich (ID: undefined) 0 KWD" at bounding box center [1079, 190] width 804 height 39
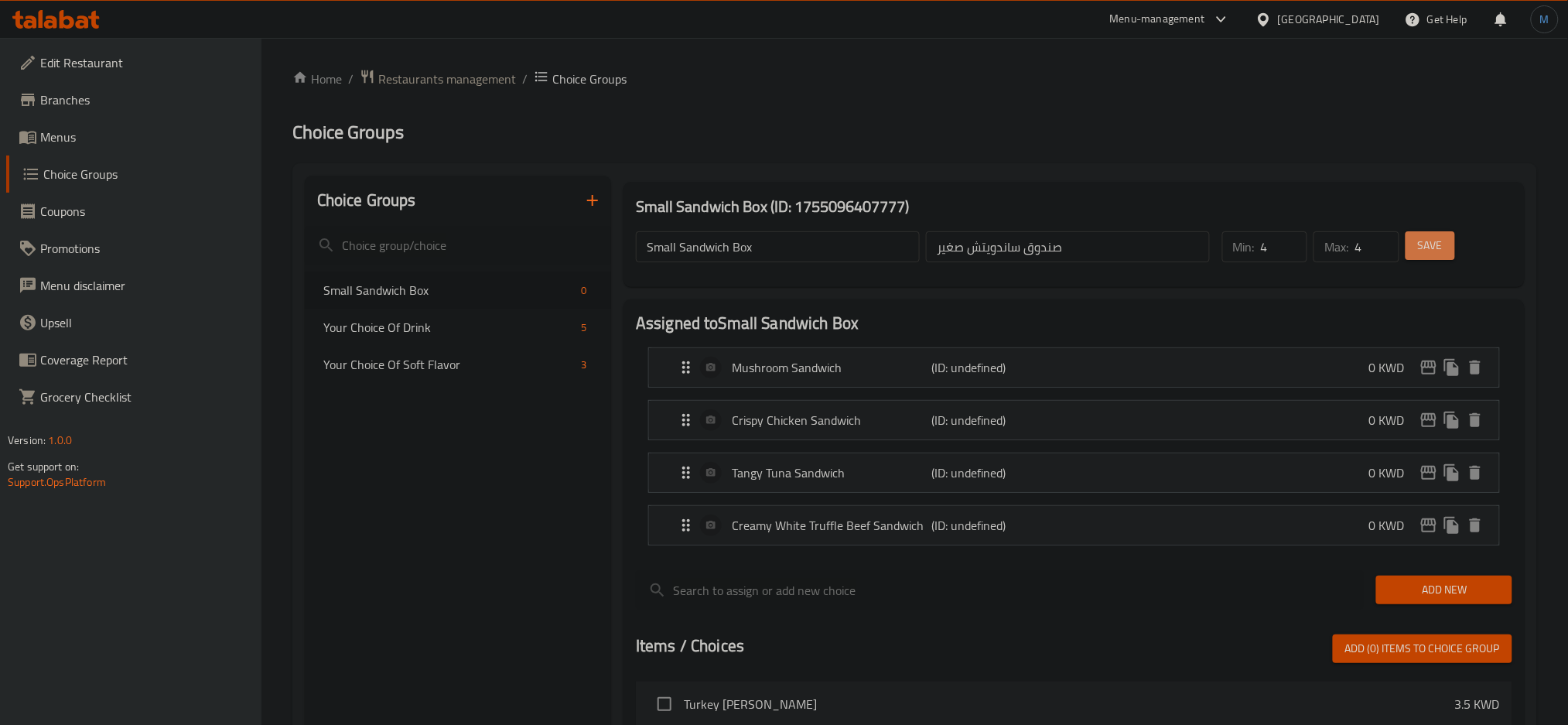
click at [1439, 233] on button "Save" at bounding box center [1430, 245] width 50 height 28
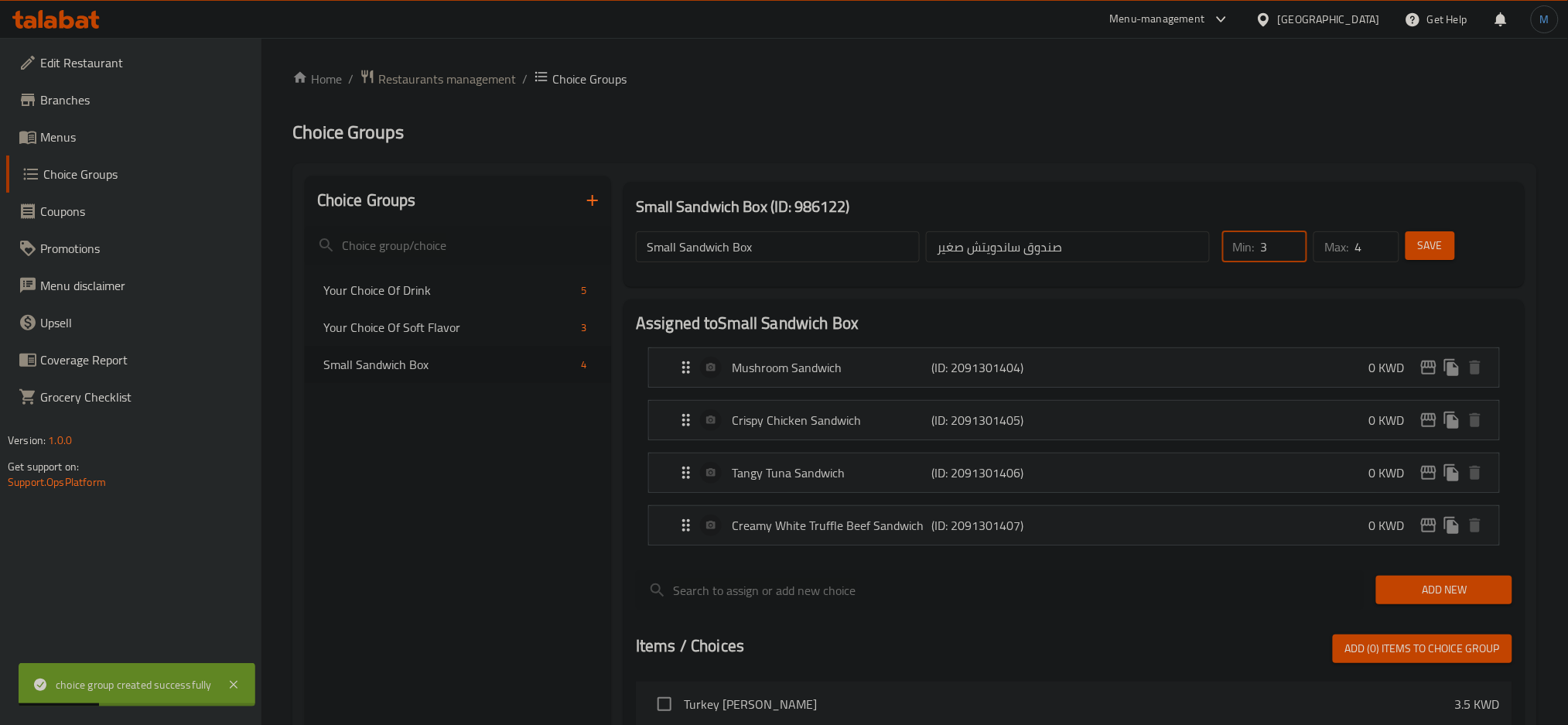
click at [1292, 254] on input "3" at bounding box center [1284, 246] width 46 height 31
click at [1292, 254] on input "2" at bounding box center [1284, 246] width 46 height 31
click at [1292, 254] on input "1" at bounding box center [1284, 246] width 46 height 31
click at [1292, 254] on input "0" at bounding box center [1284, 246] width 46 height 31
type input "1"
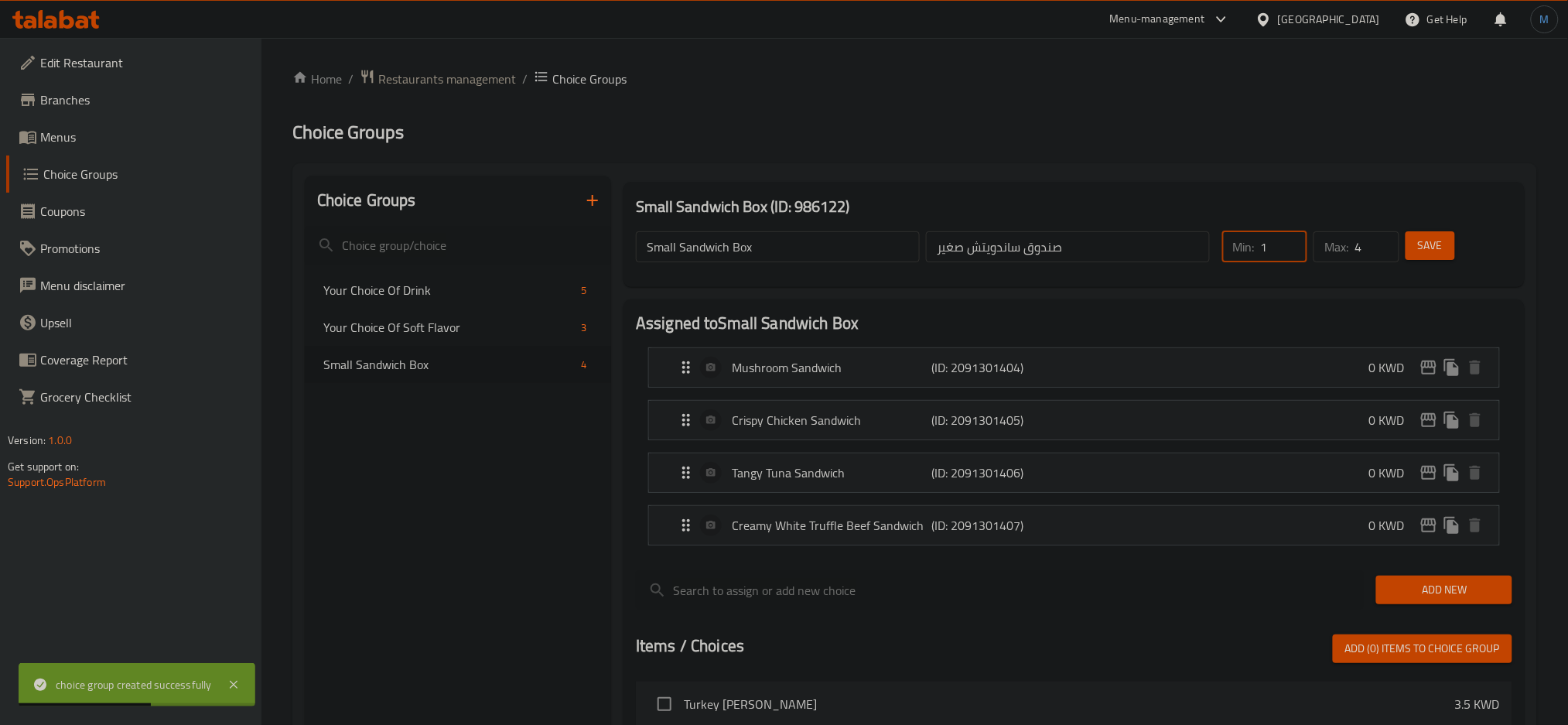
click at [1292, 245] on input "1" at bounding box center [1284, 246] width 46 height 31
click at [1387, 255] on input "3" at bounding box center [1377, 246] width 44 height 31
click at [1387, 255] on input "2" at bounding box center [1377, 246] width 44 height 31
click at [1387, 255] on input "1" at bounding box center [1377, 246] width 44 height 31
click at [1387, 255] on input "0" at bounding box center [1377, 246] width 44 height 31
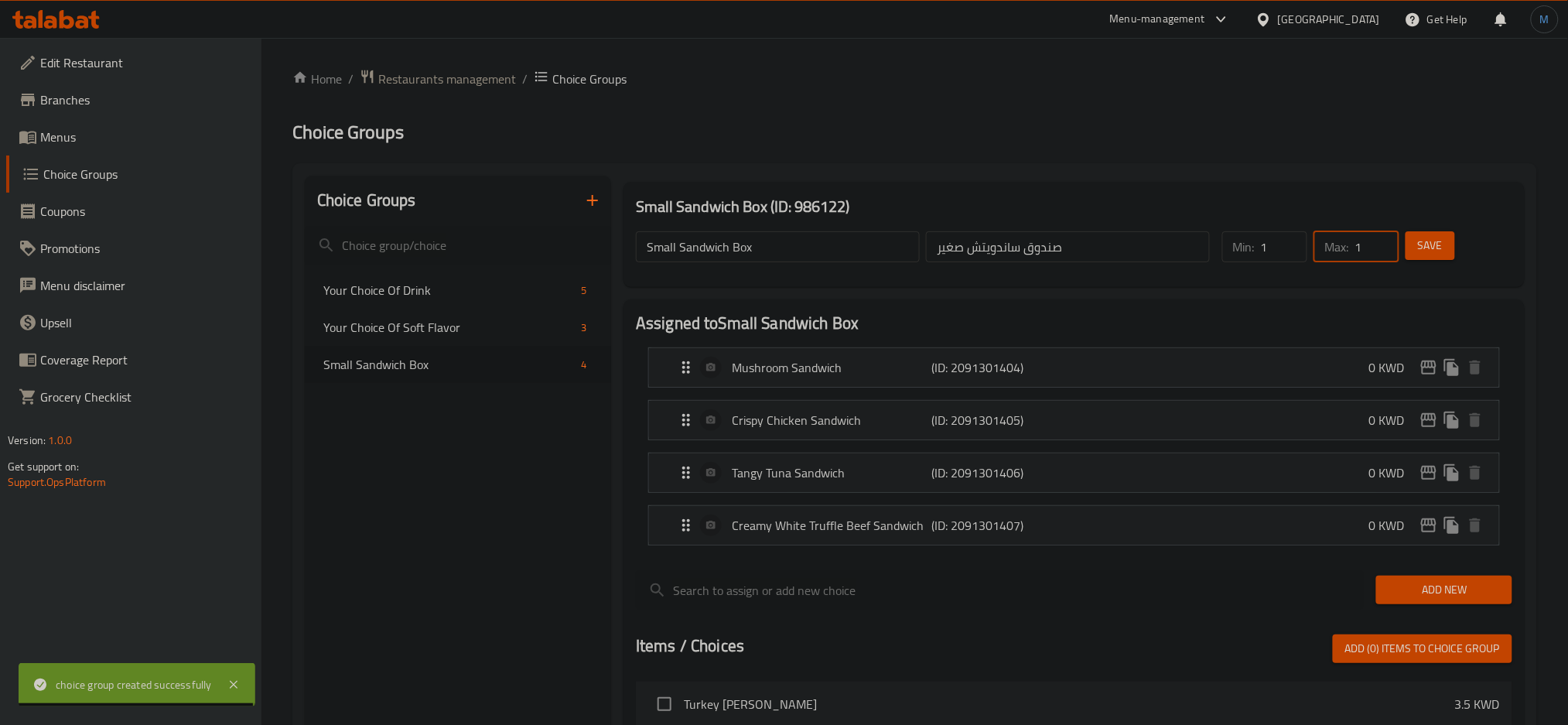
type input "1"
click at [1387, 241] on input "1" at bounding box center [1377, 246] width 44 height 31
click at [1425, 252] on span "Save" at bounding box center [1430, 245] width 25 height 20
click at [1427, 255] on span "Save" at bounding box center [1430, 245] width 25 height 20
click at [587, 366] on icon "duplicate" at bounding box center [587, 364] width 15 height 17
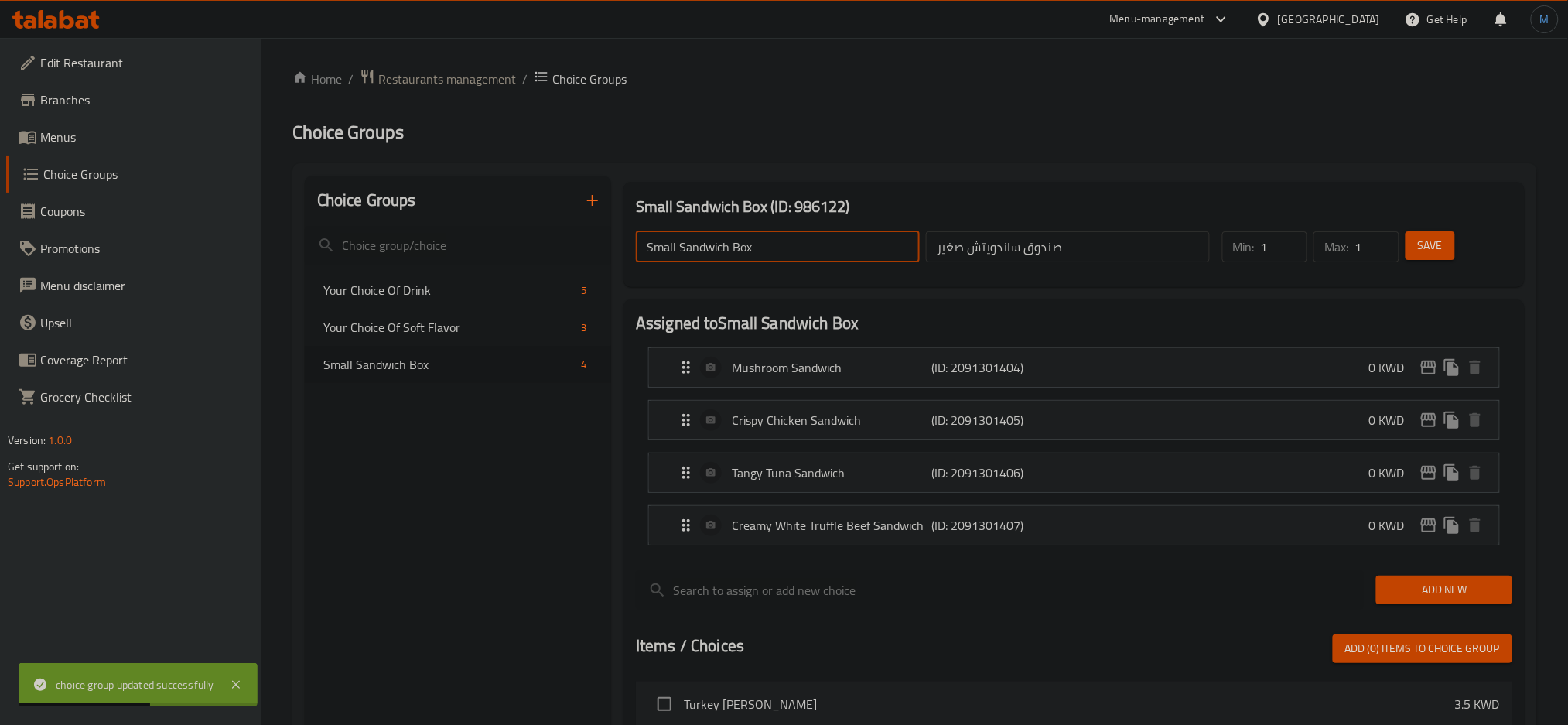
click at [789, 248] on input "Small Sandwich Box" at bounding box center [778, 246] width 284 height 31
click at [587, 362] on icon "duplicate" at bounding box center [587, 364] width 15 height 17
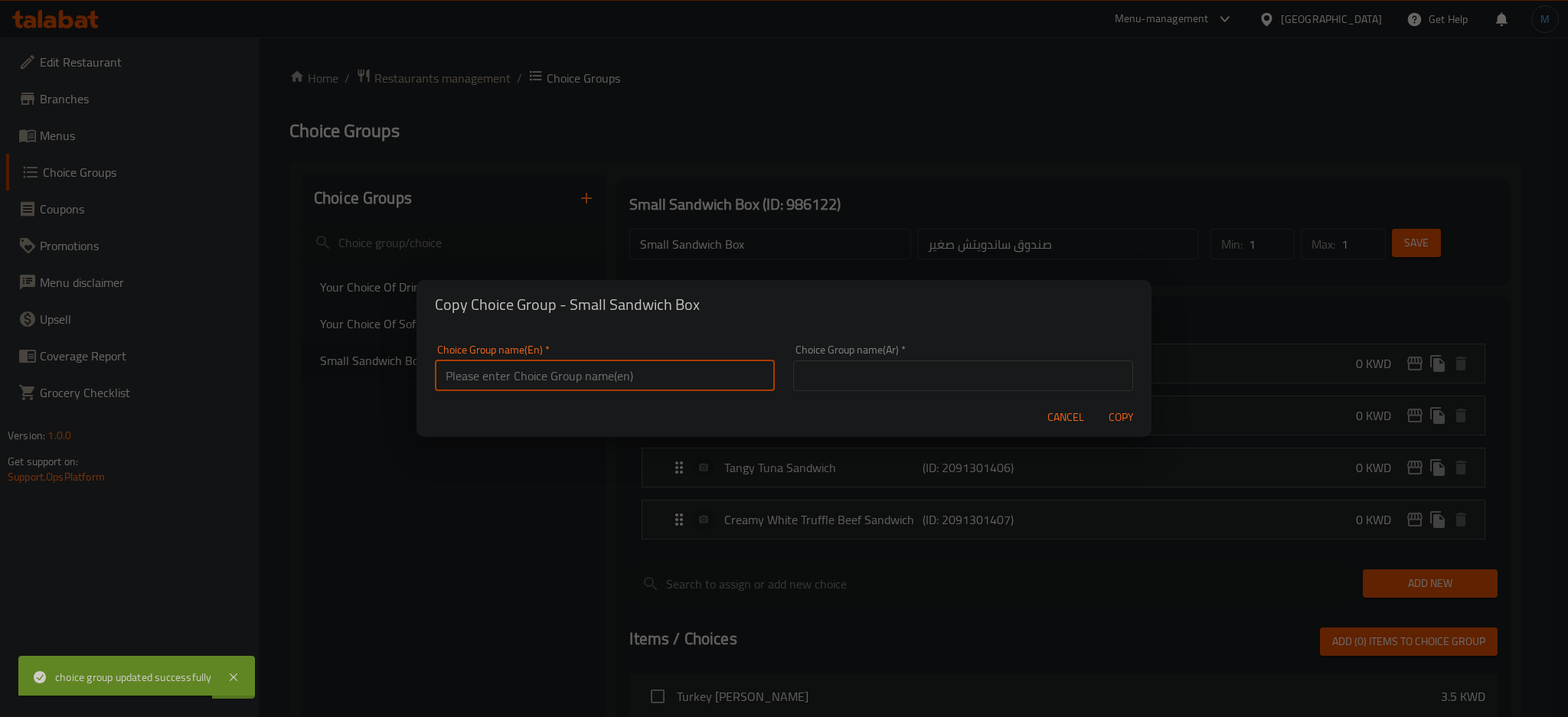
click at [604, 365] on input "text" at bounding box center [604, 376] width 340 height 31
paste input "Small Sandwich Box"
type input "2nd Small Sandwich Box"
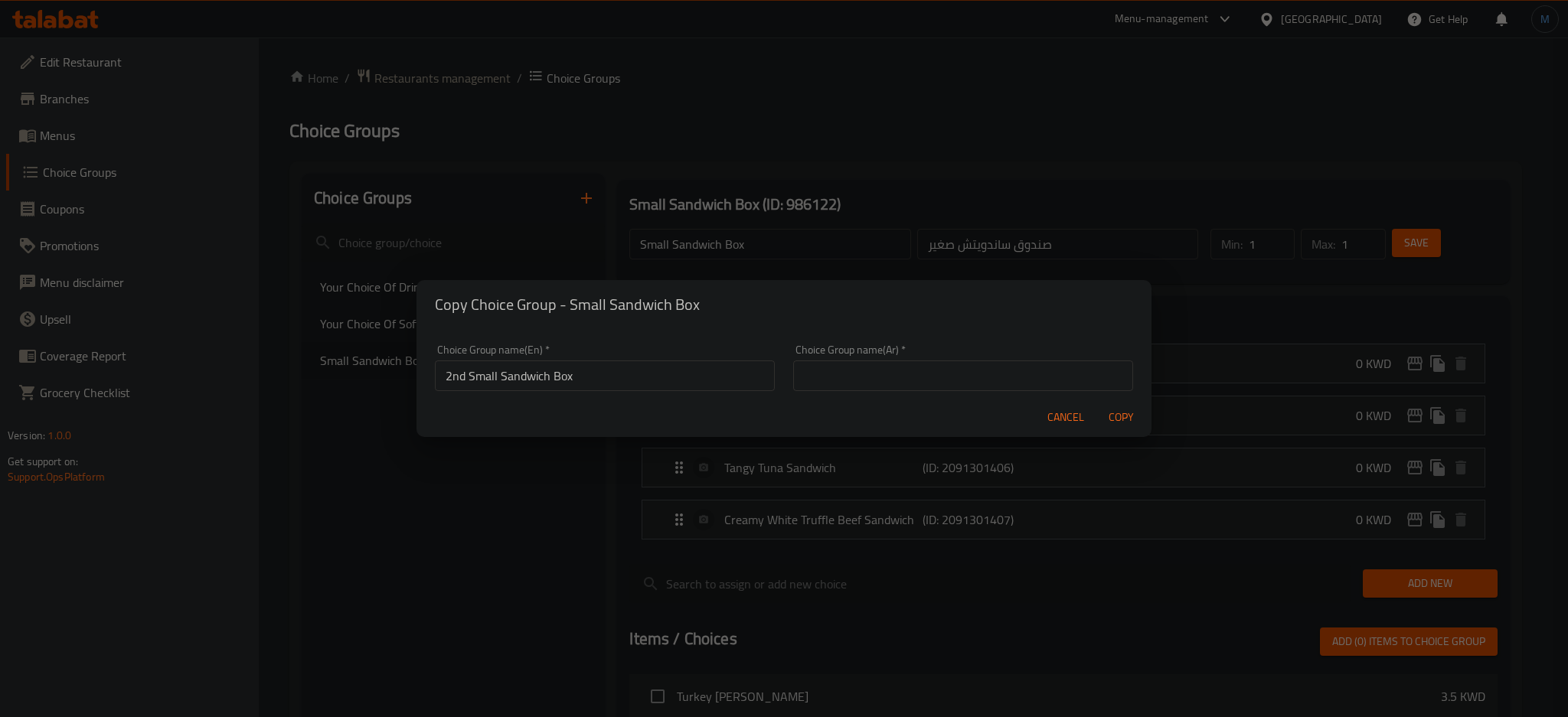
paste input "صندوق ساندويتش صغير ثانٍ"
click at [928, 373] on input "صندوق ساندويتش صغير ثانٍ" at bounding box center [963, 376] width 340 height 31
type input "صندوق ساندويتش صغير ثانٍ"
click at [1096, 403] on button "Copy" at bounding box center [1120, 417] width 49 height 28
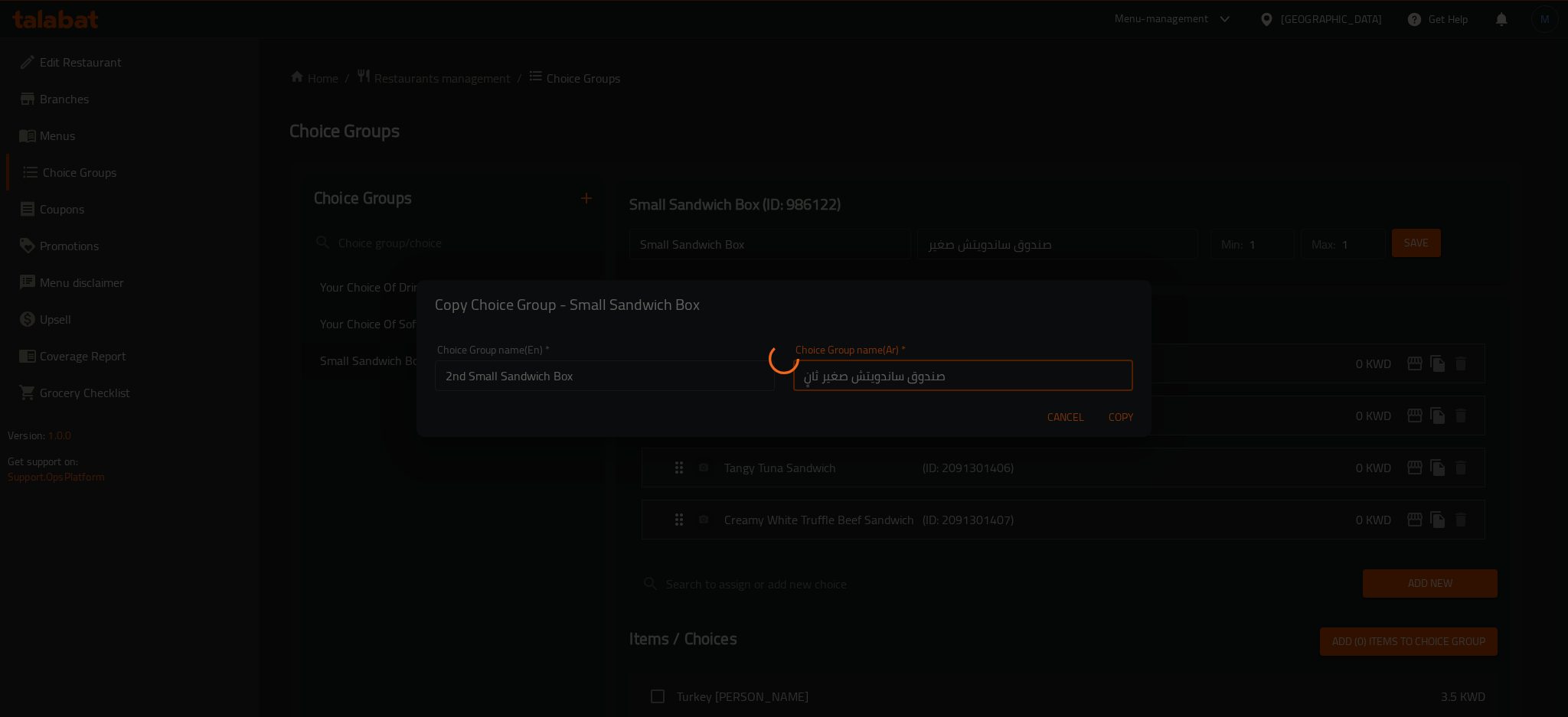
type input "2nd Small Sandwich Box"
type input "صندوق ساندويتش صغير ثانٍ"
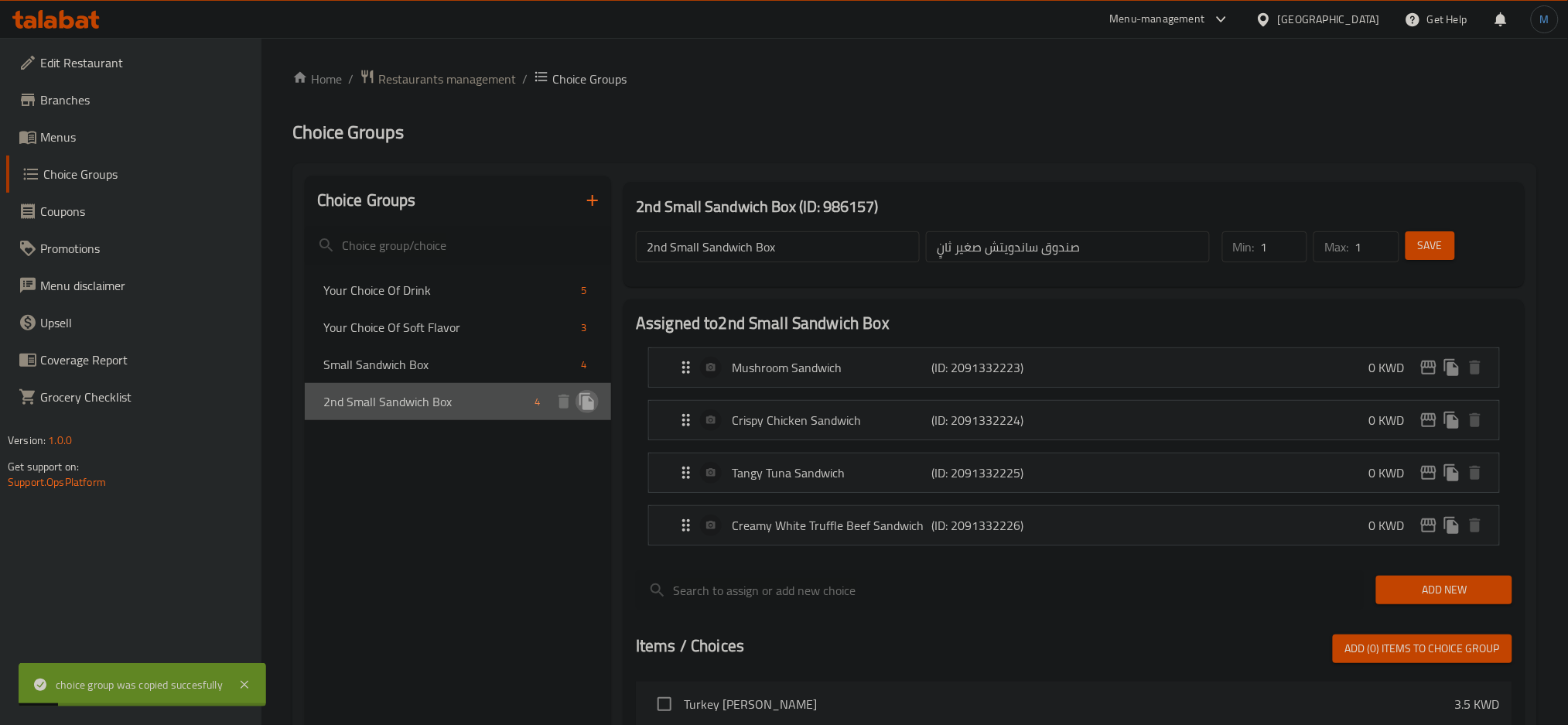
click at [585, 400] on icon "duplicate" at bounding box center [587, 402] width 15 height 17
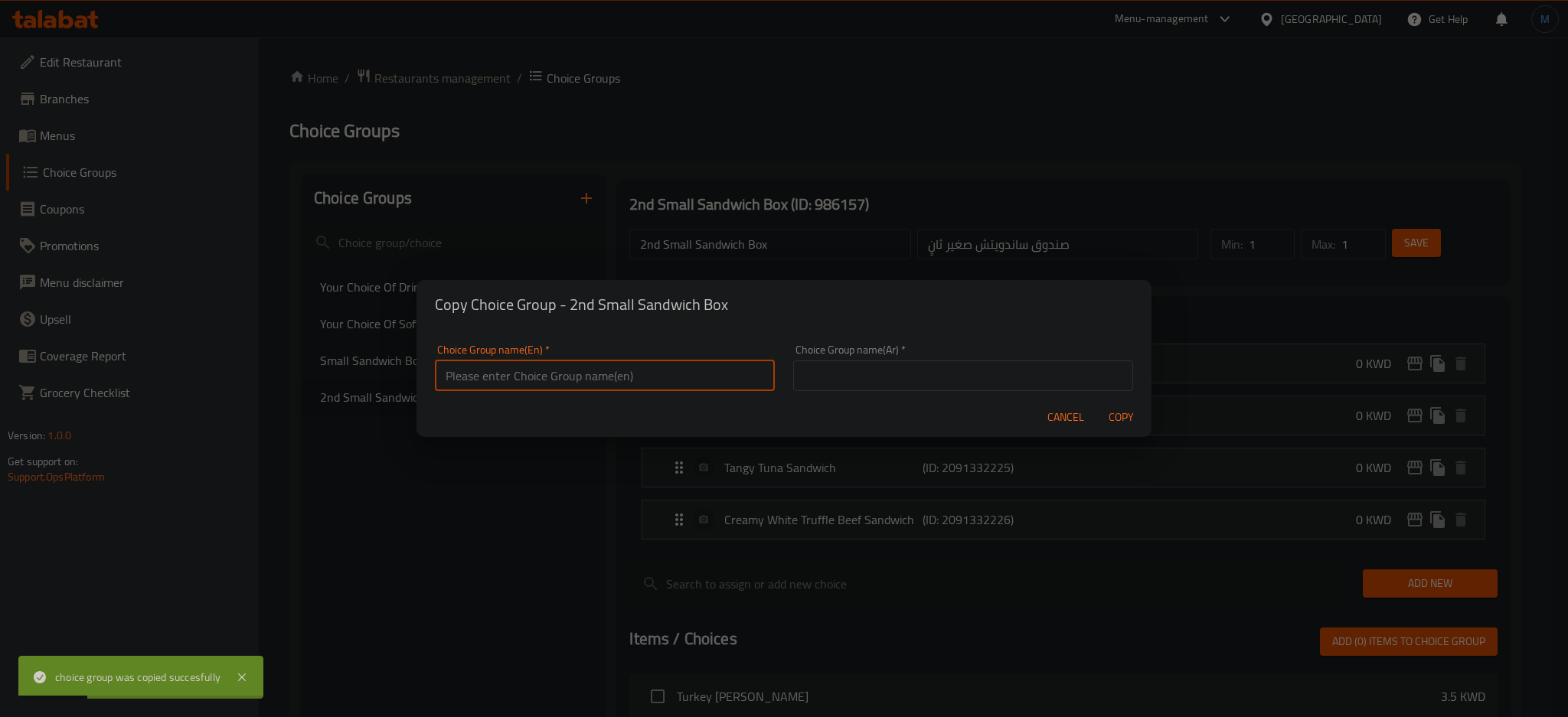
click at [613, 386] on input "text" at bounding box center [604, 376] width 340 height 31
paste input "صندوق ساندويتش صغير ثانٍ"
type input "3rd"
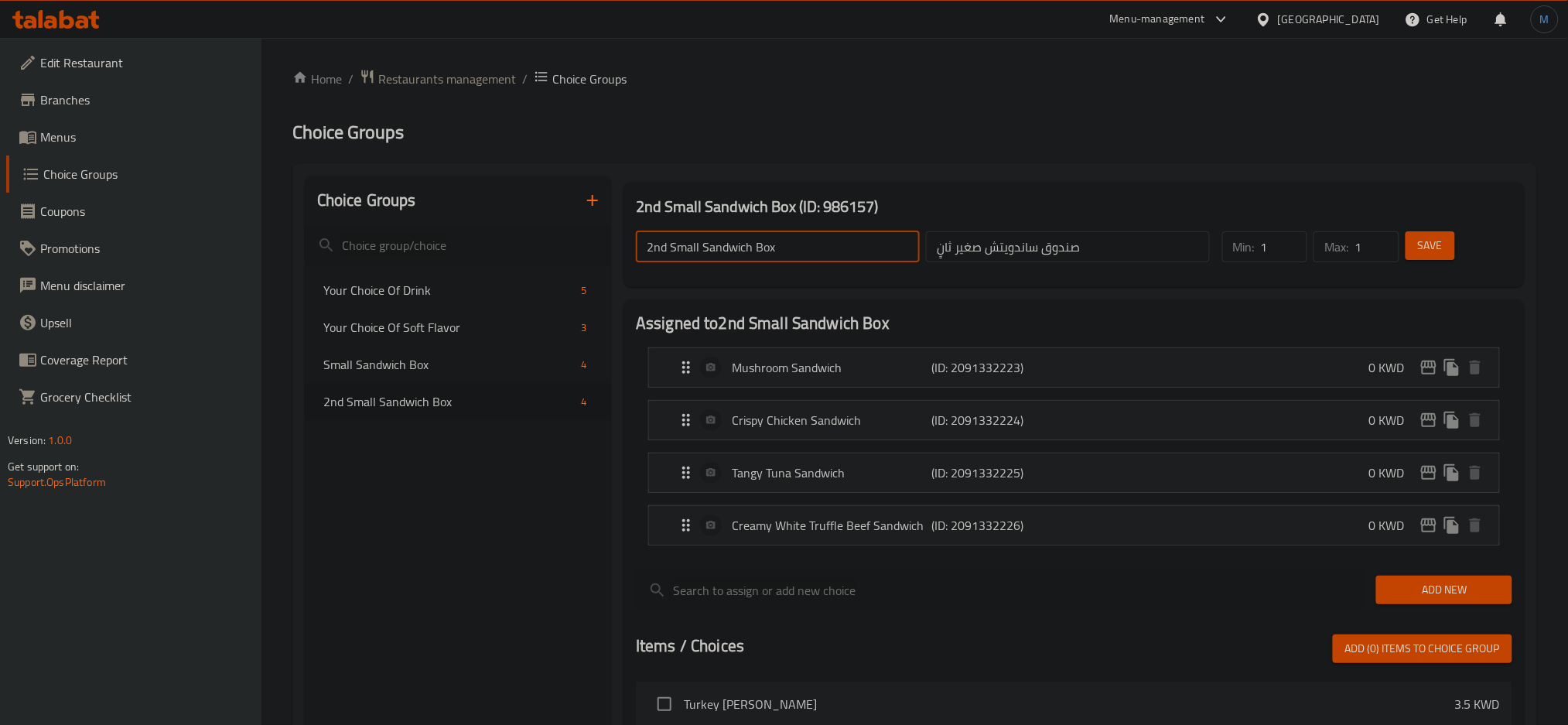
drag, startPoint x: 670, startPoint y: 246, endPoint x: 925, endPoint y: 273, distance: 256.4
click at [925, 273] on div "2nd Small Sandwich Box ​ صندوق ساندويتش صغير ثانٍ ​ Min: 1 ​ Max: 1 ​ Save" at bounding box center [1074, 247] width 889 height 68
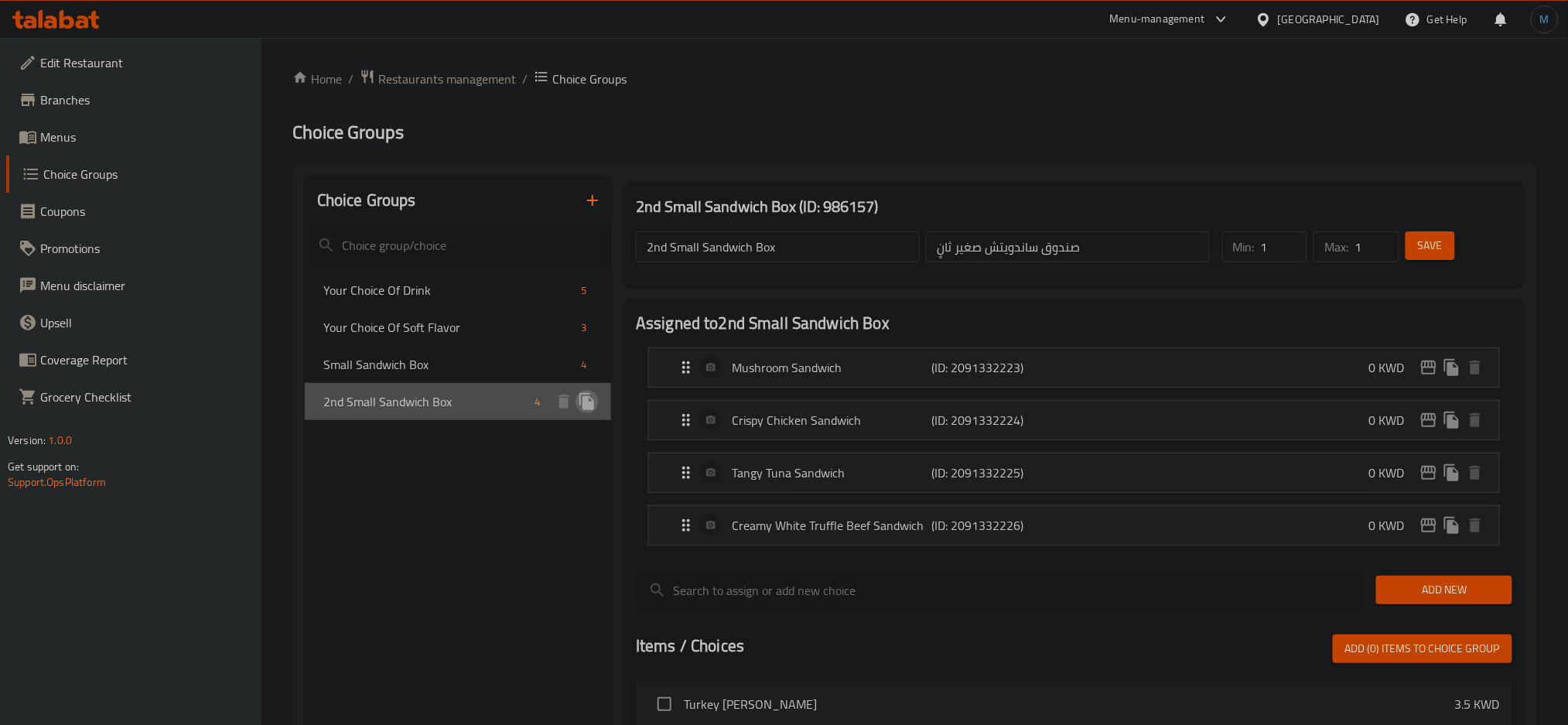
click at [590, 399] on icon "duplicate" at bounding box center [587, 402] width 15 height 17
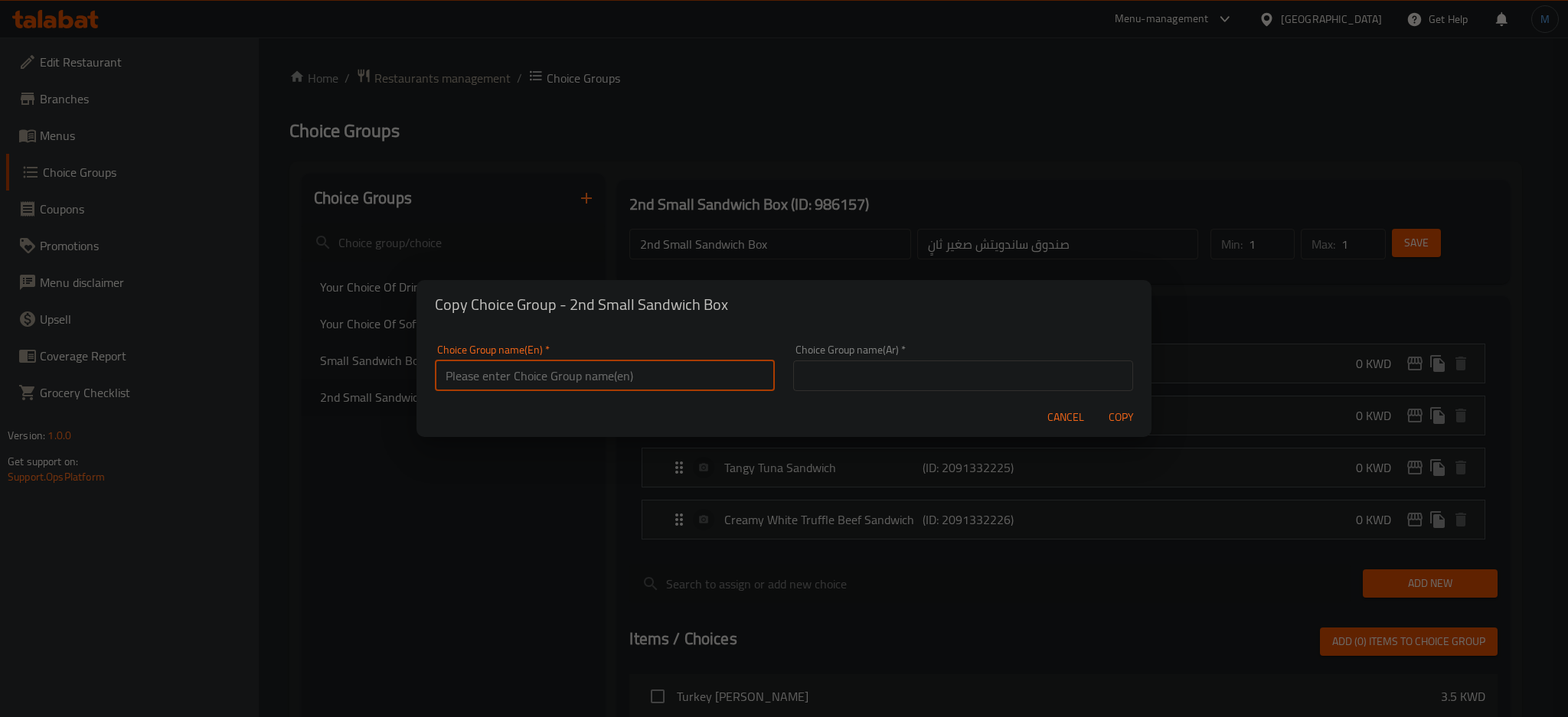
click at [604, 361] on input "text" at bounding box center [604, 376] width 340 height 31
paste input "Small Sandwich Box"
type input "3rd Small Sandwich Box"
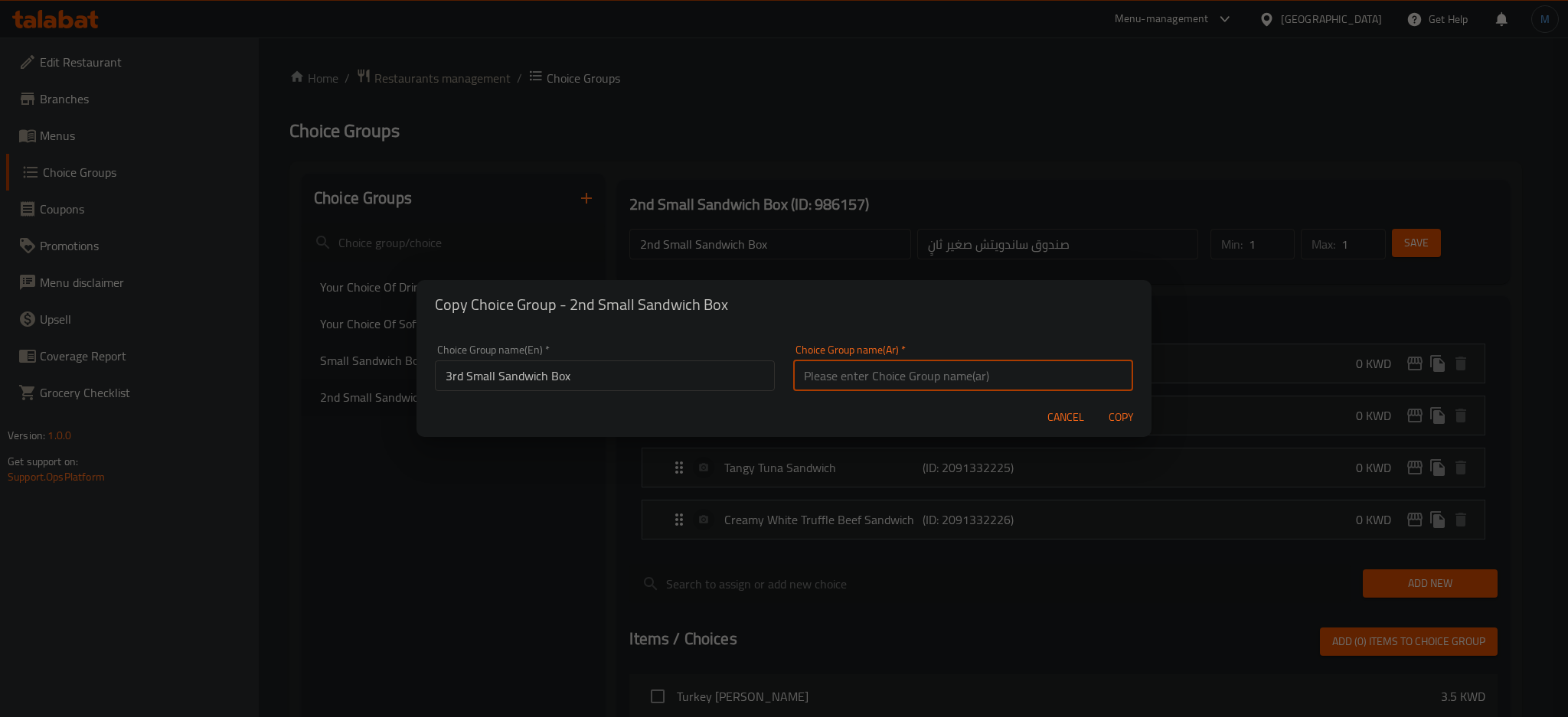
click at [901, 365] on input "text" at bounding box center [963, 376] width 340 height 31
paste input "صندوق الساندويتش الصغير الثالث"
type input "صندوق الساندويتش الصغير الثالث"
click at [1096, 403] on button "Copy" at bounding box center [1120, 417] width 49 height 28
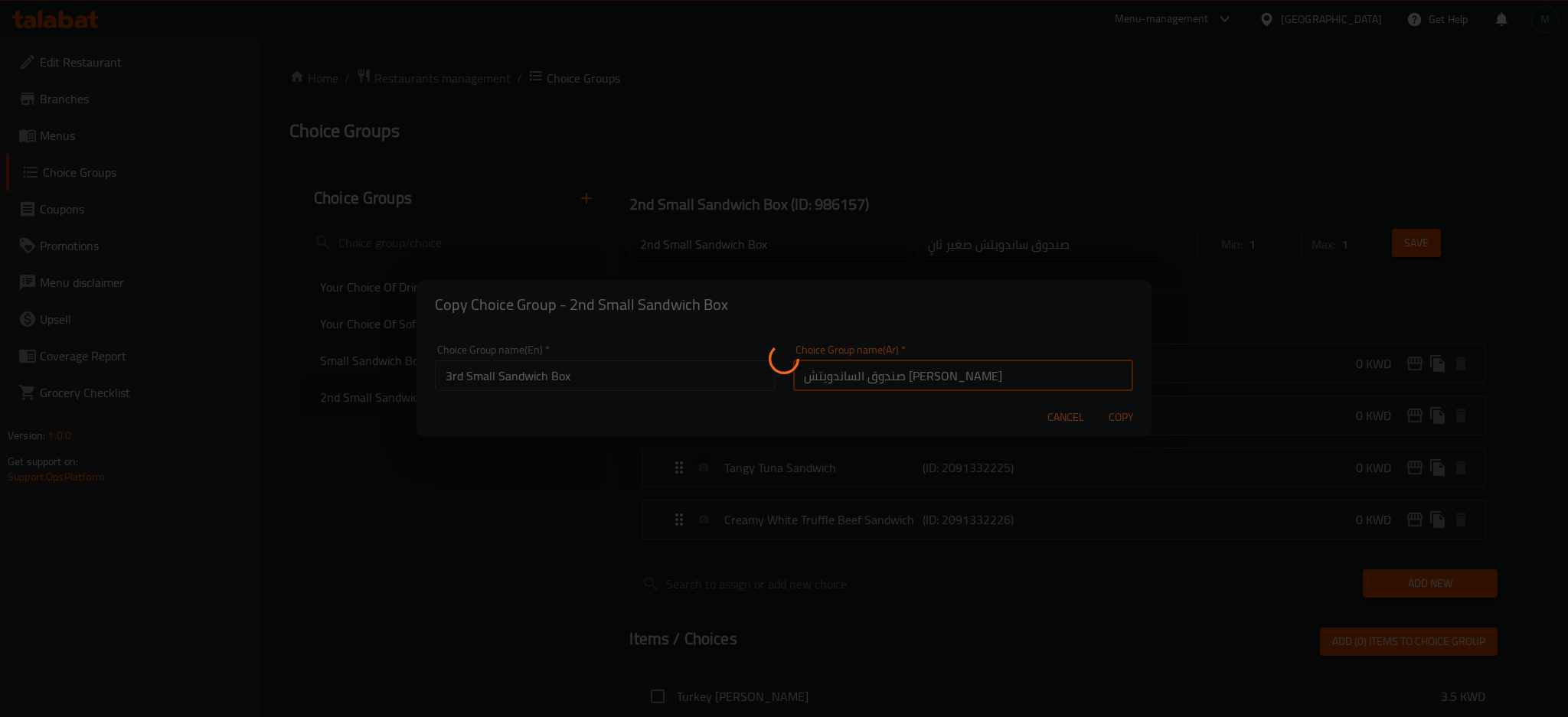
type input "3rd Small Sandwich Box"
type input "صندوق الساندويتش الصغير الثالث"
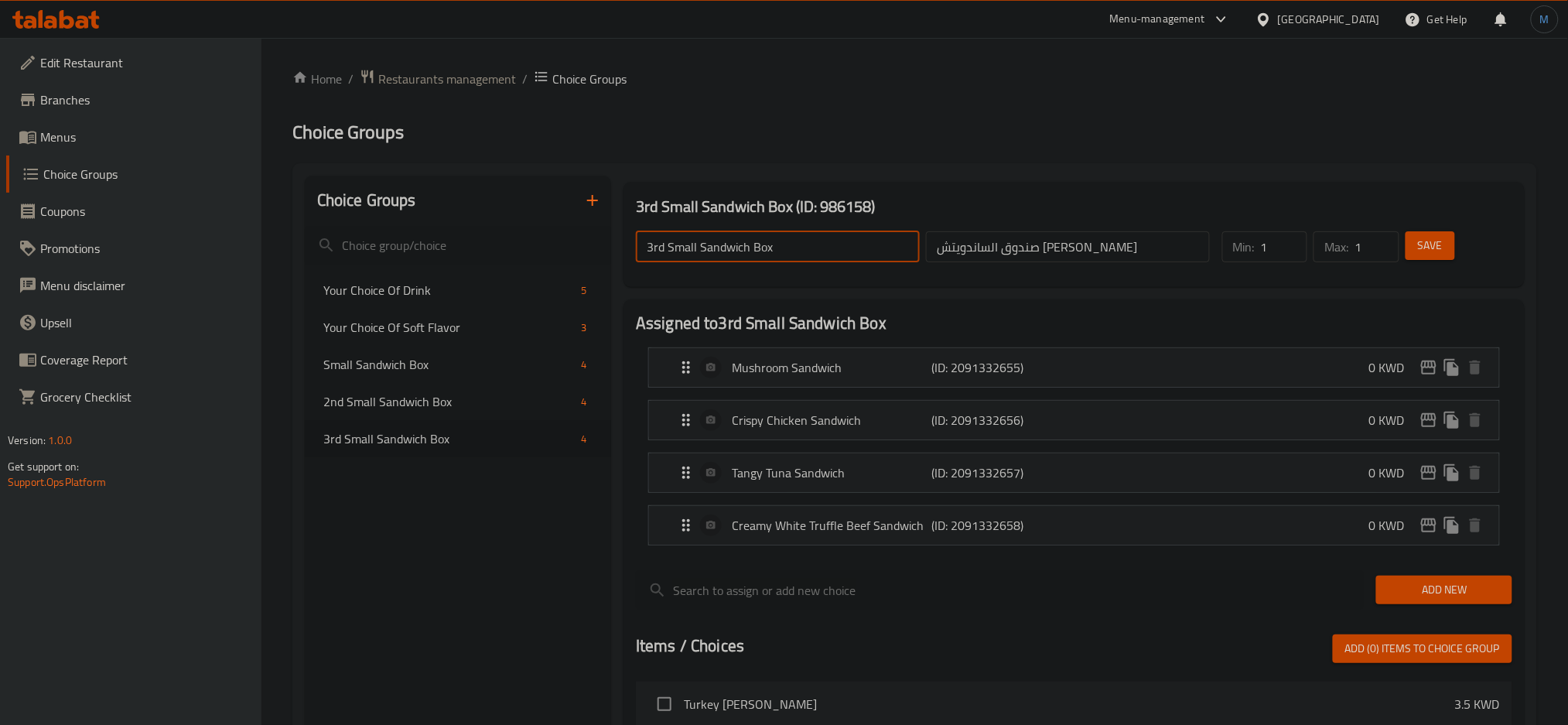
drag, startPoint x: 798, startPoint y: 237, endPoint x: 670, endPoint y: 240, distance: 128.0
click at [670, 240] on input "3rd Small Sandwich Box" at bounding box center [778, 246] width 284 height 31
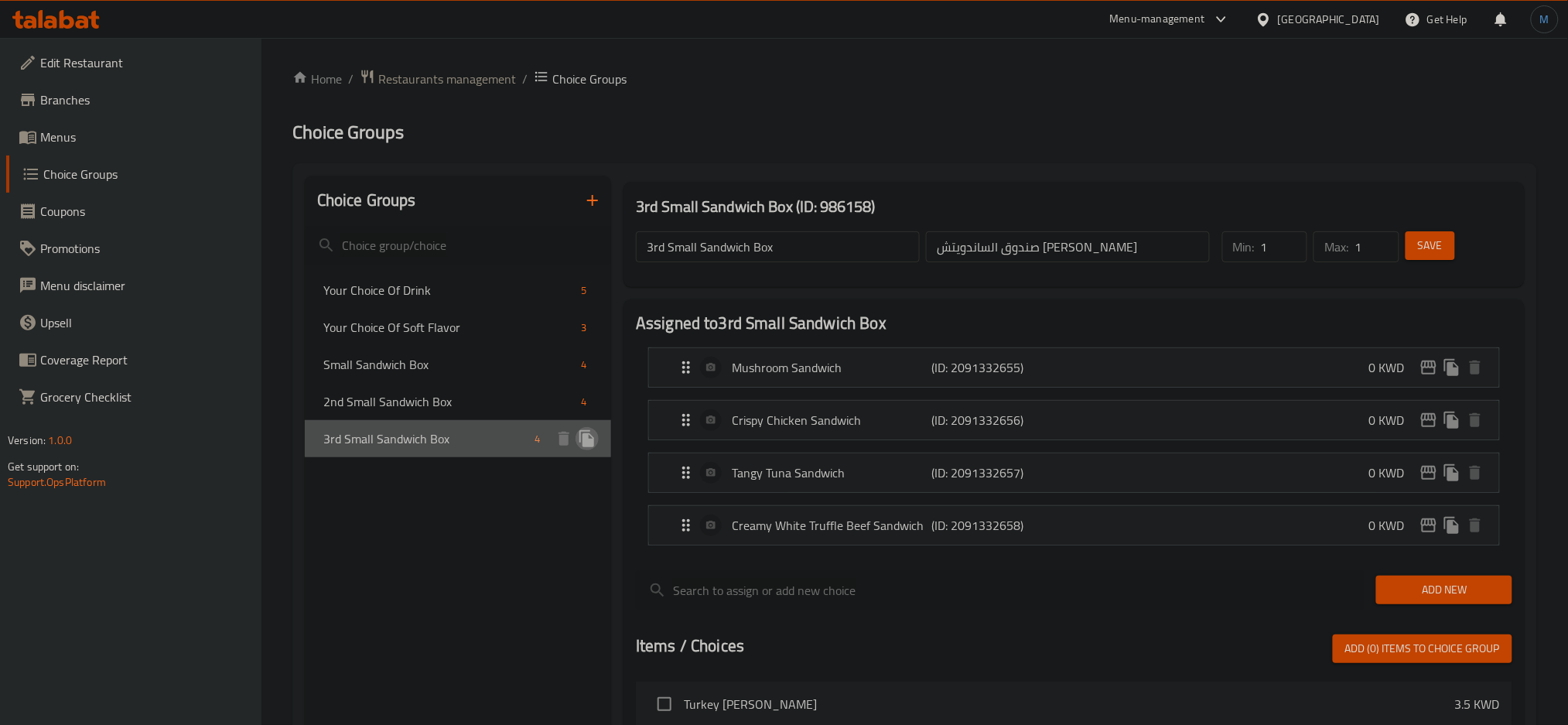
click at [586, 437] on icon "duplicate" at bounding box center [587, 438] width 15 height 17
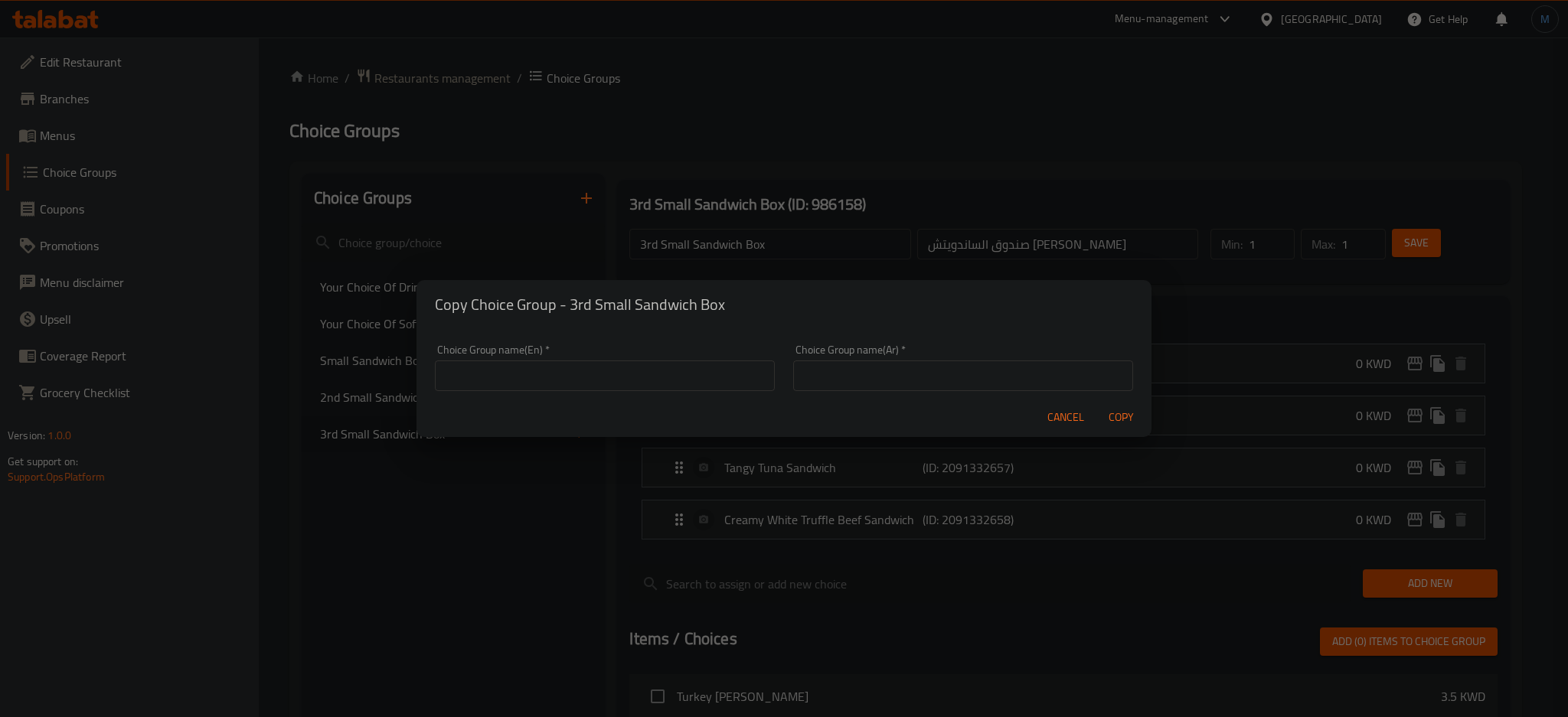
click at [634, 363] on input "text" at bounding box center [604, 376] width 340 height 31
paste input "Small Sandwich Box"
type input "4th Small Sandwich Box"
paste input "صندوق الساندويتش الصغير الرابع"
click at [914, 374] on input "صندوق الساندويتش الصغير الرابع" at bounding box center [963, 376] width 340 height 31
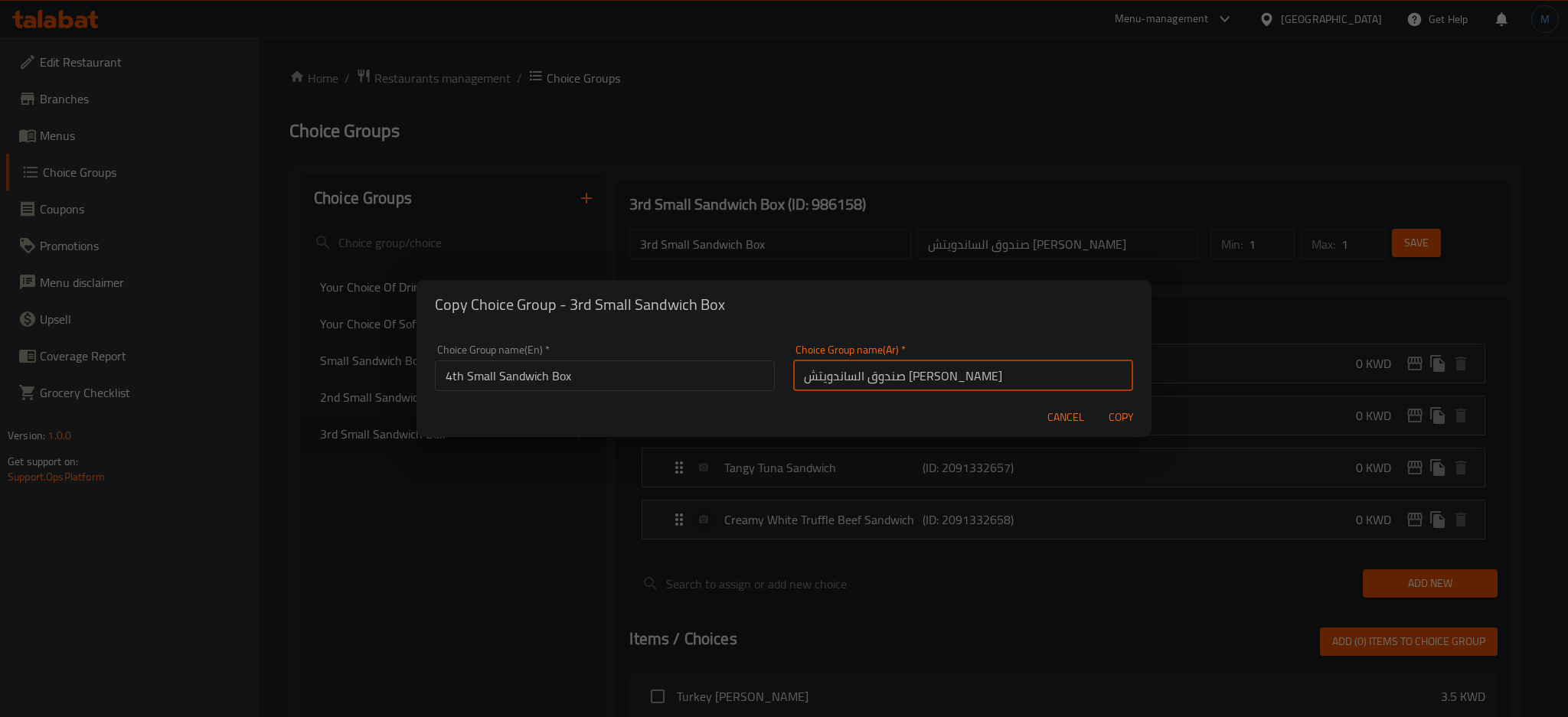
type input "صندوق الساندويتش الصغير الرابع"
click at [1096, 403] on button "Copy" at bounding box center [1120, 417] width 49 height 28
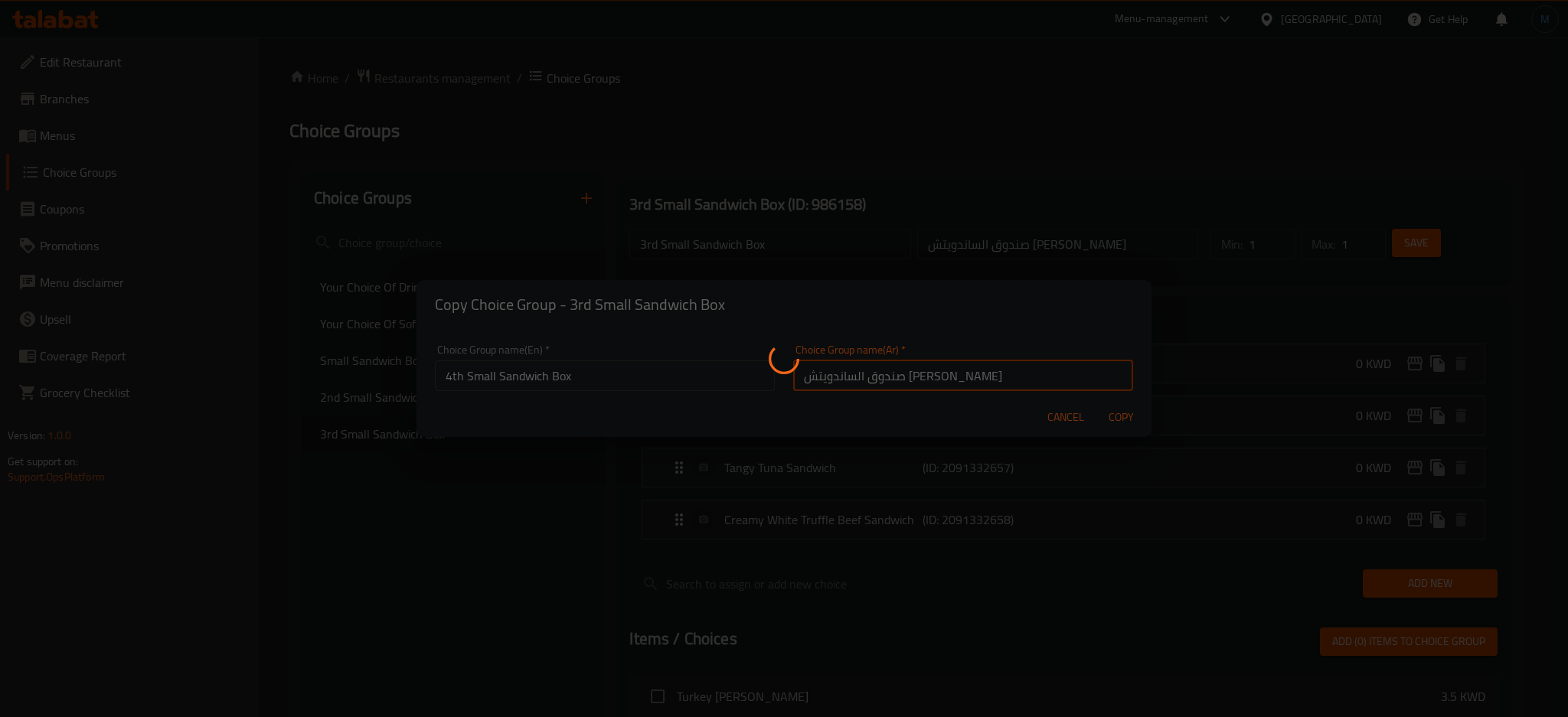
type input "4th Small Sandwich Box"
type input "صندوق الساندويتش الصغير الرابع"
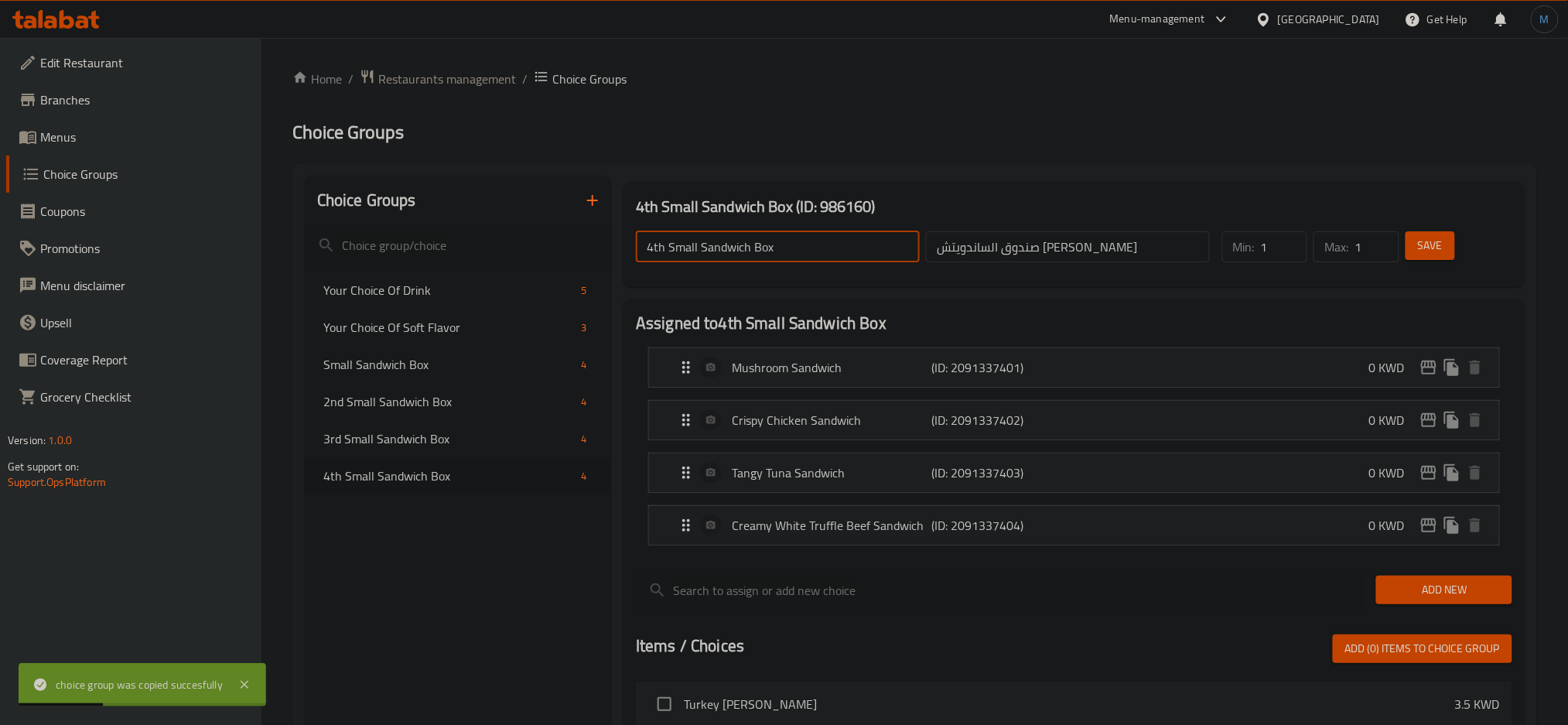
drag, startPoint x: 667, startPoint y: 246, endPoint x: 793, endPoint y: 268, distance: 127.9
click at [793, 268] on div "4th Small Sandwich Box ​ صندوق الساندويتش الصغير الرابع ​" at bounding box center [923, 247] width 593 height 50
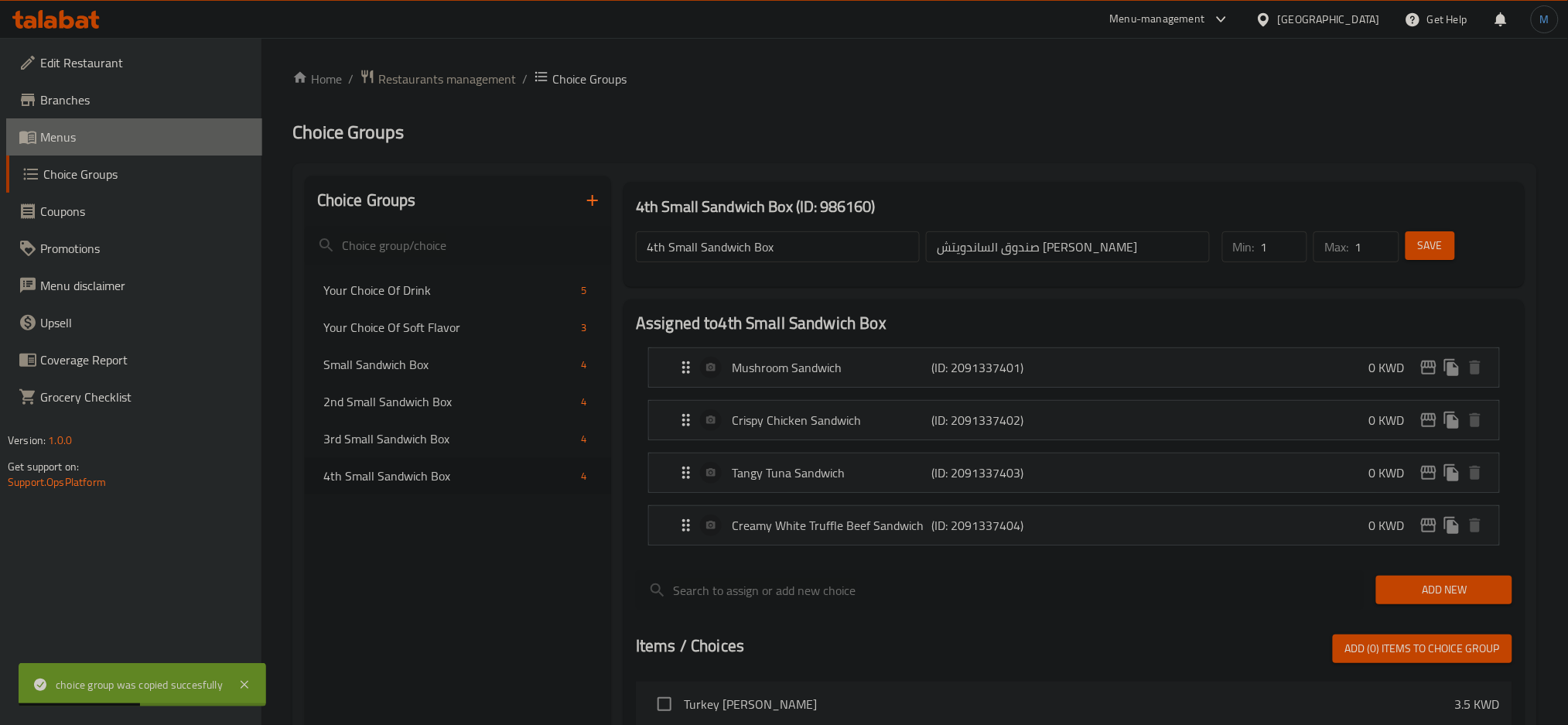
click at [84, 127] on span "Menus" at bounding box center [145, 137] width 209 height 19
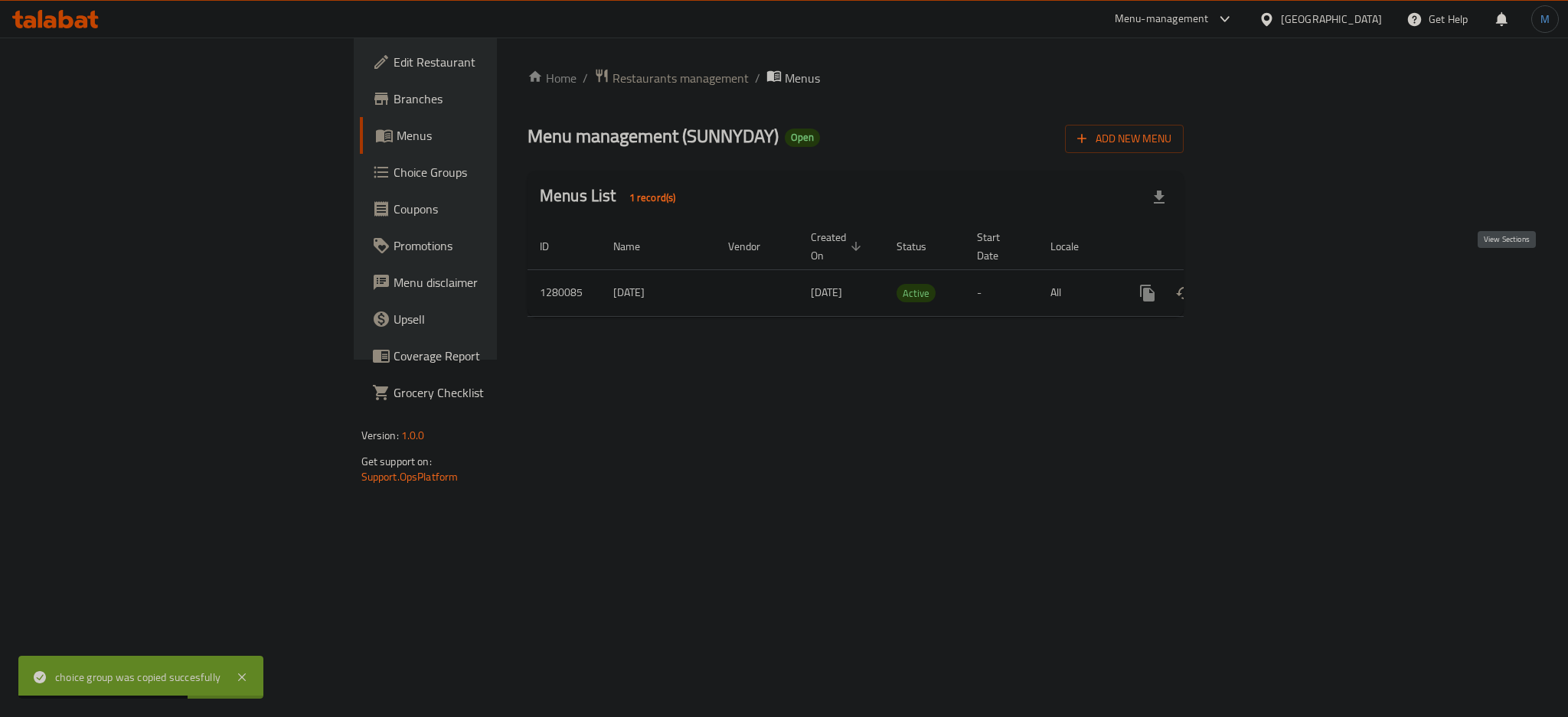
click at [1276, 275] on link "enhanced table" at bounding box center [1257, 293] width 36 height 36
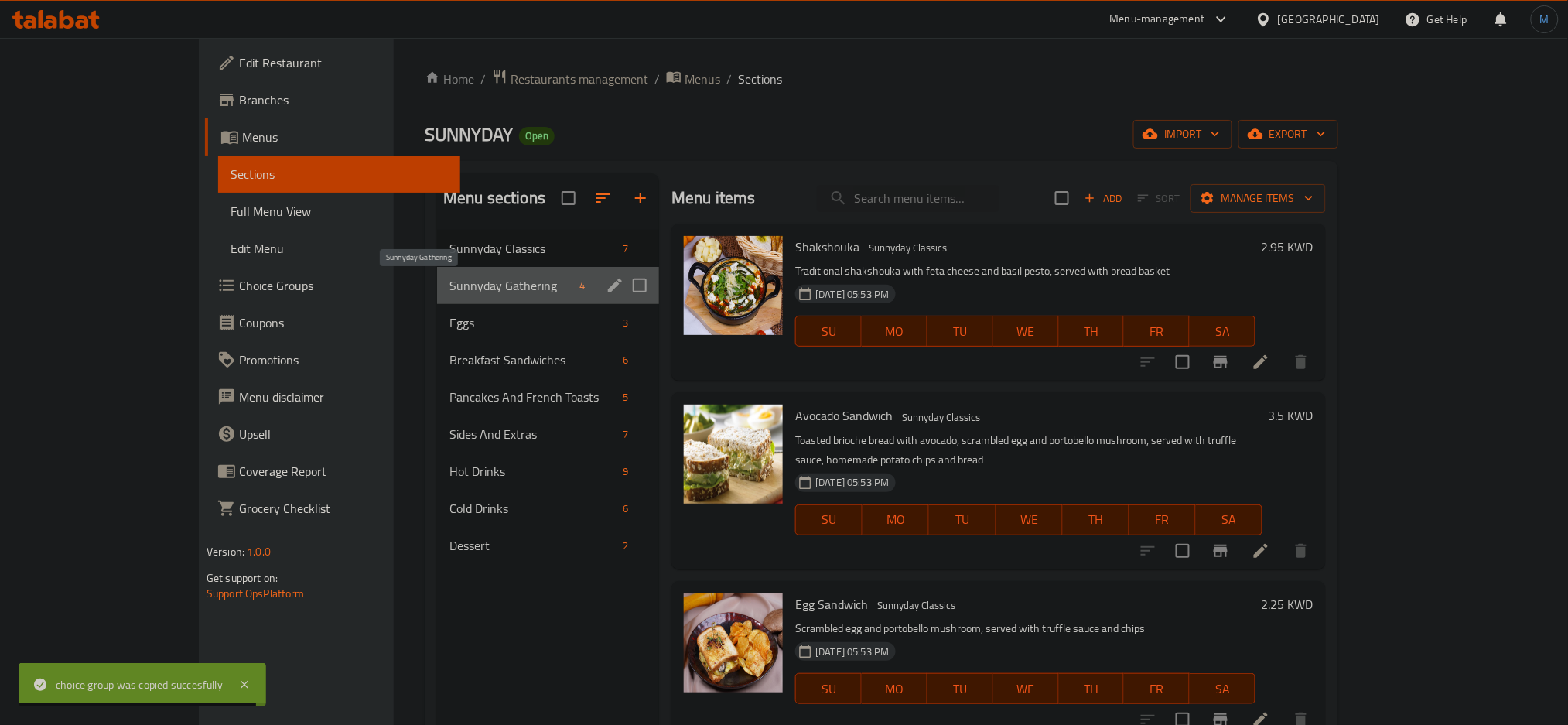
click at [450, 281] on span "Sunnyday Gathering" at bounding box center [511, 286] width 124 height 19
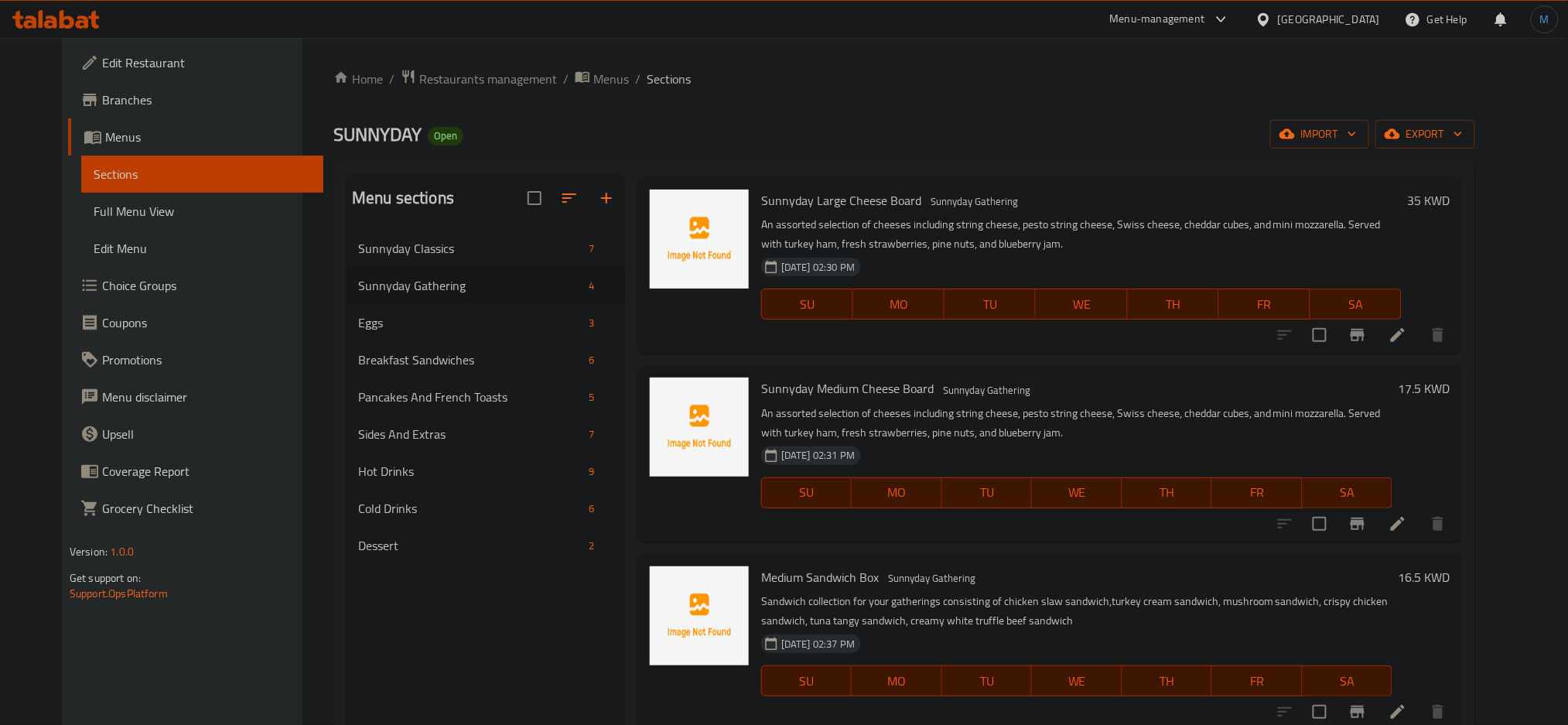
scroll to position [217, 0]
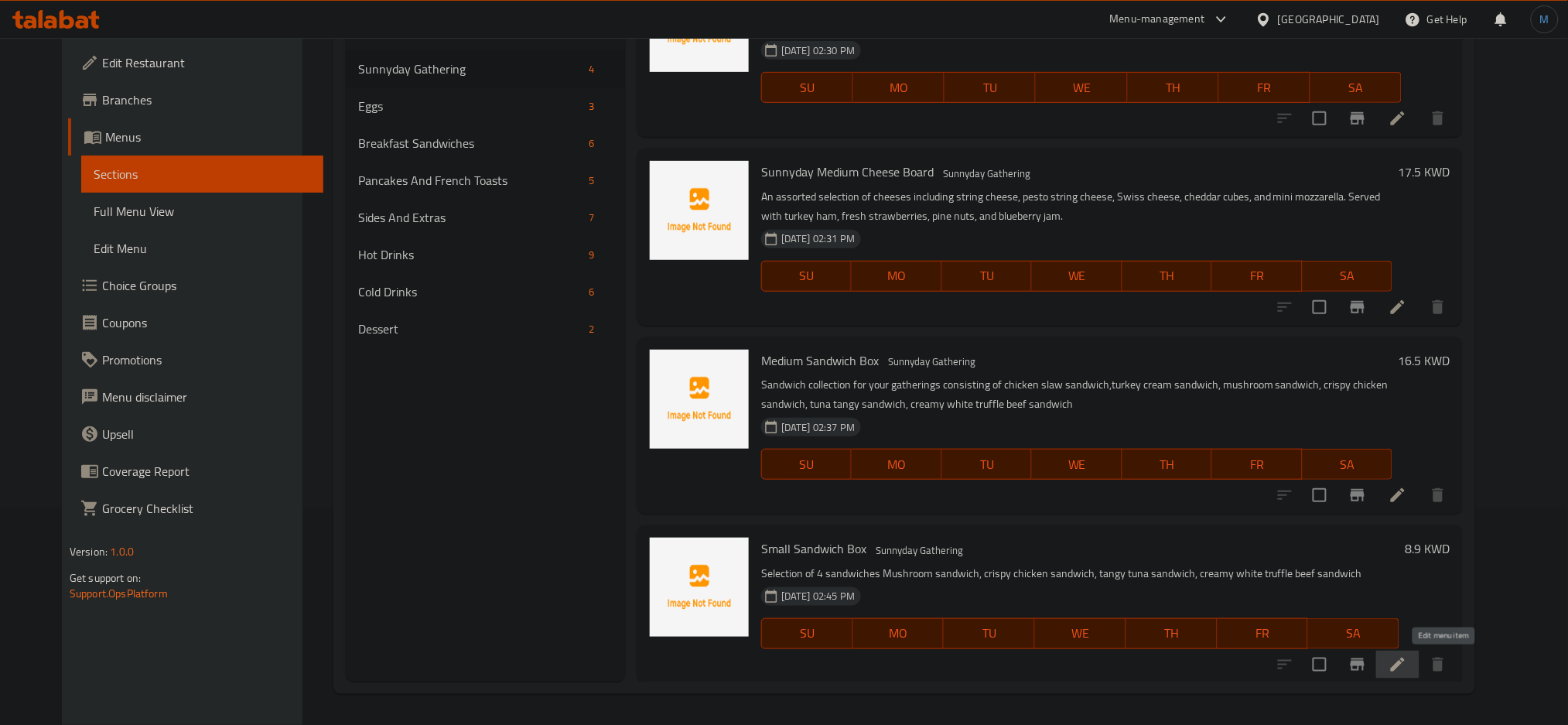
click at [1408, 667] on icon at bounding box center [1398, 665] width 19 height 19
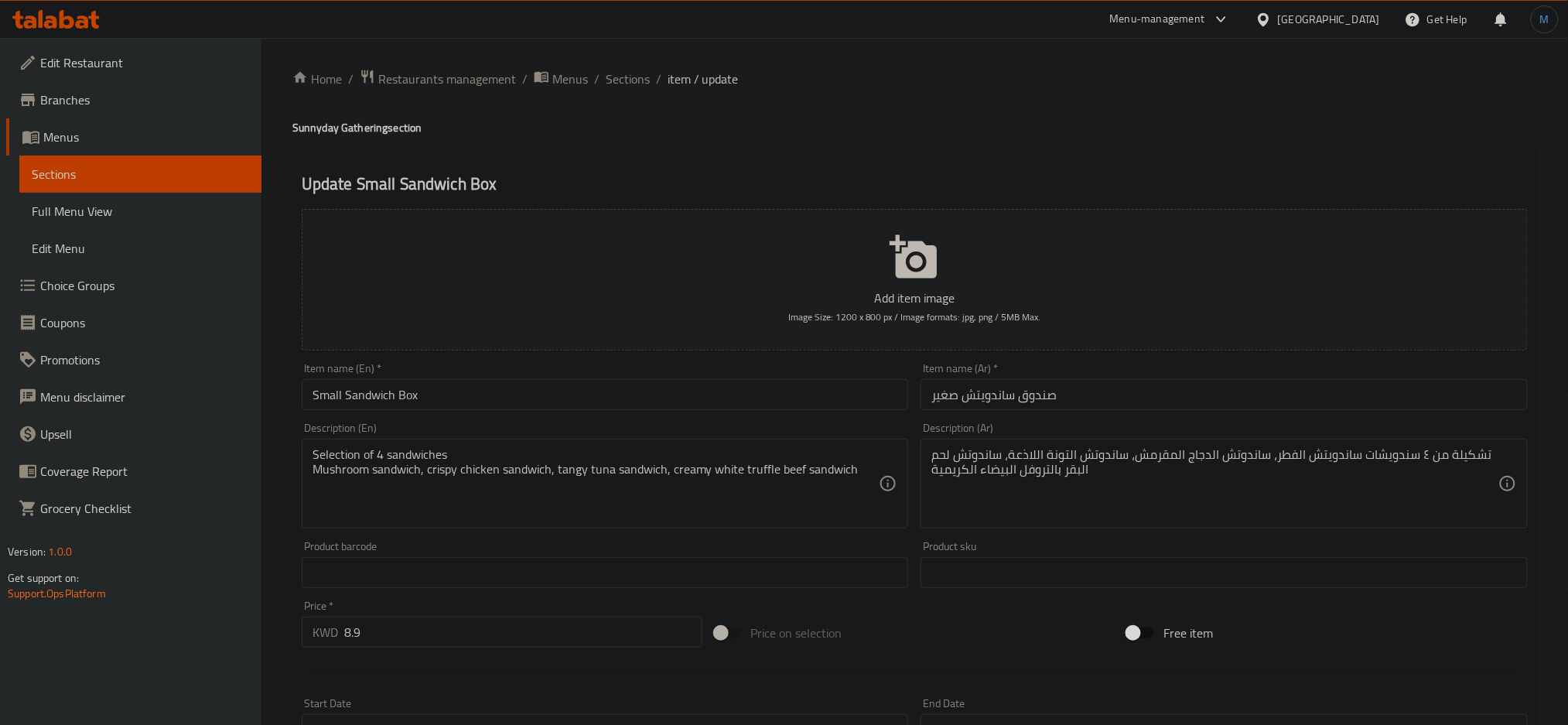
scroll to position [365, 0]
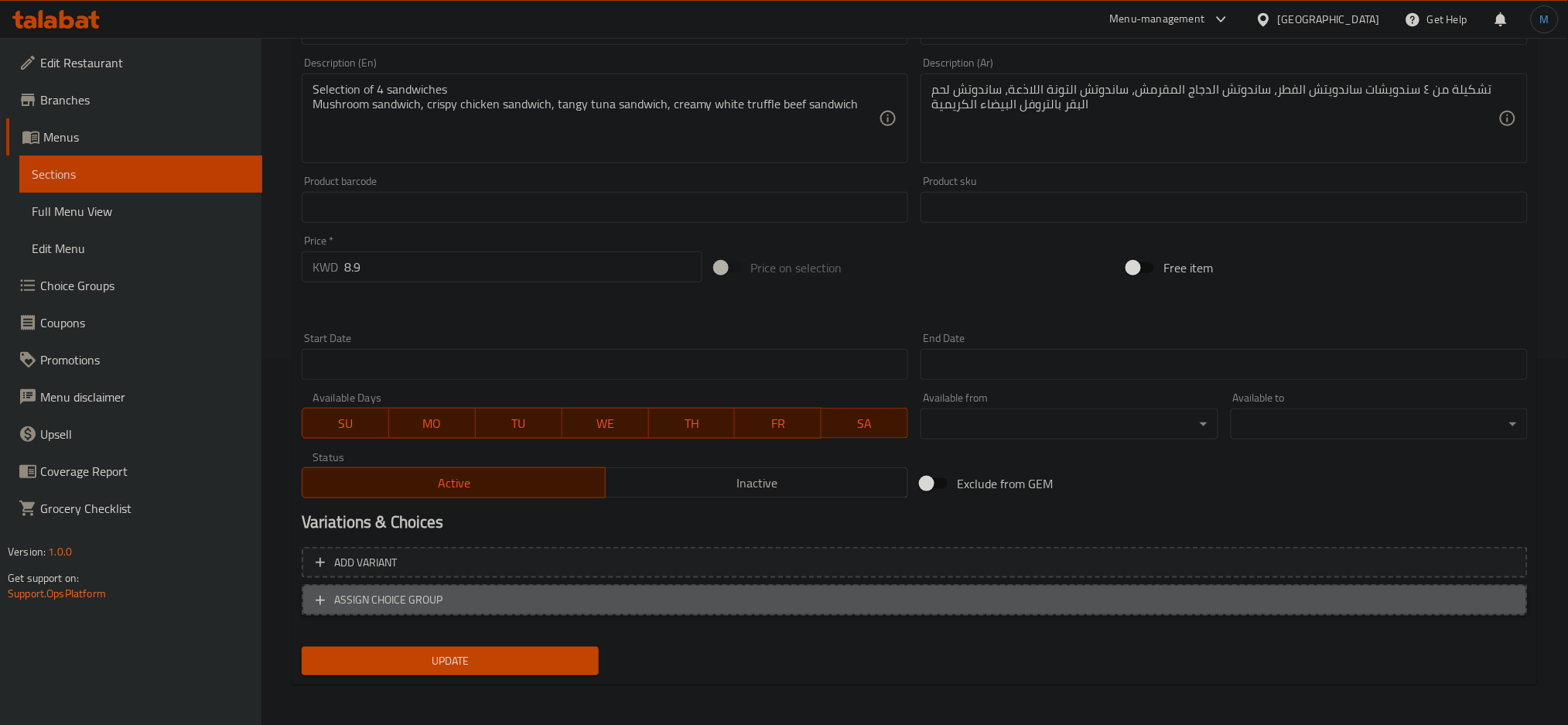
click at [1499, 610] on button "ASSIGN CHOICE GROUP" at bounding box center [915, 601] width 1227 height 32
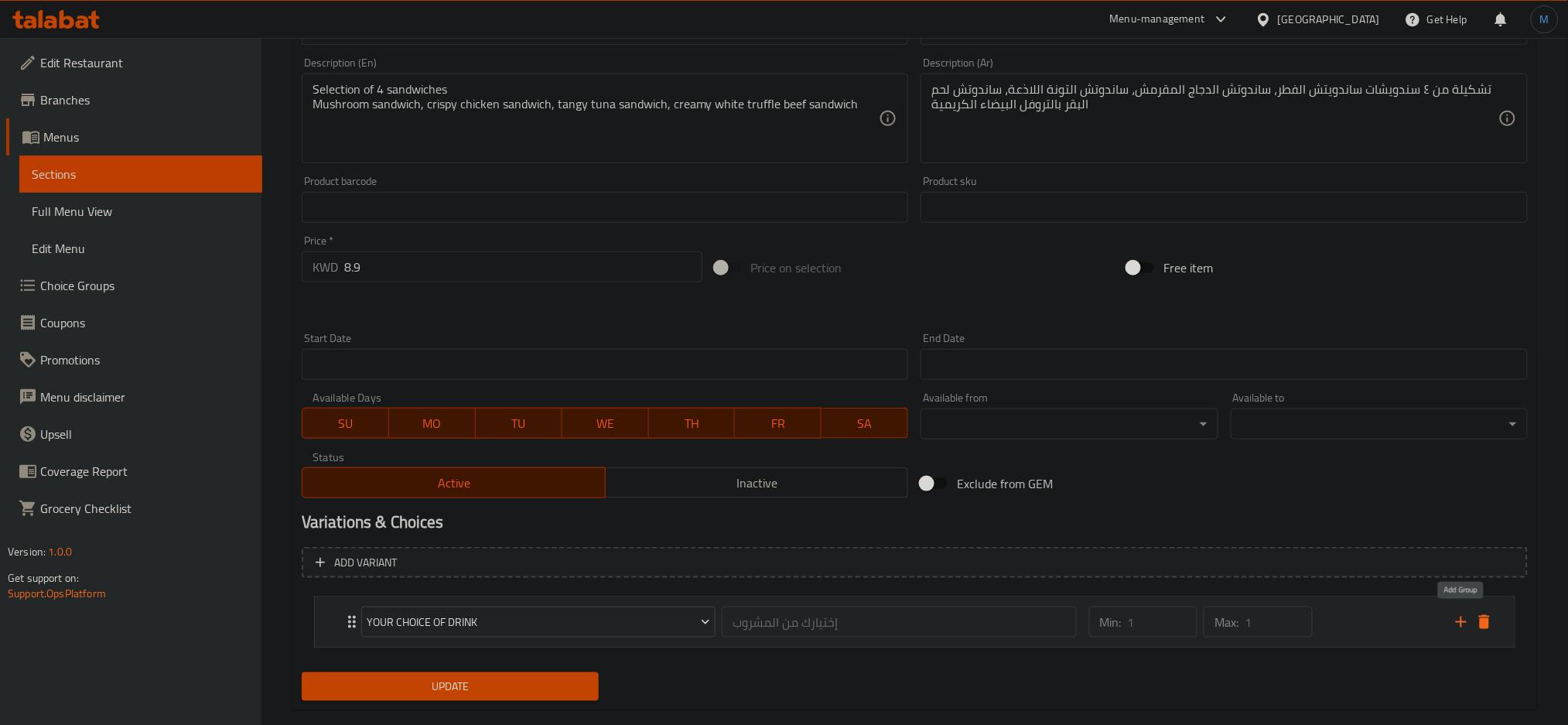
click at [1468, 625] on icon "add" at bounding box center [1461, 622] width 19 height 19
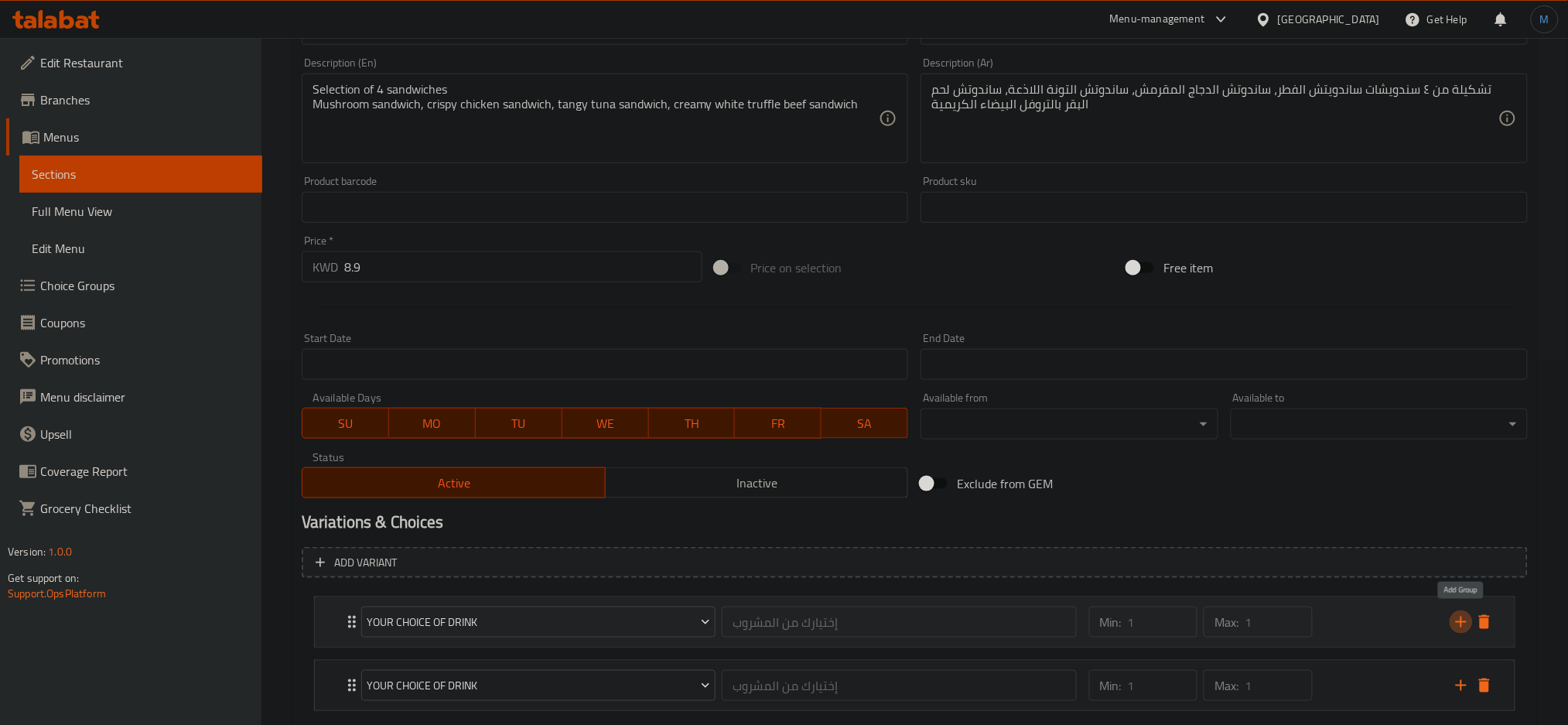
click at [1468, 625] on icon "add" at bounding box center [1461, 622] width 19 height 19
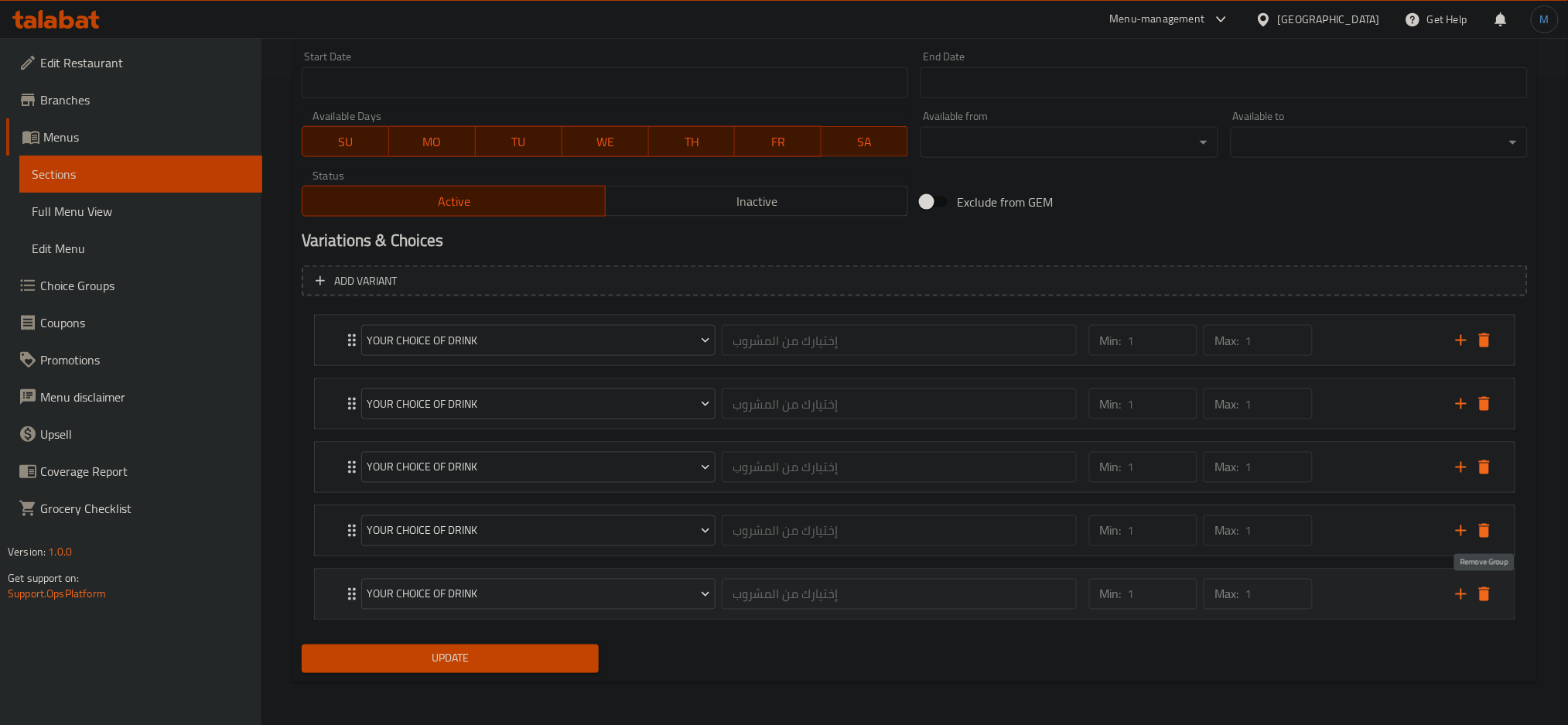
click at [1490, 595] on icon "delete" at bounding box center [1484, 594] width 10 height 14
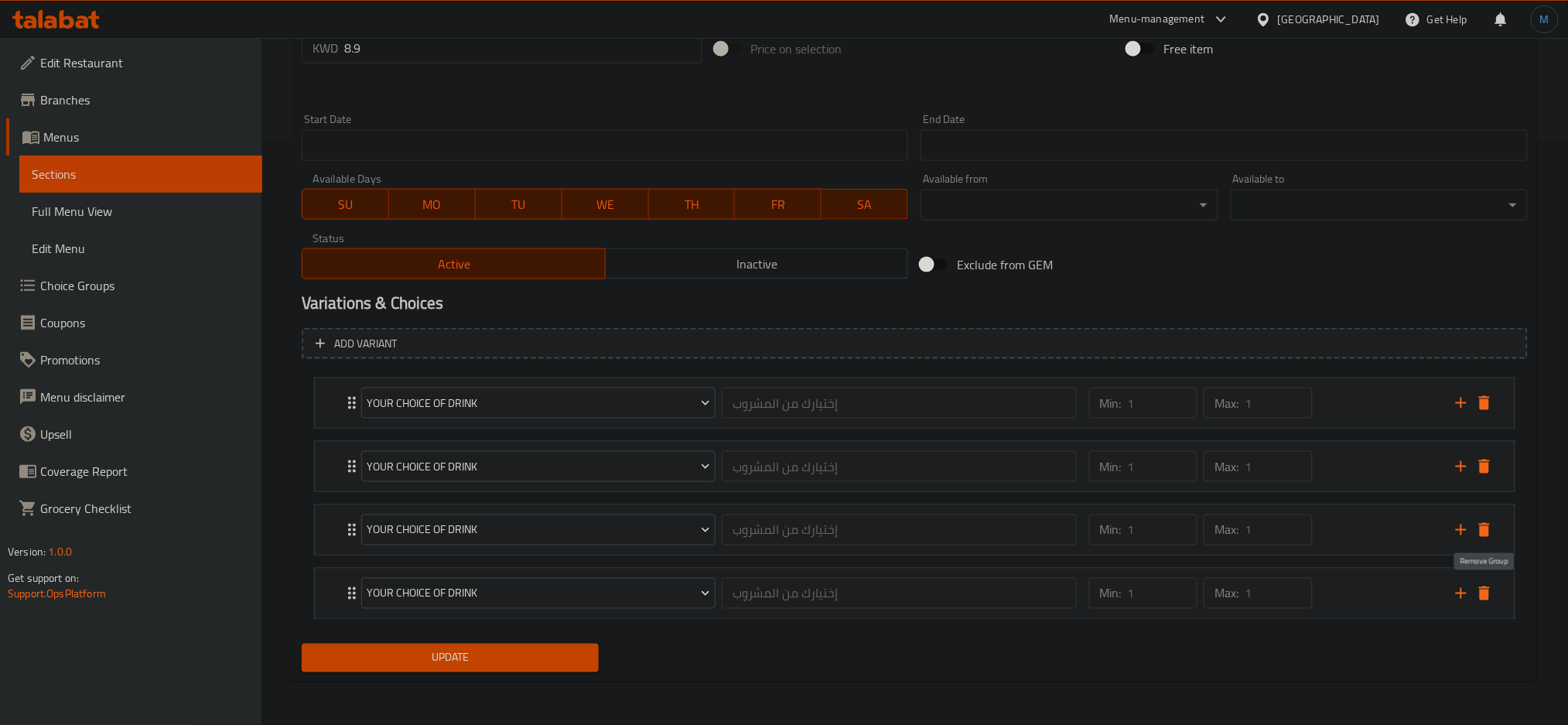
scroll to position [584, 0]
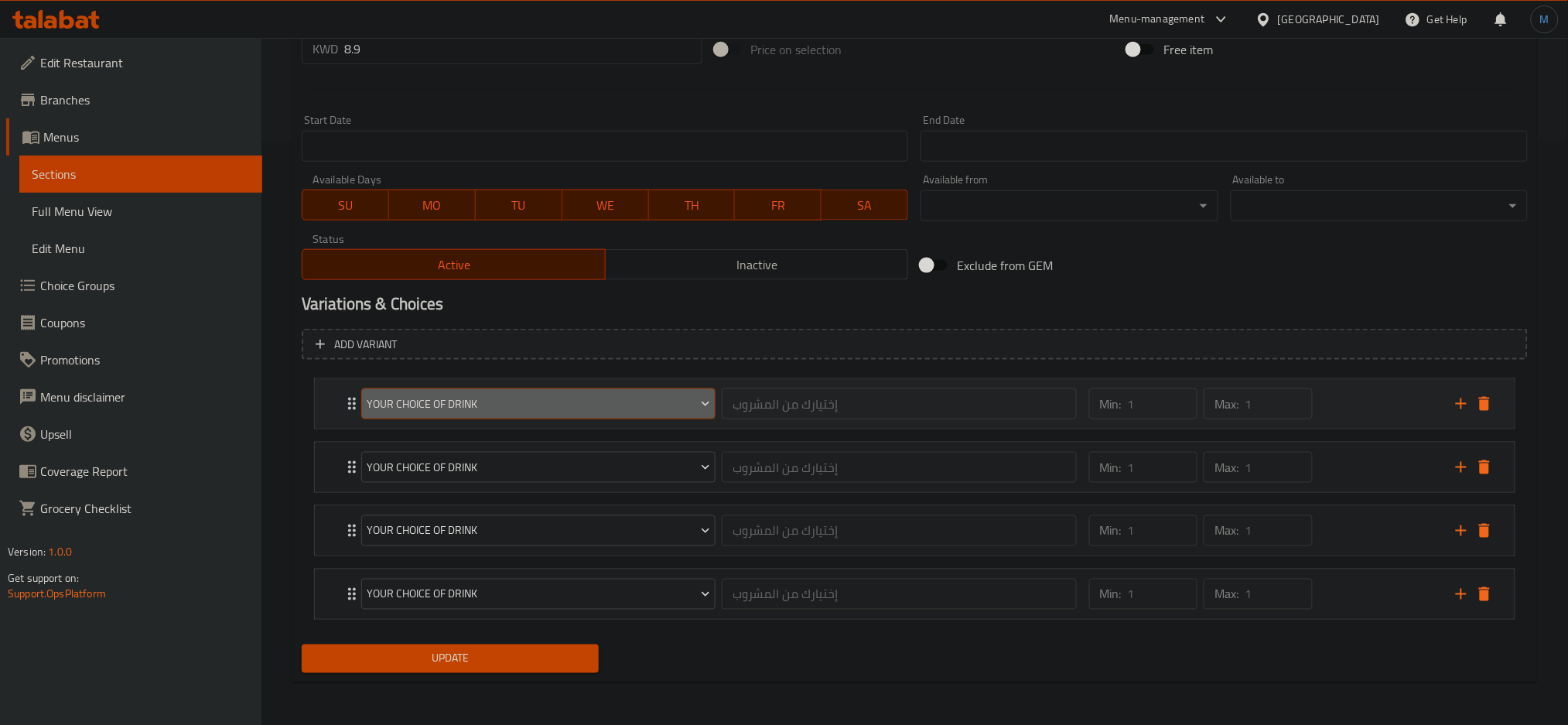
click at [682, 395] on span "Your Choice Of Drink" at bounding box center [538, 404] width 343 height 20
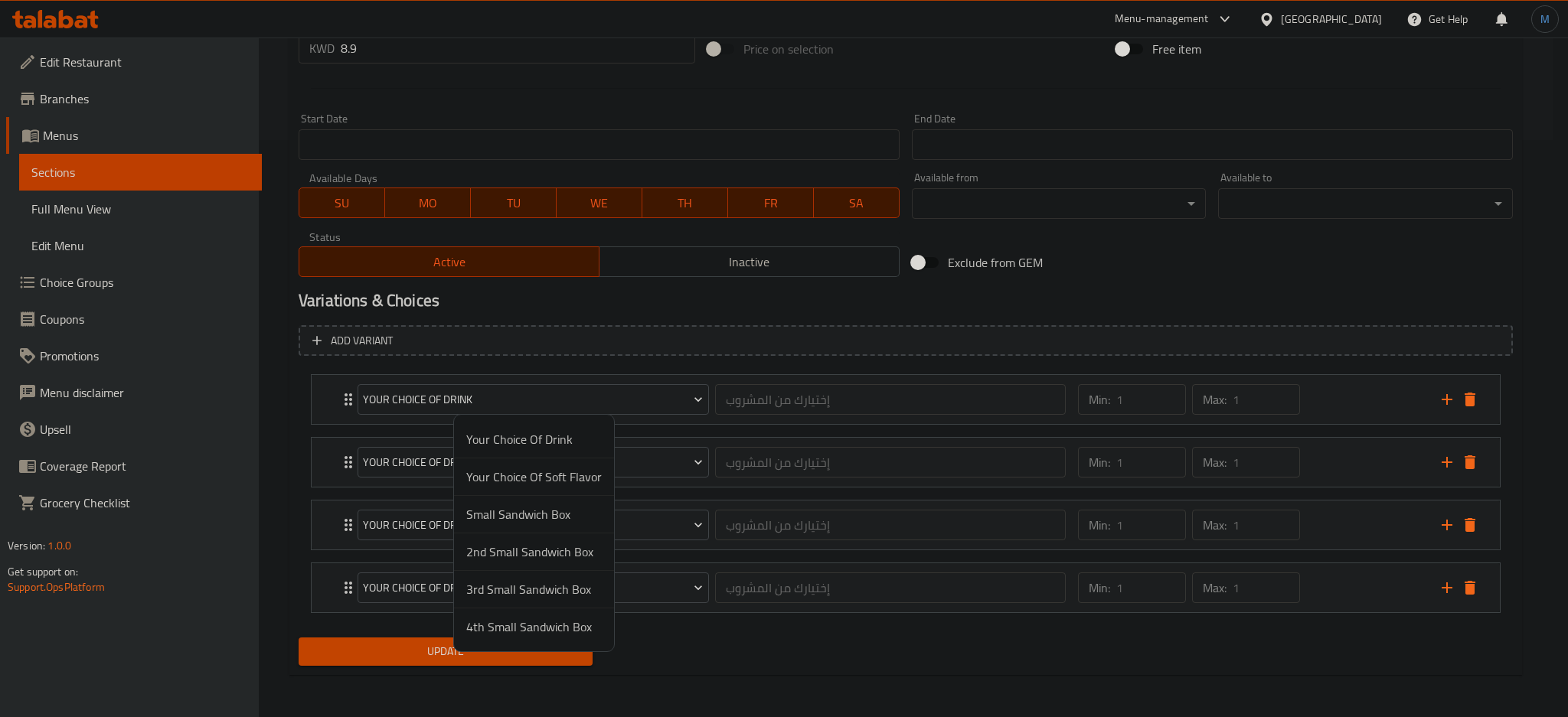
click at [557, 514] on span "Small Sandwich Box" at bounding box center [534, 515] width 135 height 19
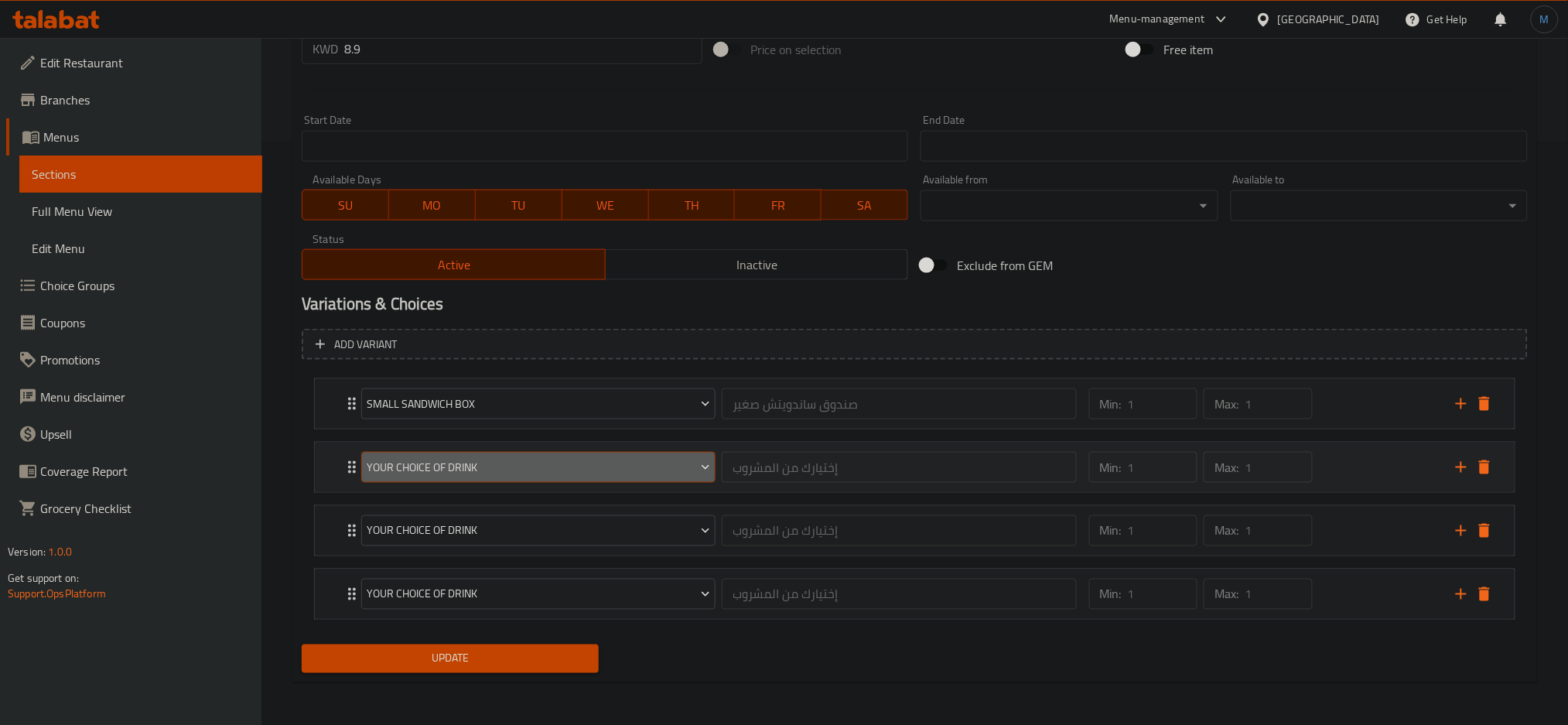
click at [560, 474] on span "Your Choice Of Drink" at bounding box center [538, 468] width 343 height 20
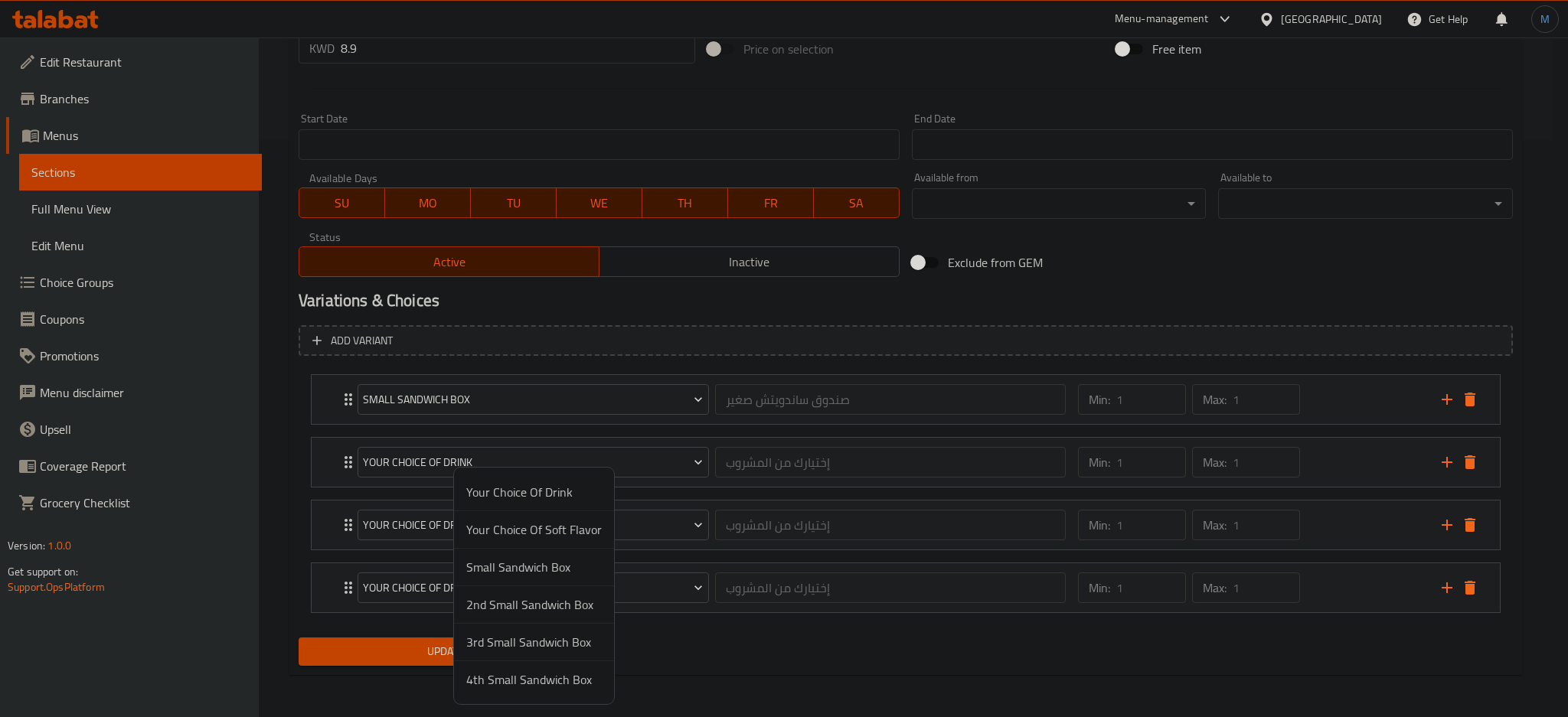
click at [519, 596] on span "2nd Small Sandwich Box" at bounding box center [534, 604] width 135 height 19
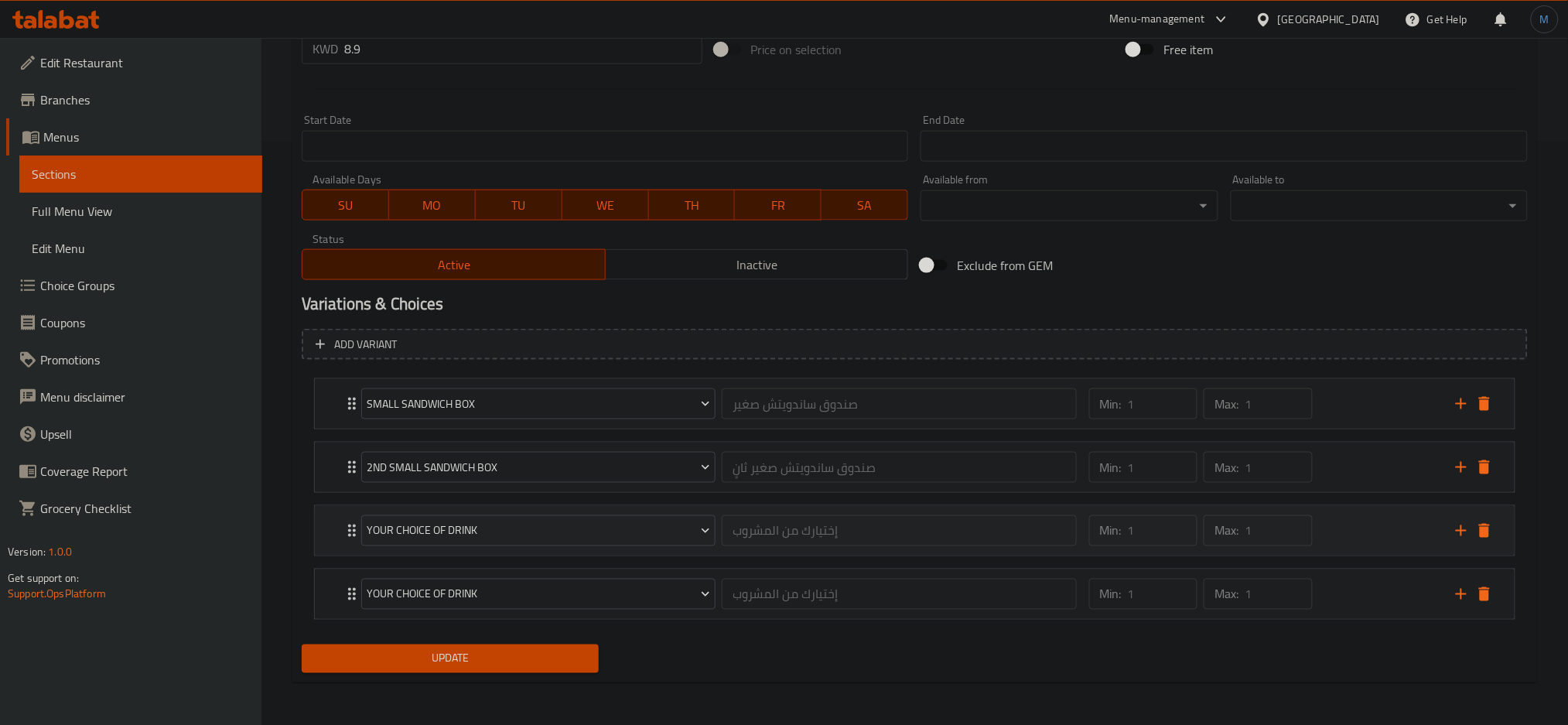
click at [542, 549] on div "Your Choice Of Drink إختيارك من المشروب ​" at bounding box center [718, 531] width 734 height 50
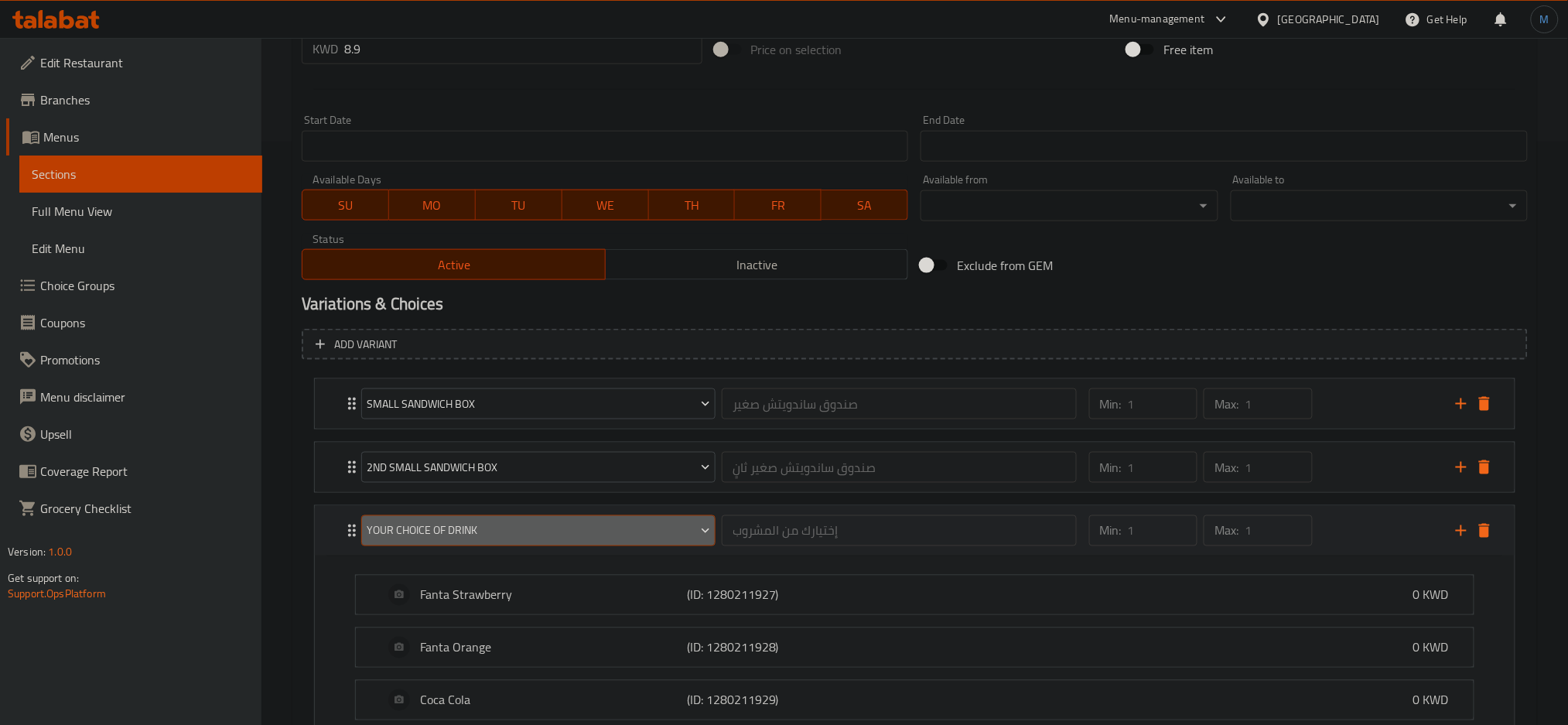
click at [550, 543] on button "Your Choice Of Drink" at bounding box center [538, 531] width 355 height 31
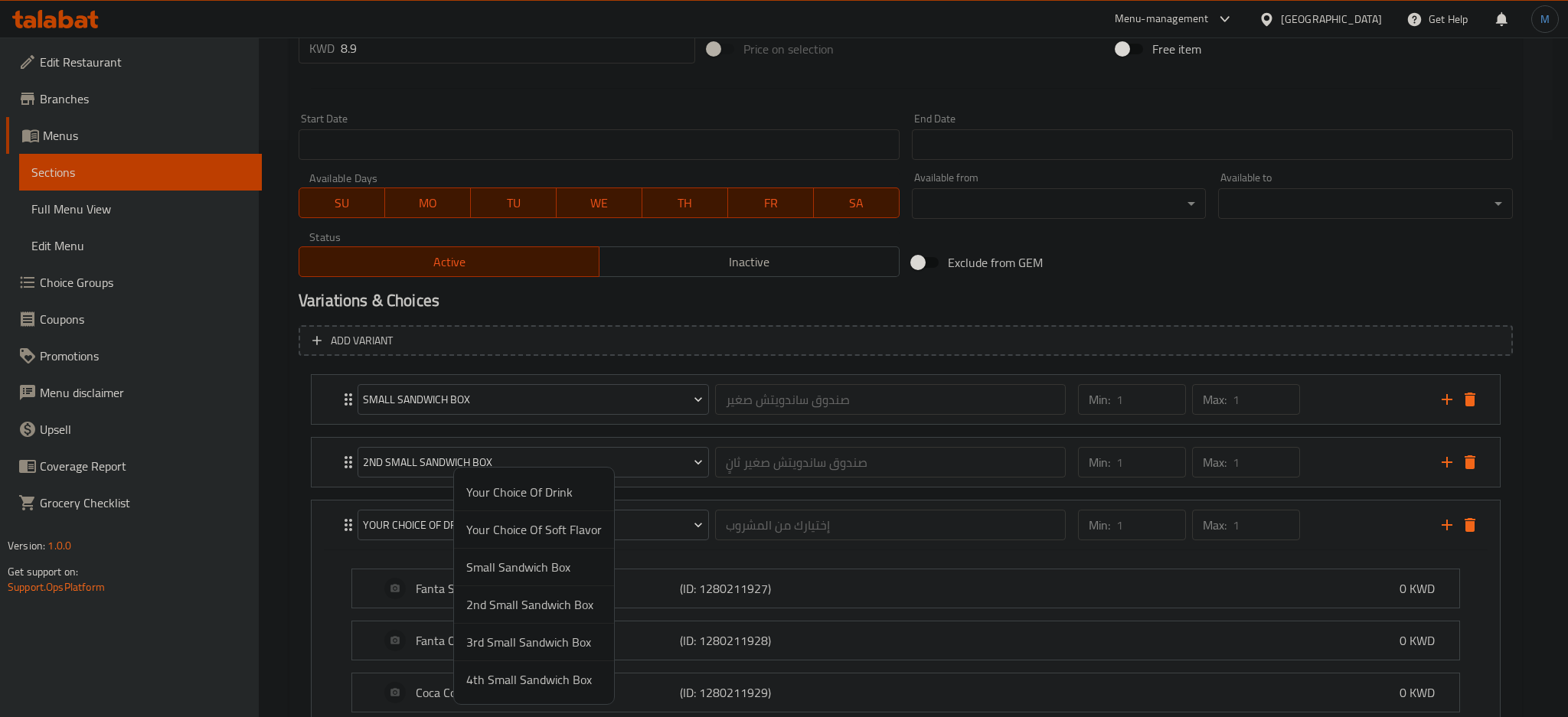
click at [502, 646] on span "3rd Small Sandwich Box" at bounding box center [534, 642] width 135 height 19
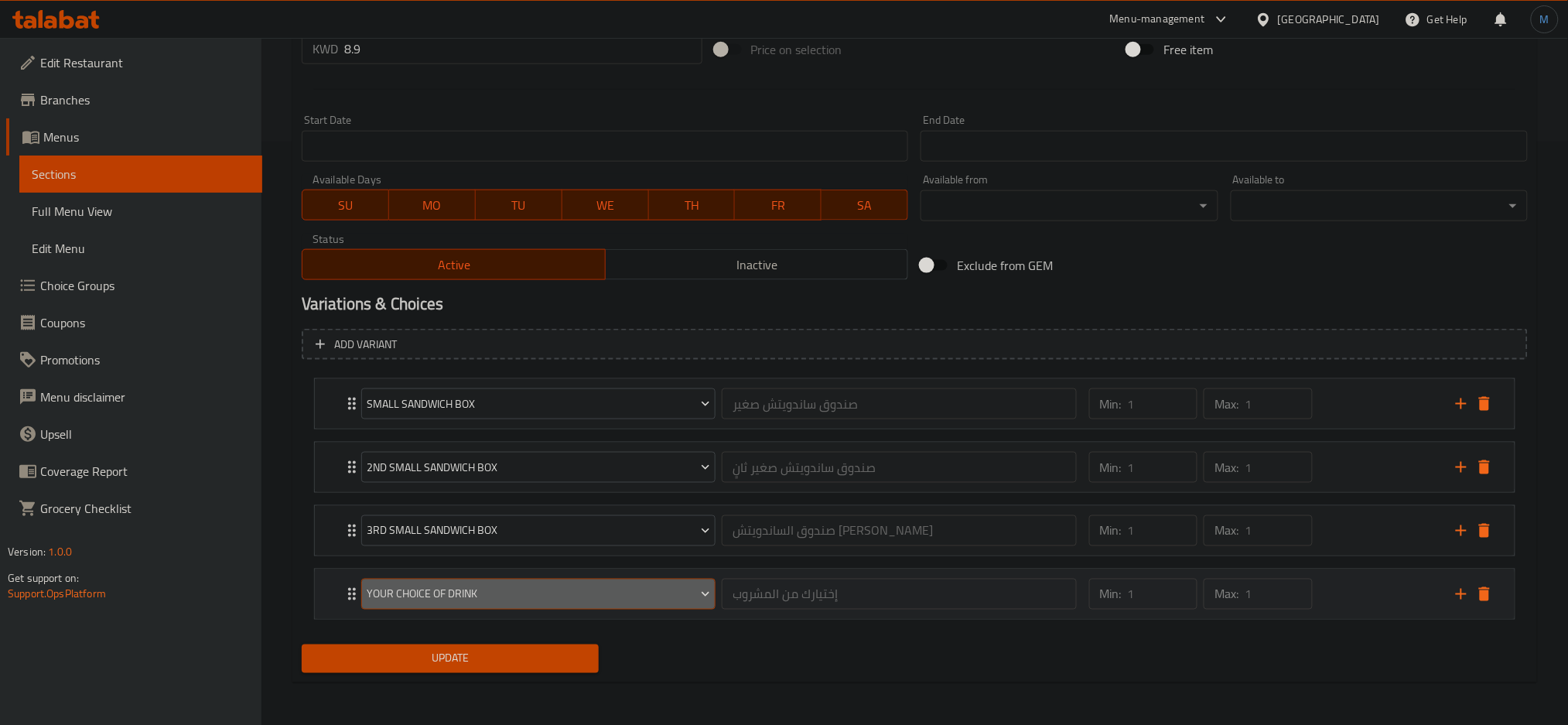
click at [547, 601] on span "Your Choice Of Drink" at bounding box center [538, 594] width 343 height 20
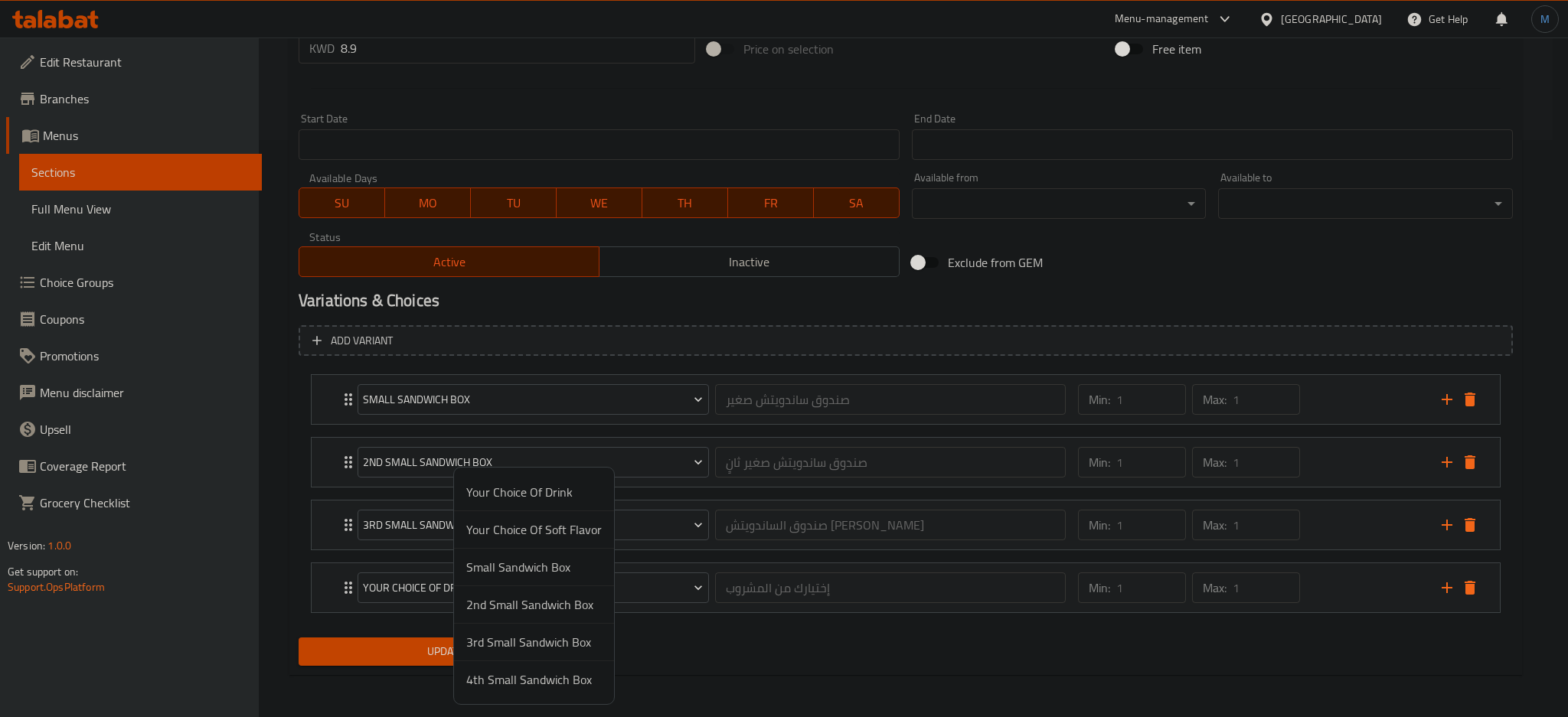
click at [489, 689] on span "4th Small Sandwich Box" at bounding box center [534, 680] width 135 height 19
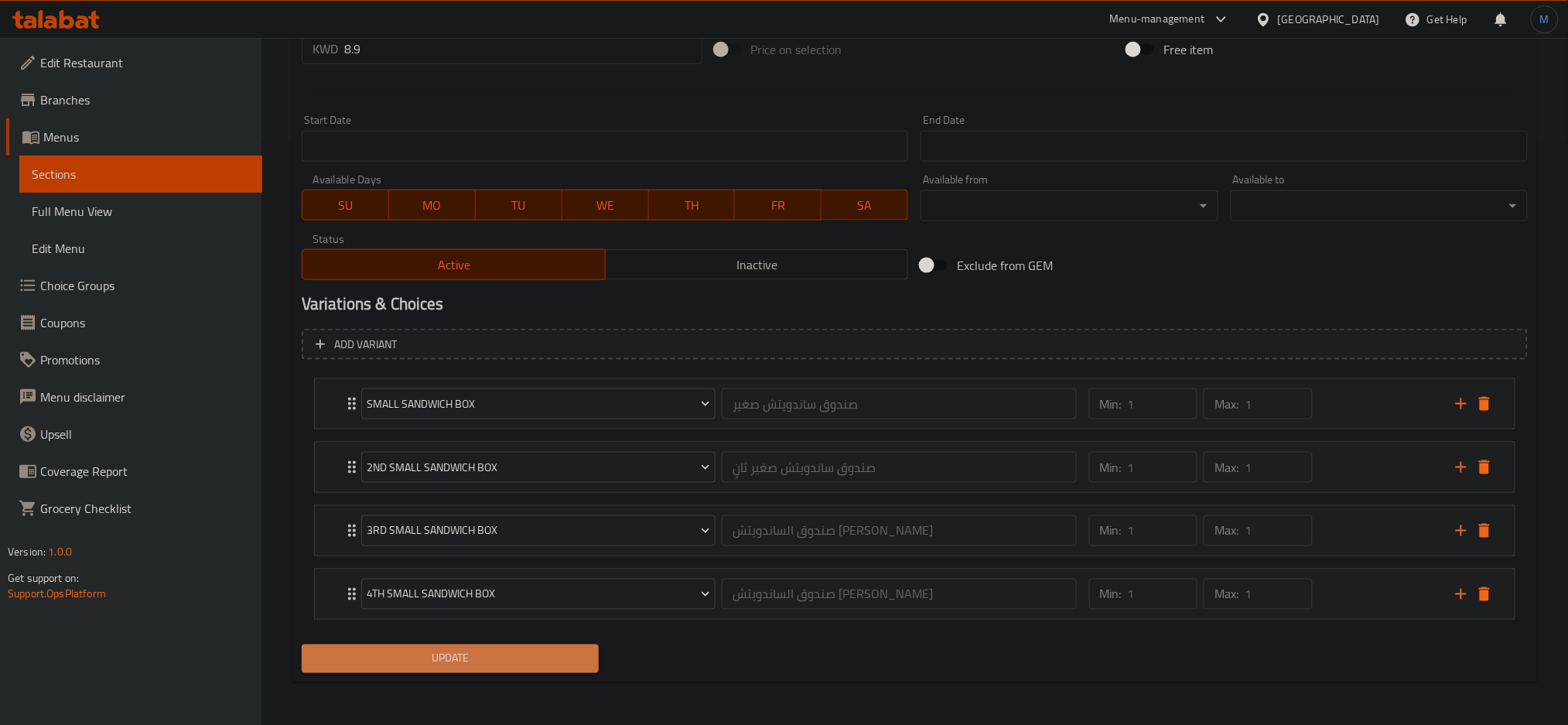
click at [509, 667] on span "Update" at bounding box center [450, 659] width 272 height 20
click at [479, 660] on span "Update" at bounding box center [450, 659] width 272 height 20
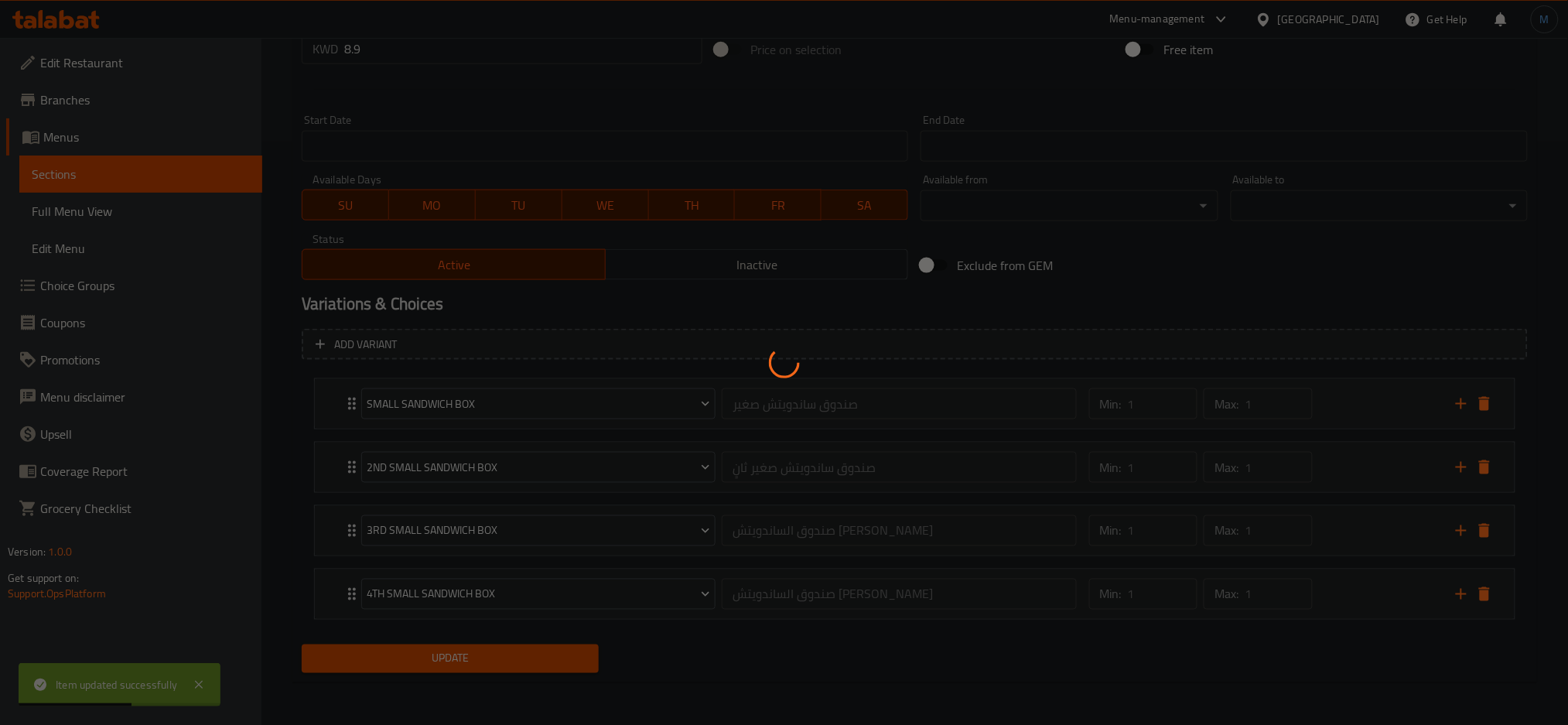
scroll to position [0, 0]
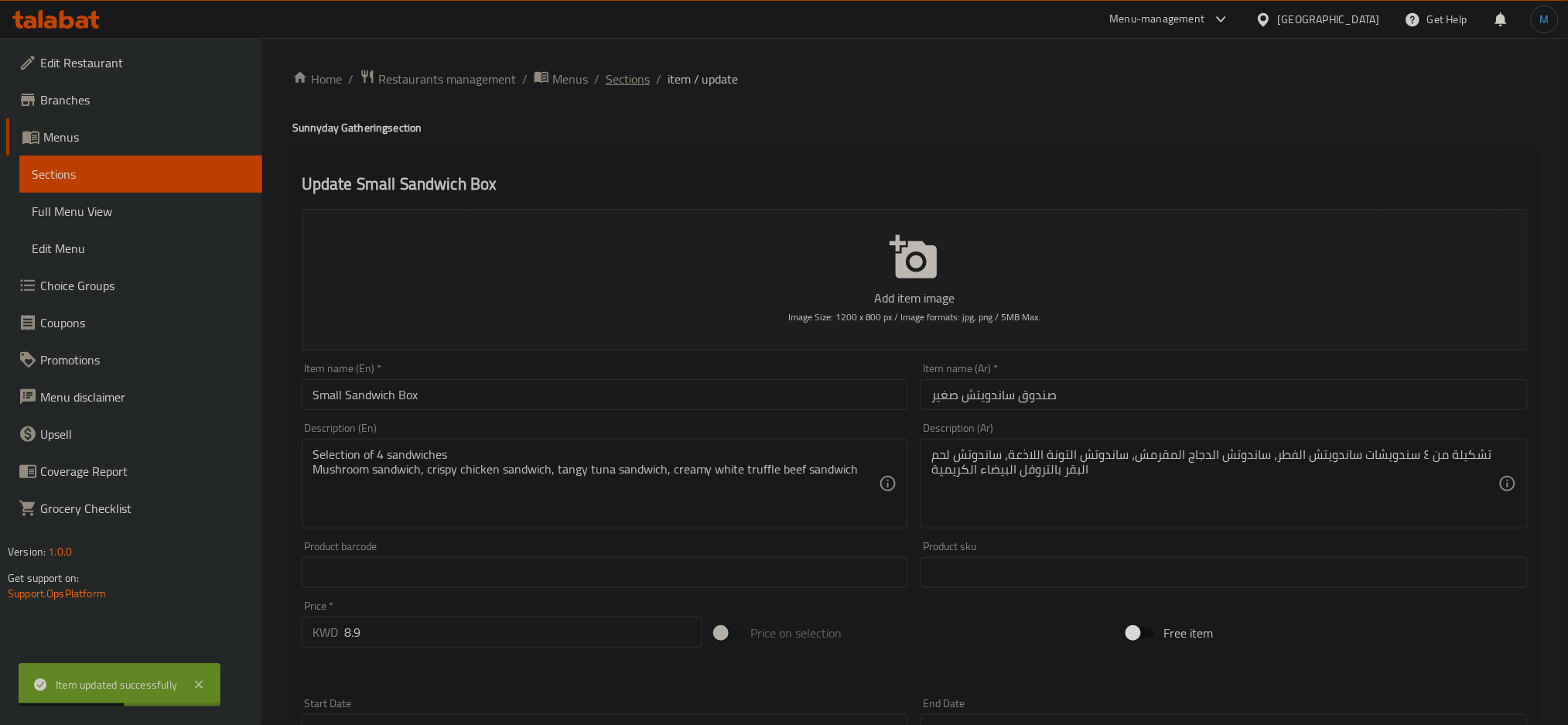
click at [617, 89] on span "Sections" at bounding box center [628, 79] width 44 height 19
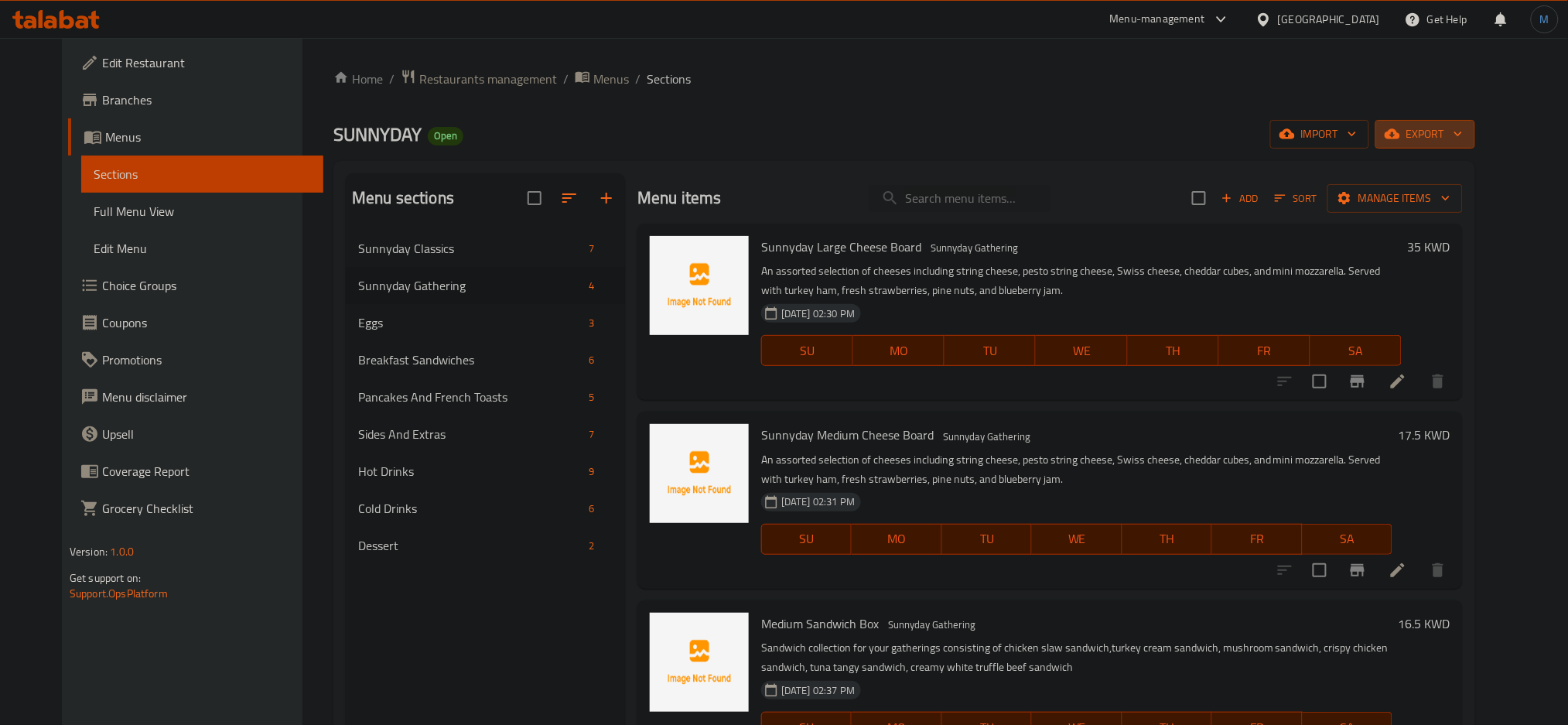
click at [1463, 141] on span "export" at bounding box center [1426, 134] width 75 height 20
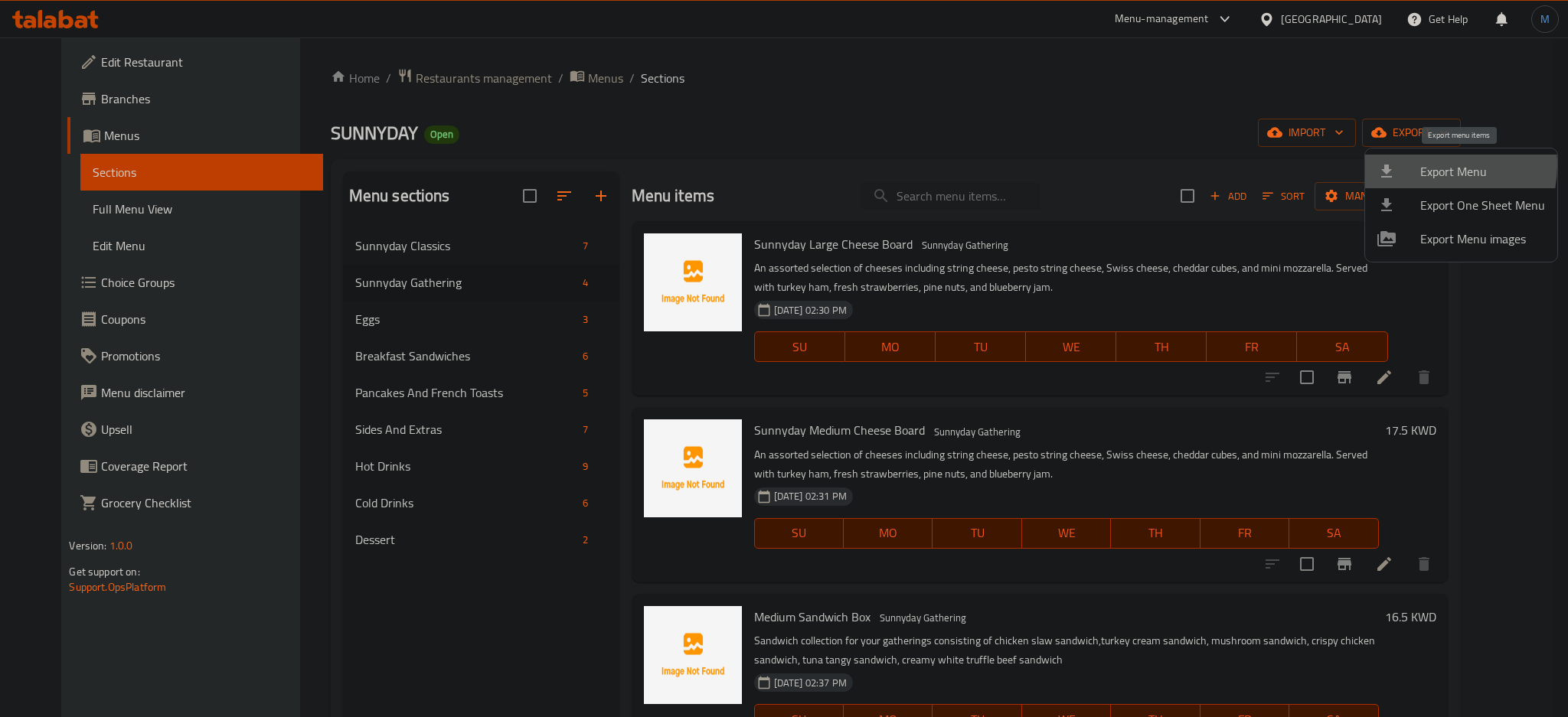
click at [1428, 165] on span "Export Menu" at bounding box center [1482, 172] width 125 height 19
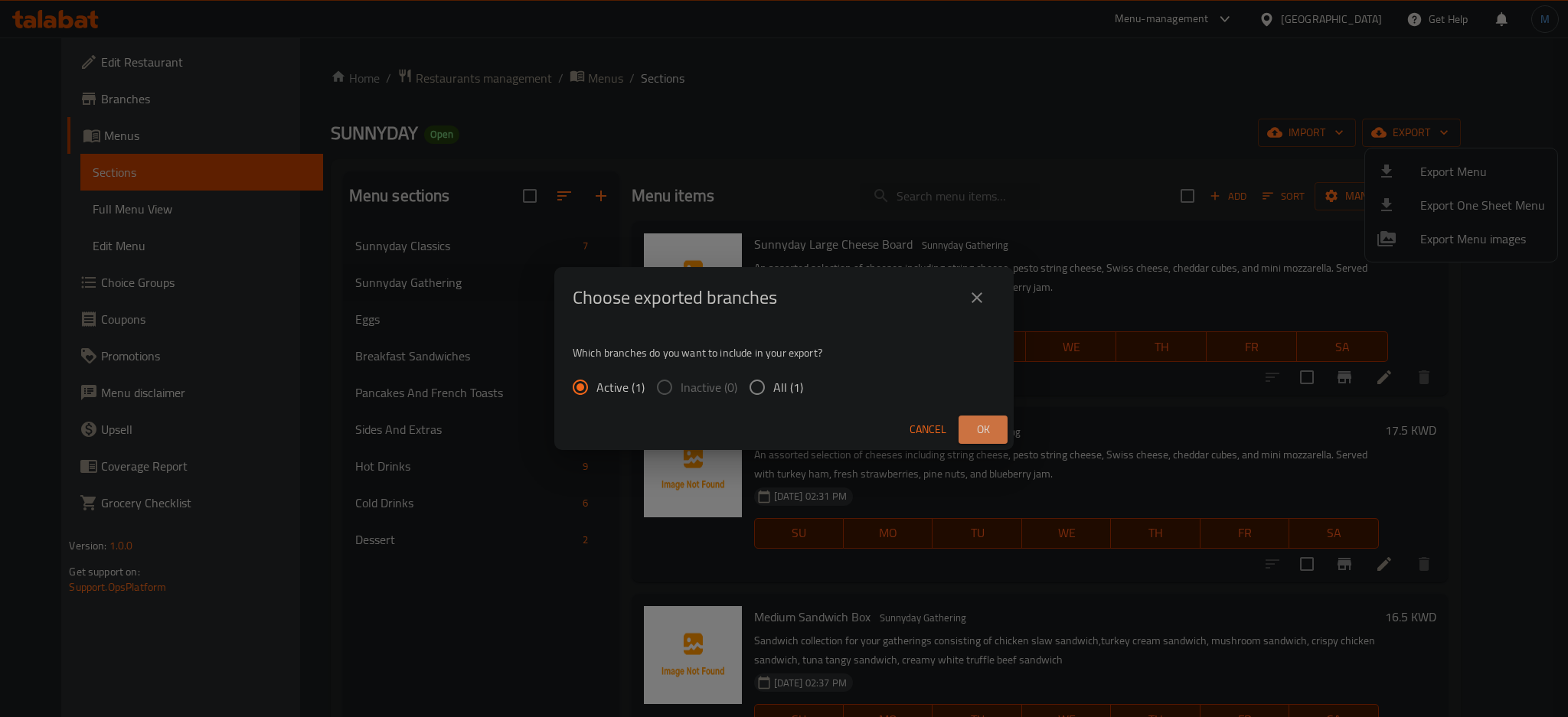
click at [967, 437] on button "Ok" at bounding box center [982, 430] width 49 height 28
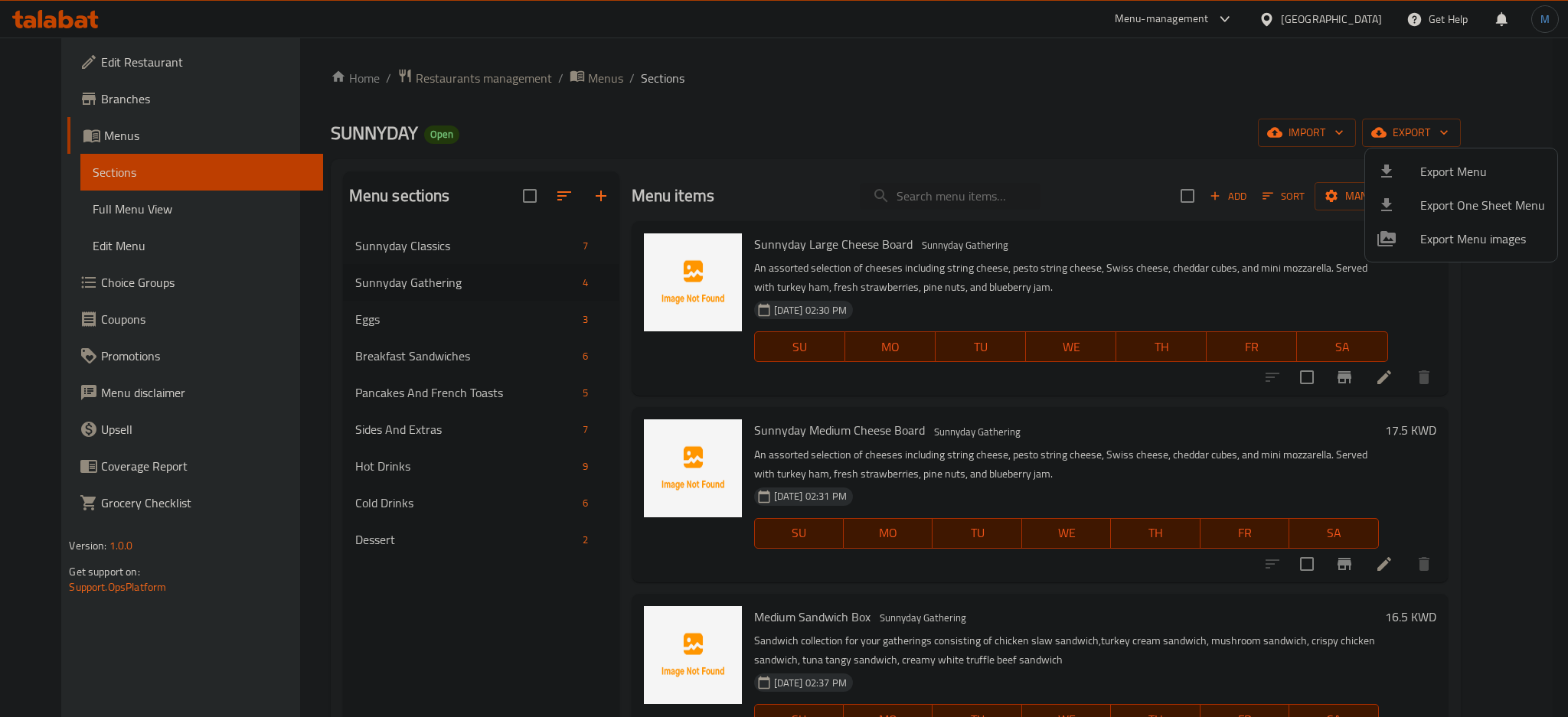
click at [1368, 46] on div at bounding box center [784, 358] width 1568 height 717
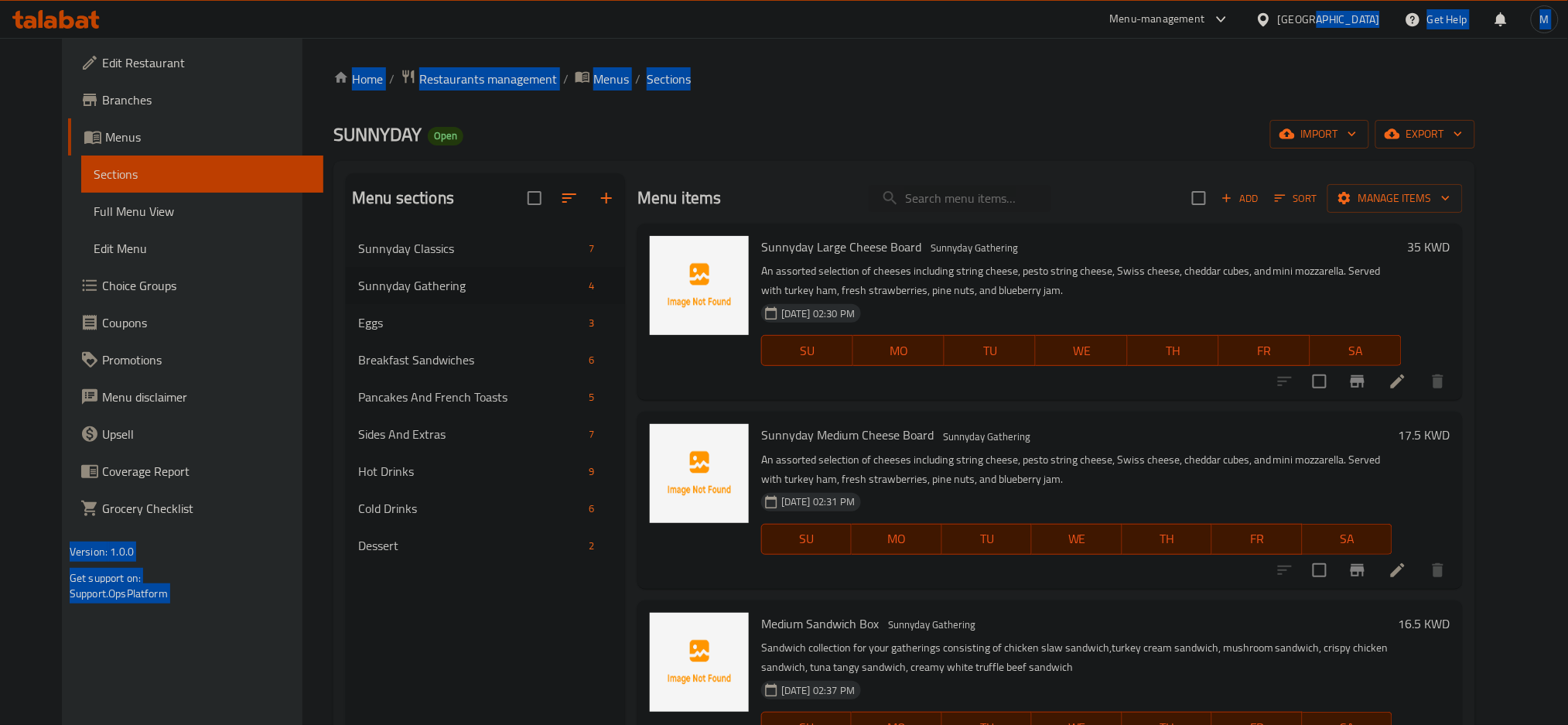
drag, startPoint x: 1383, startPoint y: 46, endPoint x: 1384, endPoint y: 24, distance: 22.0
click at [1384, 38] on div "​ Menu-management Kuwait Get Help M Edit Restaurant Branches Menus Sections Ful…" at bounding box center [784, 381] width 1568 height 687
click at [1384, 24] on div "[GEOGRAPHIC_DATA]" at bounding box center [1318, 19] width 149 height 37
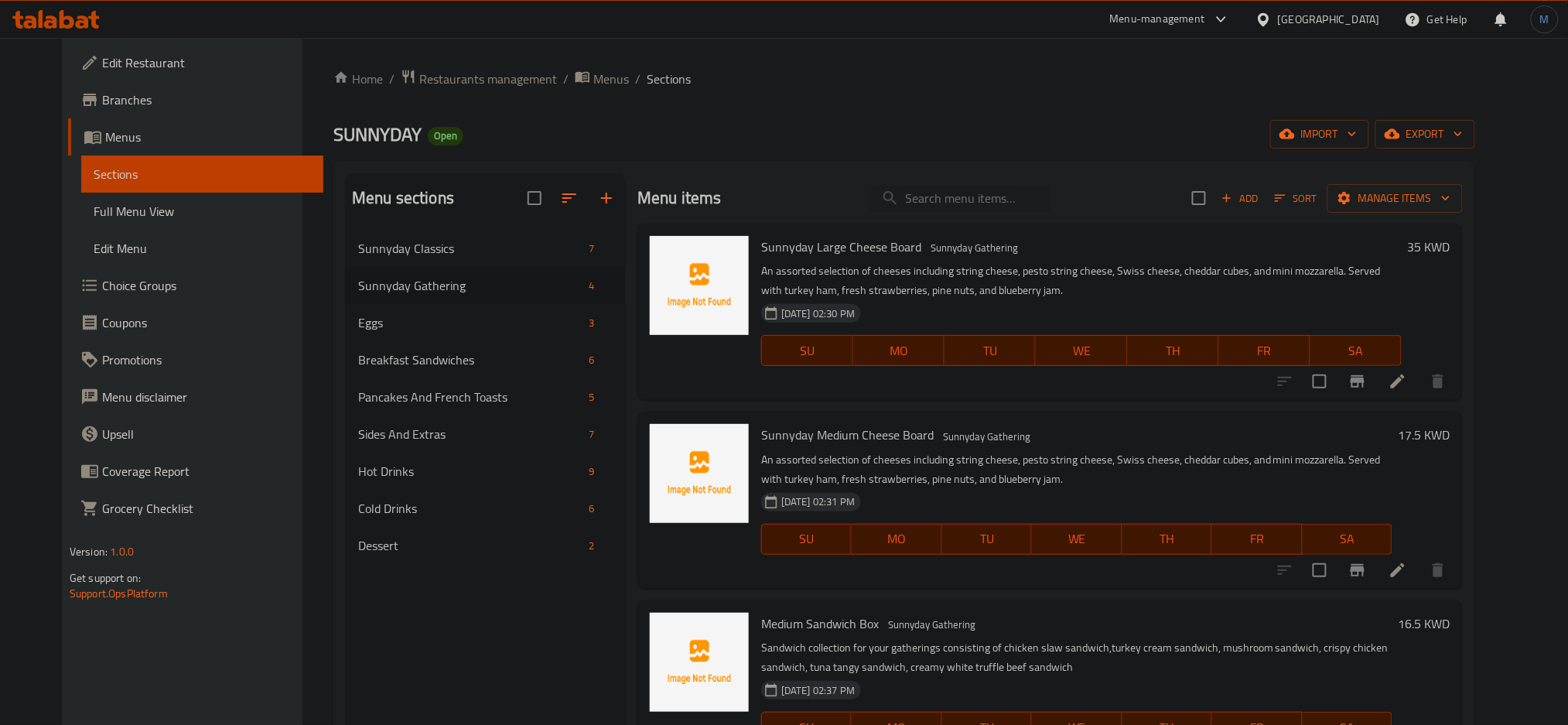
click at [1384, 24] on div "[GEOGRAPHIC_DATA]" at bounding box center [1318, 19] width 149 height 37
click at [1369, 21] on div "[GEOGRAPHIC_DATA]" at bounding box center [1329, 19] width 102 height 17
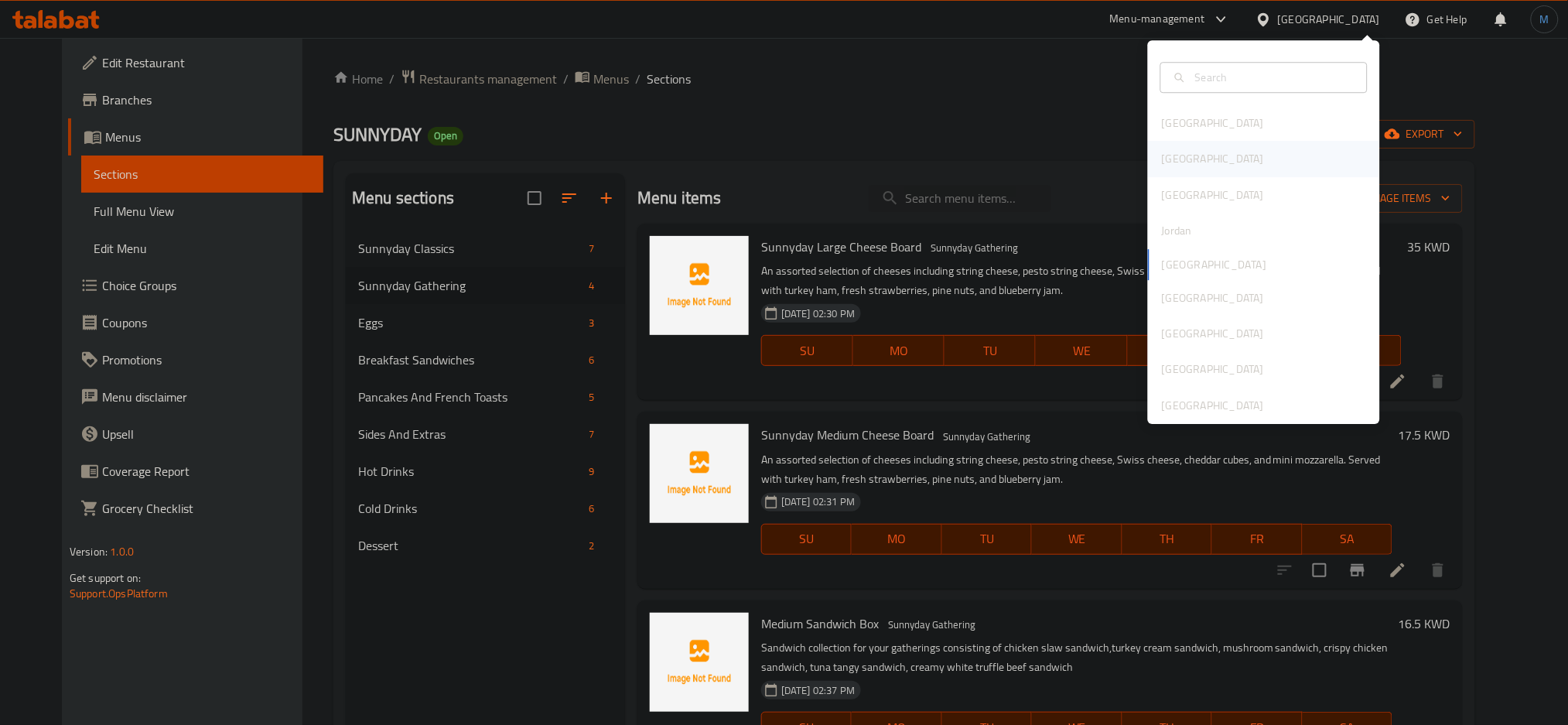
click at [1207, 162] on div "[GEOGRAPHIC_DATA]" at bounding box center [1264, 159] width 232 height 36
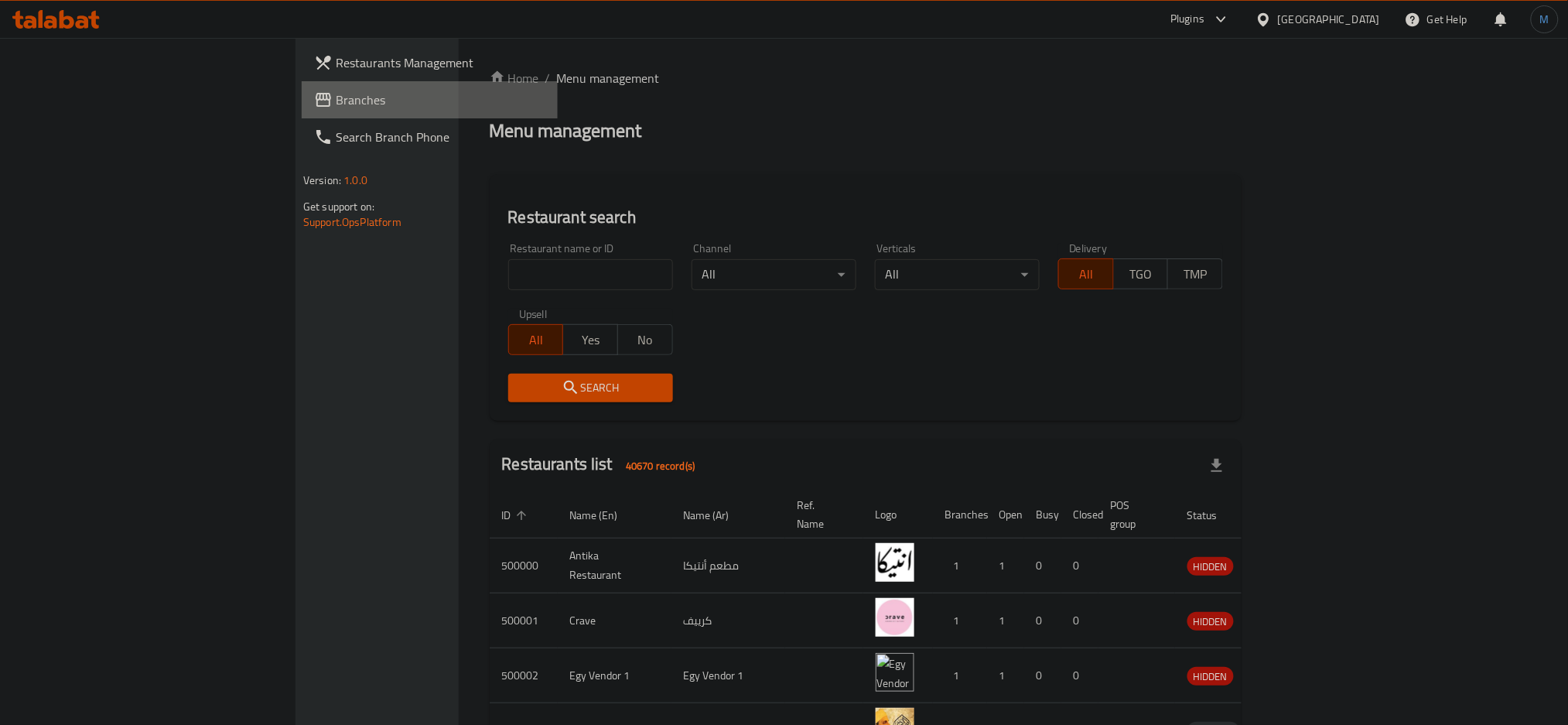
click at [336, 106] on span "Branches" at bounding box center [440, 100] width 209 height 19
